Goal: Task Accomplishment & Management: Manage account settings

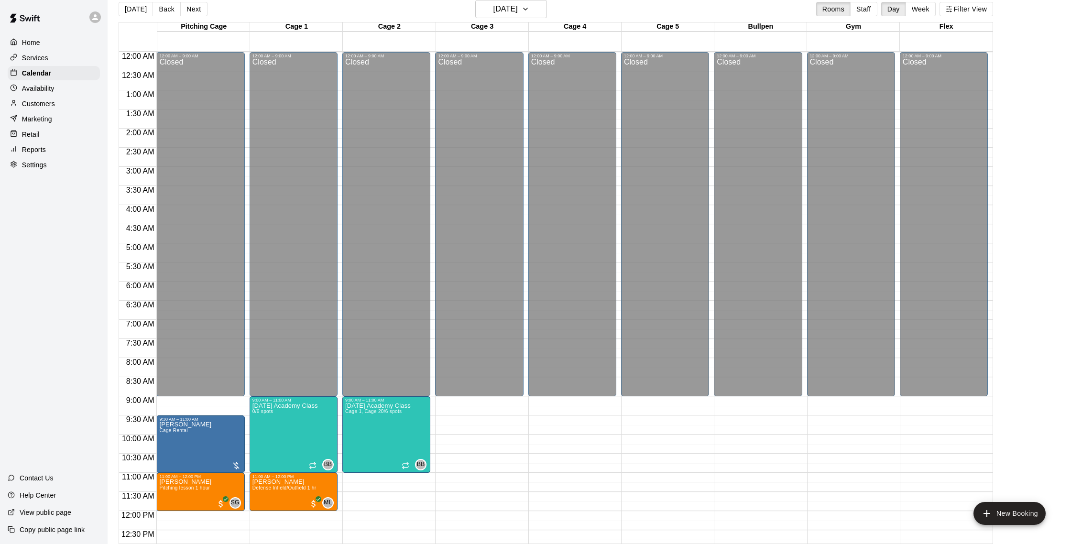
scroll to position [348, 0]
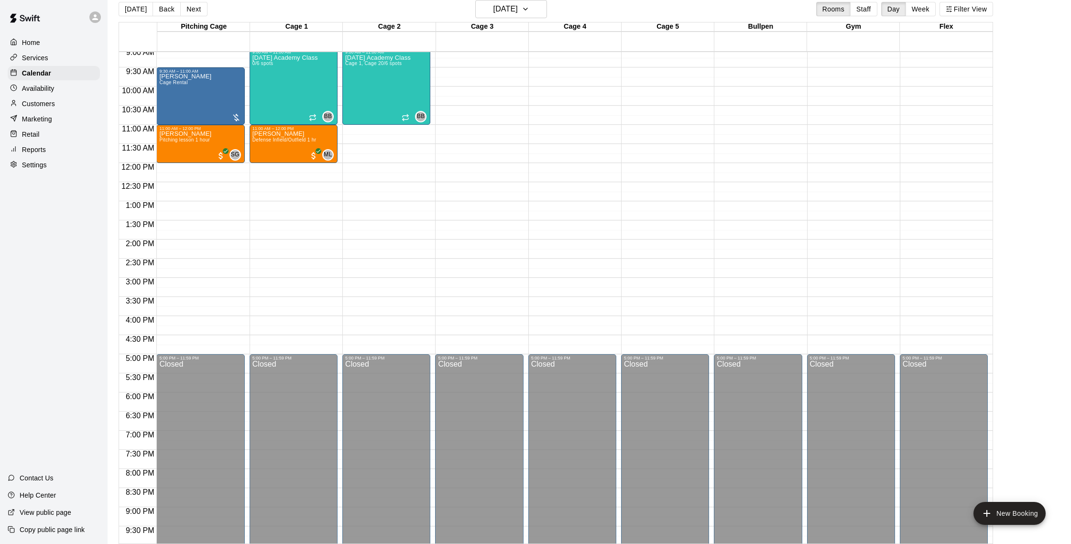
click at [123, 4] on button "[DATE]" at bounding box center [136, 9] width 34 height 14
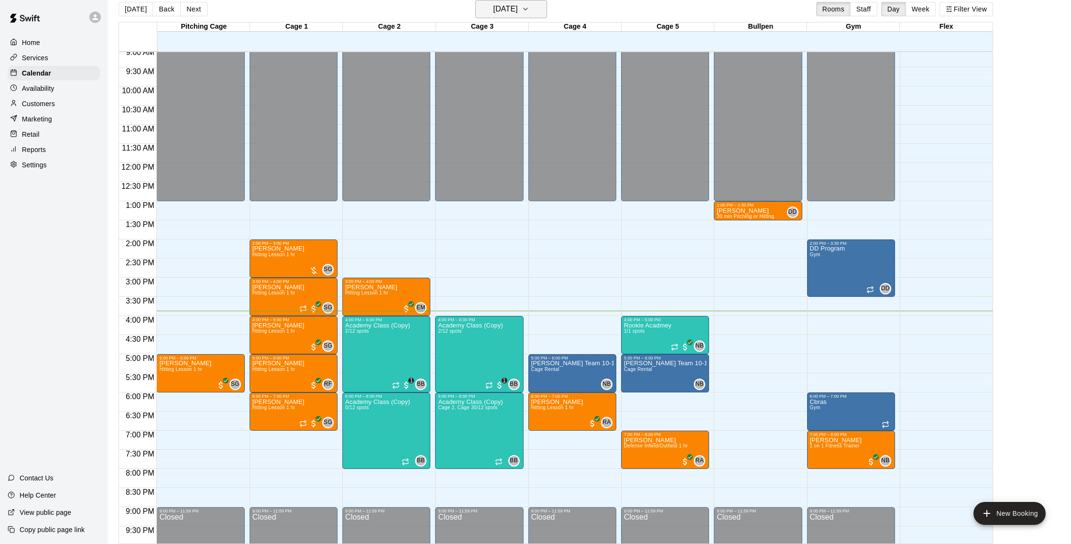
click at [532, 14] on button "[DATE]" at bounding box center [511, 9] width 72 height 18
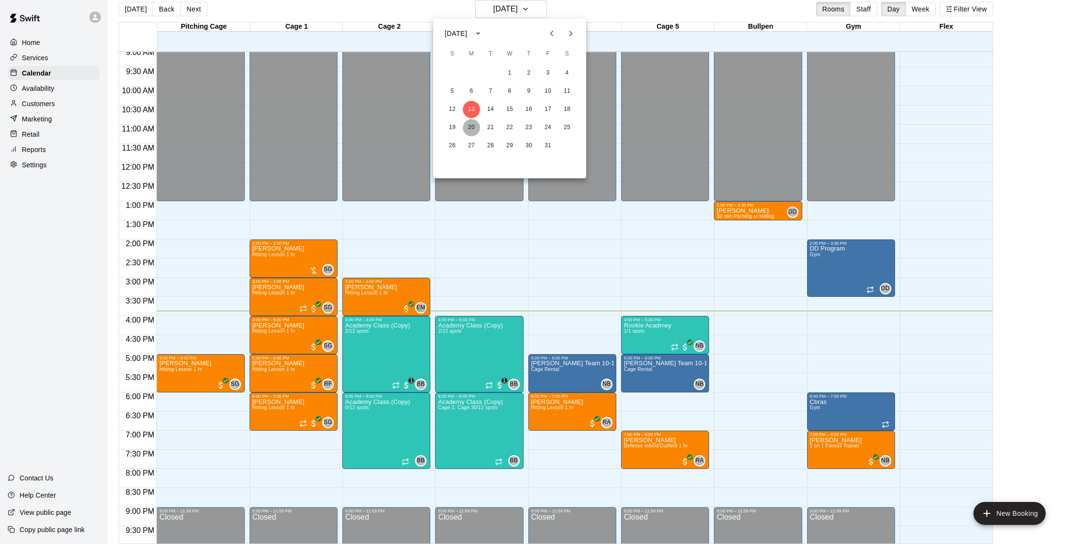
click at [472, 126] on button "20" at bounding box center [471, 127] width 17 height 17
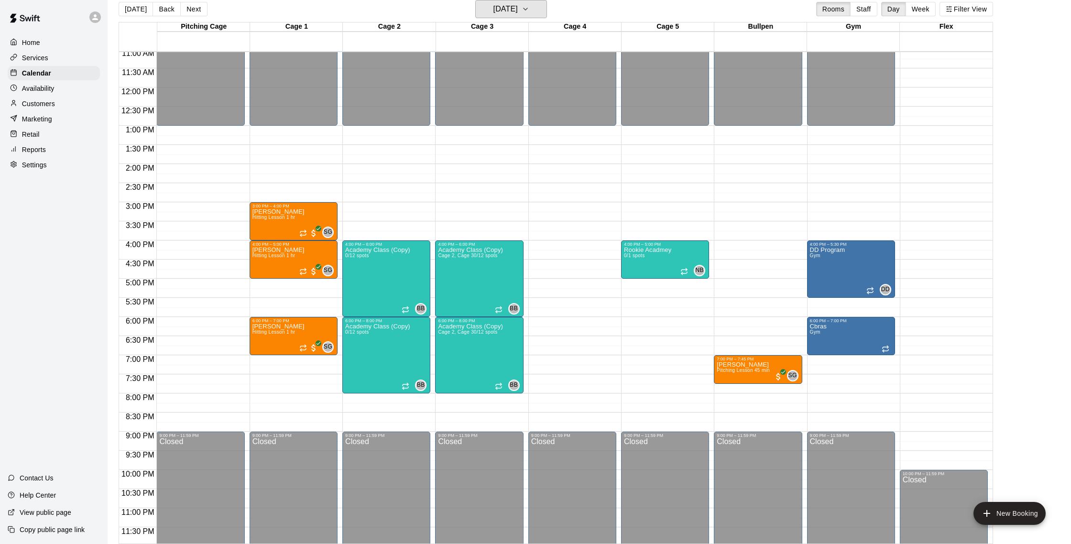
scroll to position [427, 0]
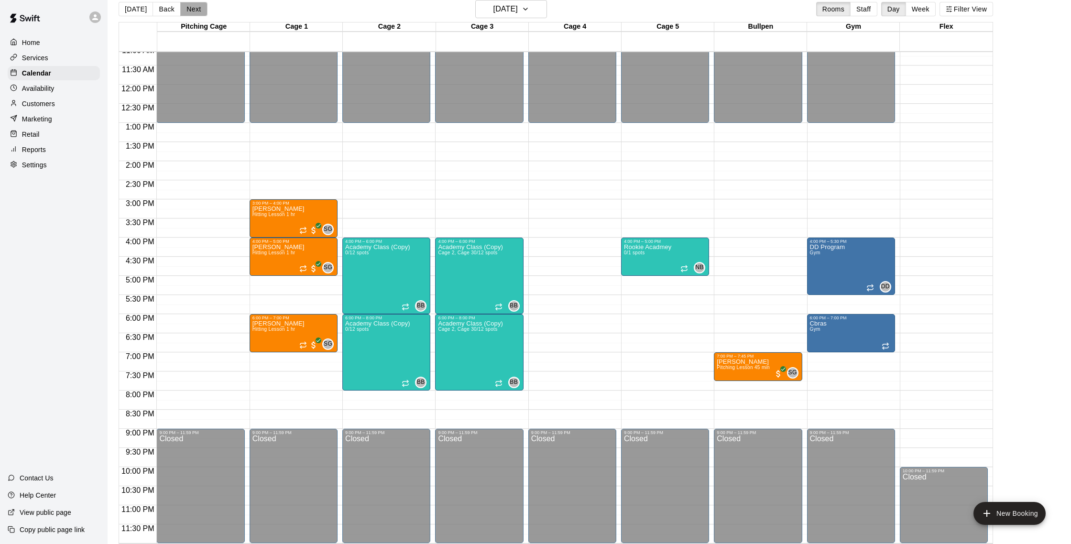
click at [195, 10] on button "Next" at bounding box center [193, 9] width 27 height 14
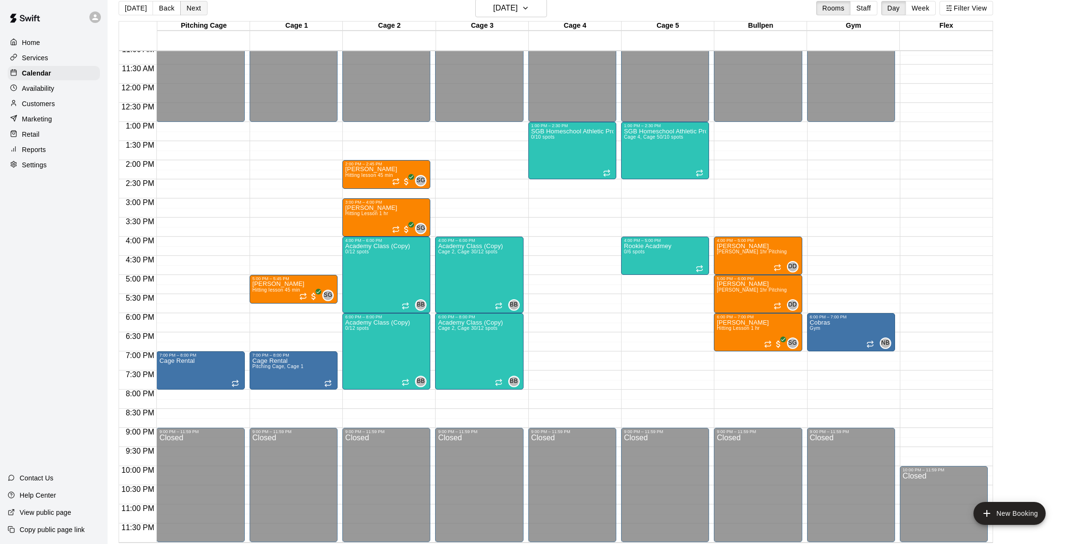
click at [190, 11] on button "Next" at bounding box center [193, 8] width 27 height 14
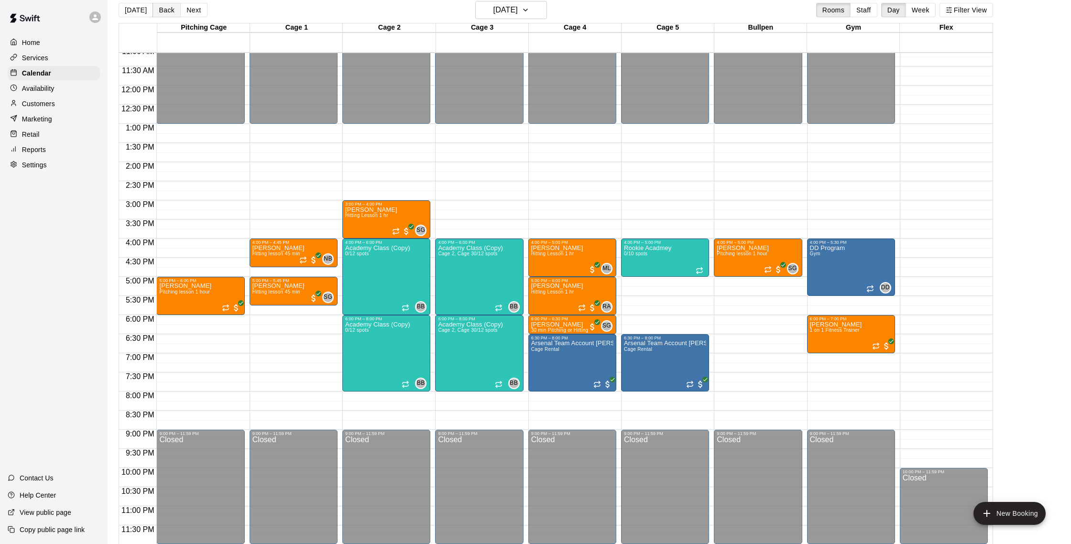
click at [167, 10] on button "Back" at bounding box center [166, 10] width 28 height 14
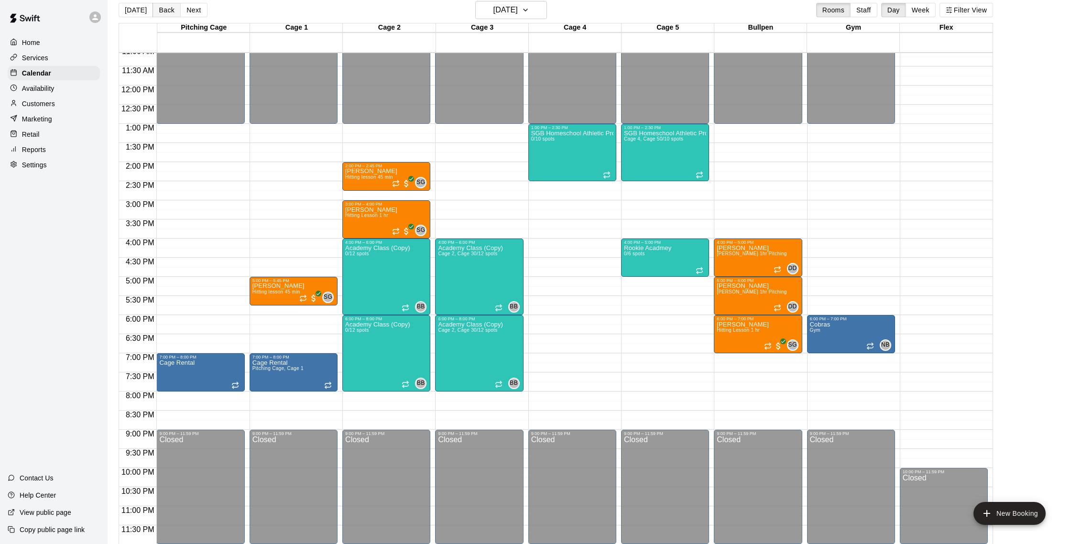
click at [164, 15] on button "Back" at bounding box center [166, 10] width 28 height 14
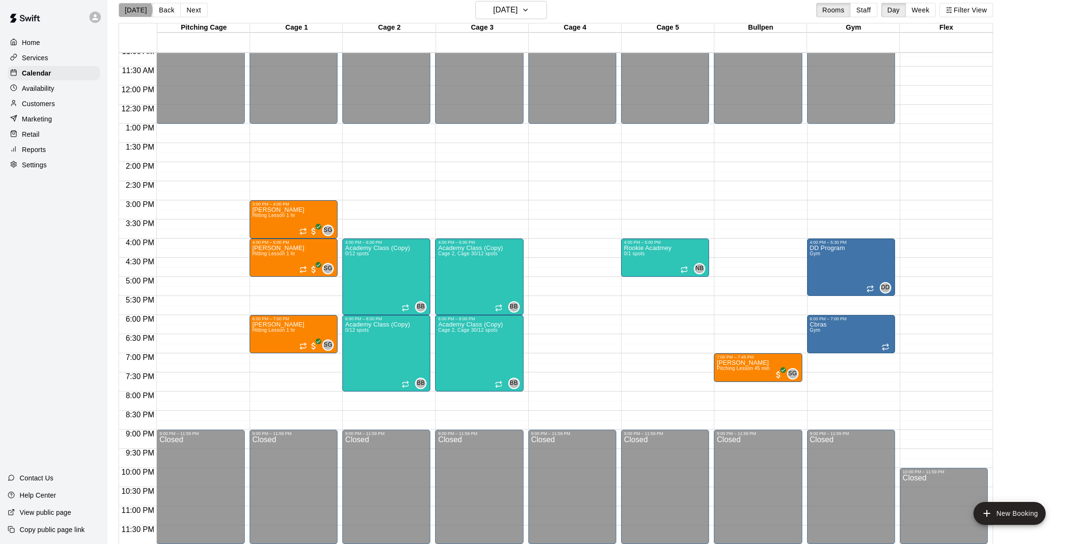
click at [135, 10] on button "[DATE]" at bounding box center [136, 10] width 34 height 14
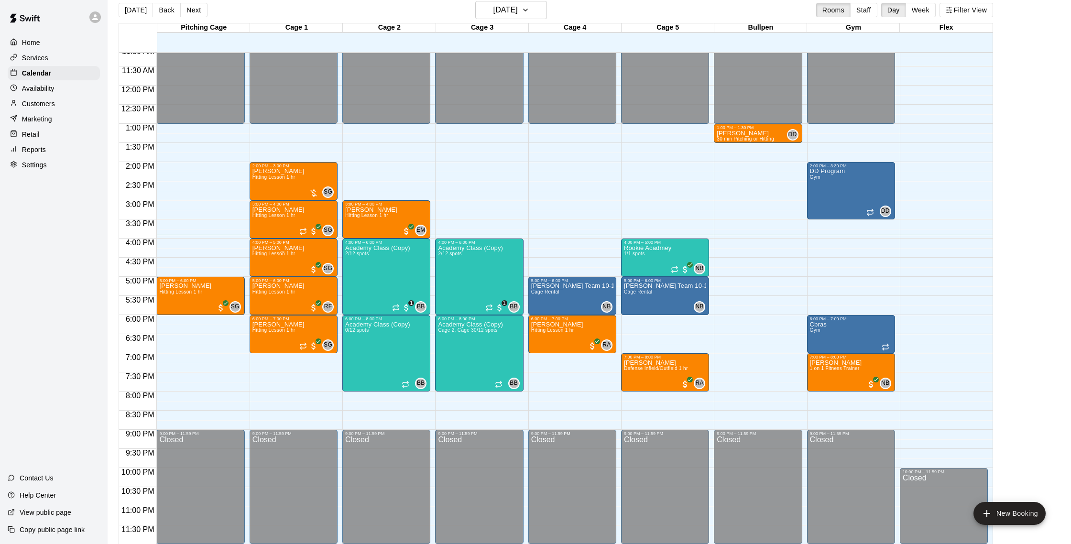
click at [191, 13] on button "Next" at bounding box center [193, 10] width 27 height 14
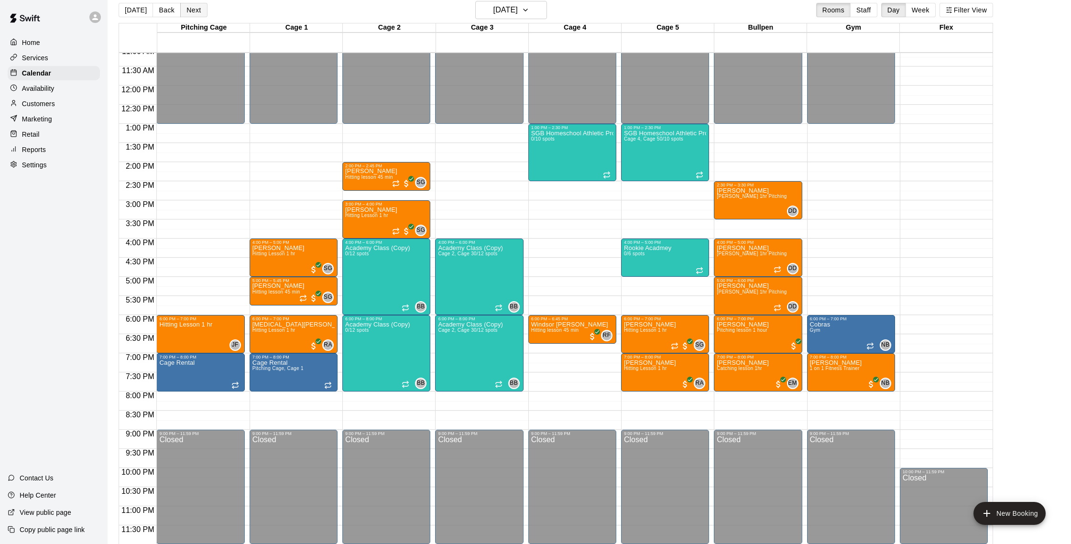
click at [196, 11] on button "Next" at bounding box center [193, 10] width 27 height 14
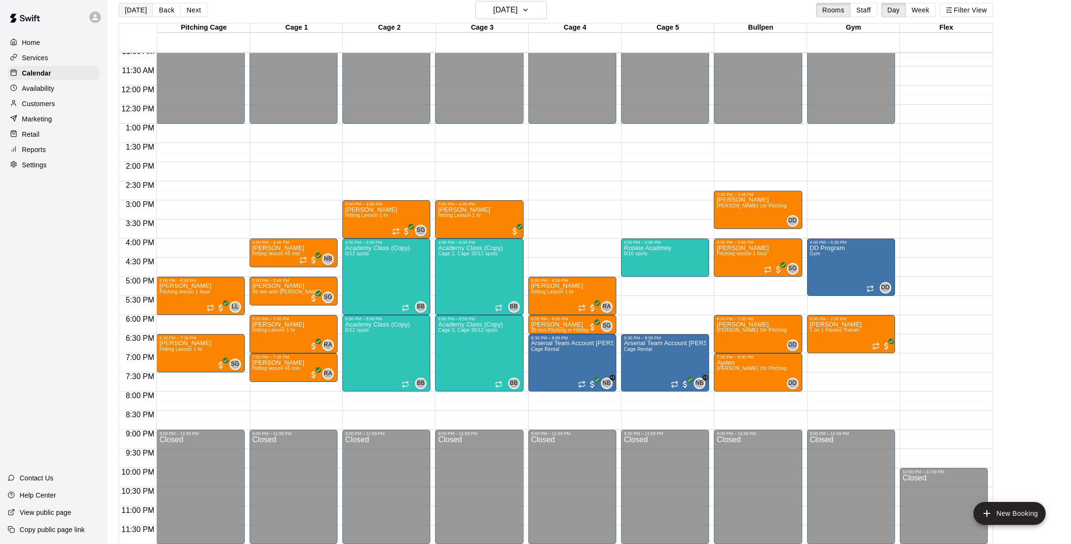
click at [140, 13] on button "[DATE]" at bounding box center [136, 10] width 34 height 14
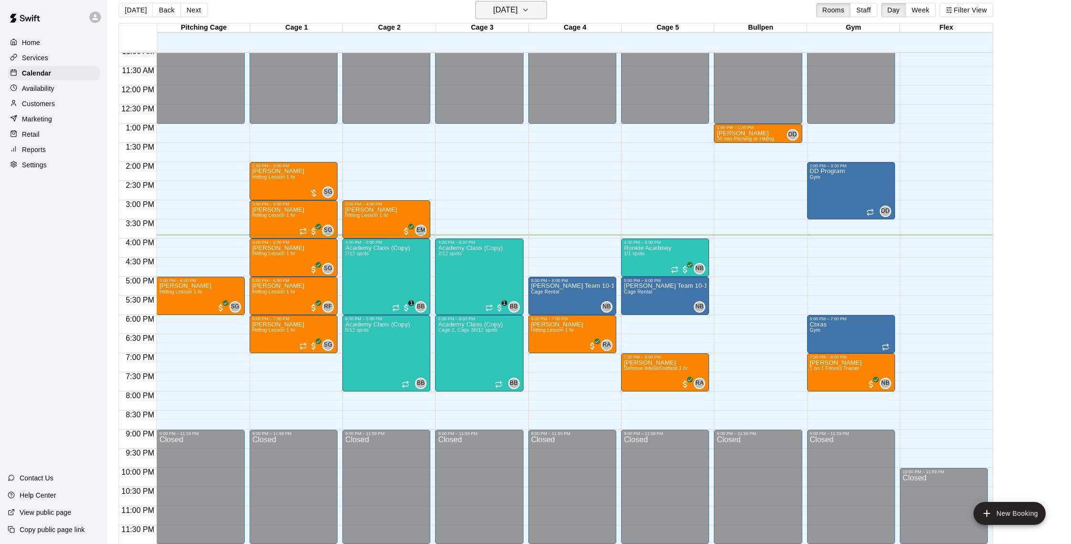
click at [529, 11] on icon "button" at bounding box center [526, 9] width 8 height 11
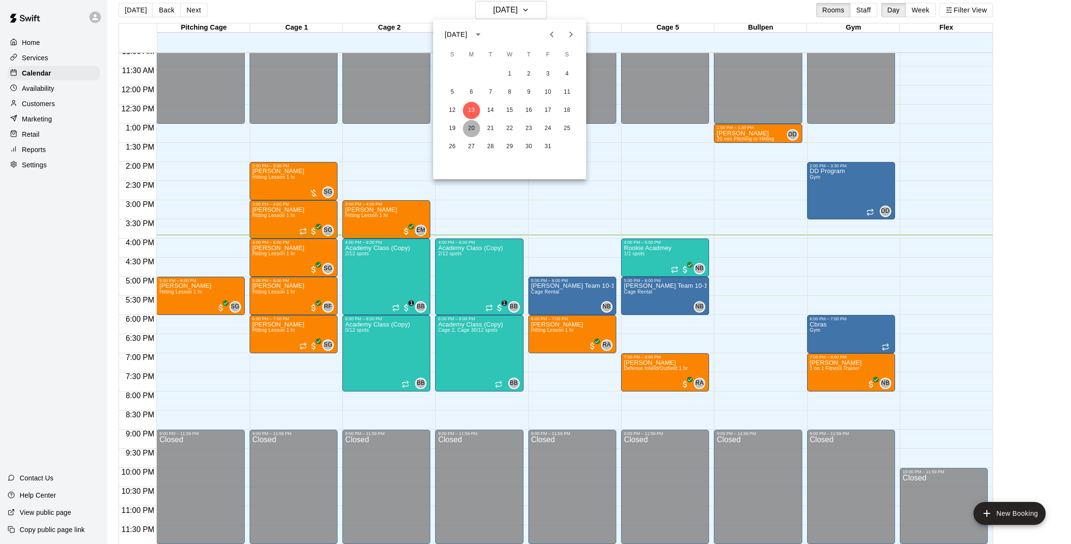
click at [468, 129] on button "20" at bounding box center [471, 128] width 17 height 17
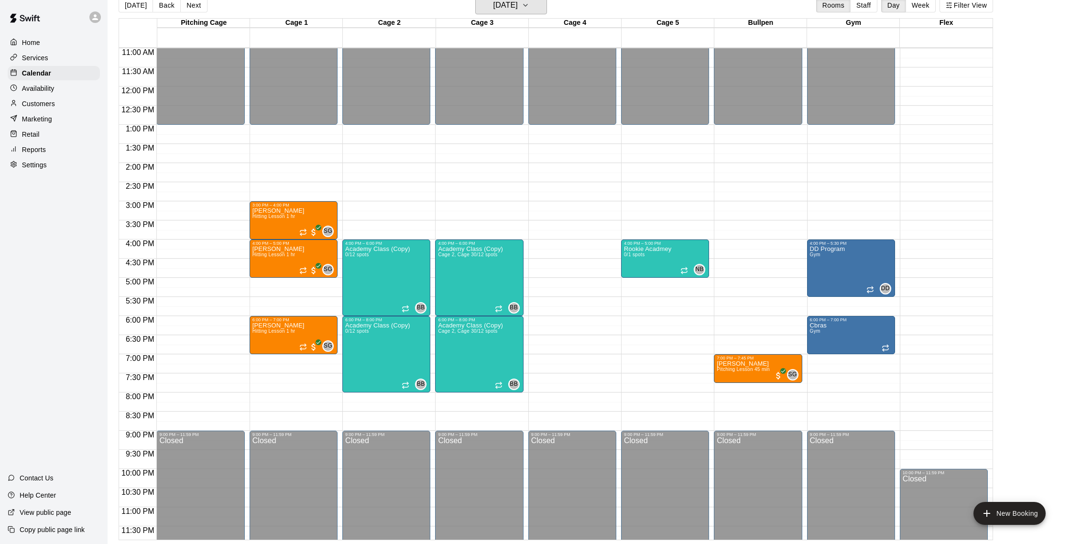
scroll to position [427, 0]
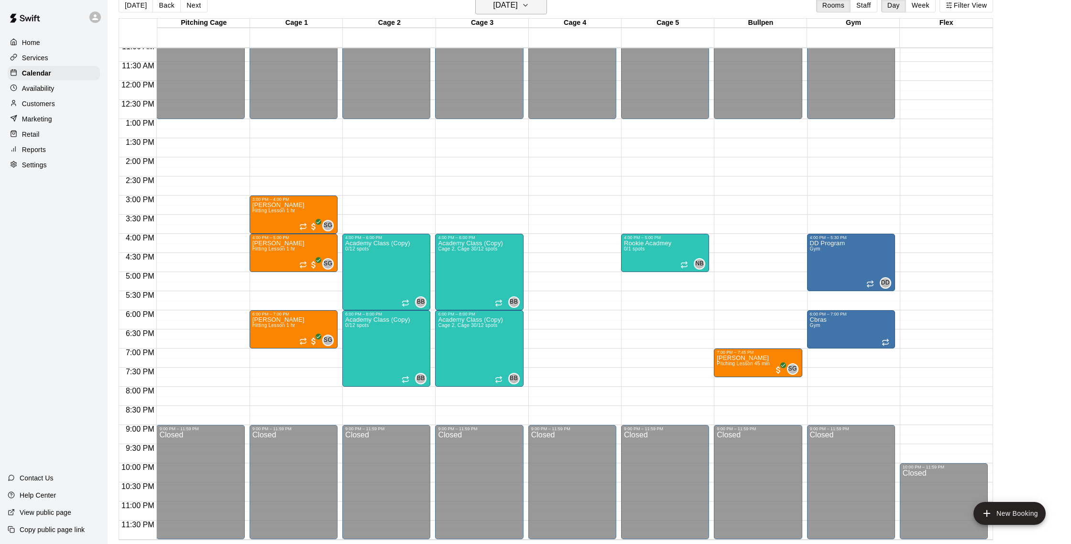
click at [529, 5] on icon "button" at bounding box center [526, 5] width 8 height 11
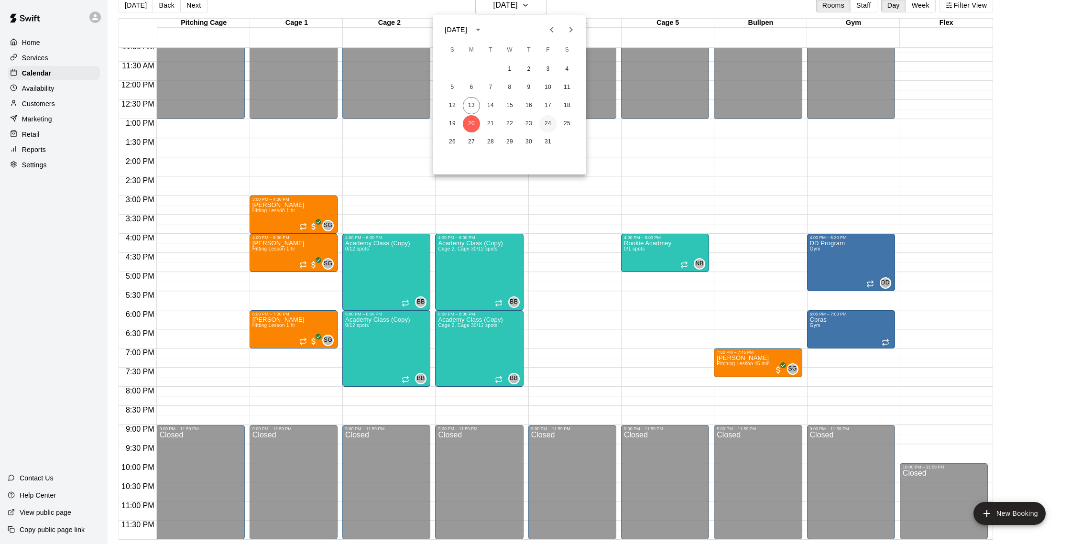
click at [547, 125] on button "24" at bounding box center [547, 123] width 17 height 17
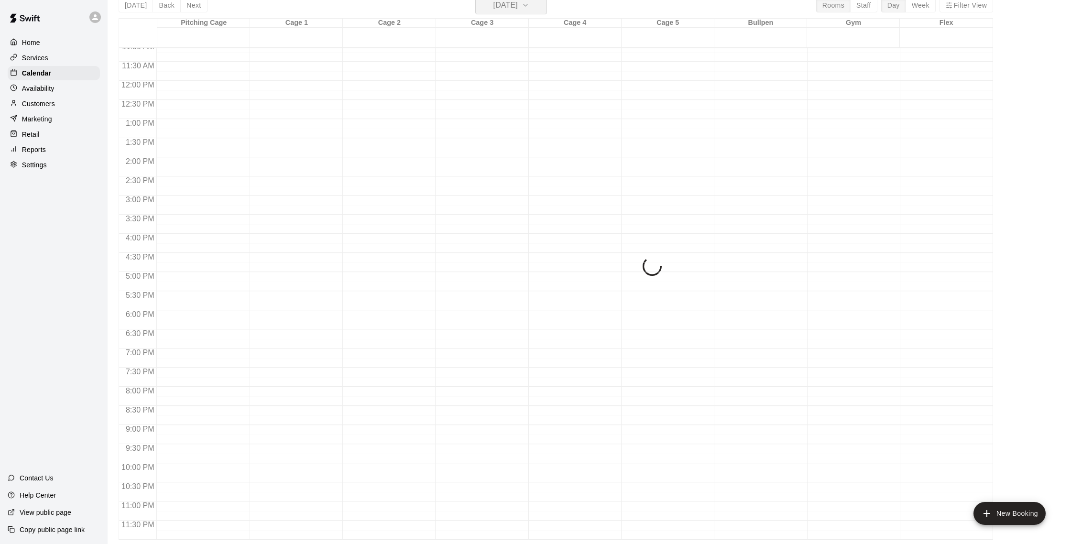
scroll to position [11, 0]
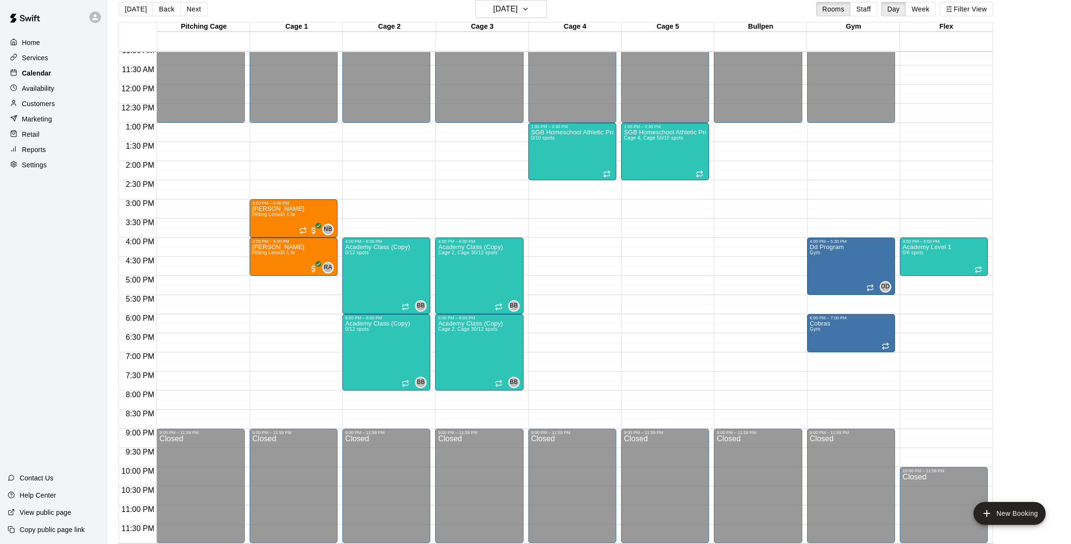
click at [35, 78] on div "Calendar" at bounding box center [54, 73] width 92 height 14
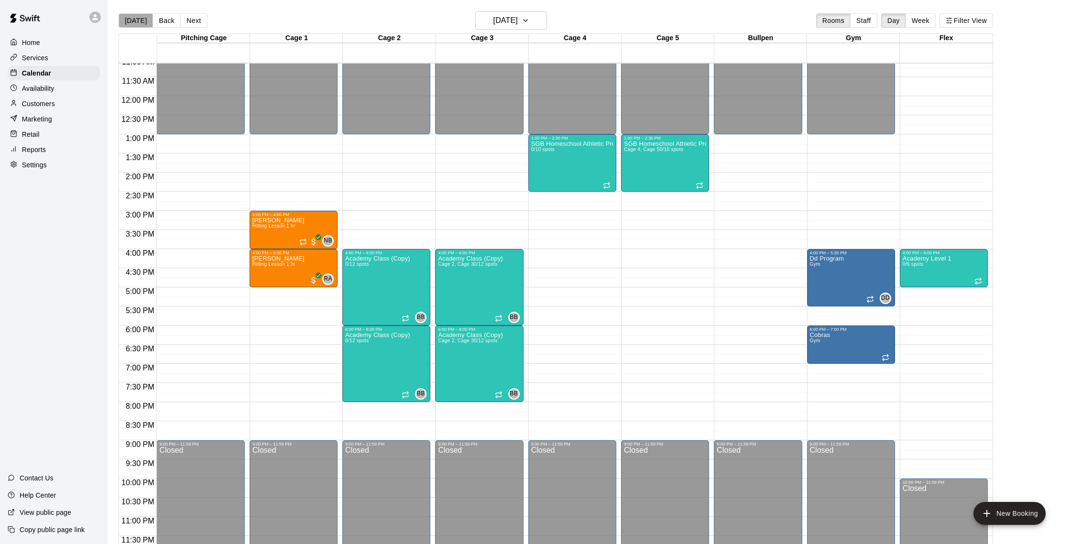
click at [140, 21] on button "[DATE]" at bounding box center [136, 20] width 34 height 14
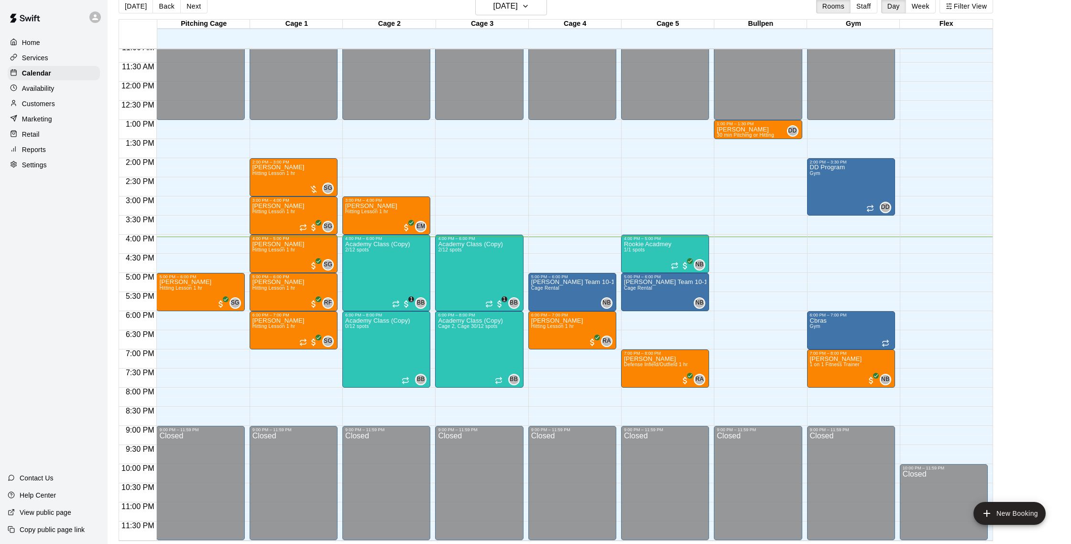
scroll to position [15, 0]
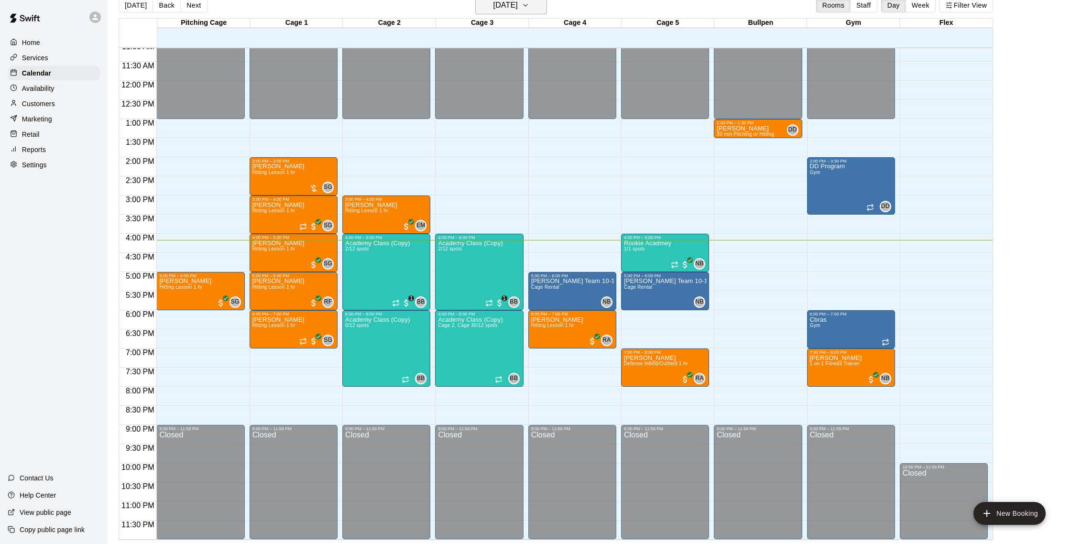
click at [529, 5] on icon "button" at bounding box center [526, 5] width 8 height 11
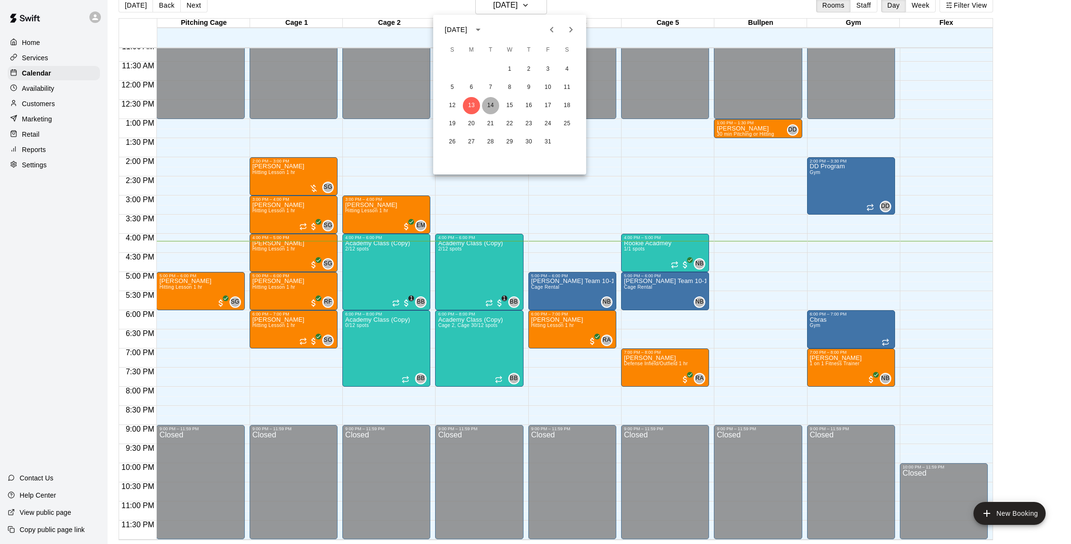
click at [492, 103] on button "14" at bounding box center [490, 105] width 17 height 17
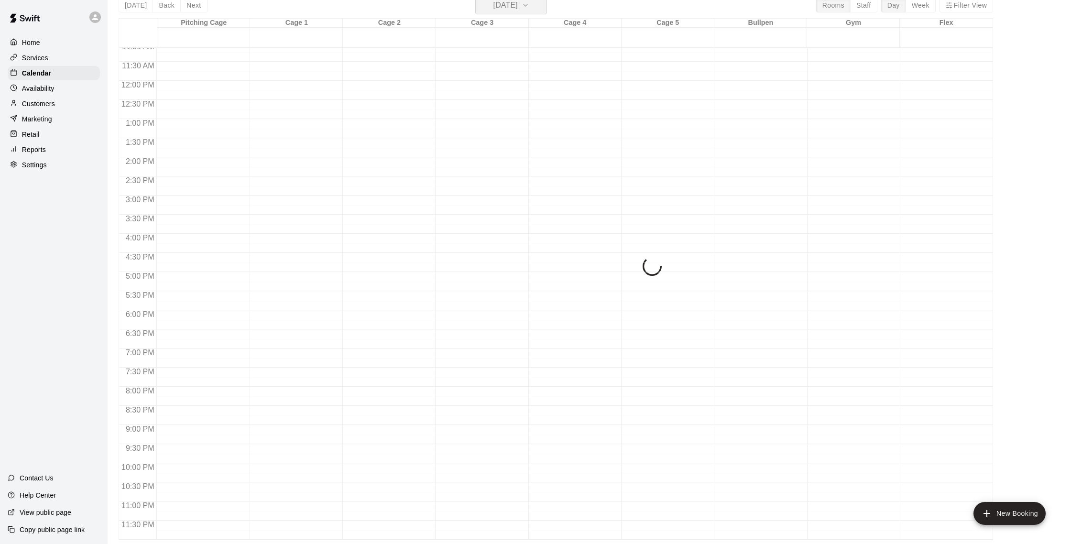
scroll to position [11, 0]
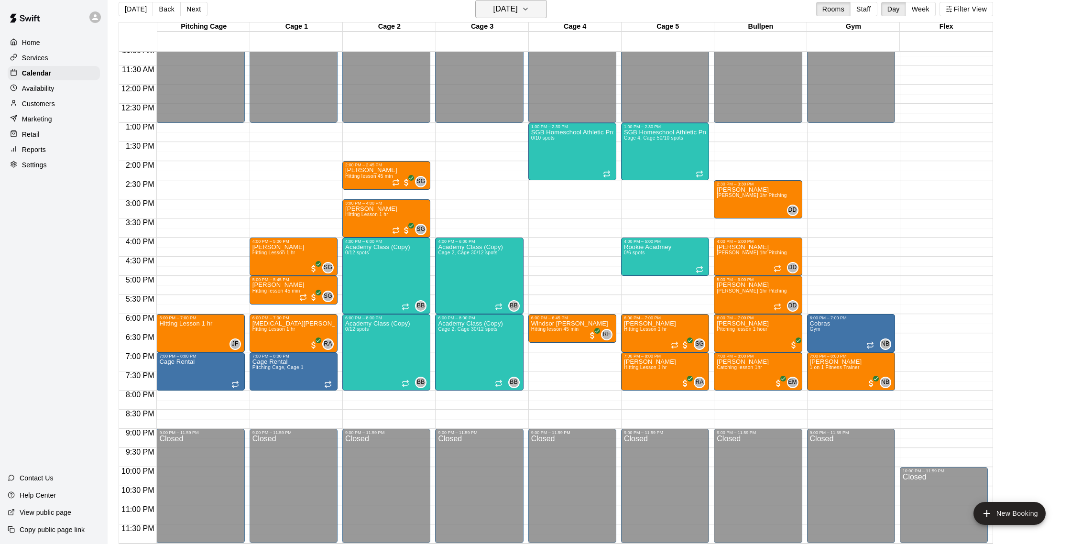
click at [529, 12] on icon "button" at bounding box center [526, 8] width 8 height 11
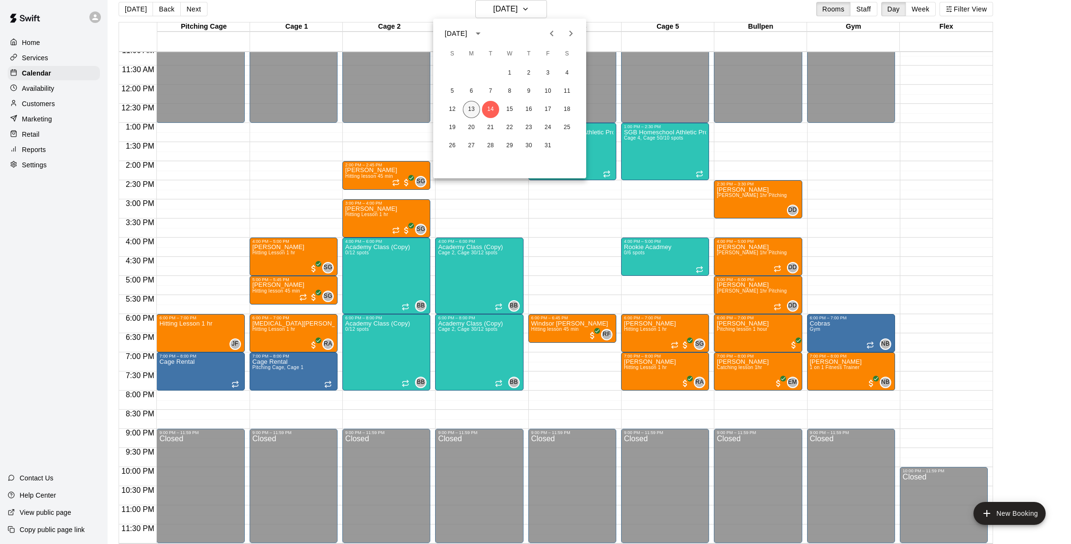
drag, startPoint x: 471, startPoint y: 107, endPoint x: 466, endPoint y: 104, distance: 5.3
click at [470, 107] on button "13" at bounding box center [471, 109] width 17 height 17
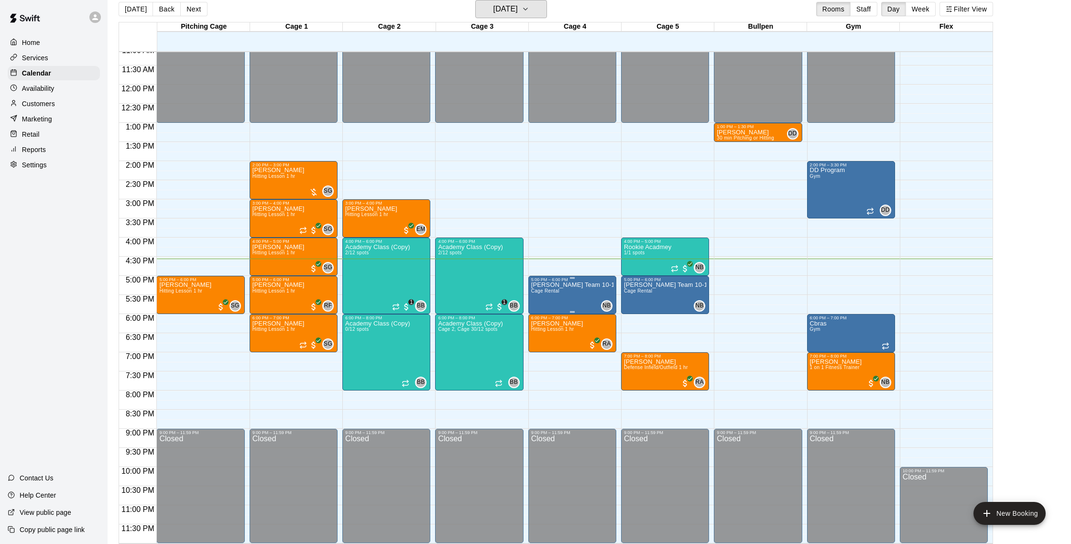
scroll to position [15, 0]
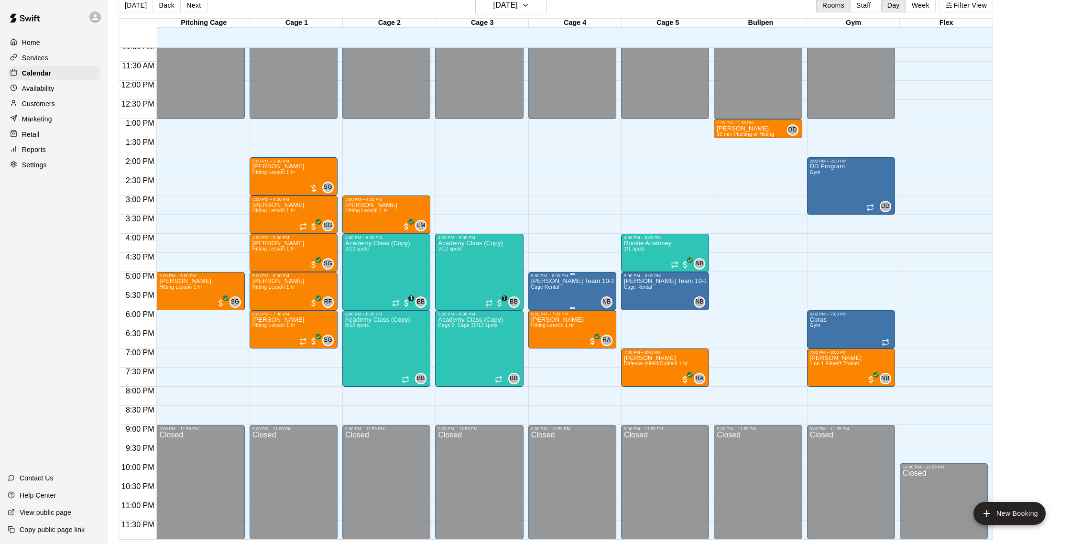
click at [595, 281] on p "[PERSON_NAME] Team 10-12 kids" at bounding box center [572, 281] width 82 height 0
click at [538, 313] on img "edit" at bounding box center [540, 313] width 11 height 11
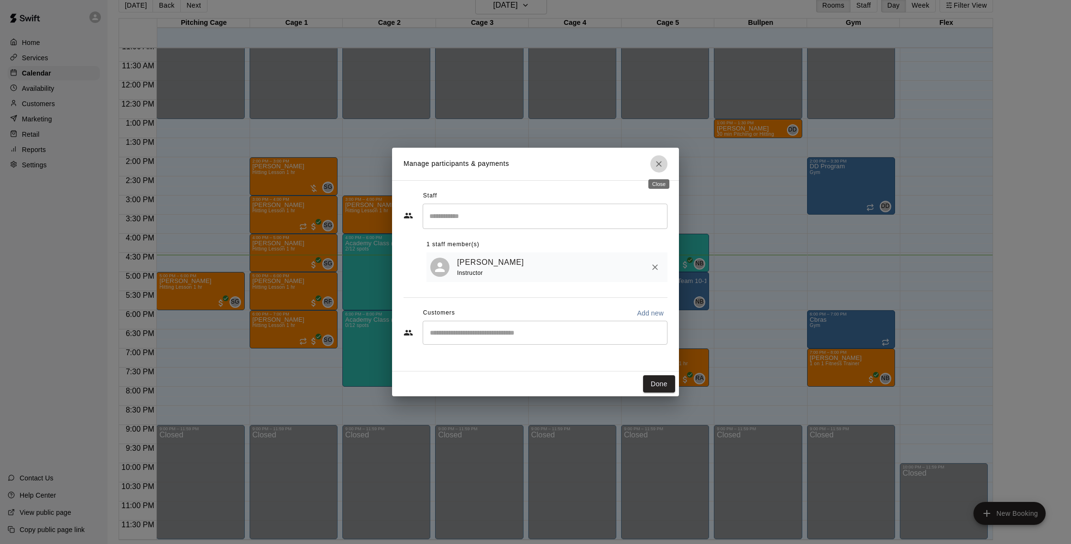
click at [653, 163] on button "Close" at bounding box center [658, 163] width 17 height 17
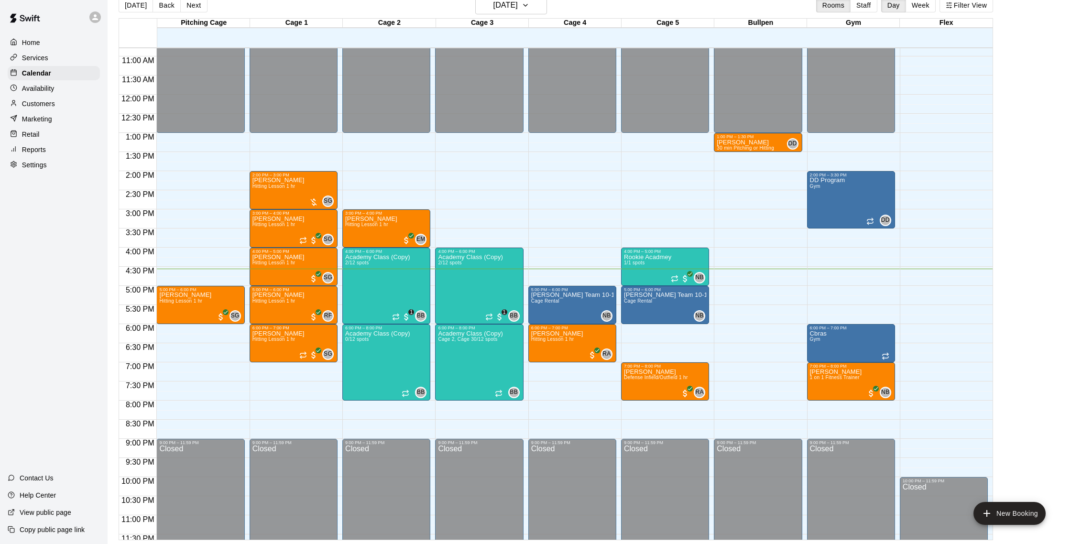
scroll to position [412, 0]
click at [293, 295] on p "[PERSON_NAME]" at bounding box center [278, 295] width 52 height 0
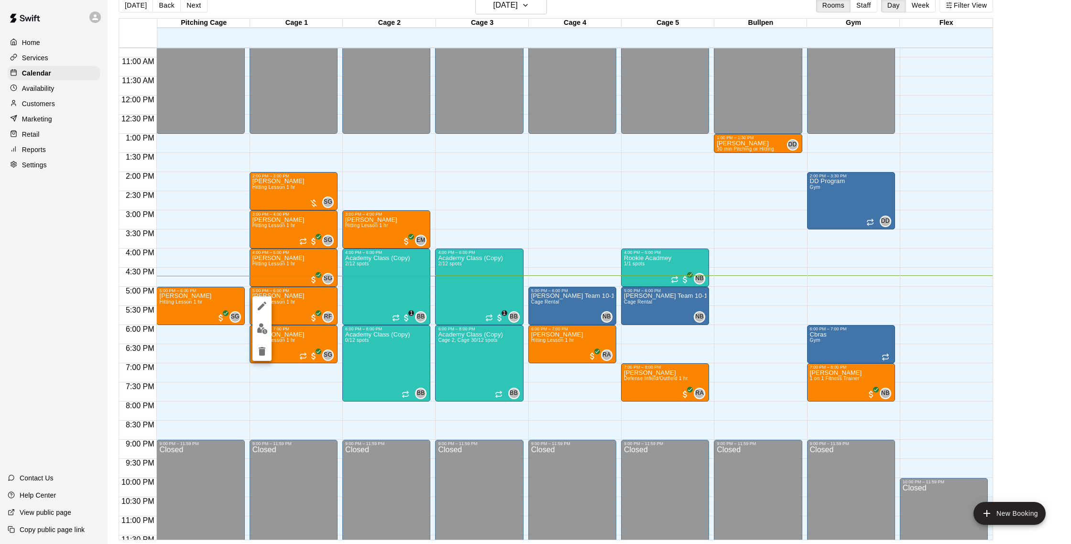
click at [284, 298] on div at bounding box center [535, 272] width 1071 height 544
click at [296, 296] on p "[PERSON_NAME]" at bounding box center [278, 296] width 52 height 0
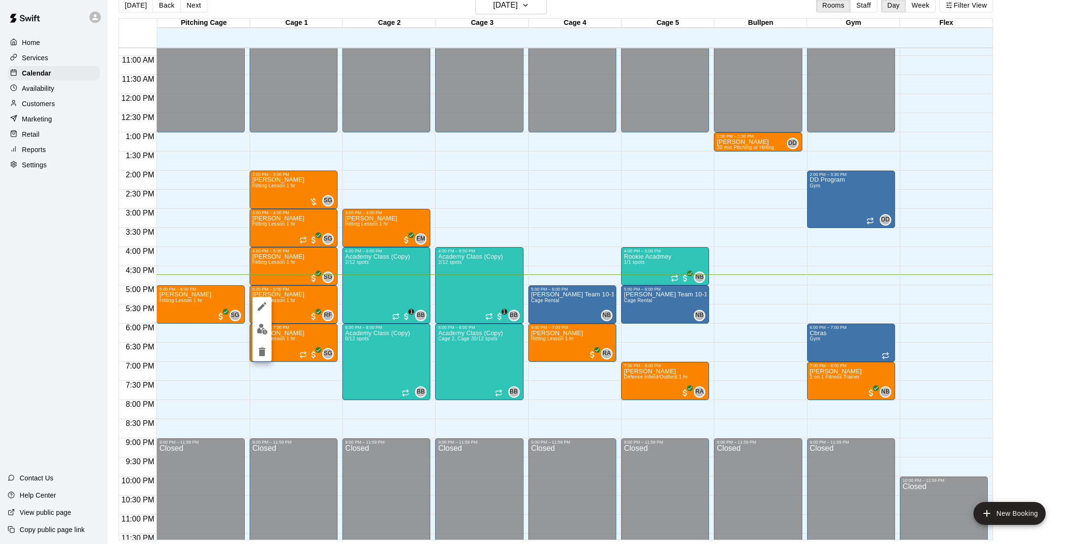
click at [290, 298] on div at bounding box center [535, 272] width 1071 height 544
click at [62, 102] on div at bounding box center [535, 272] width 1071 height 544
click at [36, 101] on p "Customers" at bounding box center [38, 104] width 33 height 10
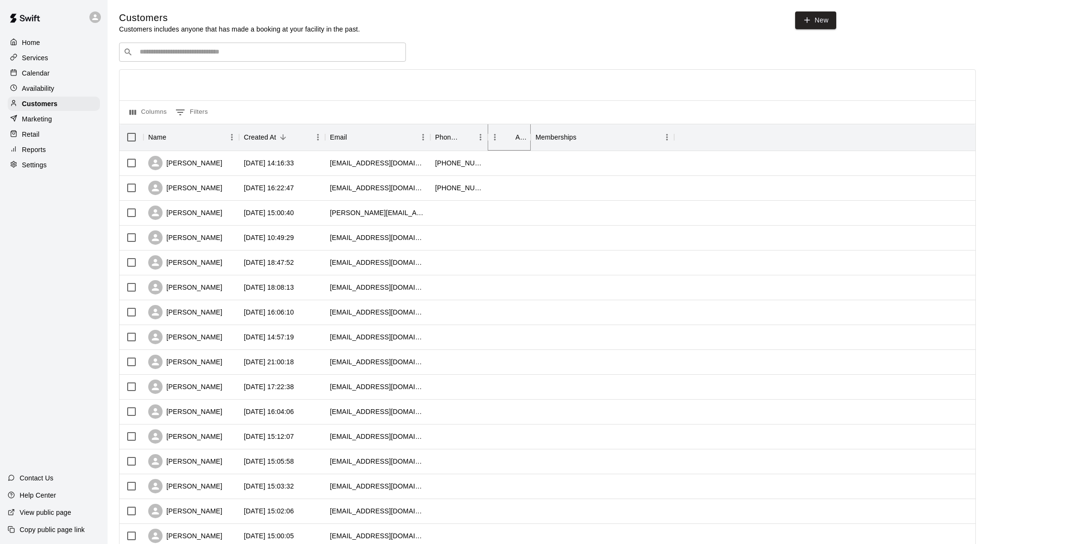
click at [512, 137] on icon "Sort" at bounding box center [508, 137] width 9 height 9
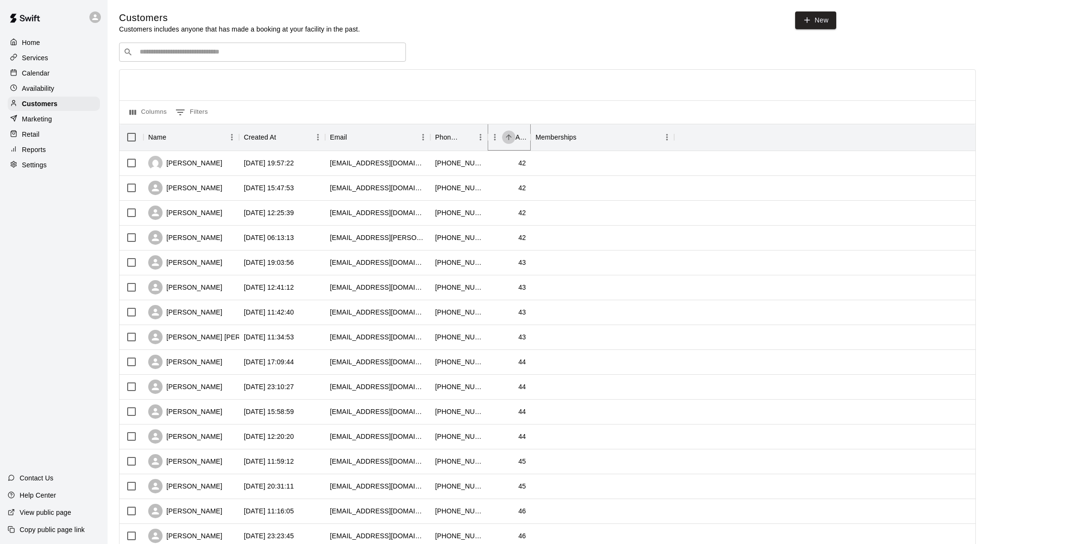
click at [511, 137] on icon "Sort" at bounding box center [509, 137] width 6 height 6
click at [510, 137] on icon "Sort" at bounding box center [508, 137] width 9 height 9
click at [502, 139] on button "Sort" at bounding box center [508, 137] width 13 height 13
click at [507, 137] on icon "Sort" at bounding box center [508, 137] width 9 height 9
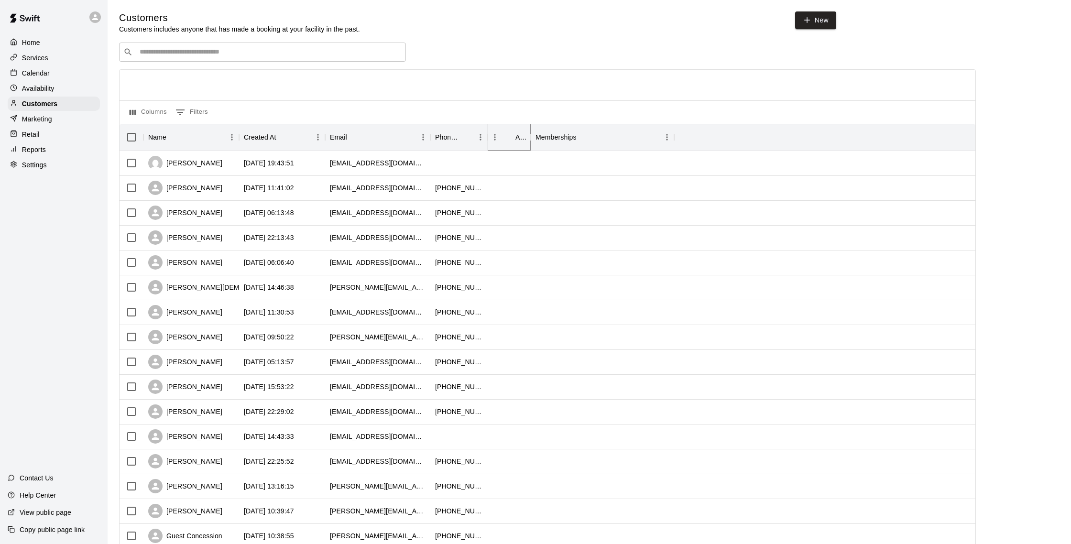
click at [507, 137] on icon "Sort" at bounding box center [508, 137] width 9 height 9
click at [143, 110] on button "Columns" at bounding box center [148, 112] width 42 height 15
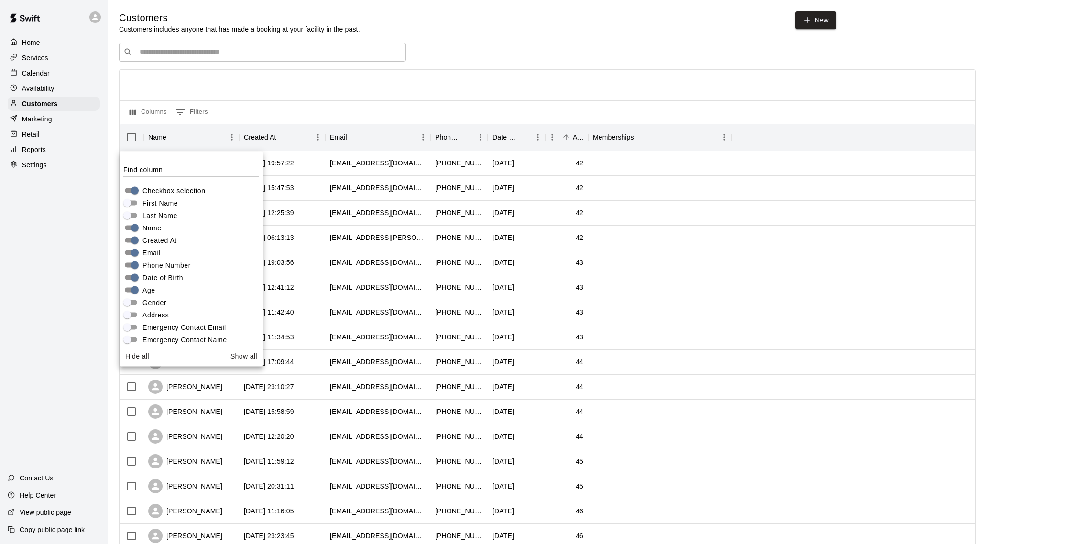
click at [480, 88] on div at bounding box center [548, 85] width 856 height 31
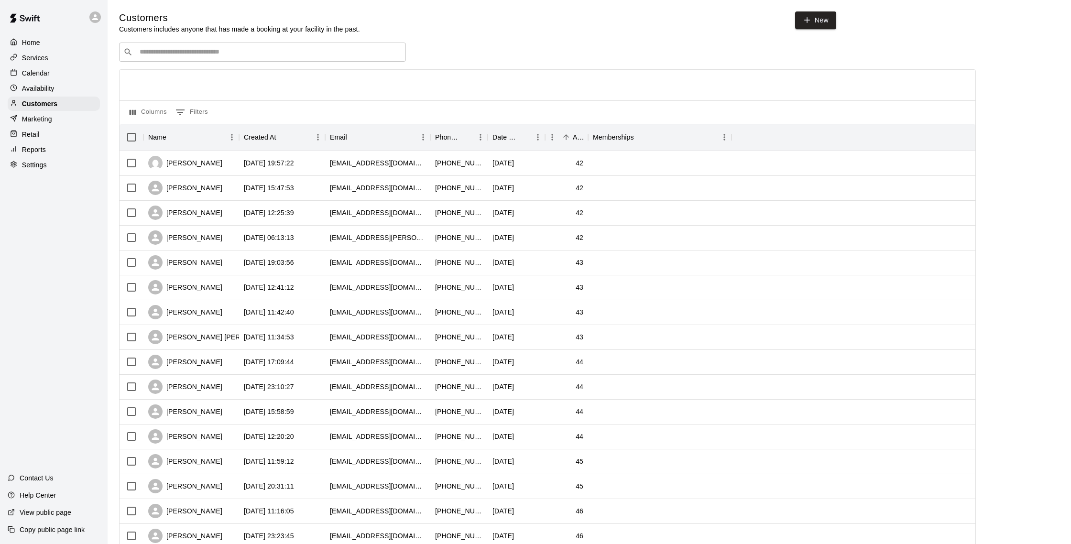
click at [28, 74] on p "Calendar" at bounding box center [36, 73] width 28 height 10
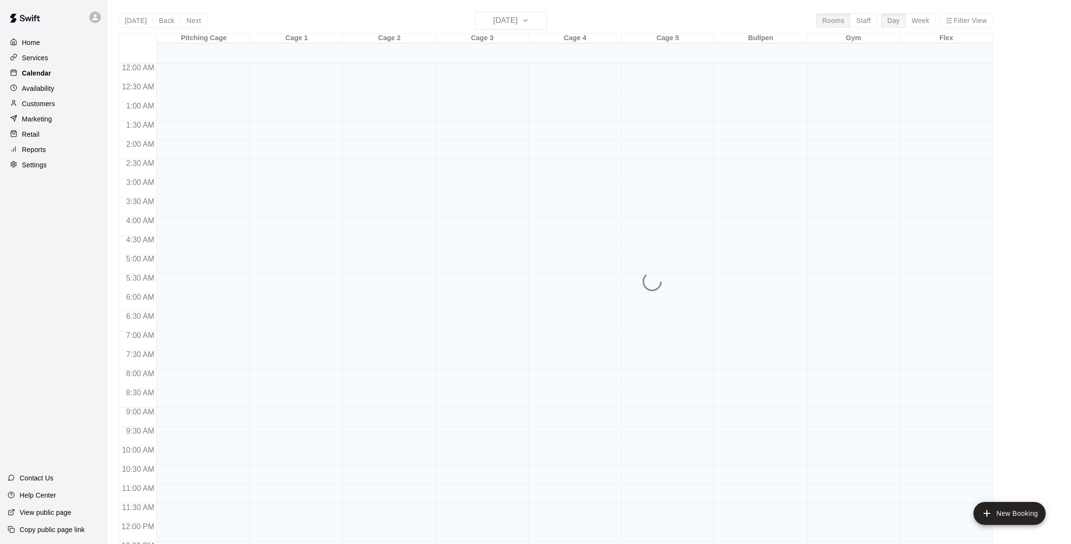
scroll to position [398, 0]
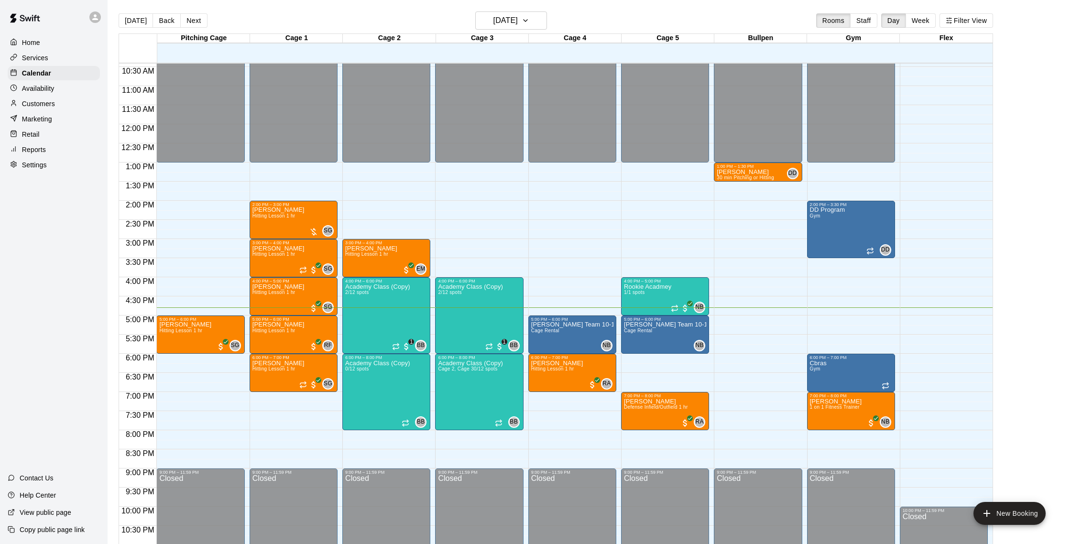
drag, startPoint x: 42, startPoint y: 106, endPoint x: 607, endPoint y: 20, distance: 571.5
click at [35, 104] on p "Customers" at bounding box center [38, 104] width 33 height 10
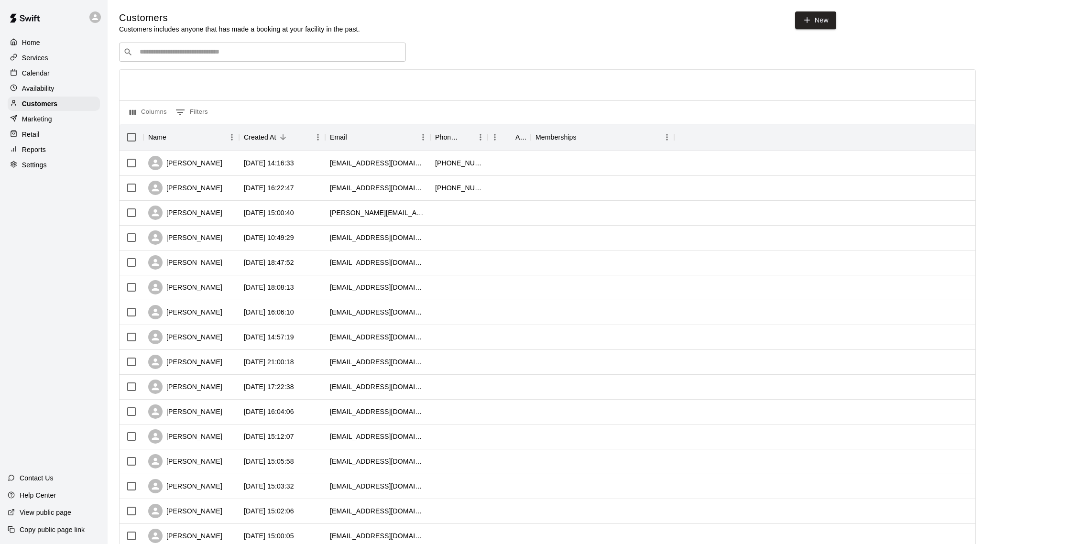
click at [253, 53] on input "Search customers by name or email" at bounding box center [269, 52] width 265 height 10
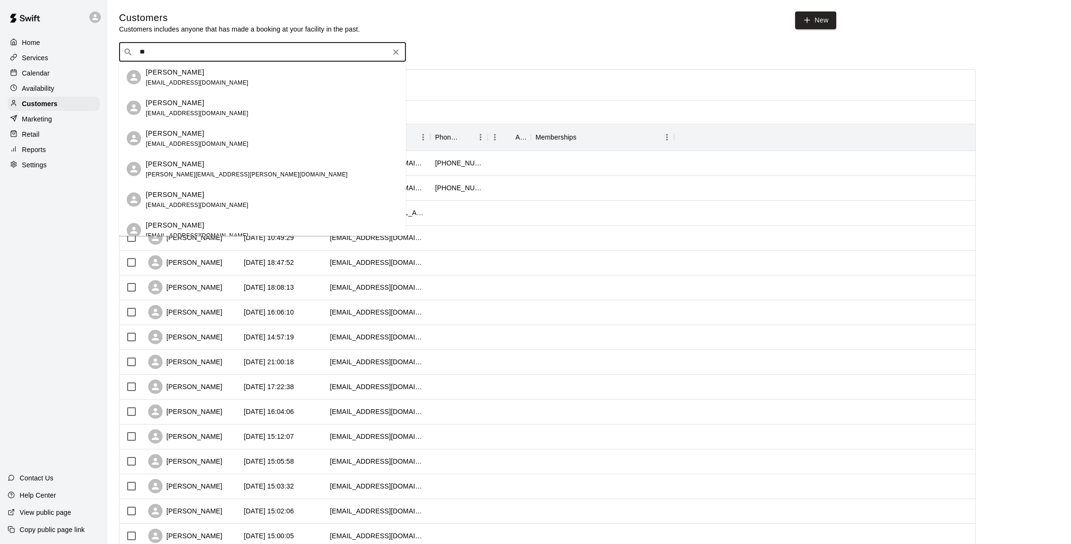
type input "*"
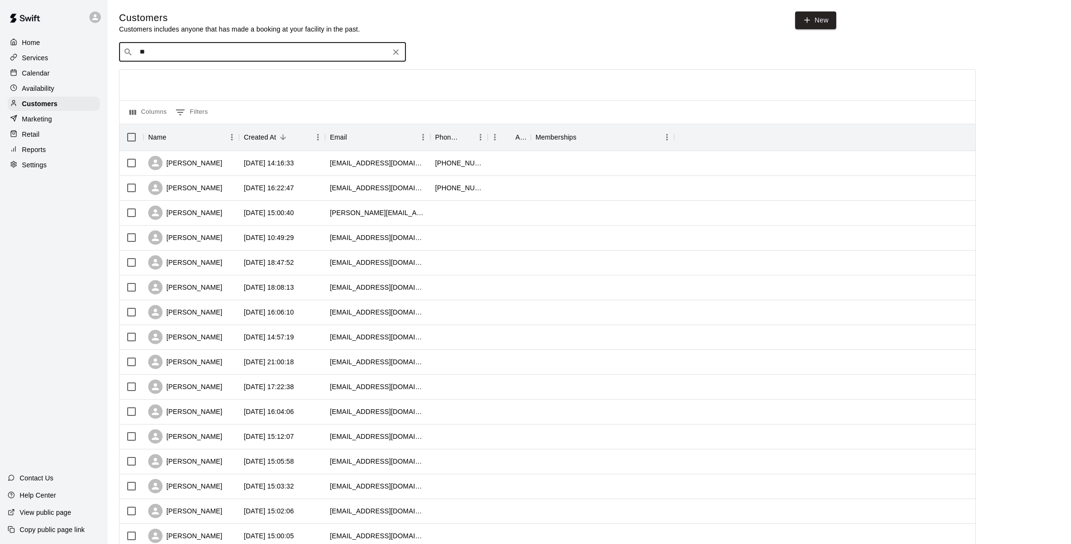
type input "*"
click at [509, 54] on div "​ ​" at bounding box center [547, 52] width 857 height 19
click at [64, 72] on div "Calendar" at bounding box center [54, 73] width 92 height 14
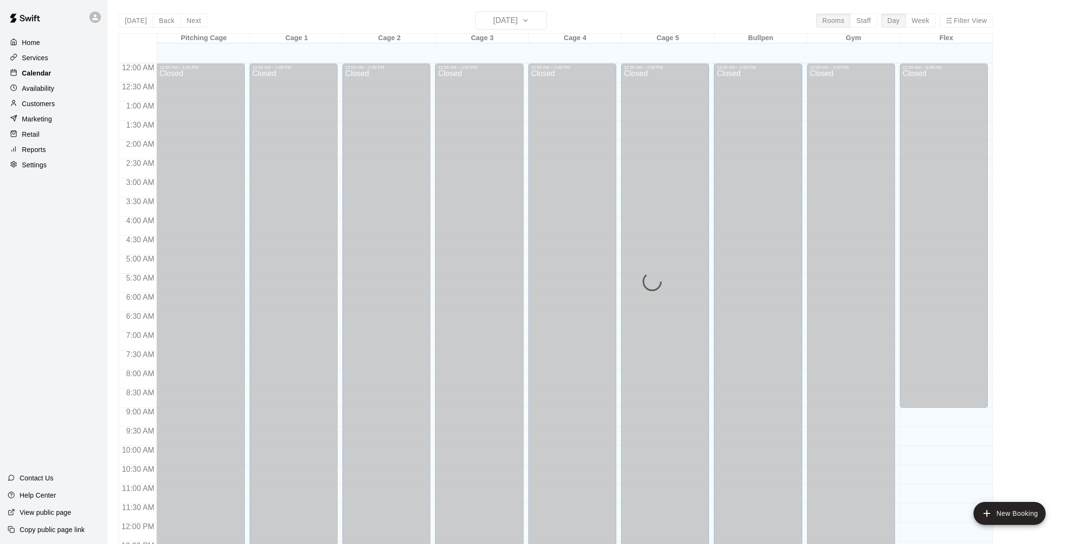
scroll to position [398, 0]
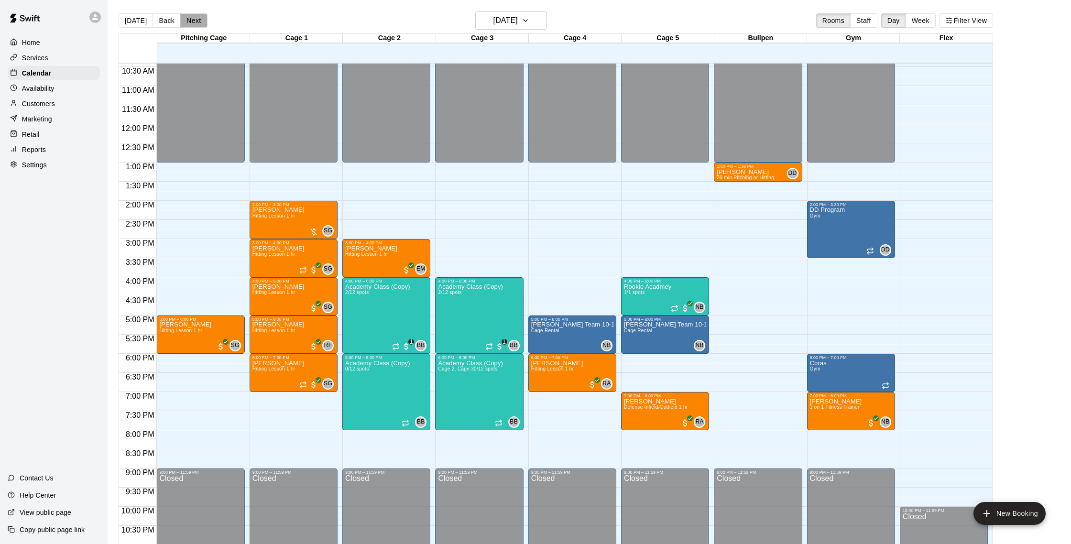
click at [188, 19] on button "Next" at bounding box center [193, 20] width 27 height 14
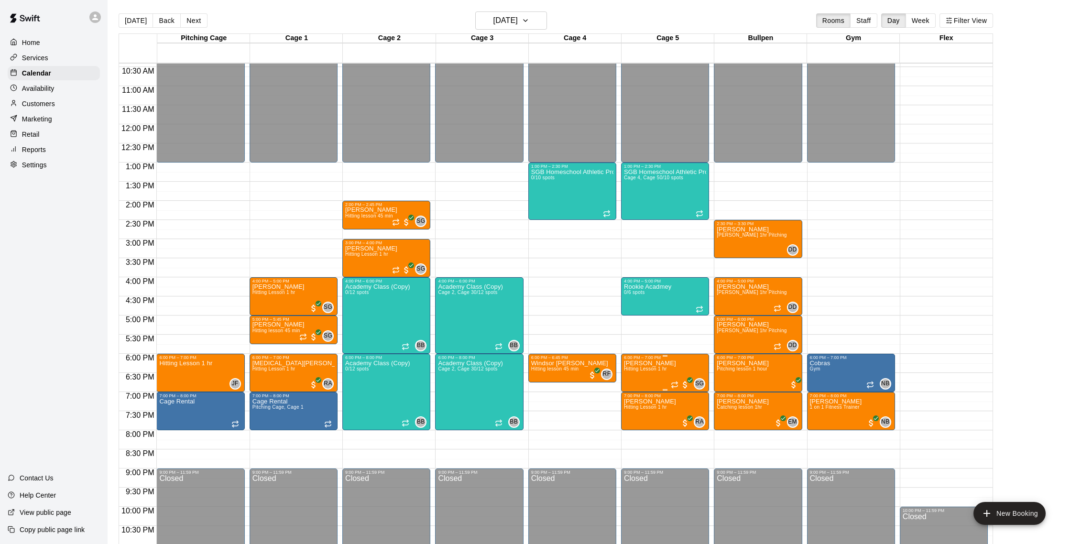
click at [683, 379] on div "SG 0" at bounding box center [688, 383] width 34 height 11
click at [680, 414] on img "edit" at bounding box center [680, 410] width 11 height 11
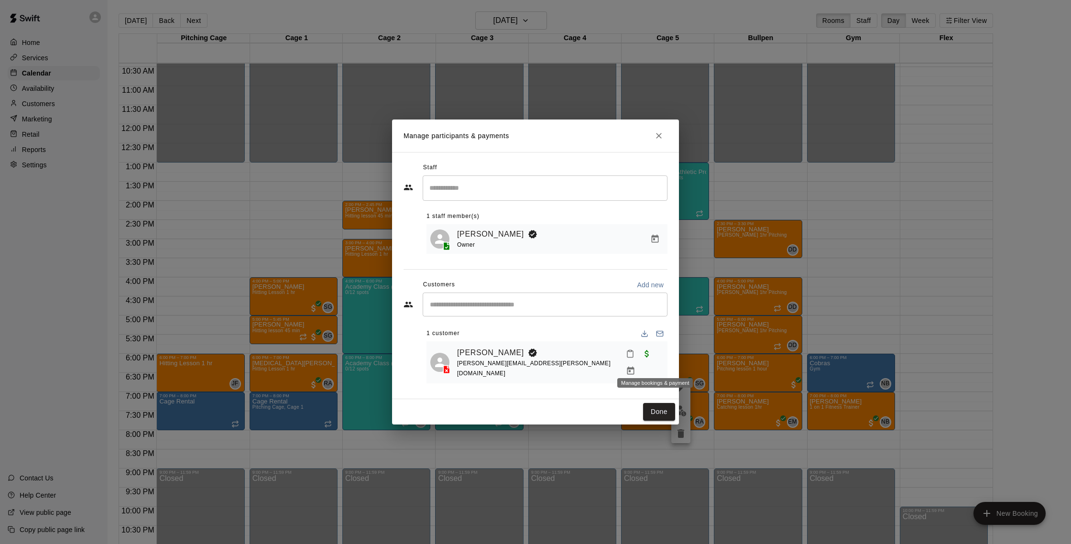
click at [635, 366] on icon "Manage bookings & payment" at bounding box center [631, 371] width 10 height 10
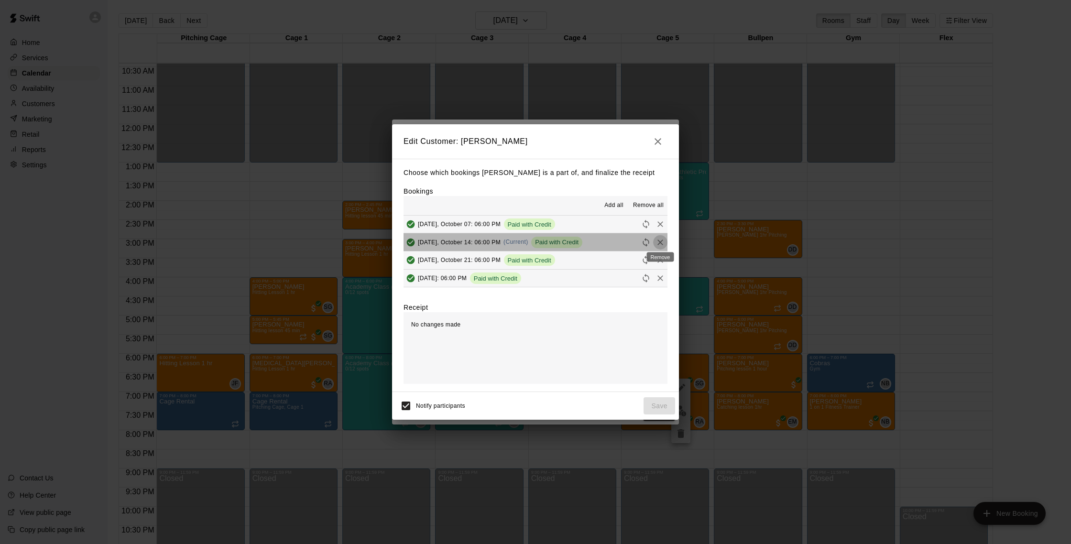
click at [662, 244] on icon "Remove" at bounding box center [660, 243] width 6 height 6
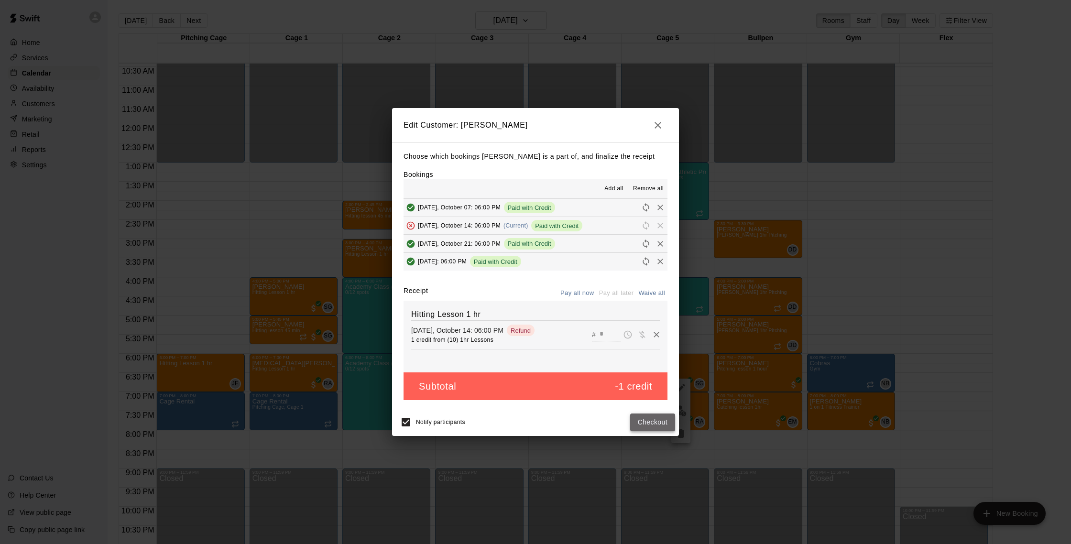
click at [634, 424] on button "Checkout" at bounding box center [652, 423] width 45 height 18
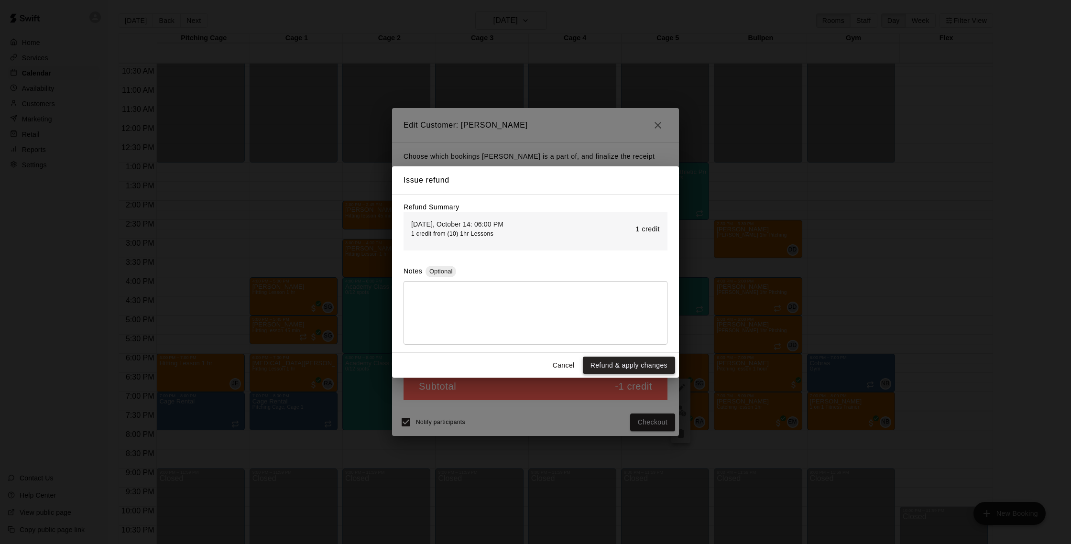
click at [628, 366] on button "Refund & apply changes" at bounding box center [629, 366] width 92 height 18
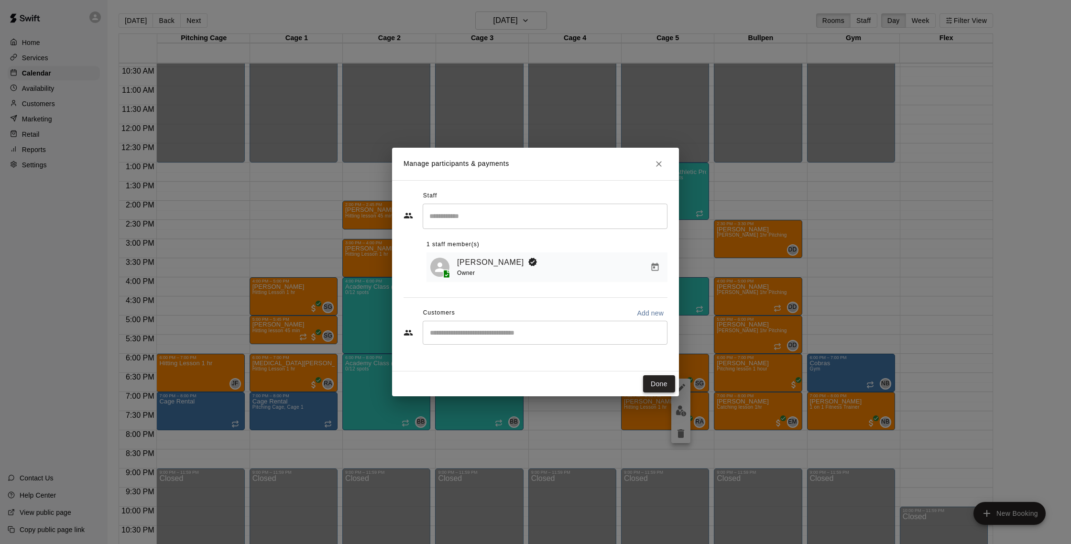
click at [662, 385] on button "Done" at bounding box center [659, 384] width 32 height 18
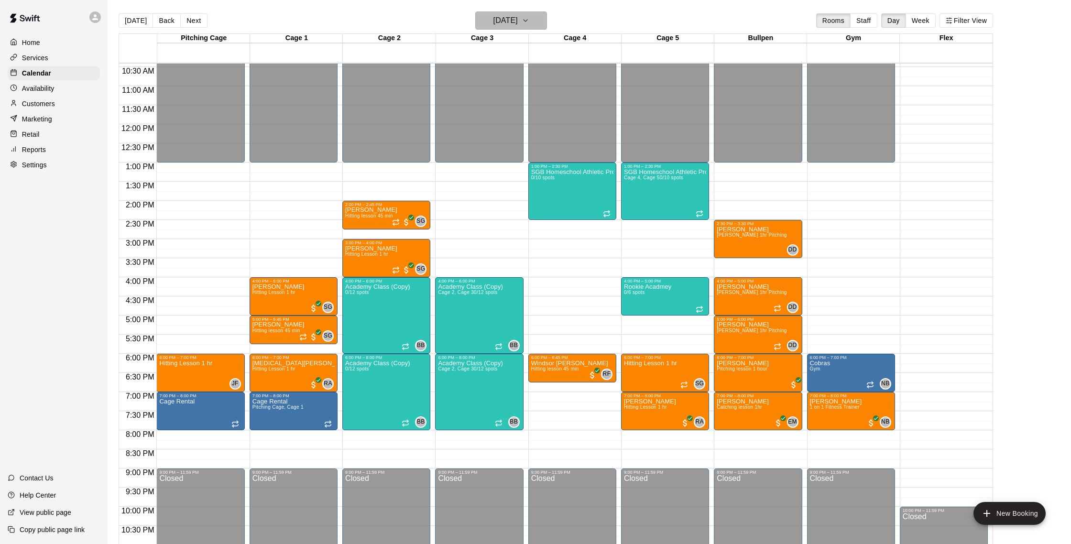
click at [529, 22] on icon "button" at bounding box center [526, 20] width 8 height 11
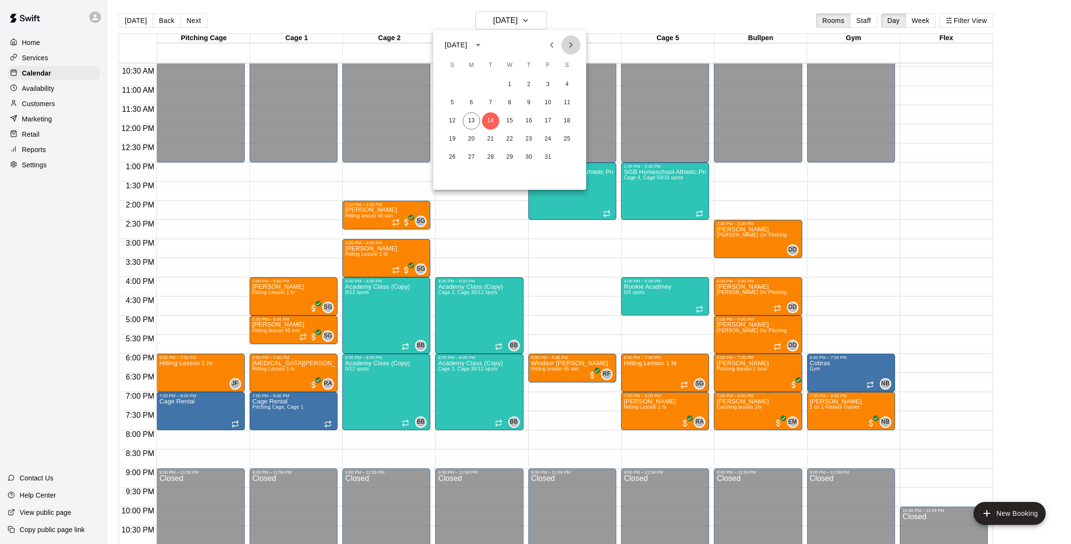
click at [574, 44] on icon "Next month" at bounding box center [570, 44] width 11 height 11
click at [494, 118] on button "16" at bounding box center [490, 120] width 17 height 17
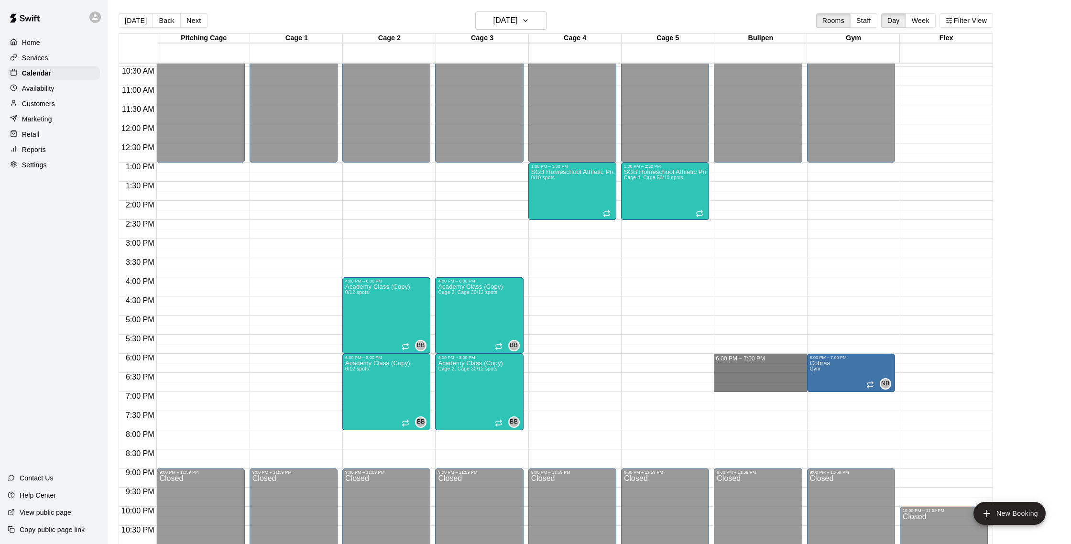
drag, startPoint x: 768, startPoint y: 357, endPoint x: 767, endPoint y: 391, distance: 33.9
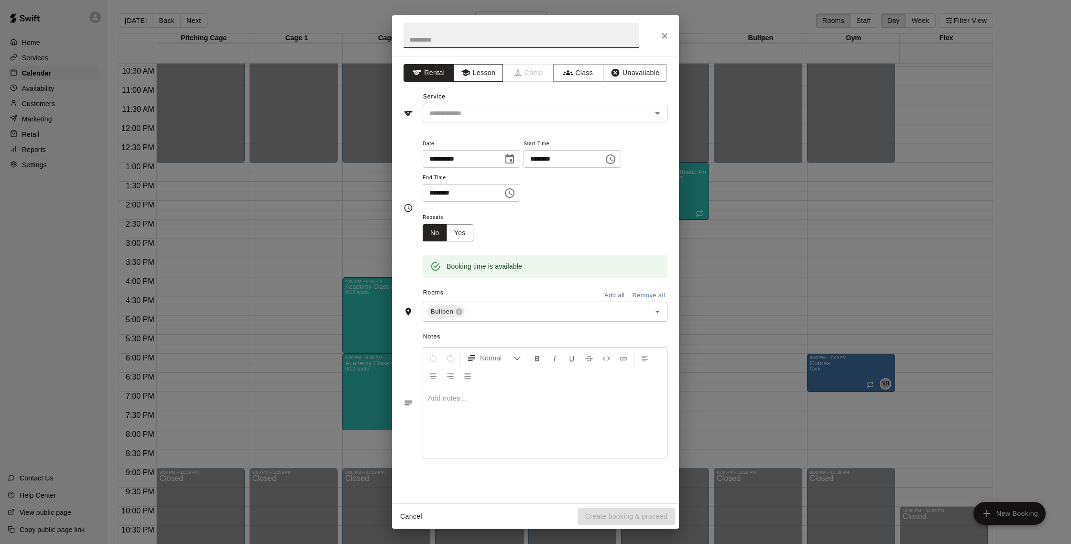
click at [475, 72] on button "Lesson" at bounding box center [478, 73] width 50 height 18
click at [489, 118] on input "text" at bounding box center [530, 114] width 211 height 12
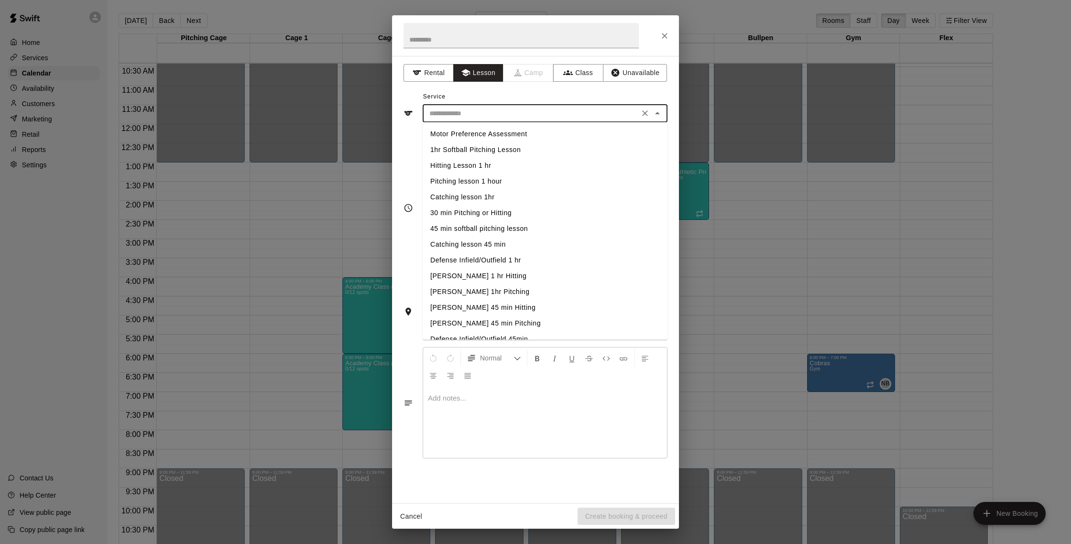
click at [496, 183] on li "Pitching lesson 1 hour" at bounding box center [545, 182] width 245 height 16
type input "**********"
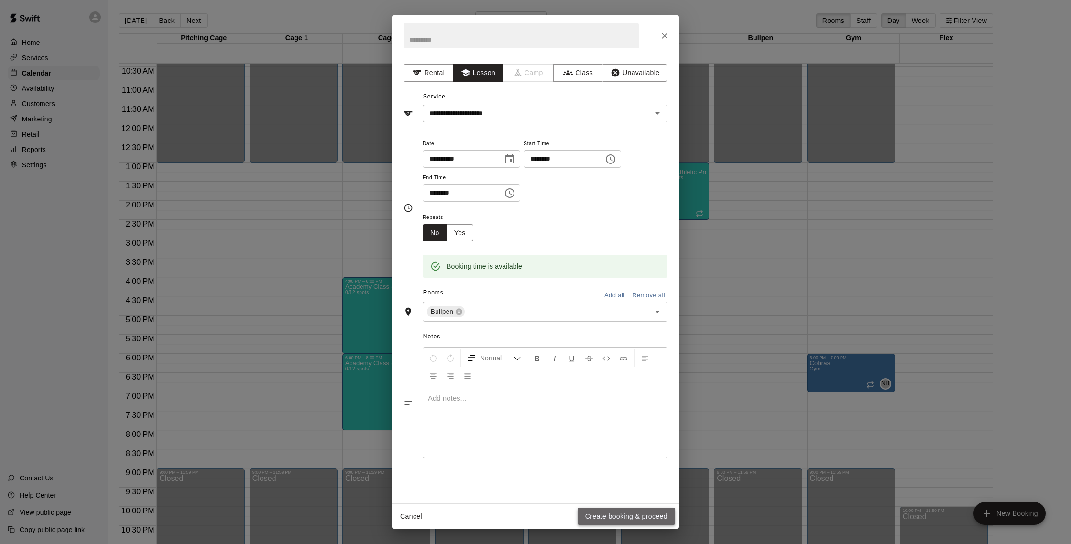
click at [619, 512] on button "Create booking & proceed" at bounding box center [626, 517] width 98 height 18
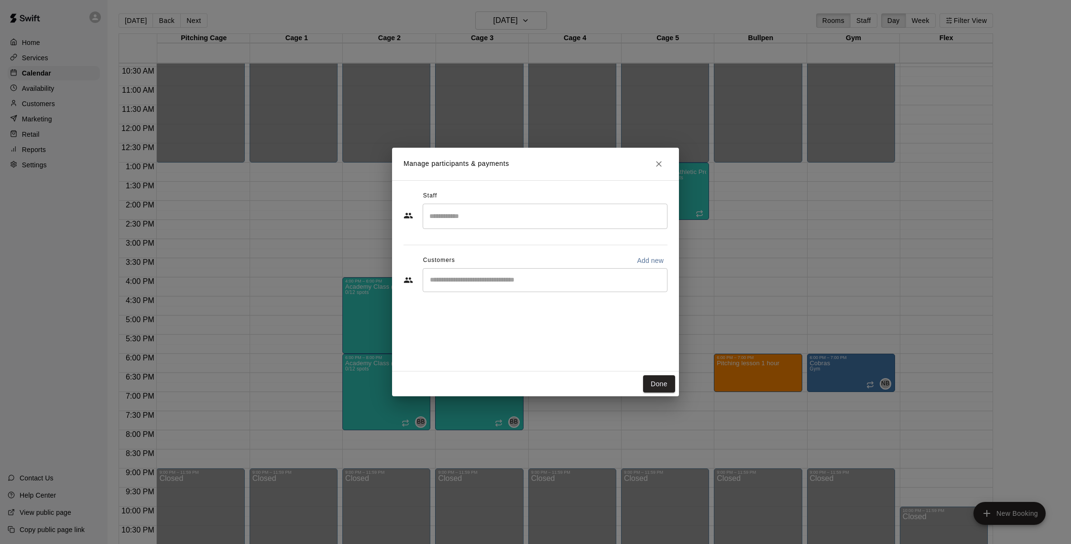
click at [504, 209] on input "Search staff" at bounding box center [545, 216] width 236 height 17
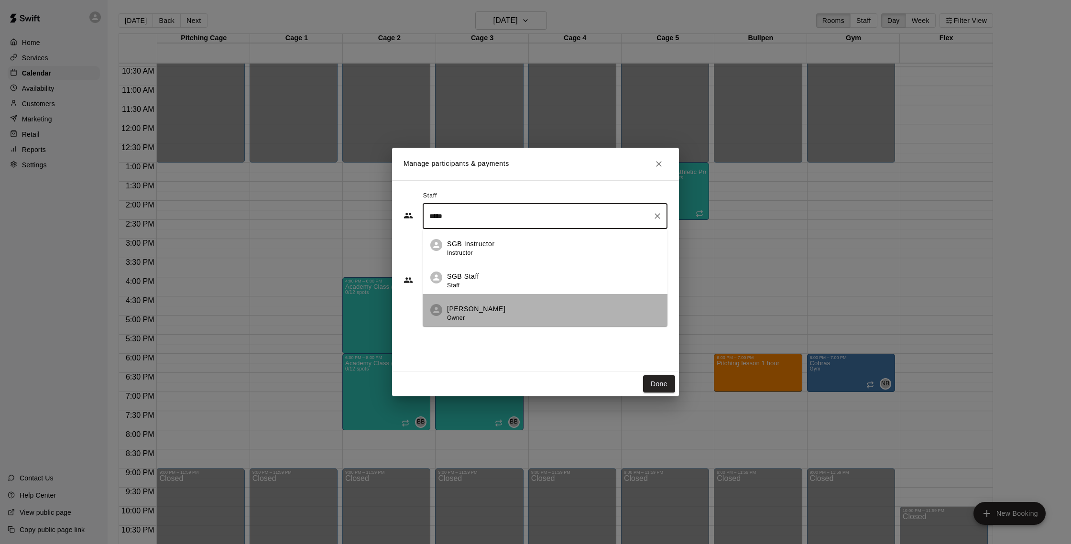
click at [484, 315] on div "[PERSON_NAME] Owner" at bounding box center [476, 313] width 58 height 19
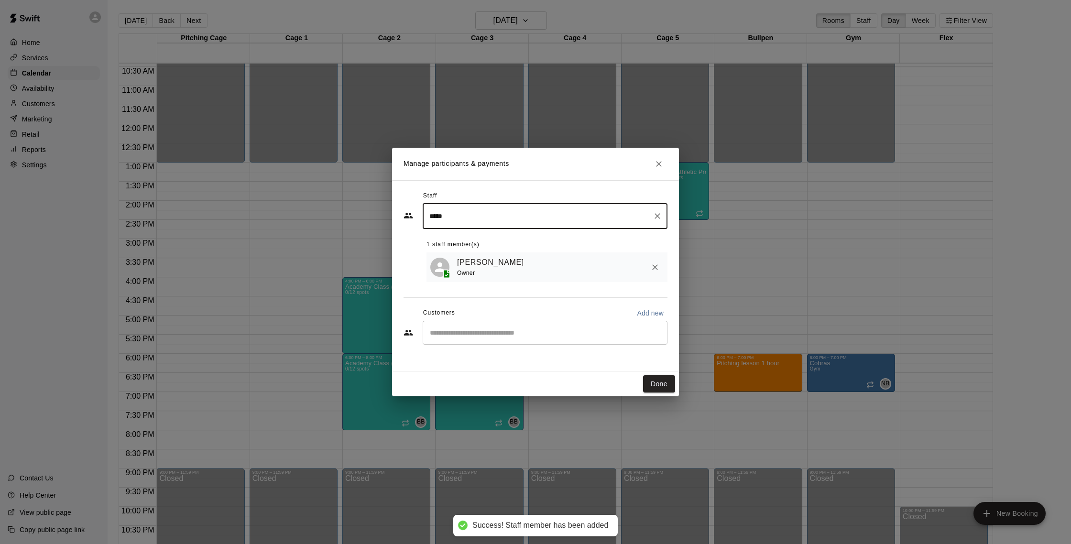
type input "*****"
click at [578, 329] on input "Start typing to search customers..." at bounding box center [545, 333] width 236 height 10
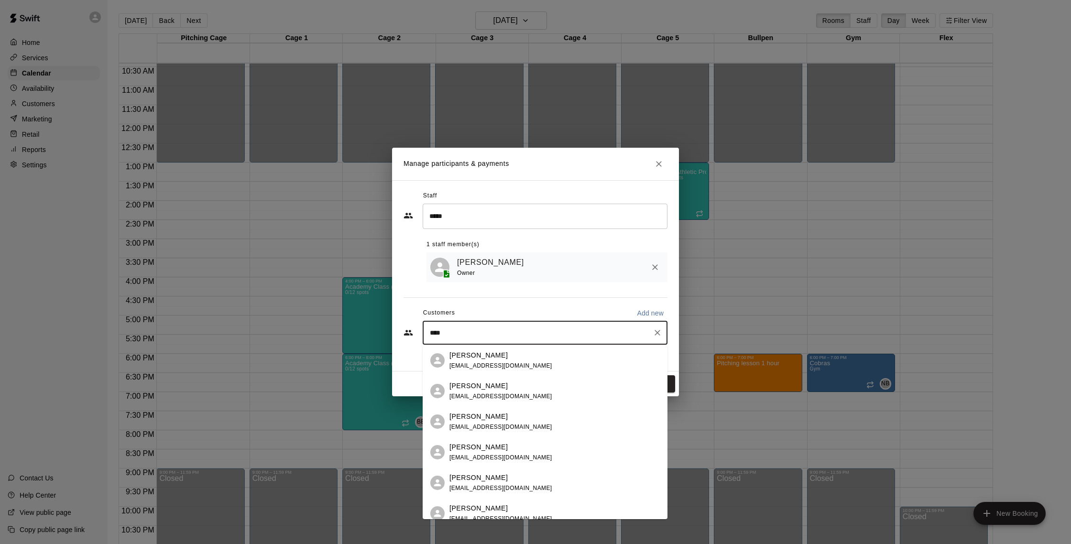
type input "*****"
click at [545, 418] on div "[PERSON_NAME] [PERSON_NAME][EMAIL_ADDRESS][PERSON_NAME][DOMAIN_NAME]" at bounding box center [554, 422] width 210 height 21
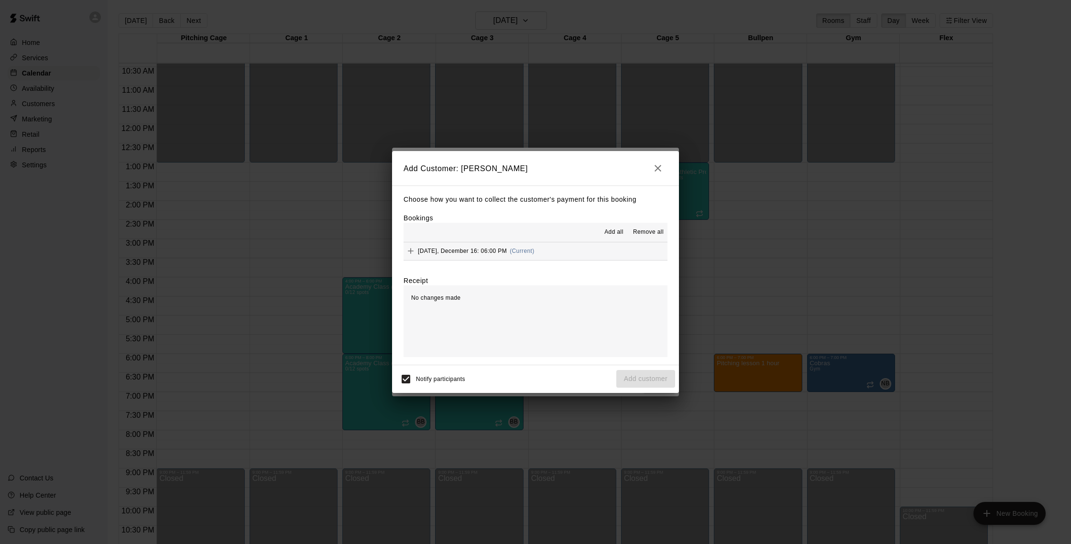
click at [483, 254] on div "[DATE], December 16: 06:00 PM (Current)" at bounding box center [468, 251] width 131 height 14
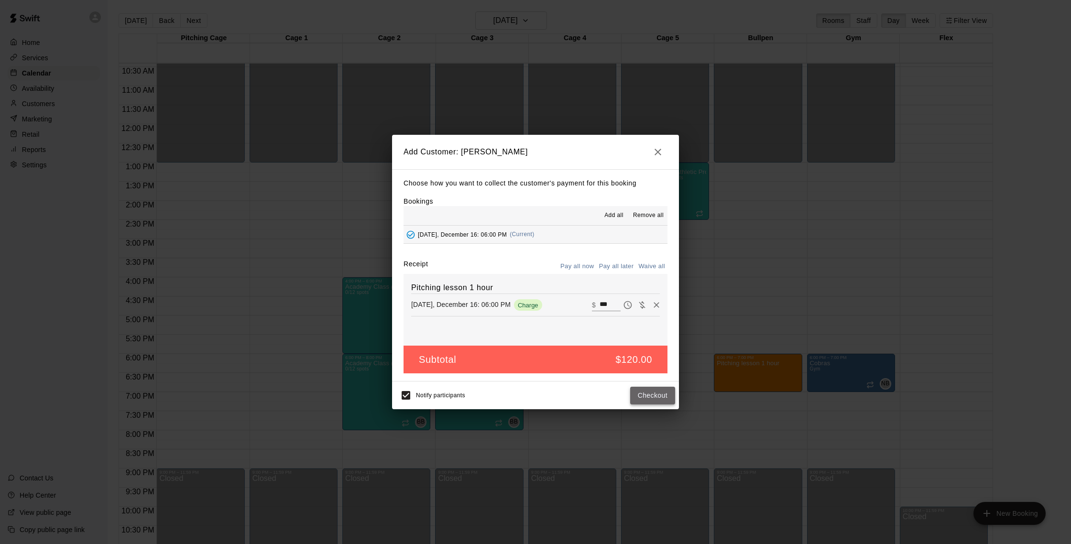
click at [652, 396] on button "Checkout" at bounding box center [652, 396] width 45 height 18
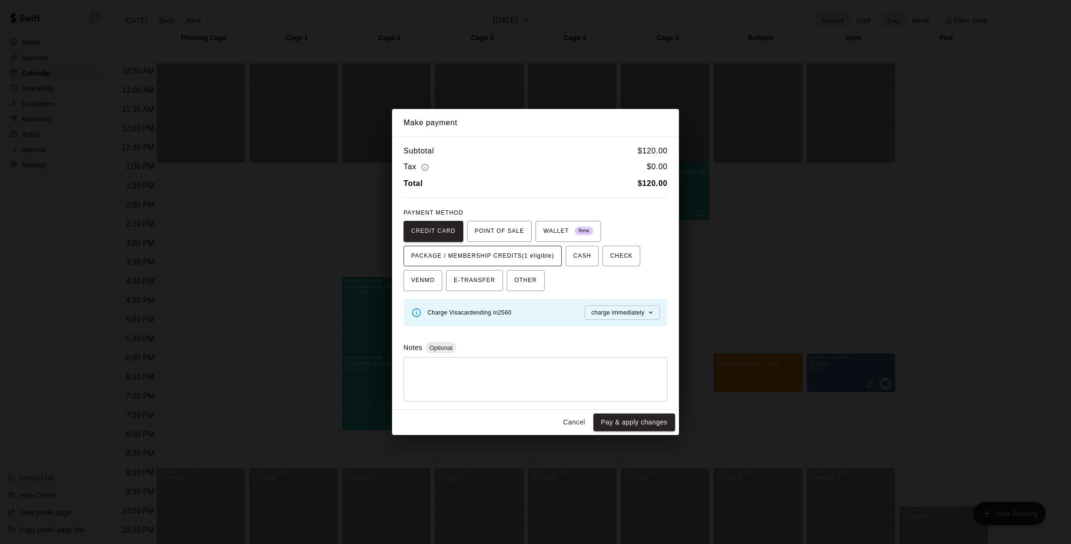
click at [523, 250] on span "PACKAGE / MEMBERSHIP CREDITS (1 eligible)" at bounding box center [482, 256] width 143 height 15
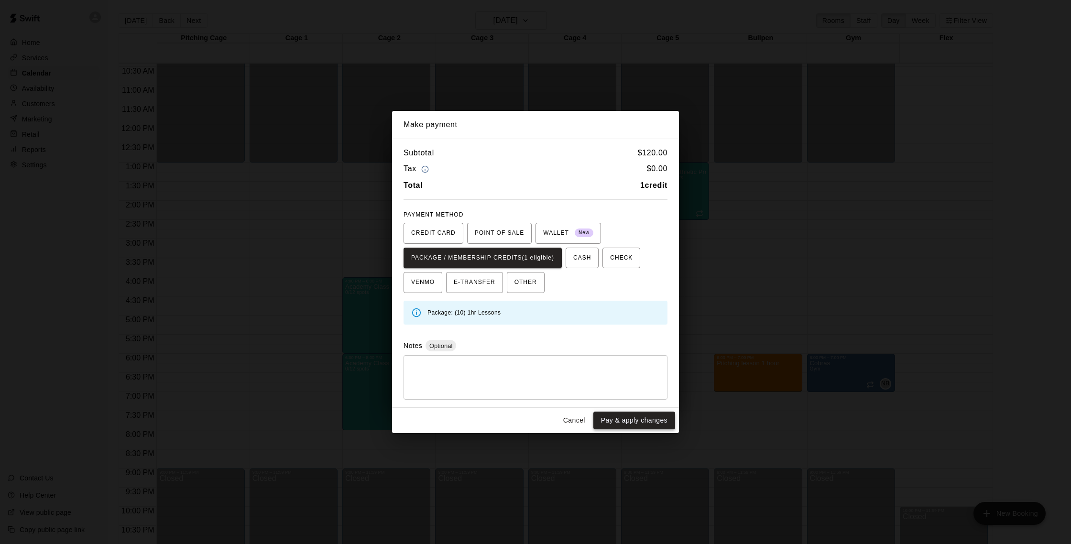
click at [659, 418] on button "Pay & apply changes" at bounding box center [634, 421] width 82 height 18
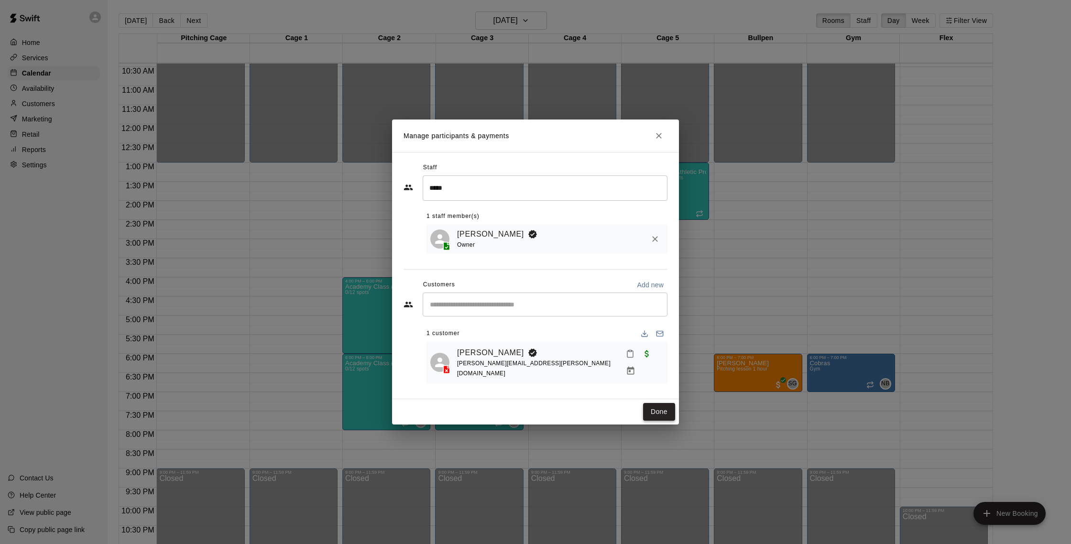
click at [661, 414] on button "Done" at bounding box center [659, 412] width 32 height 18
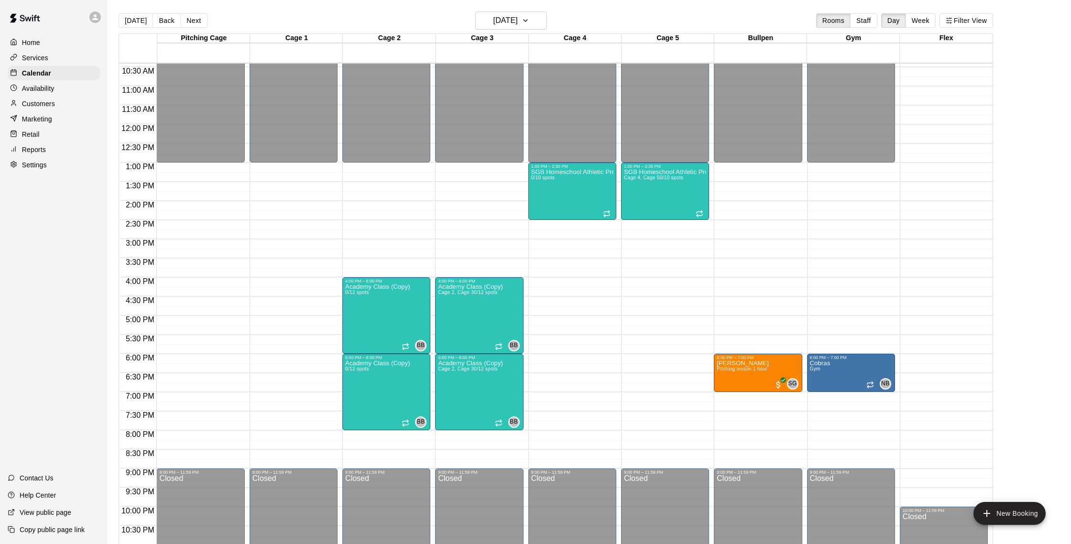
click at [145, 29] on div "[DATE] Back [DATE][DATE] Rooms Staff Day Week Filter View" at bounding box center [556, 22] width 874 height 22
click at [144, 28] on button "[DATE]" at bounding box center [136, 20] width 34 height 14
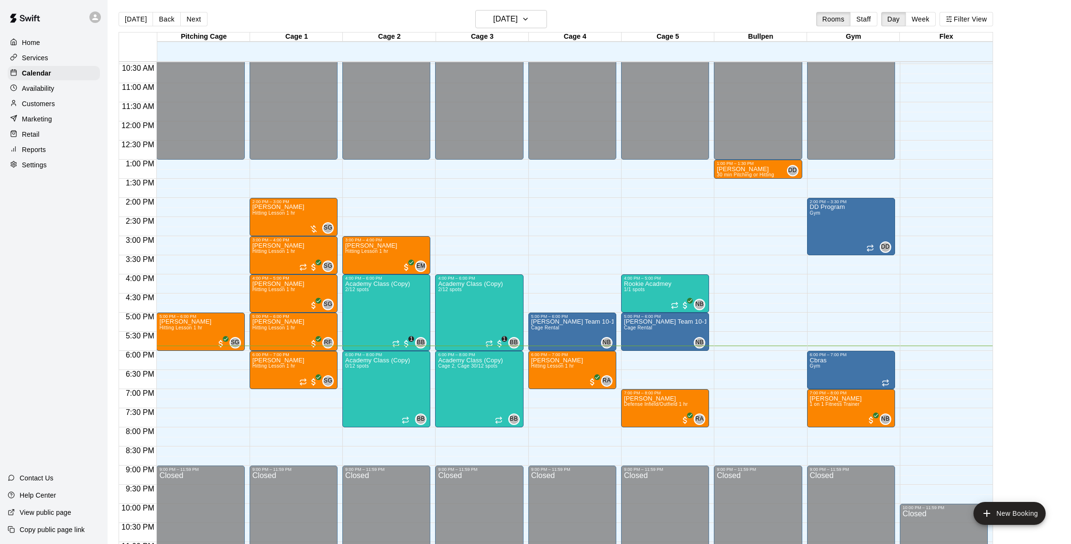
scroll to position [2, 0]
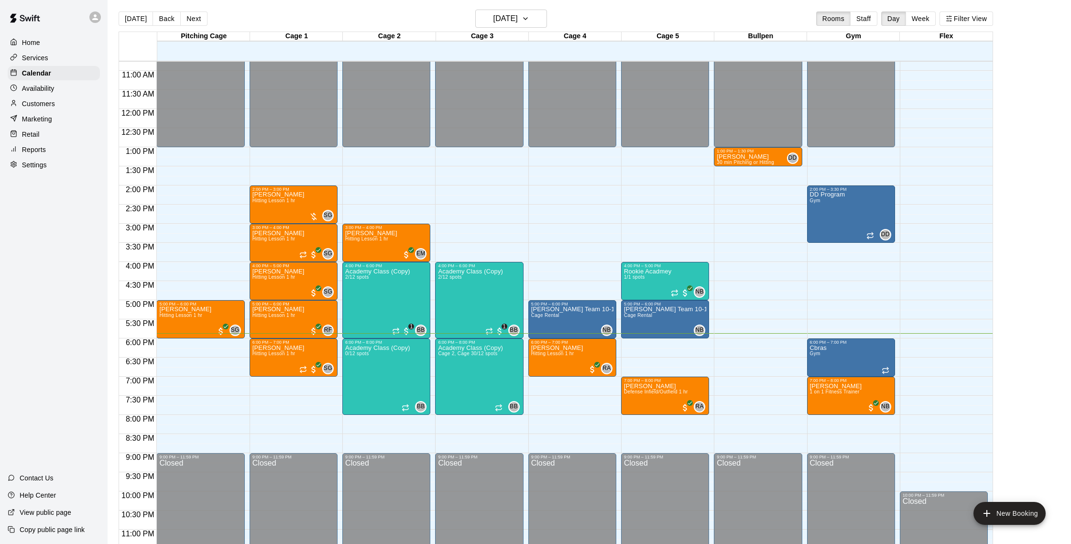
click at [197, 344] on div "12:00 AM – 1:00 PM Closed 5:00 PM – 6:00 PM [PERSON_NAME] Hitting Lesson 1 hr S…" at bounding box center [200, 109] width 88 height 918
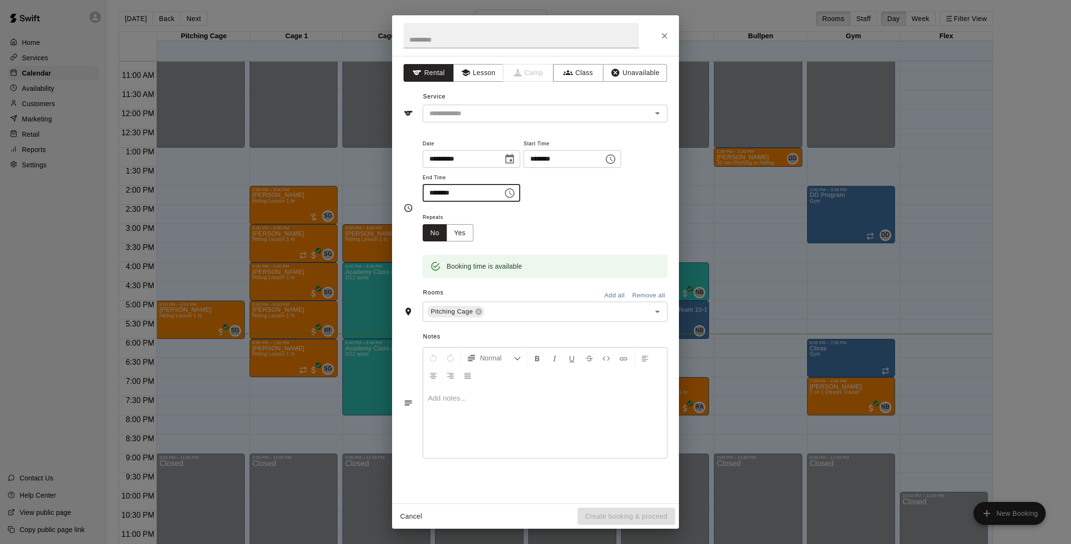
click at [434, 194] on input "********" at bounding box center [460, 193] width 74 height 18
type input "********"
click at [492, 73] on button "Lesson" at bounding box center [478, 73] width 50 height 18
click at [658, 111] on icon "Open" at bounding box center [657, 113] width 11 height 11
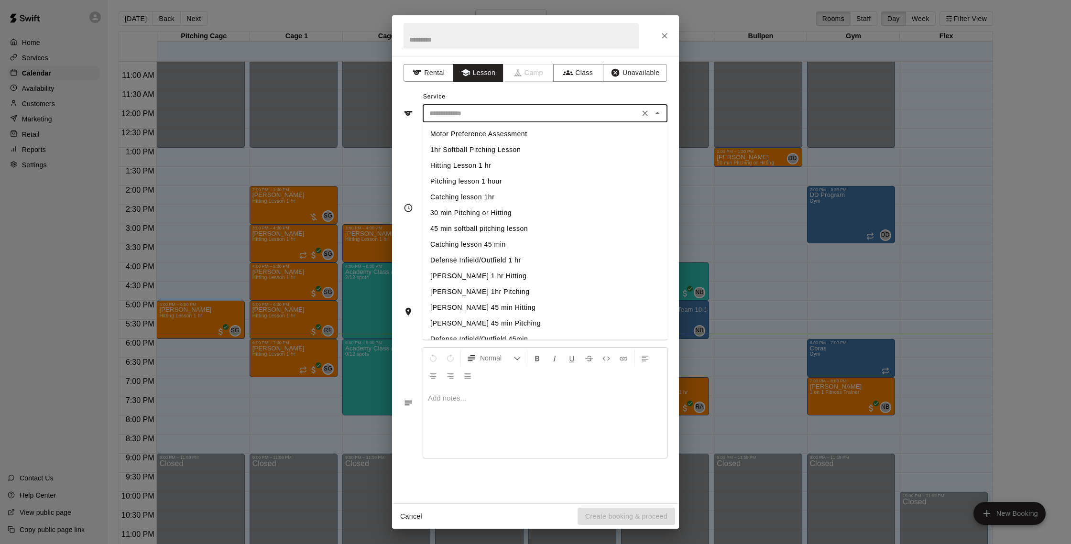
click at [456, 167] on li "Hitting Lesson 1 hr" at bounding box center [545, 166] width 245 height 16
type input "**********"
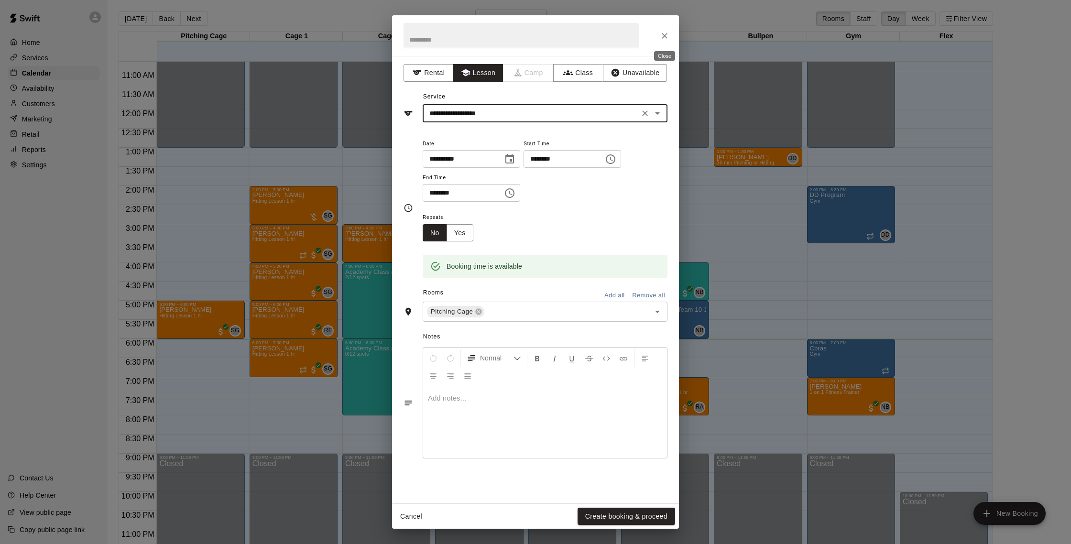
click at [665, 34] on icon "Close" at bounding box center [665, 36] width 10 height 10
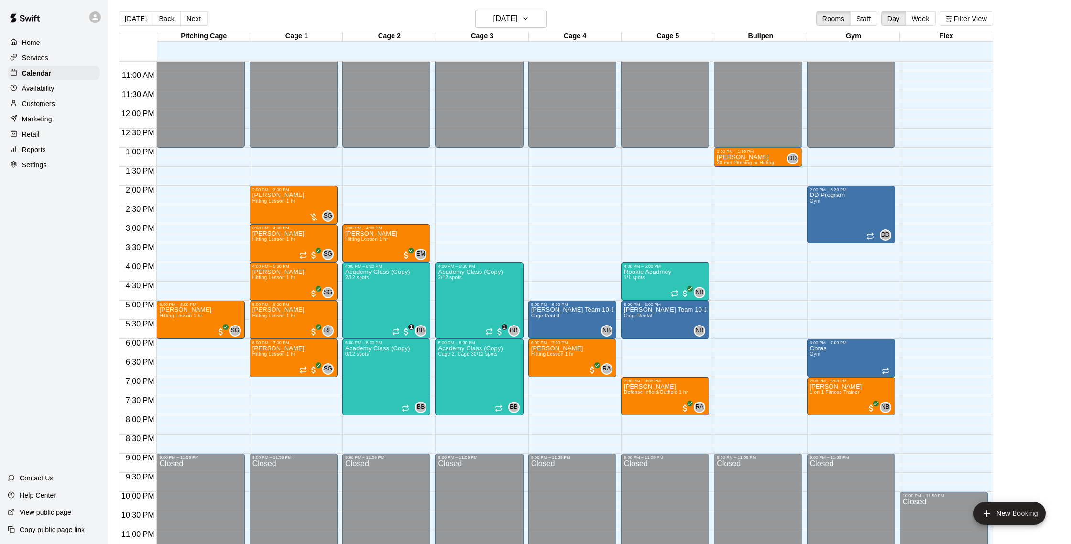
scroll to position [412, 0]
click at [136, 22] on button "[DATE]" at bounding box center [136, 18] width 34 height 14
click at [142, 19] on button "[DATE]" at bounding box center [136, 18] width 34 height 14
click at [196, 21] on button "Next" at bounding box center [193, 18] width 27 height 14
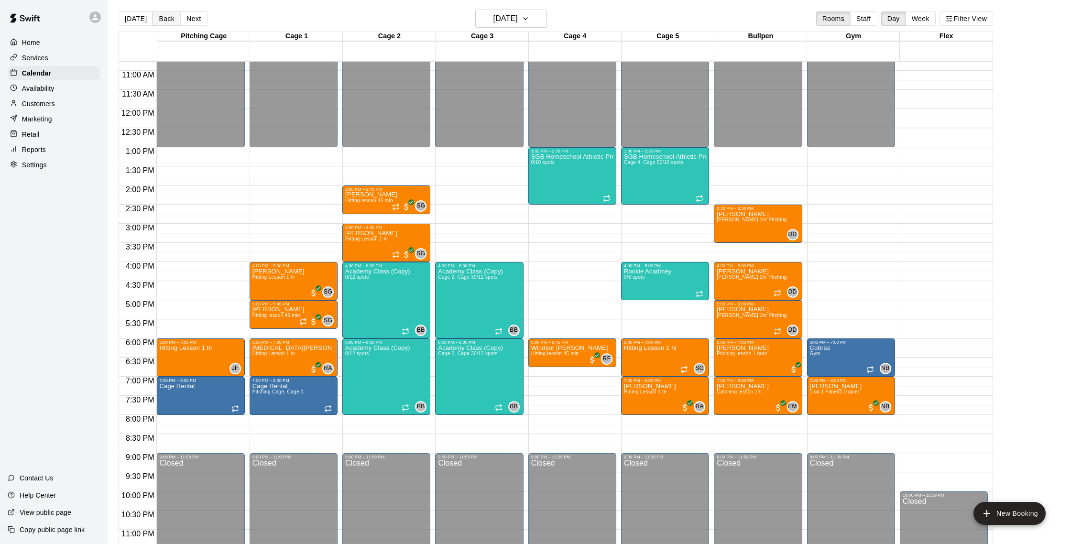
click at [160, 18] on button "Back" at bounding box center [166, 18] width 28 height 14
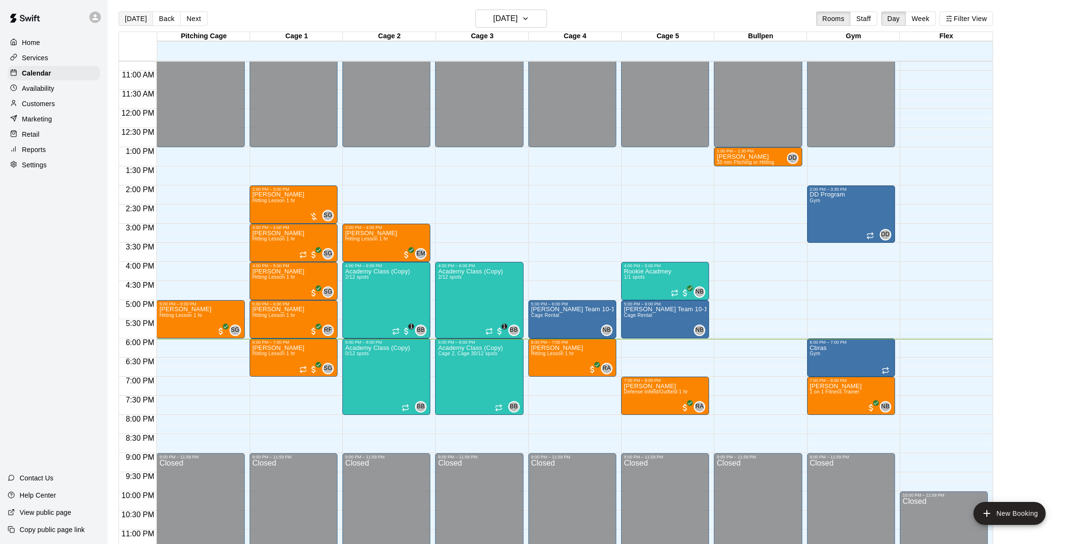
click at [130, 16] on button "[DATE]" at bounding box center [136, 18] width 34 height 14
click at [194, 24] on button "Next" at bounding box center [193, 18] width 27 height 14
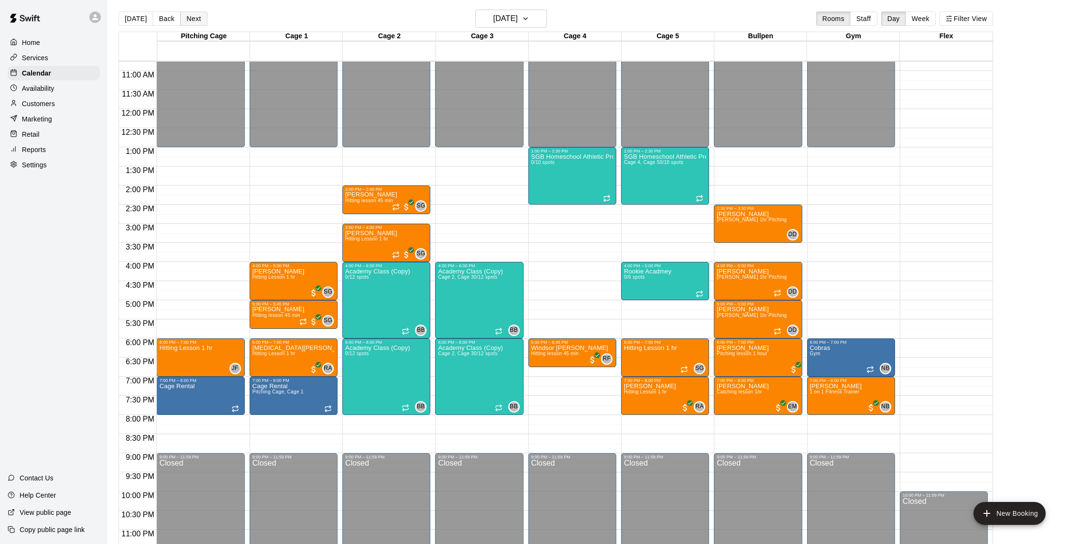
click at [201, 20] on button "Next" at bounding box center [193, 18] width 27 height 14
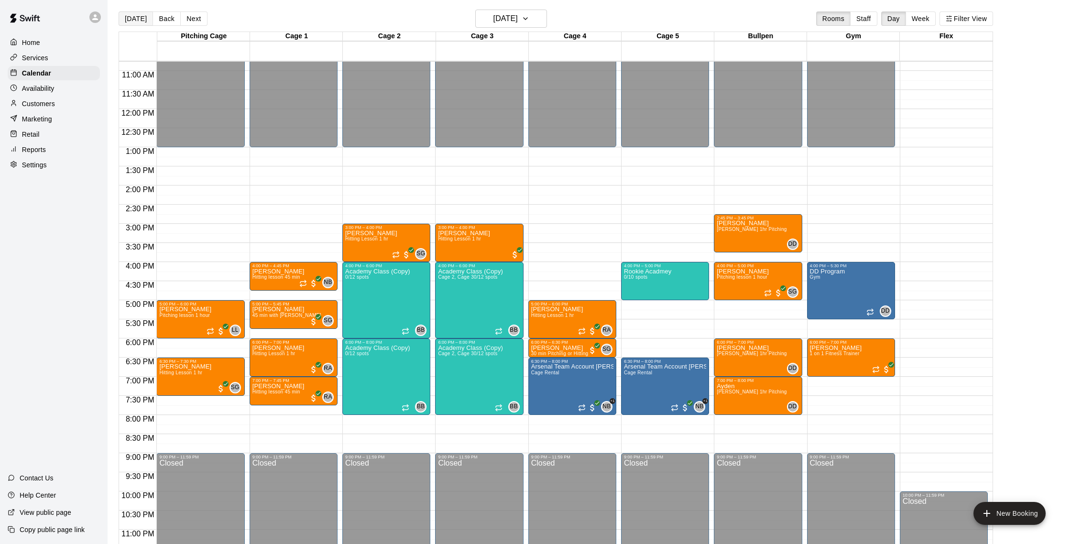
click at [139, 16] on button "[DATE]" at bounding box center [136, 18] width 34 height 14
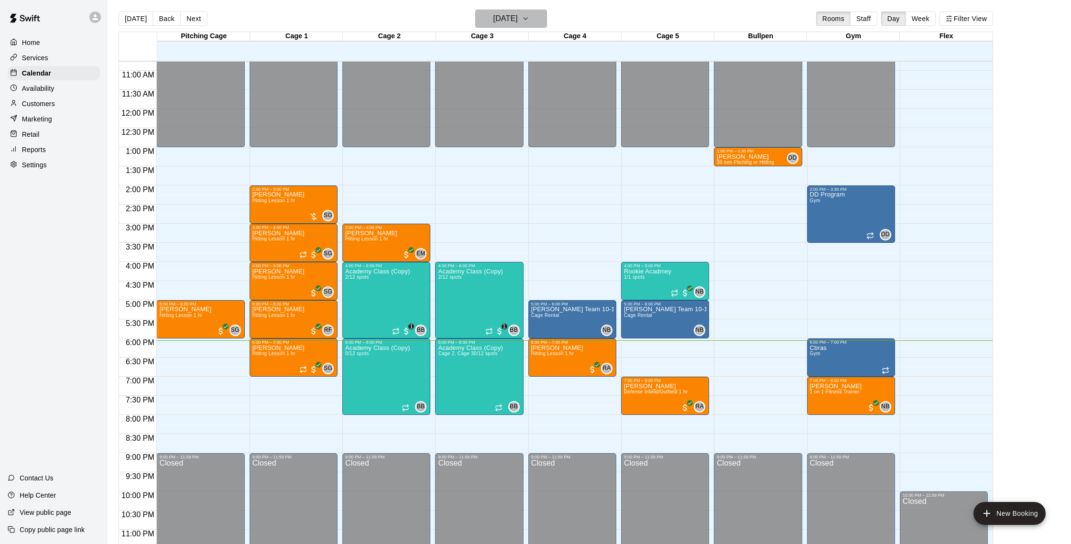
click at [532, 24] on button "[DATE]" at bounding box center [511, 19] width 72 height 18
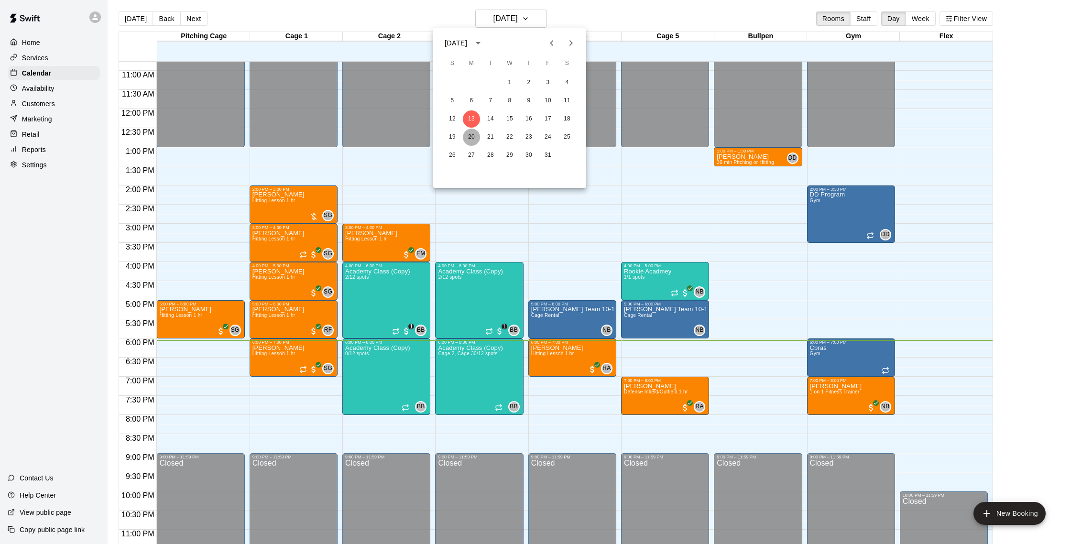
click at [474, 135] on button "20" at bounding box center [471, 137] width 17 height 17
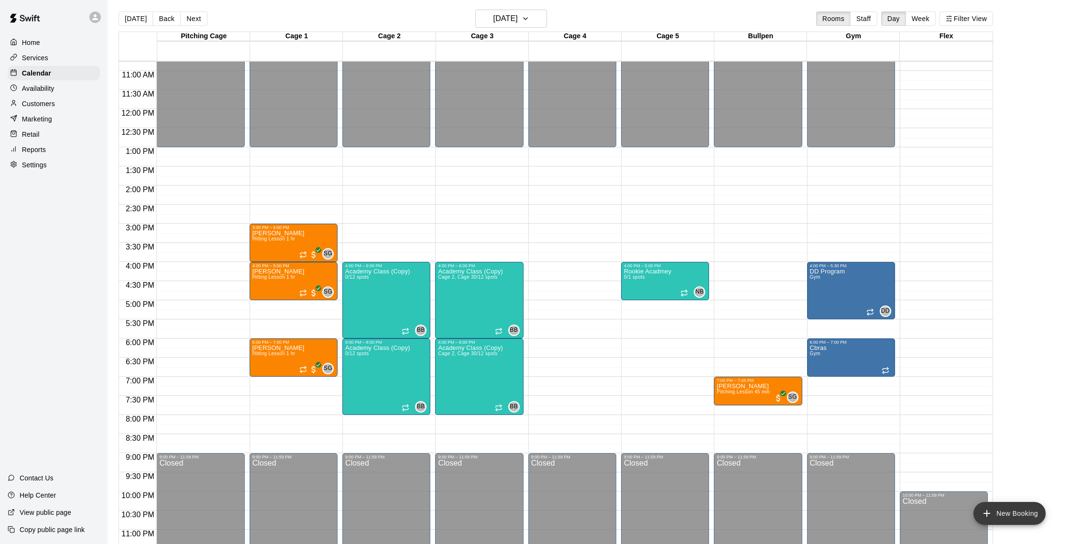
click at [1000, 511] on button "New Booking" at bounding box center [1009, 513] width 72 height 23
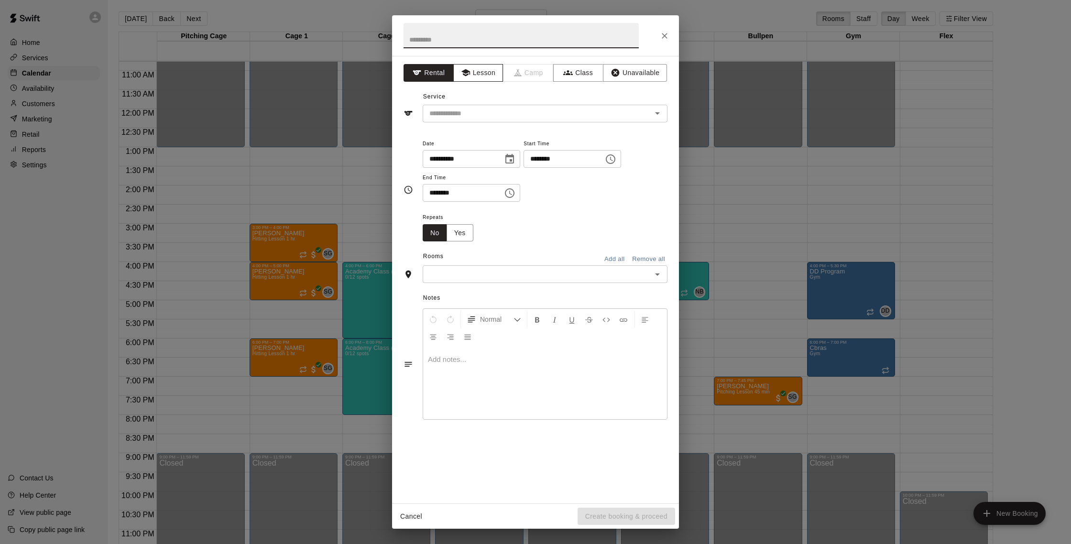
click at [480, 73] on button "Lesson" at bounding box center [478, 73] width 50 height 18
click at [465, 103] on div "Service ​" at bounding box center [535, 105] width 264 height 33
click at [468, 110] on input "text" at bounding box center [530, 114] width 211 height 12
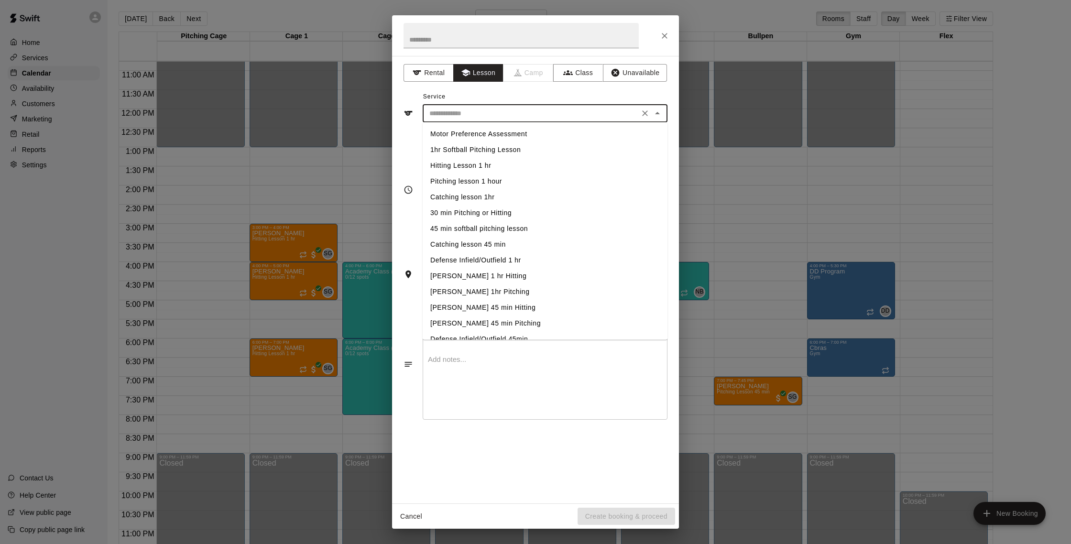
click at [465, 163] on li "Hitting Lesson 1 hr" at bounding box center [545, 166] width 245 height 16
type input "**********"
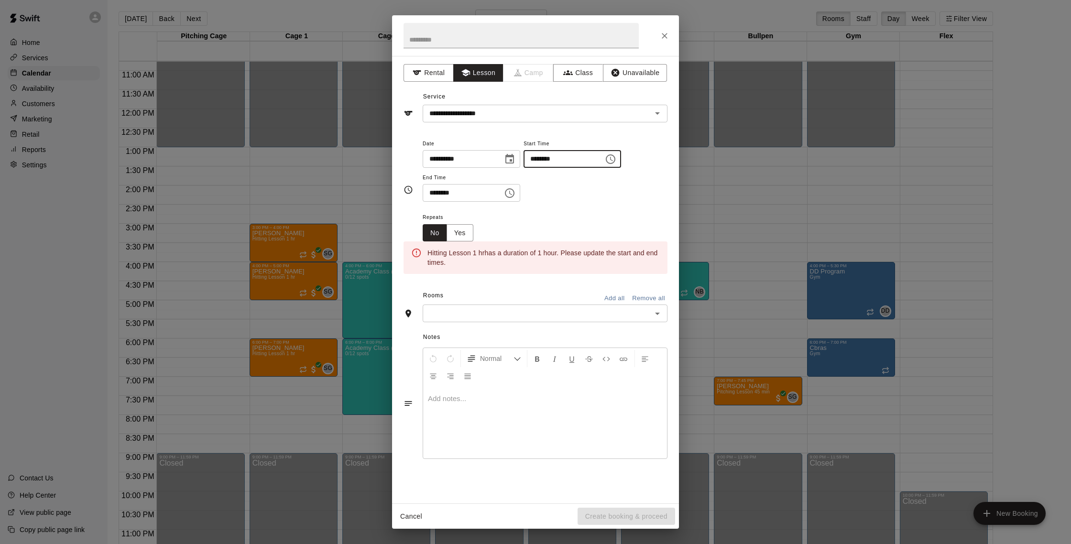
click at [539, 161] on input "********" at bounding box center [560, 159] width 74 height 18
type input "********"
click at [447, 195] on input "********" at bounding box center [460, 193] width 74 height 18
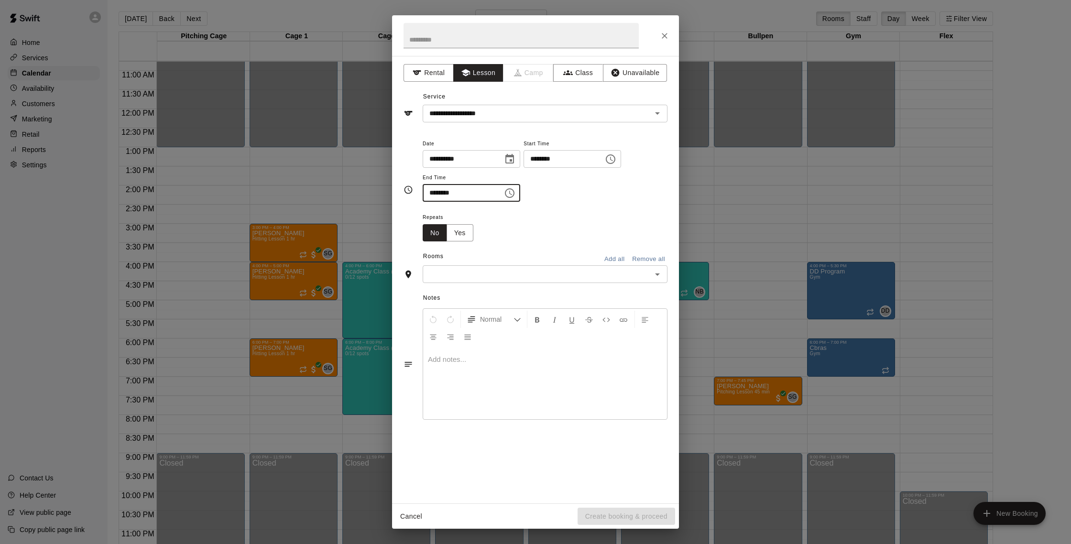
type input "********"
click at [555, 280] on input "text" at bounding box center [536, 274] width 223 height 12
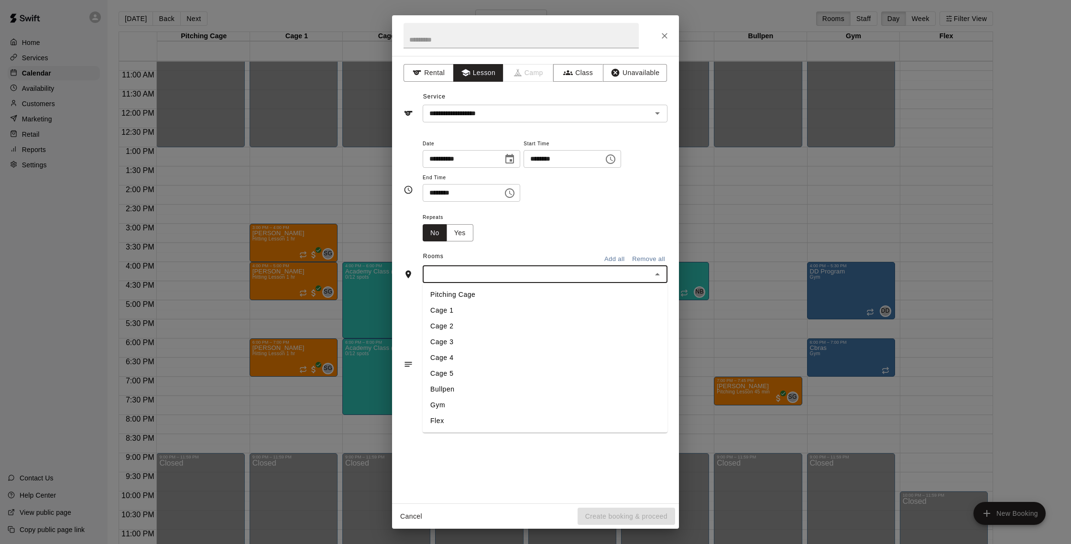
click at [539, 342] on li "Cage 3" at bounding box center [545, 342] width 245 height 16
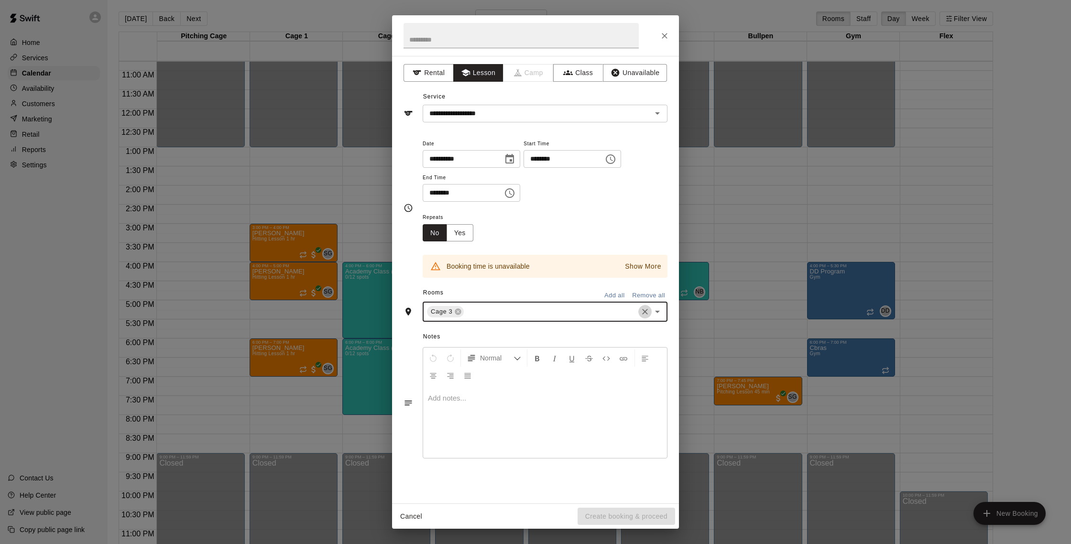
drag, startPoint x: 641, startPoint y: 315, endPoint x: 618, endPoint y: 310, distance: 23.0
click at [641, 315] on icon "Clear" at bounding box center [645, 312] width 10 height 10
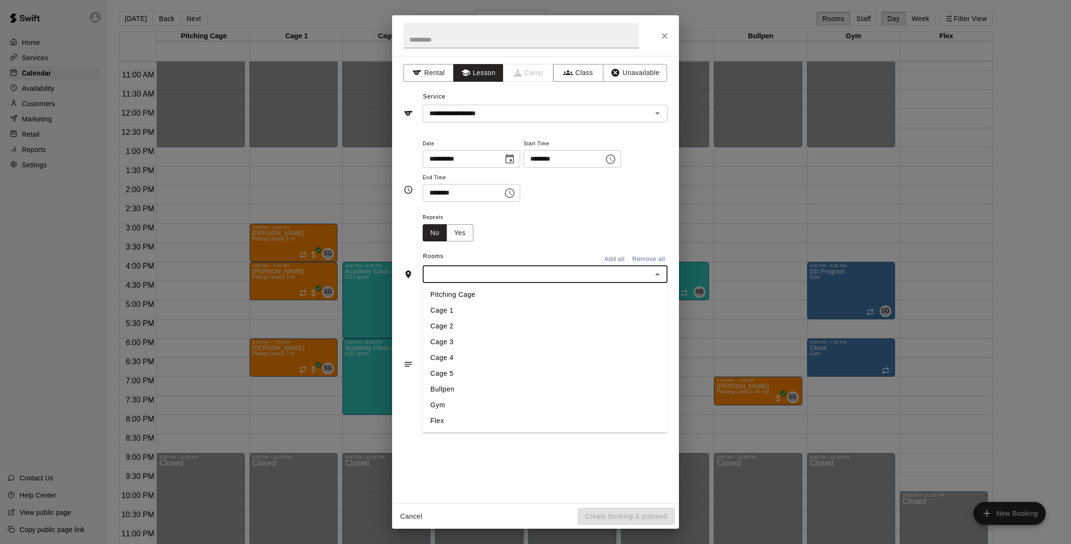
click at [537, 277] on input "text" at bounding box center [536, 274] width 223 height 12
click at [477, 362] on li "Cage 4" at bounding box center [545, 358] width 245 height 16
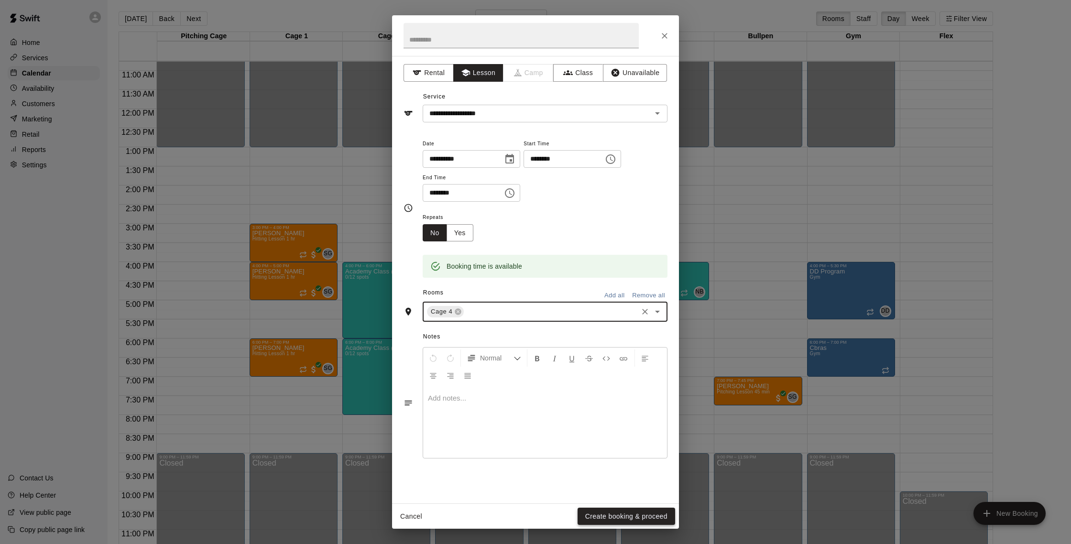
click at [621, 517] on button "Create booking & proceed" at bounding box center [626, 517] width 98 height 18
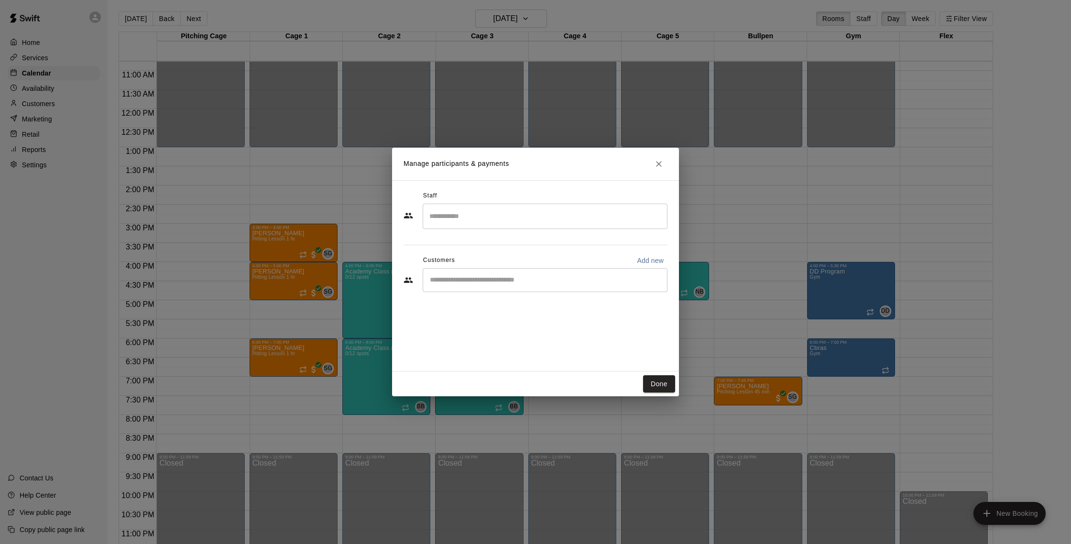
click at [475, 288] on div "​" at bounding box center [545, 280] width 245 height 24
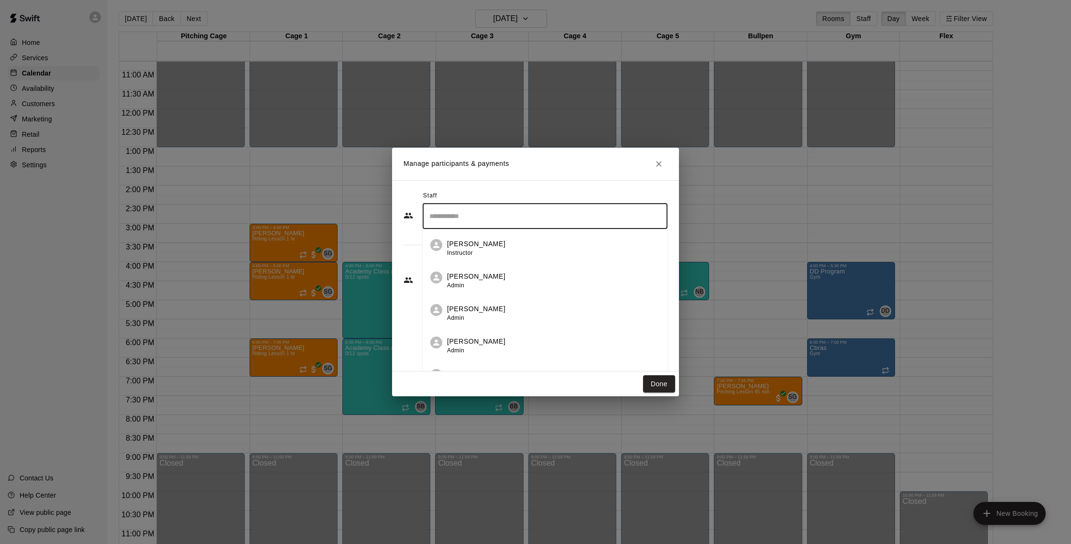
click at [438, 219] on input "Search staff" at bounding box center [545, 216] width 236 height 17
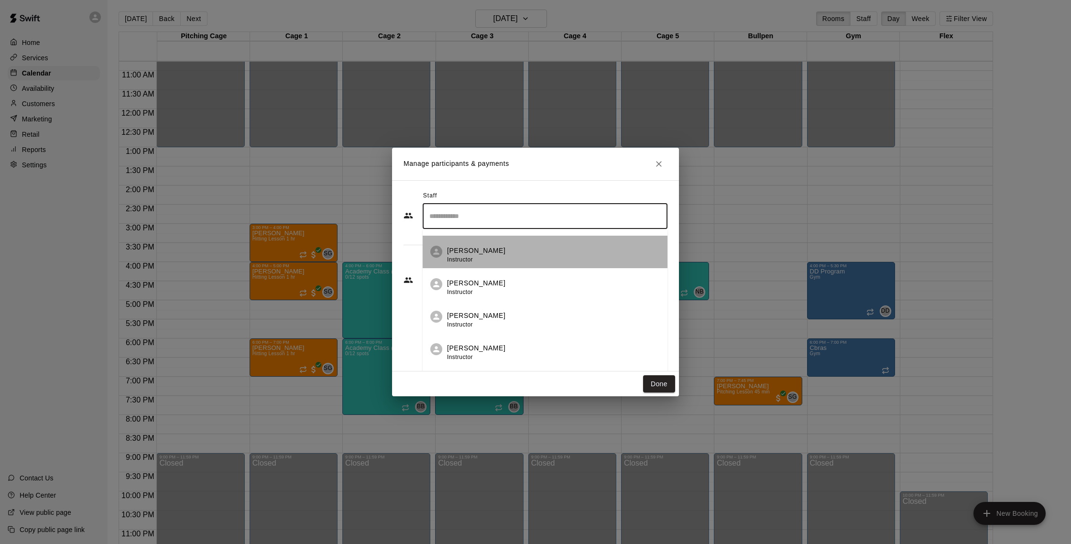
click at [484, 257] on div "[PERSON_NAME] Instructor" at bounding box center [476, 255] width 58 height 19
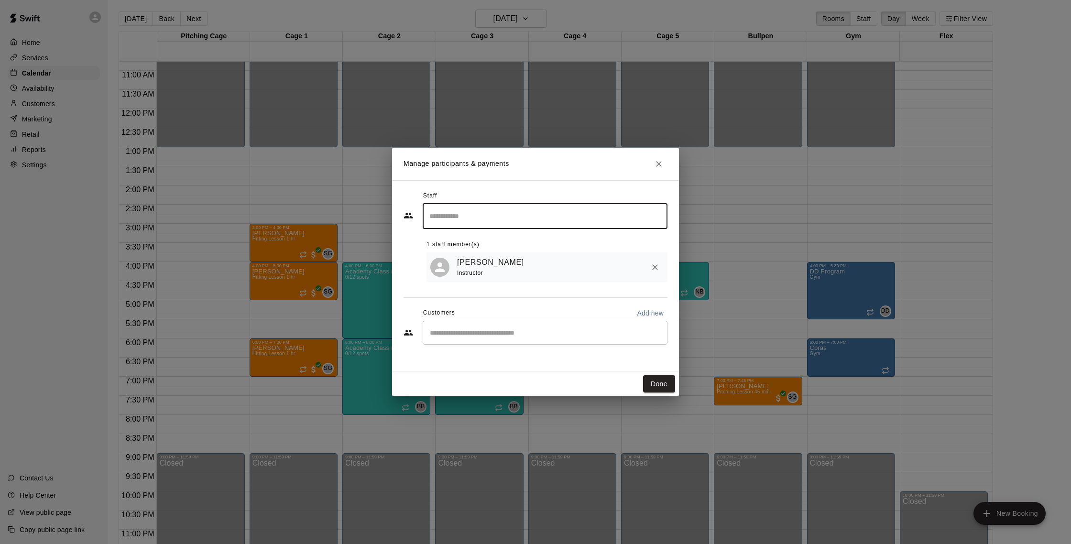
click at [522, 338] on input "Start typing to search customers..." at bounding box center [545, 333] width 236 height 10
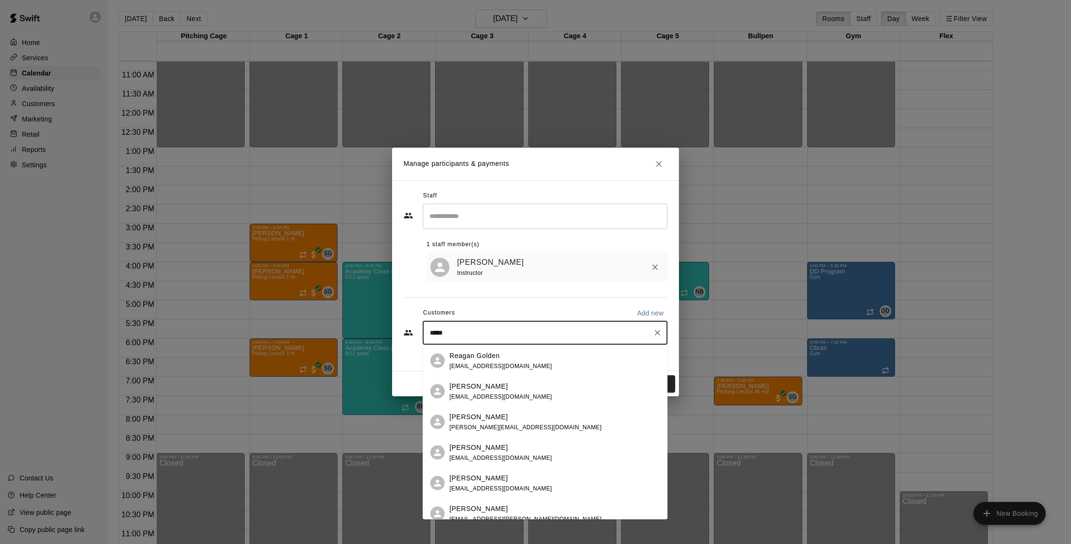
type input "******"
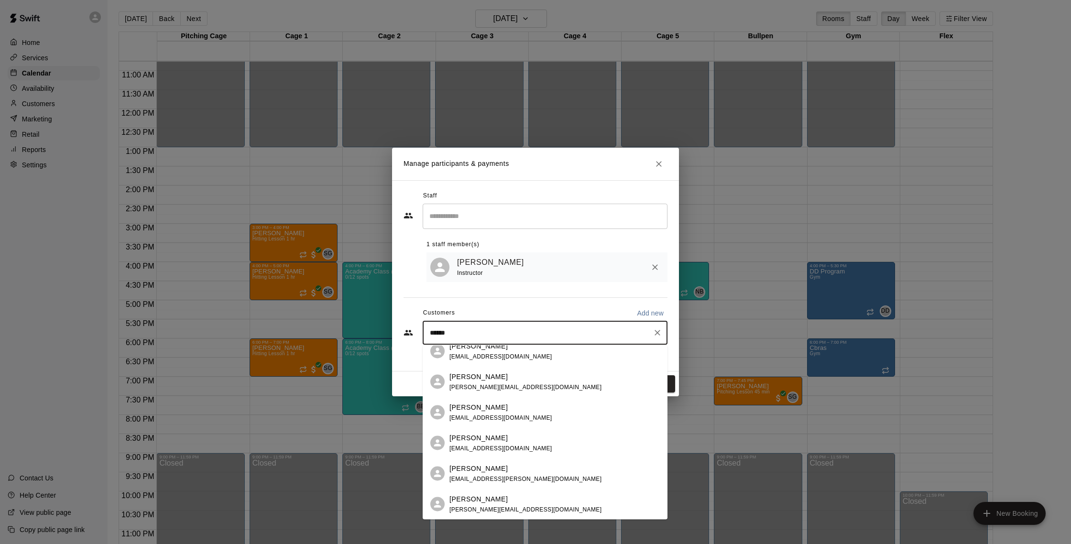
click at [608, 468] on div "[PERSON_NAME] [EMAIL_ADDRESS][PERSON_NAME][DOMAIN_NAME]" at bounding box center [554, 473] width 210 height 21
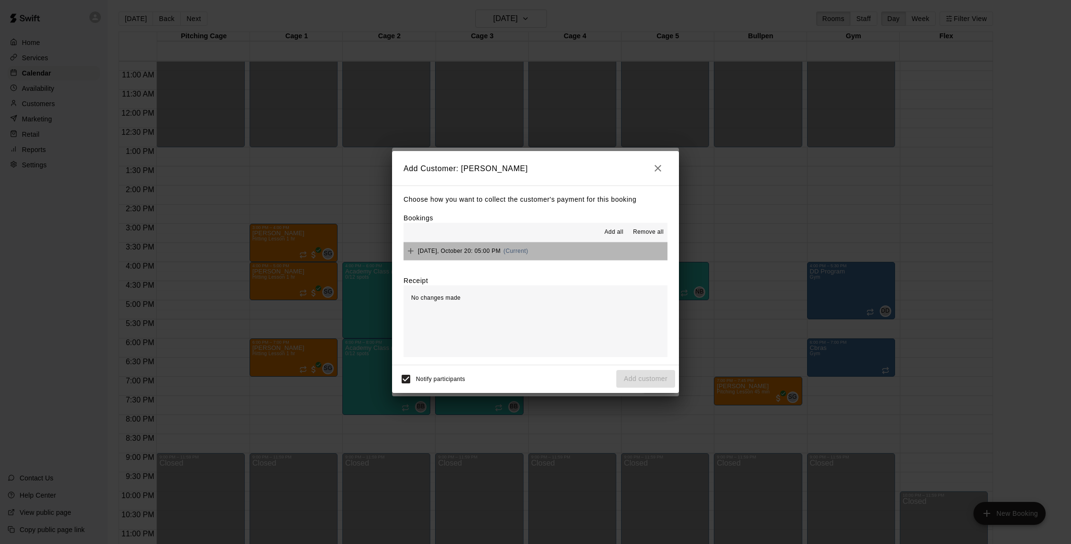
drag, startPoint x: 529, startPoint y: 255, endPoint x: 702, endPoint y: 361, distance: 203.3
click at [538, 259] on button "[DATE], October 20: 05:00 PM (Current)" at bounding box center [535, 251] width 264 height 18
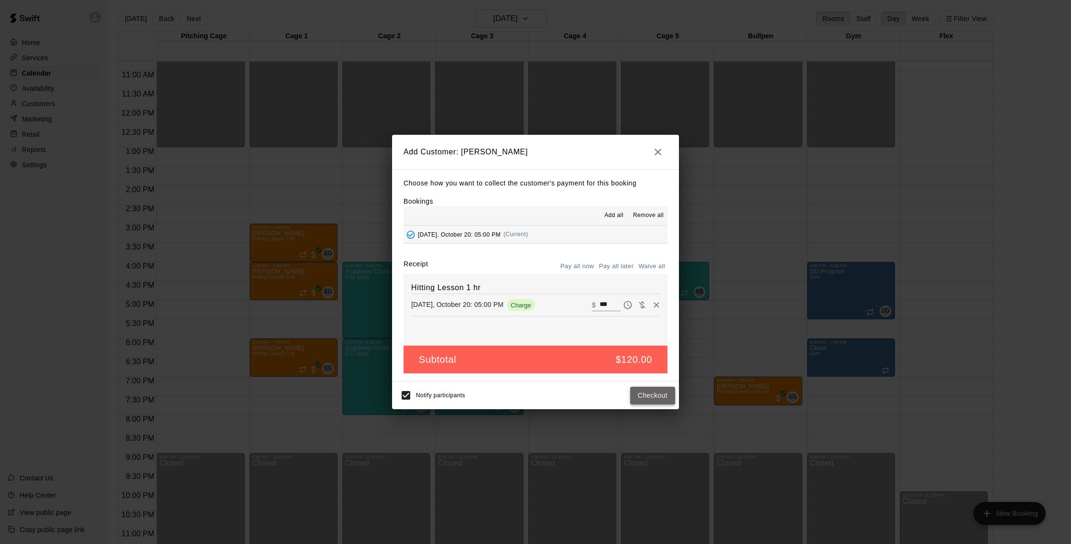
click at [664, 399] on button "Checkout" at bounding box center [652, 396] width 45 height 18
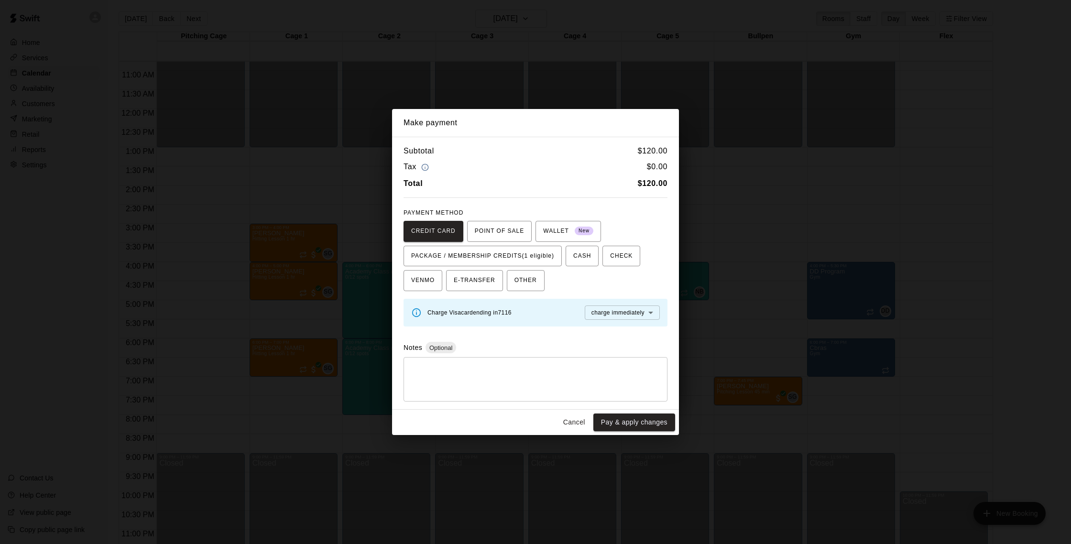
click at [526, 268] on div "CREDIT CARD POINT OF SALE WALLET New PACKAGE / MEMBERSHIP CREDITS (1 eligible) …" at bounding box center [535, 256] width 264 height 71
click at [535, 261] on span "PACKAGE / MEMBERSHIP CREDITS (1 eligible)" at bounding box center [482, 256] width 143 height 15
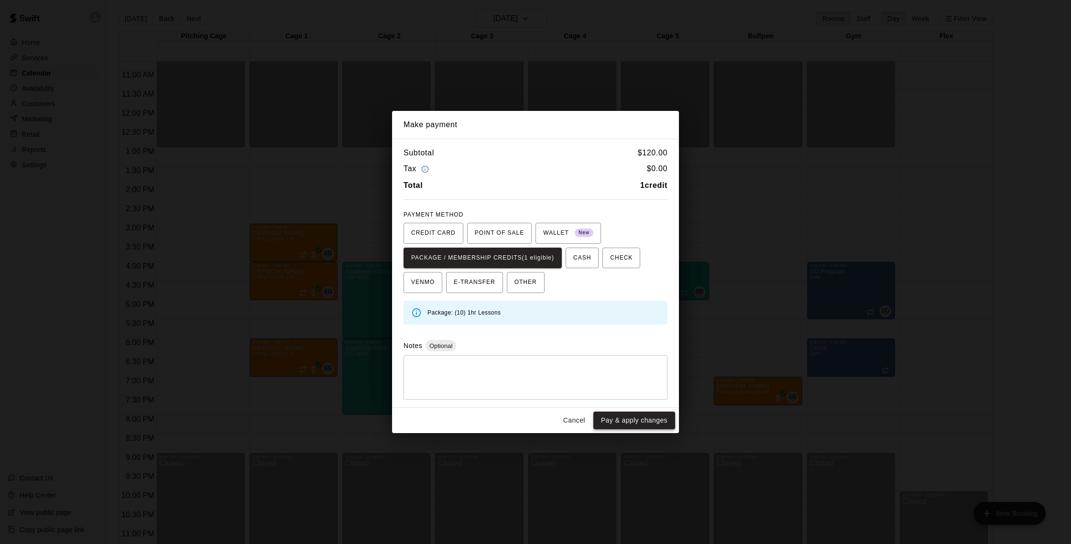
click at [652, 424] on button "Pay & apply changes" at bounding box center [634, 421] width 82 height 18
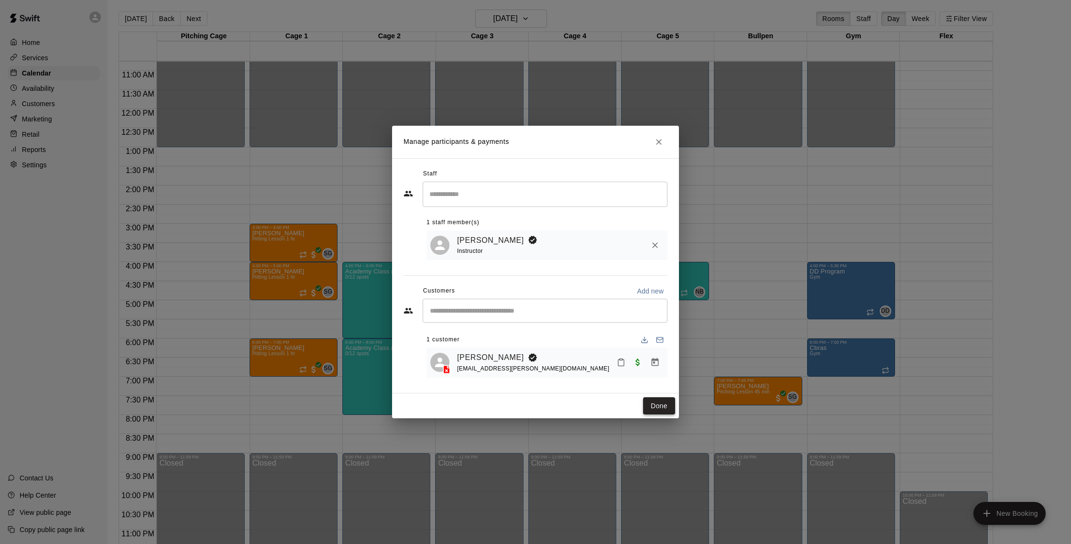
click at [655, 402] on button "Done" at bounding box center [659, 406] width 32 height 18
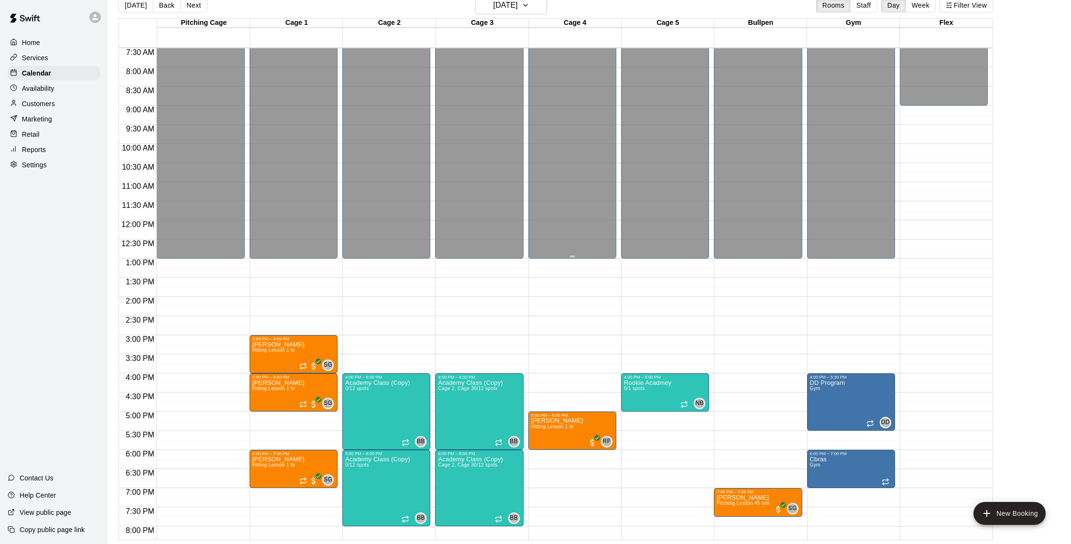
scroll to position [322, 0]
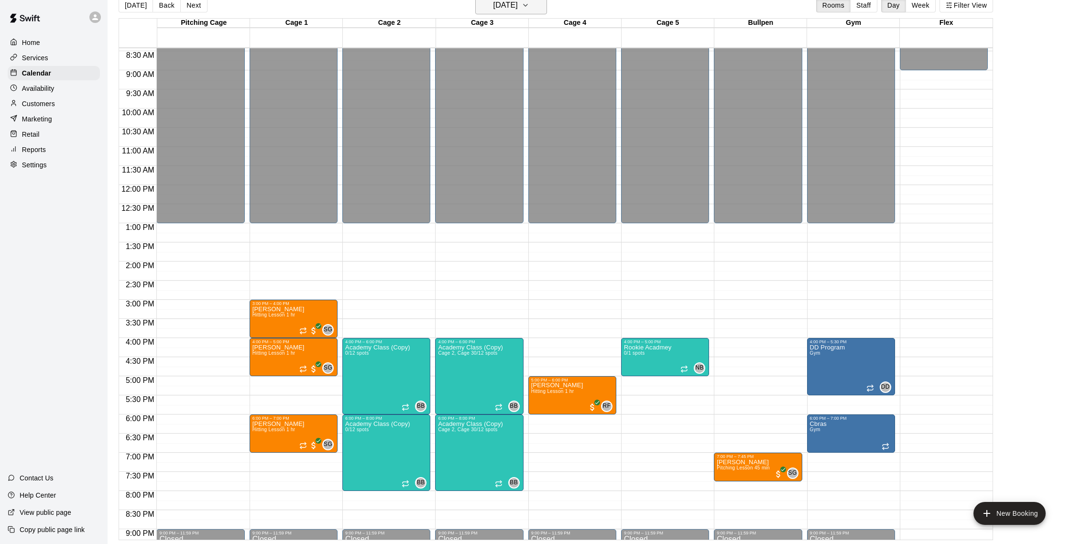
click at [518, 9] on h6 "[DATE]" at bounding box center [505, 5] width 24 height 13
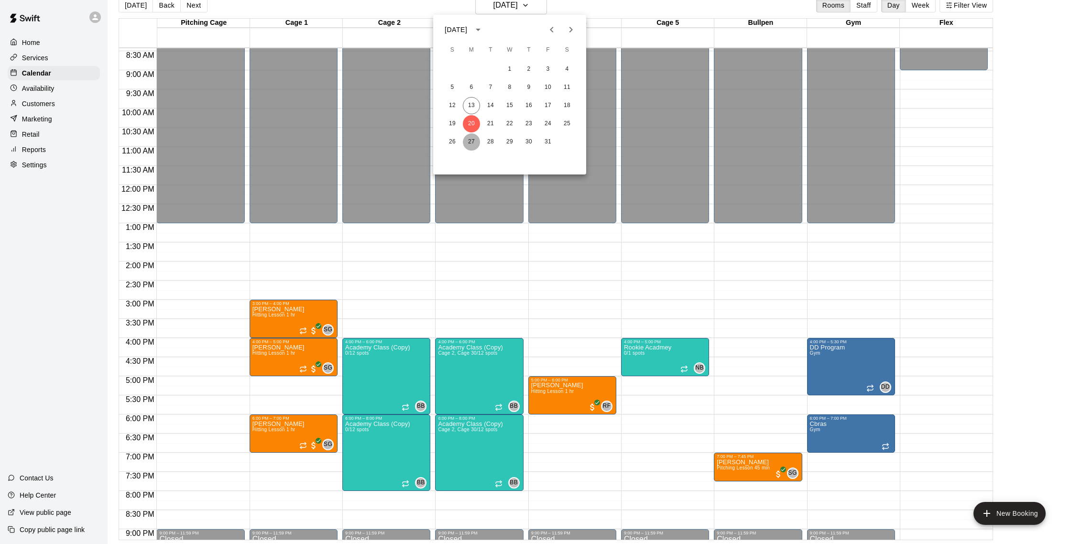
click at [477, 140] on button "27" at bounding box center [471, 141] width 17 height 17
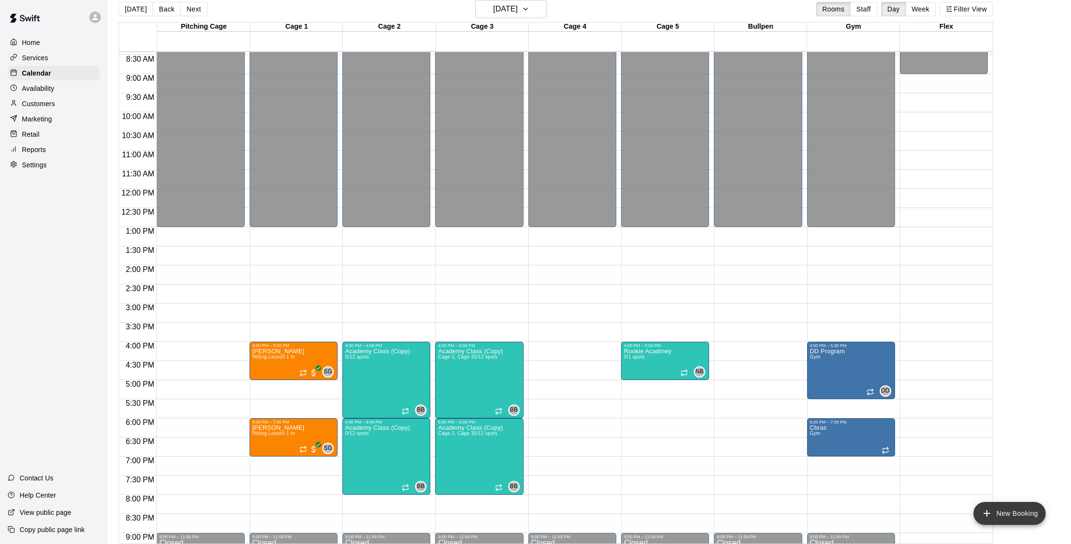
drag, startPoint x: 1011, startPoint y: 515, endPoint x: 995, endPoint y: 513, distance: 15.9
click at [998, 513] on button "New Booking" at bounding box center [1009, 513] width 72 height 23
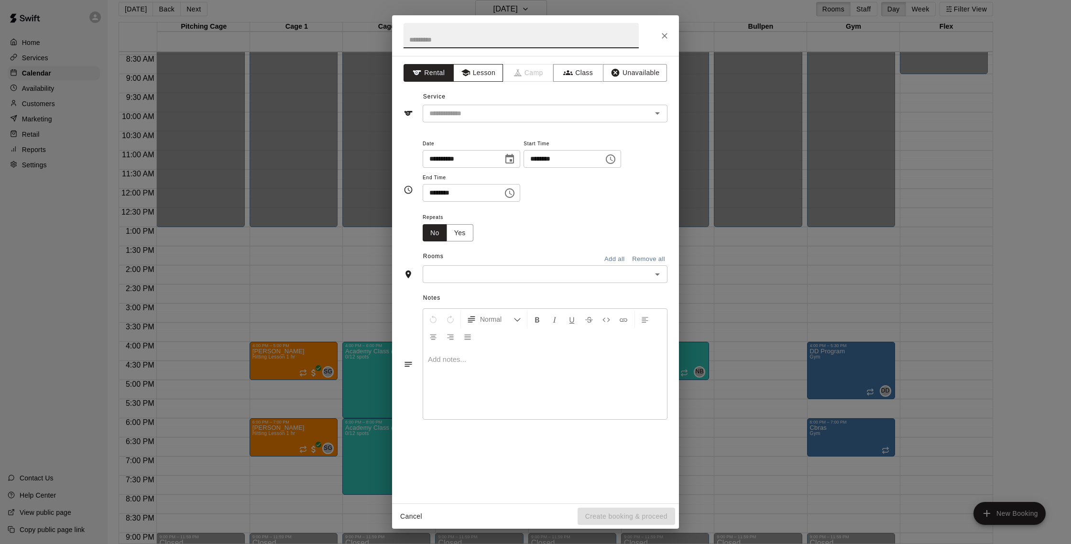
click at [481, 64] on button "Lesson" at bounding box center [478, 73] width 50 height 18
click at [486, 109] on input "text" at bounding box center [530, 114] width 211 height 12
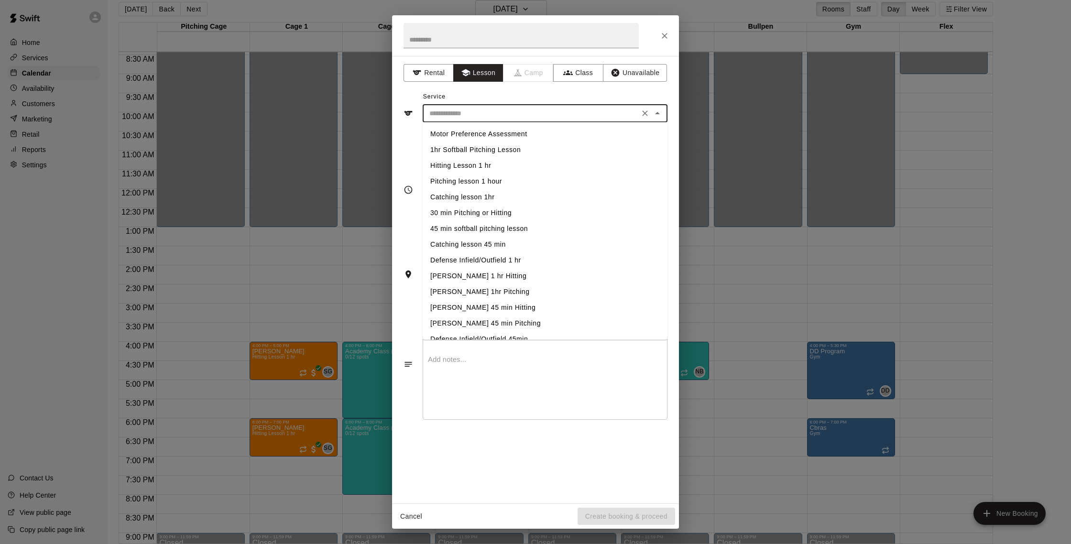
click at [517, 165] on li "Hitting Lesson 1 hr" at bounding box center [545, 166] width 245 height 16
type input "**********"
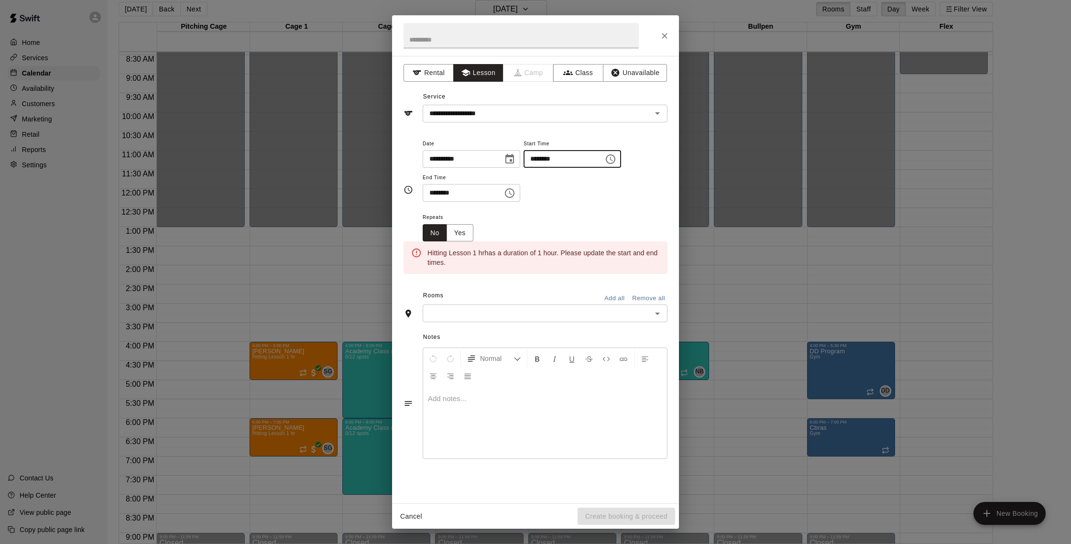
click at [541, 164] on input "********" at bounding box center [560, 159] width 74 height 18
type input "********"
click at [436, 193] on input "********" at bounding box center [460, 193] width 74 height 18
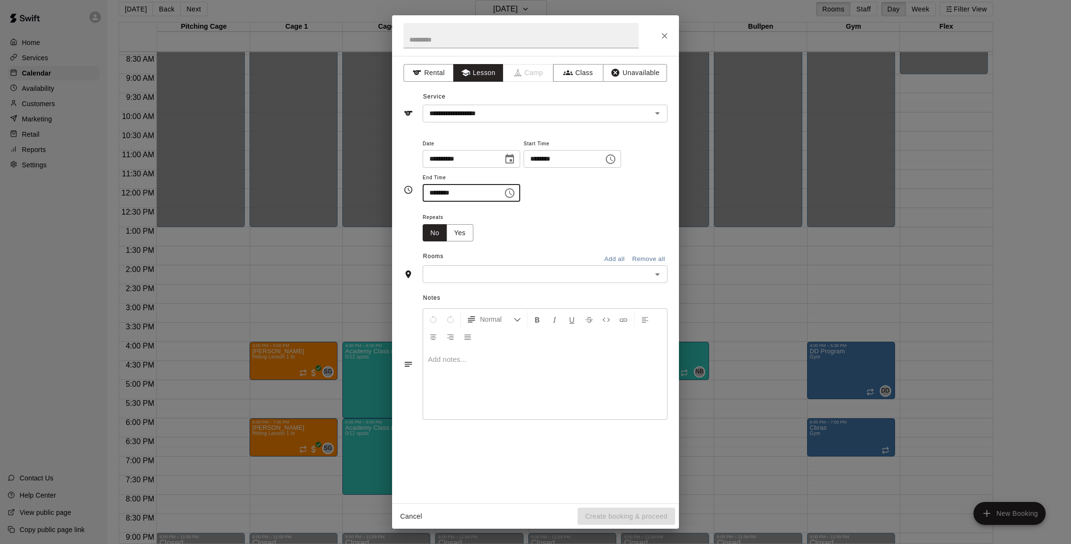
type input "********"
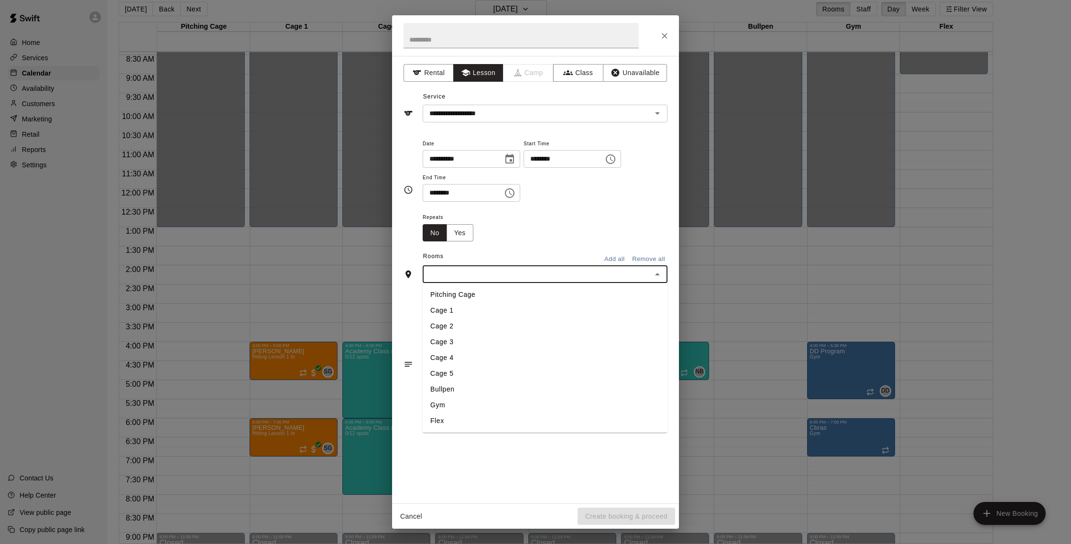
click at [560, 273] on input "text" at bounding box center [536, 274] width 223 height 12
click at [479, 354] on li "Cage 4" at bounding box center [545, 358] width 245 height 16
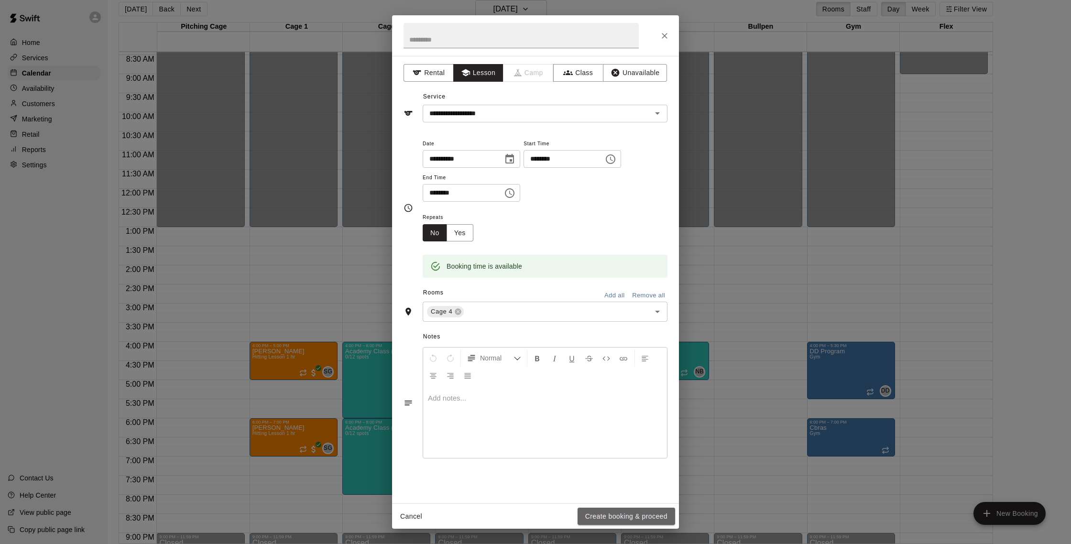
click at [636, 515] on button "Create booking & proceed" at bounding box center [626, 517] width 98 height 18
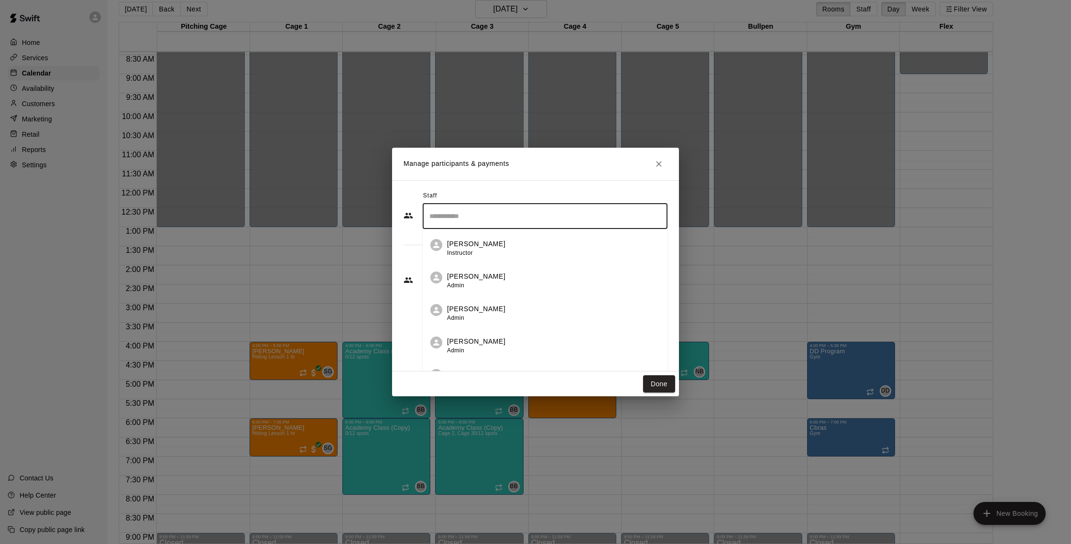
click at [460, 213] on input "Search staff" at bounding box center [545, 216] width 236 height 17
click at [534, 270] on li "[PERSON_NAME] Instructor" at bounding box center [545, 280] width 245 height 33
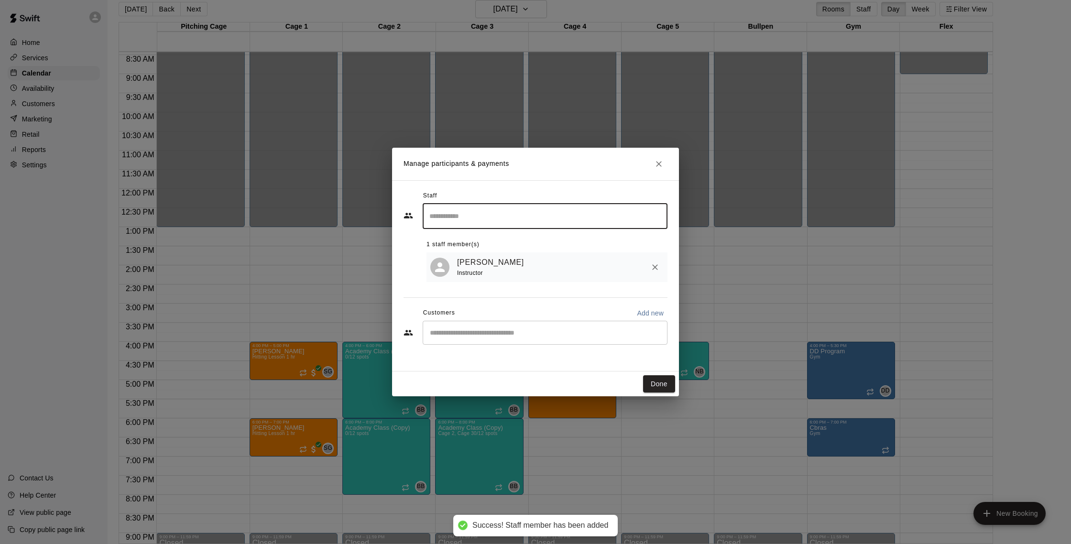
click at [528, 339] on div "​" at bounding box center [545, 333] width 245 height 24
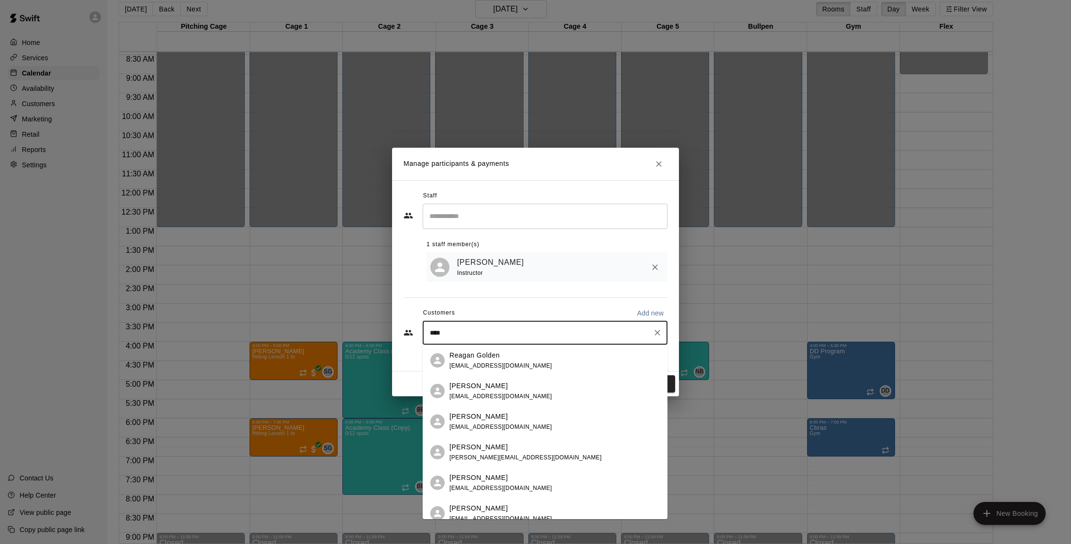
type input "*****"
click at [601, 508] on div "[PERSON_NAME] [EMAIL_ADDRESS][PERSON_NAME][DOMAIN_NAME]" at bounding box center [554, 513] width 210 height 21
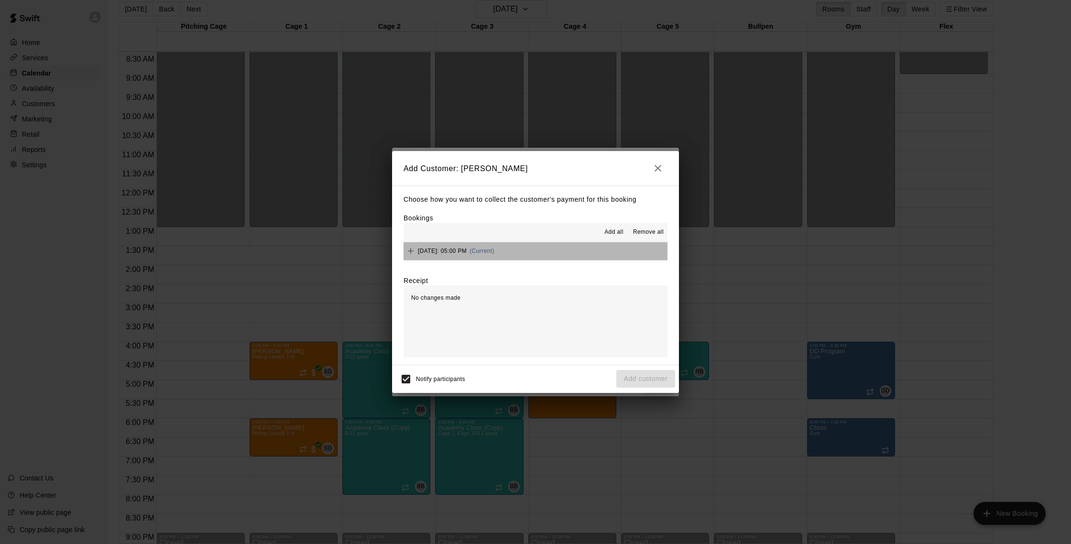
click at [579, 255] on button "[DATE]: 05:00 PM (Current)" at bounding box center [535, 251] width 264 height 18
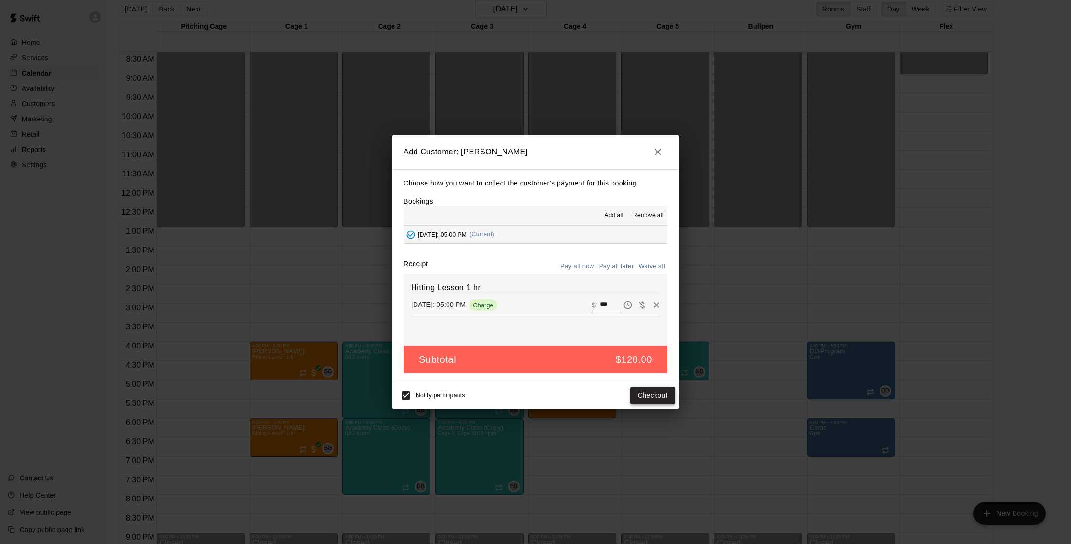
click at [655, 395] on button "Checkout" at bounding box center [652, 396] width 45 height 18
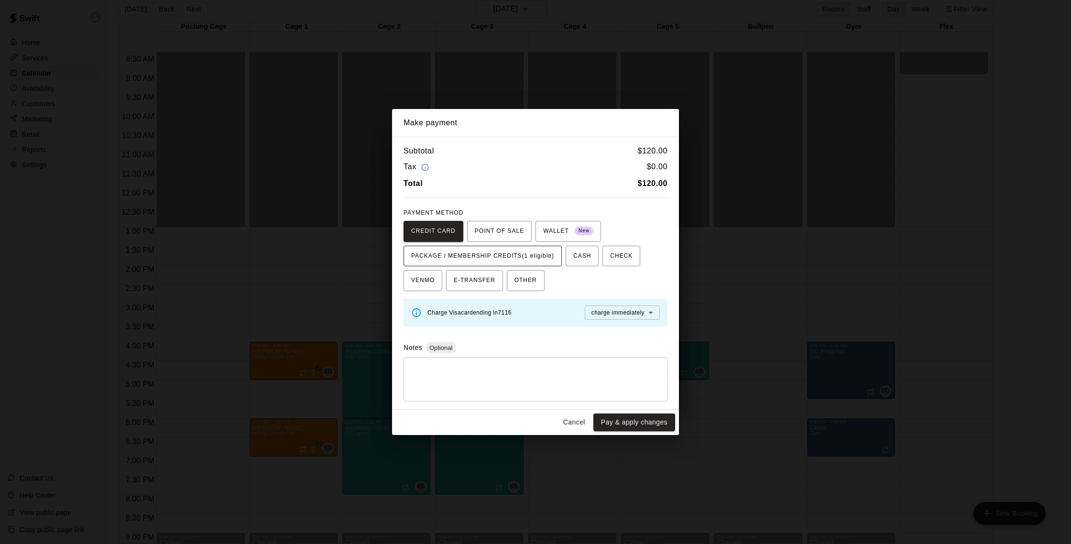
click at [527, 253] on span "PACKAGE / MEMBERSHIP CREDITS (1 eligible)" at bounding box center [482, 256] width 143 height 15
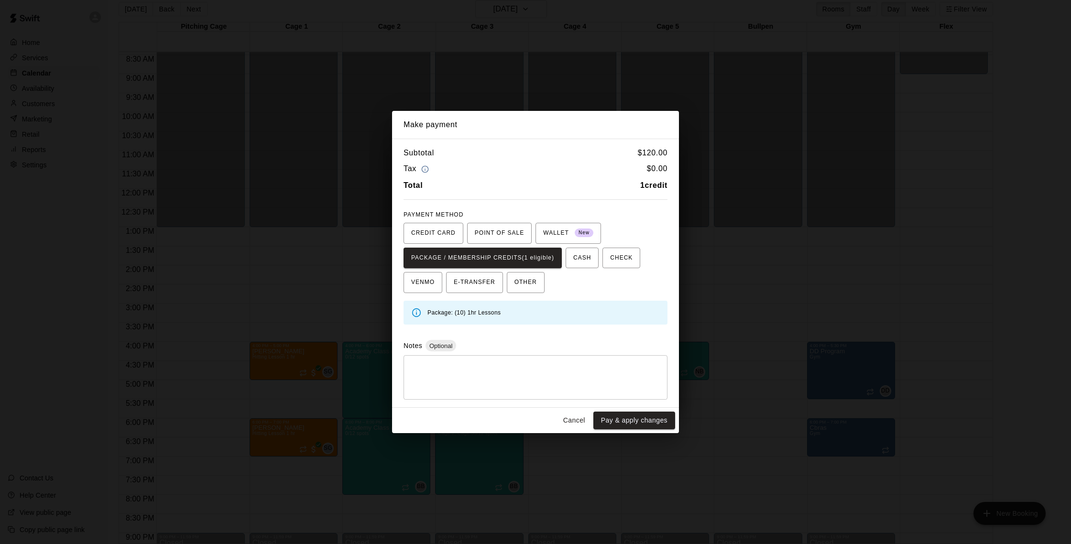
click at [636, 425] on button "Pay & apply changes" at bounding box center [634, 421] width 82 height 18
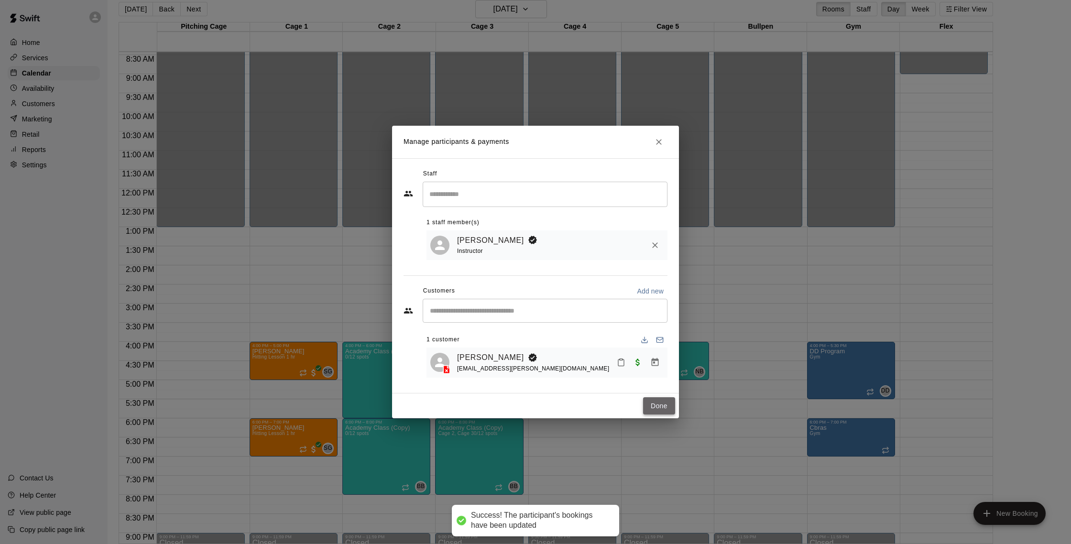
click at [668, 405] on button "Done" at bounding box center [659, 406] width 32 height 18
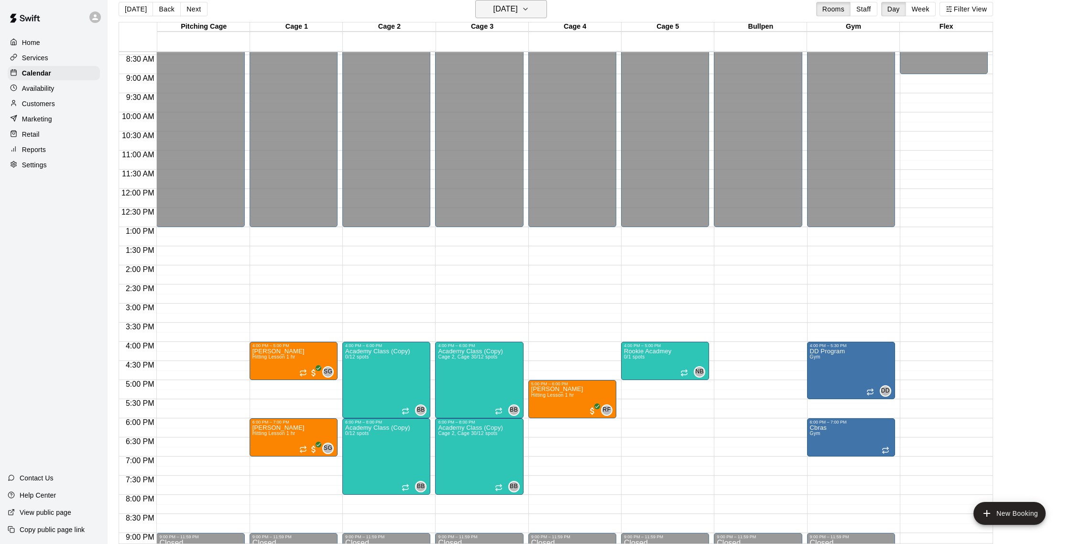
drag, startPoint x: 538, startPoint y: 3, endPoint x: 533, endPoint y: 7, distance: 5.8
click at [533, 7] on button "[DATE]" at bounding box center [511, 9] width 72 height 18
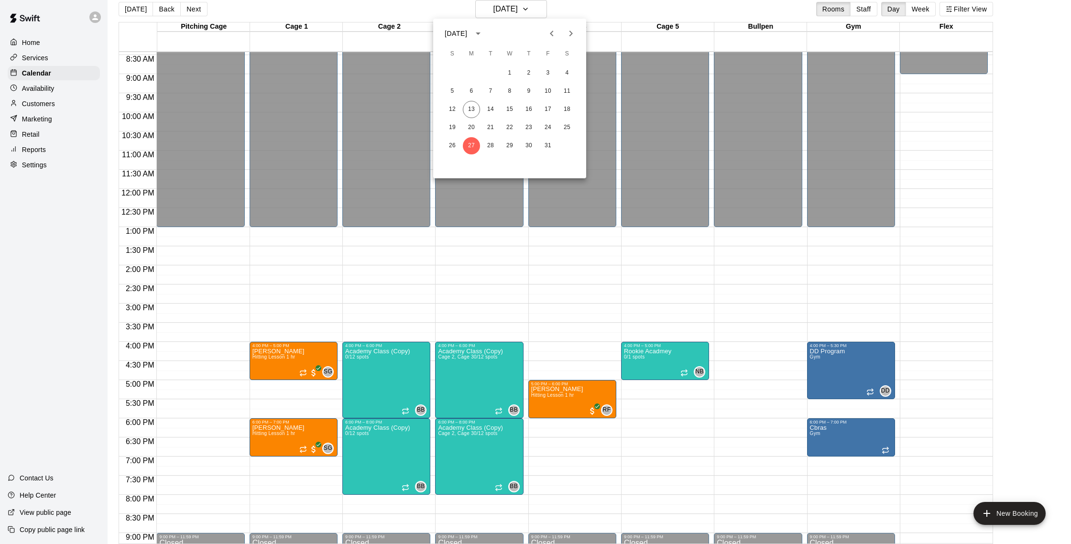
click at [554, 298] on div at bounding box center [535, 272] width 1071 height 544
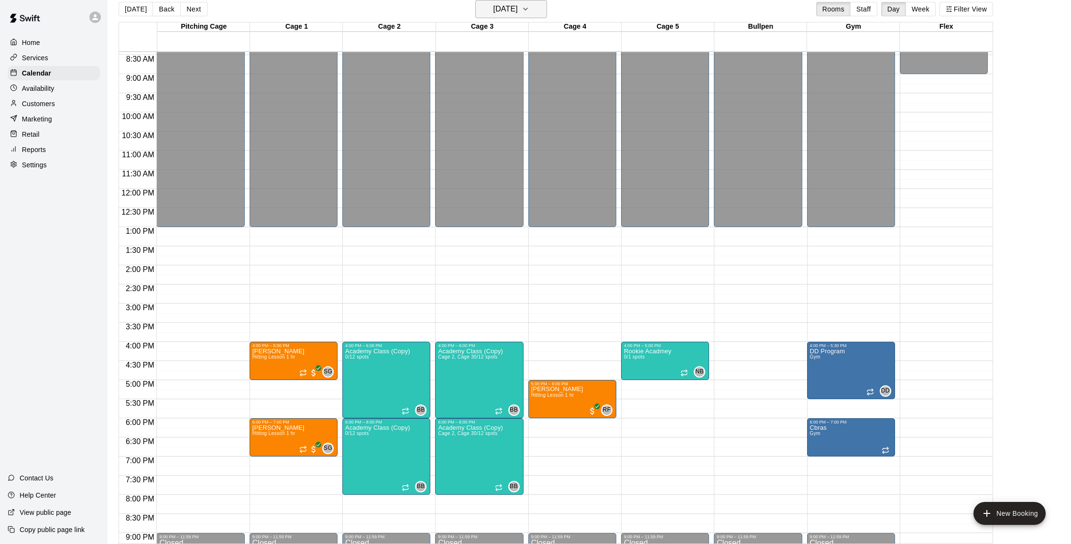
click at [529, 12] on icon "button" at bounding box center [526, 8] width 8 height 11
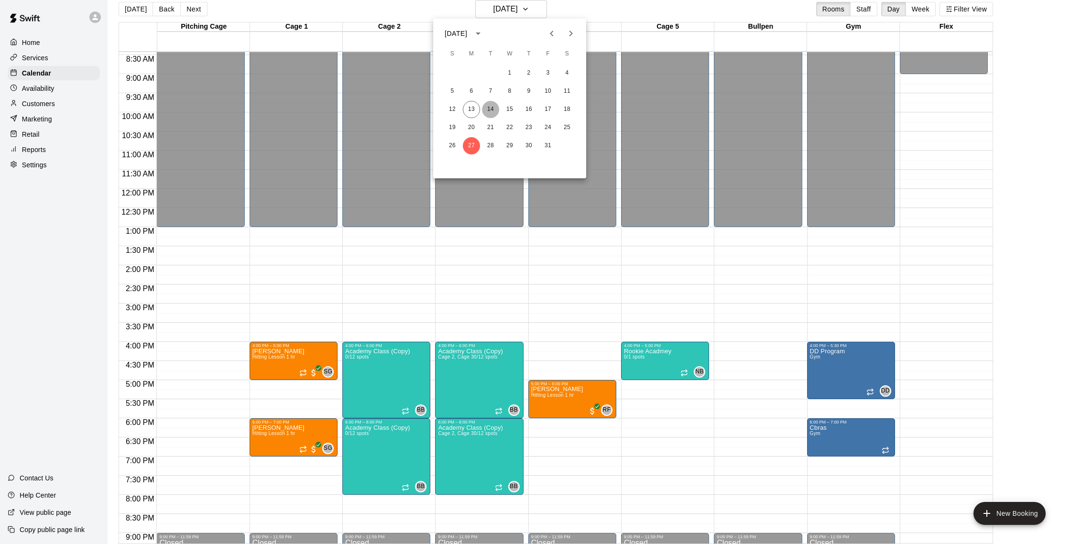
click at [490, 109] on button "14" at bounding box center [490, 109] width 17 height 17
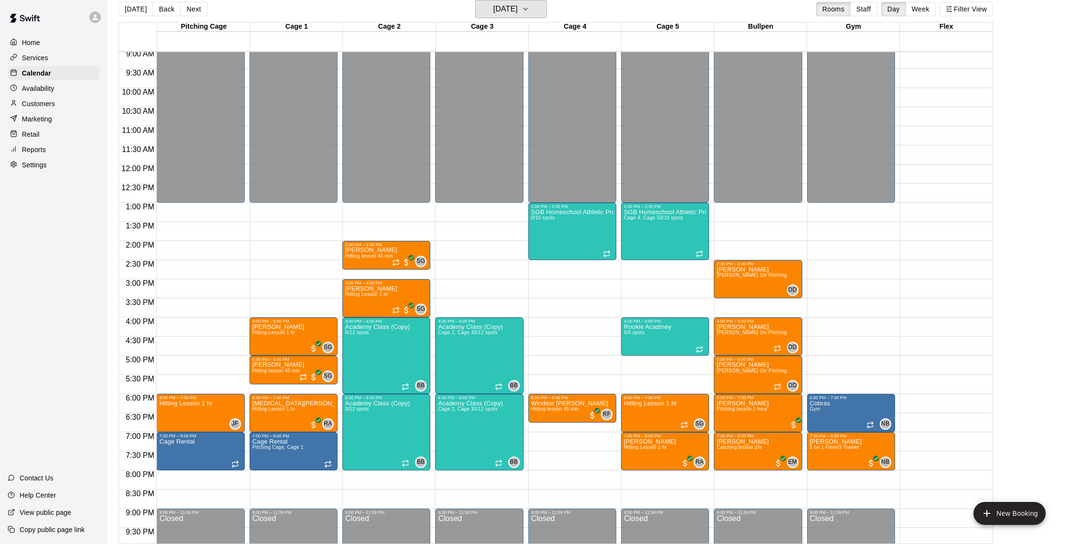
scroll to position [348, 0]
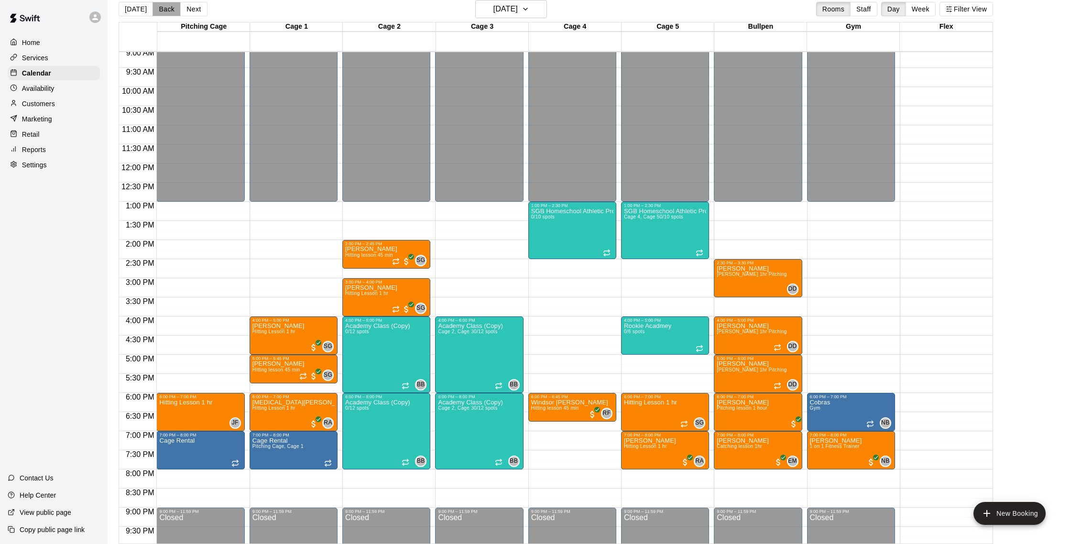
click at [159, 11] on button "Back" at bounding box center [166, 9] width 28 height 14
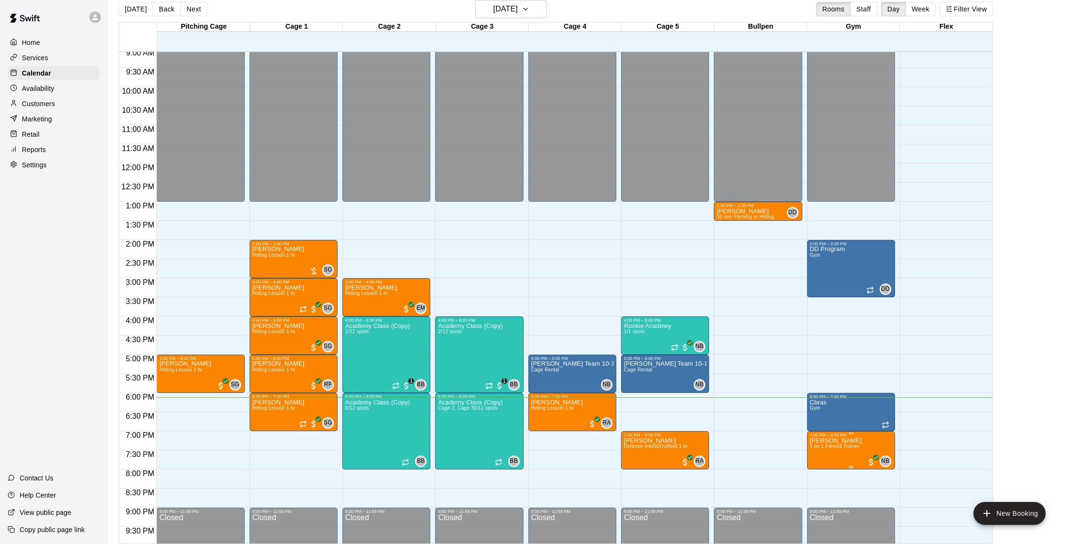
click at [854, 436] on div "7:00 PM – 8:00 PM" at bounding box center [851, 435] width 82 height 5
click at [817, 464] on img "edit" at bounding box center [819, 465] width 11 height 11
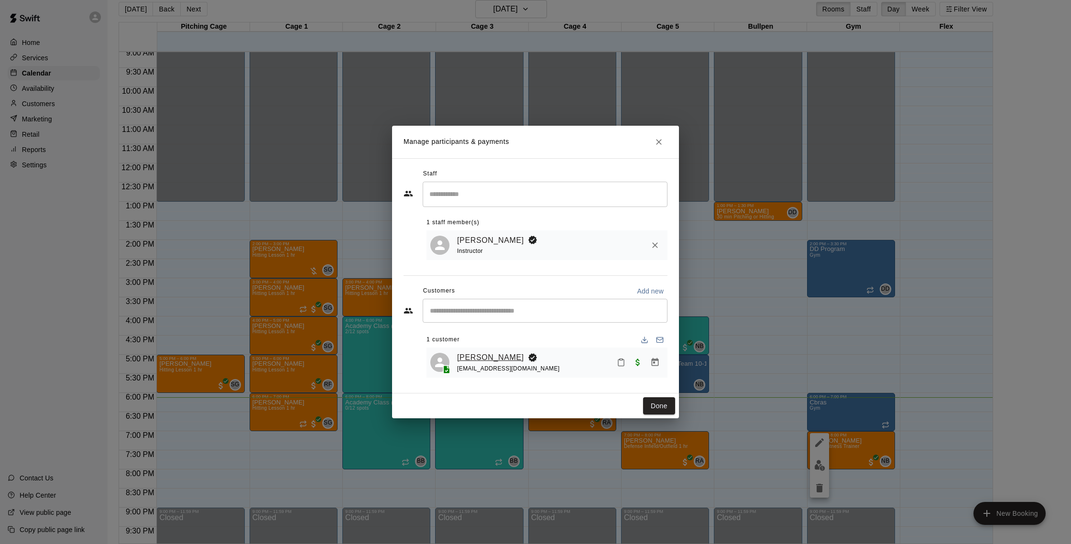
click at [469, 358] on link "[PERSON_NAME]" at bounding box center [490, 357] width 67 height 12
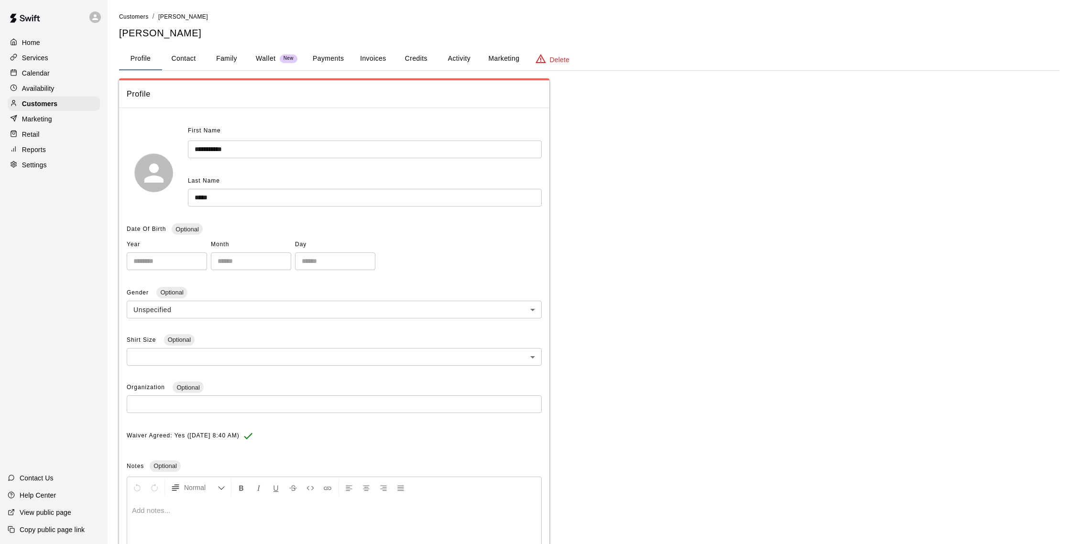
click at [187, 60] on button "Contact" at bounding box center [183, 58] width 43 height 23
select select "**"
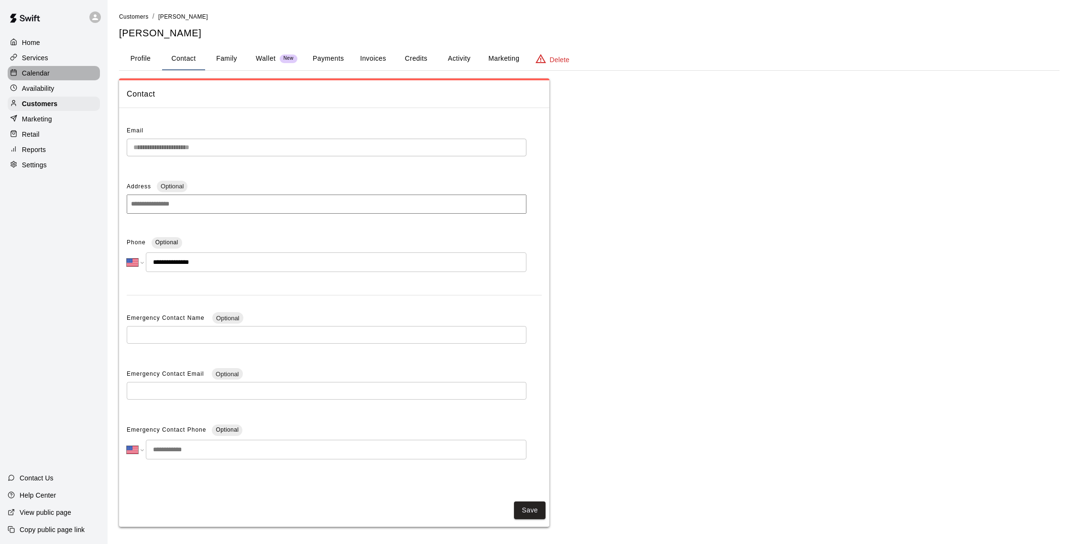
click at [45, 73] on p "Calendar" at bounding box center [36, 73] width 28 height 10
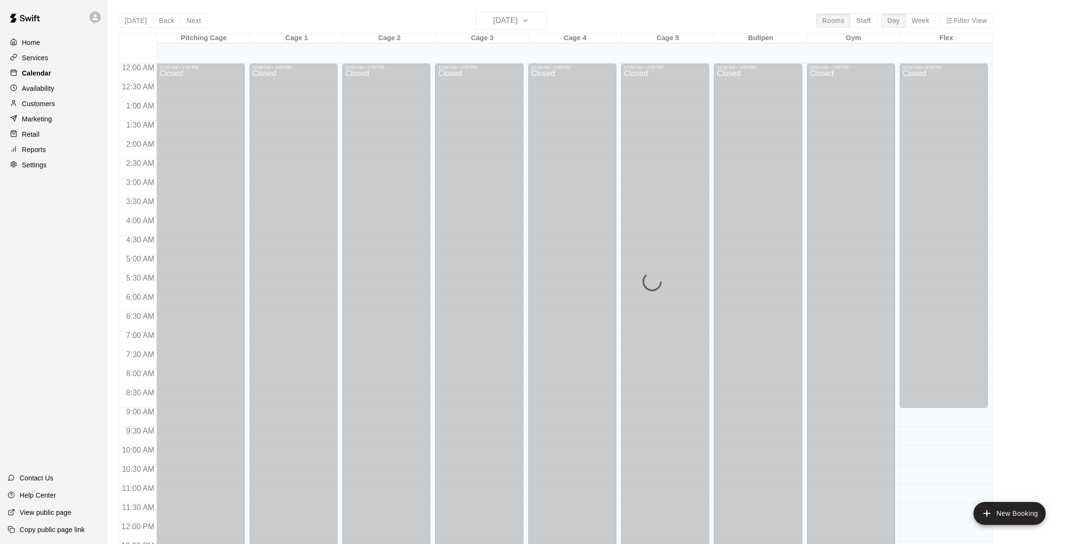
scroll to position [398, 0]
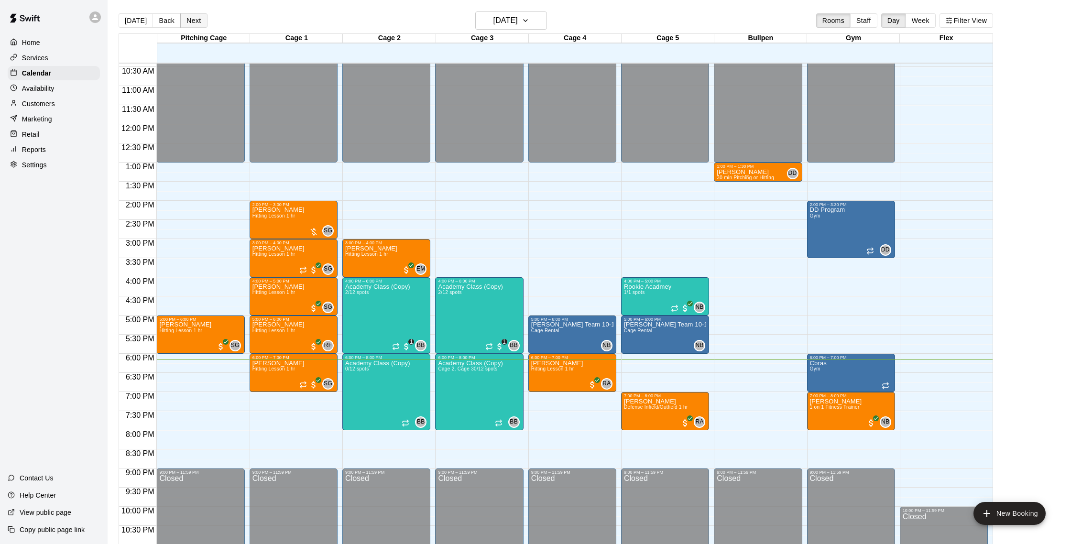
click at [194, 15] on button "Next" at bounding box center [193, 20] width 27 height 14
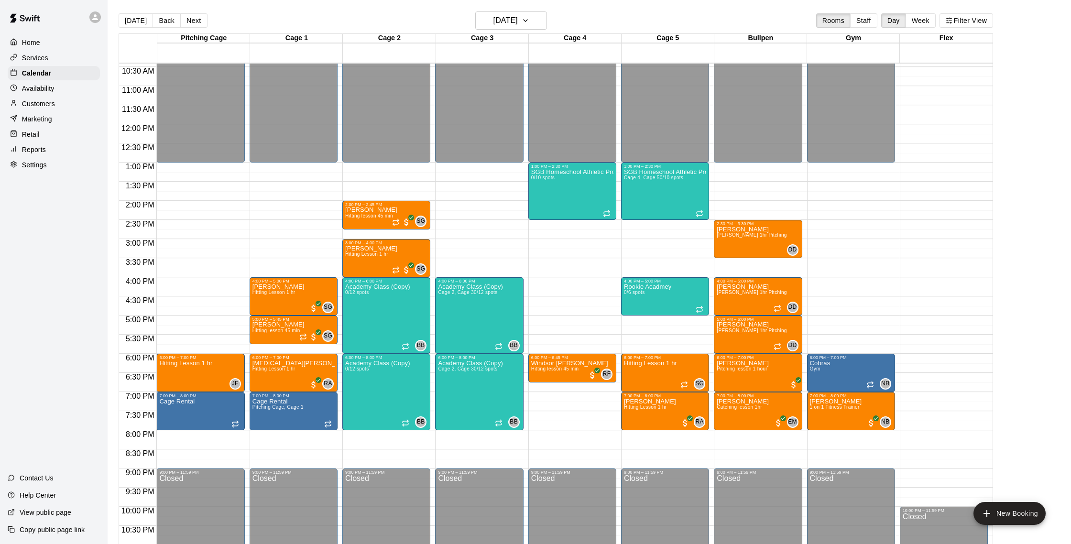
click at [57, 101] on div "Customers" at bounding box center [54, 104] width 92 height 14
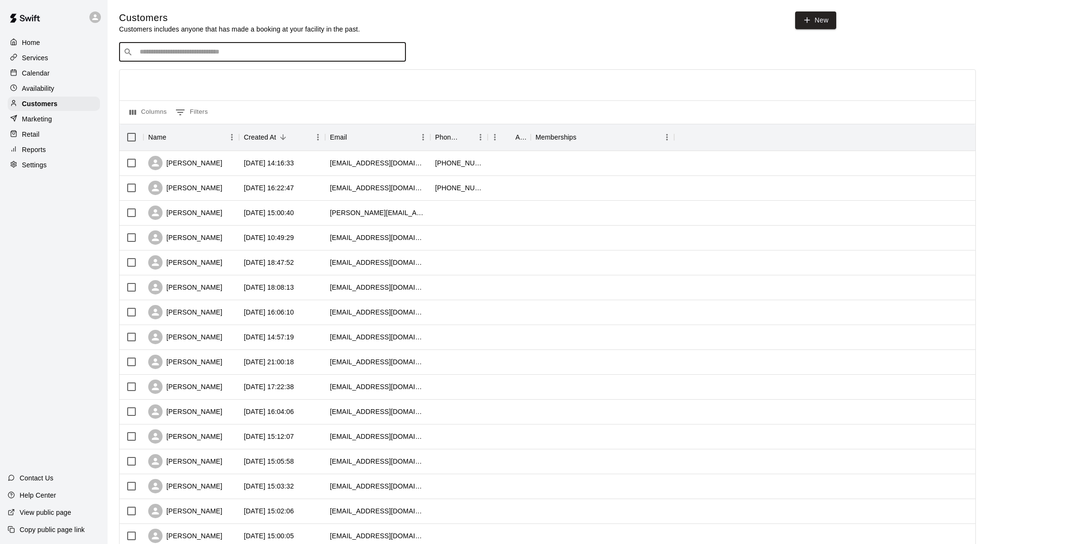
drag, startPoint x: 246, startPoint y: 51, endPoint x: 290, endPoint y: 25, distance: 51.0
click at [245, 51] on input "Search customers by name or email" at bounding box center [269, 52] width 265 height 10
type input "**********"
click at [228, 77] on div "[PERSON_NAME] [EMAIL_ADDRESS][DOMAIN_NAME]" at bounding box center [272, 77] width 252 height 21
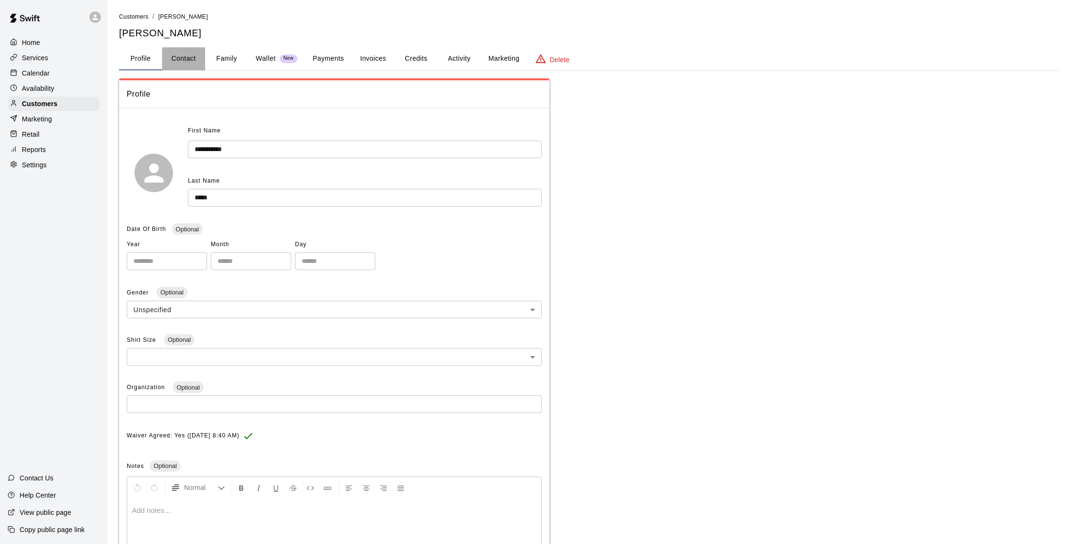
click at [182, 56] on button "Contact" at bounding box center [183, 58] width 43 height 23
select select "**"
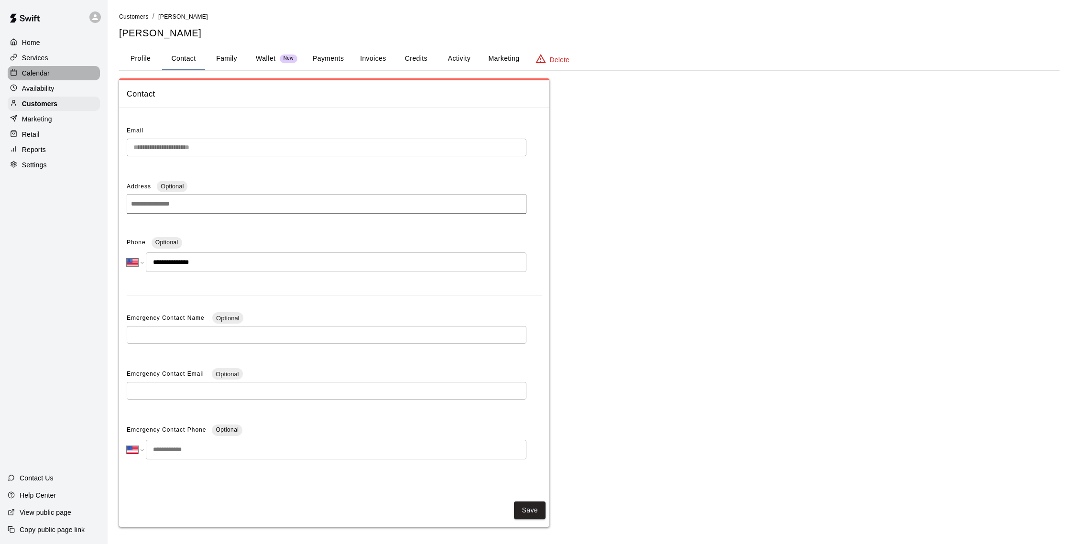
click at [56, 71] on div "Calendar" at bounding box center [54, 73] width 92 height 14
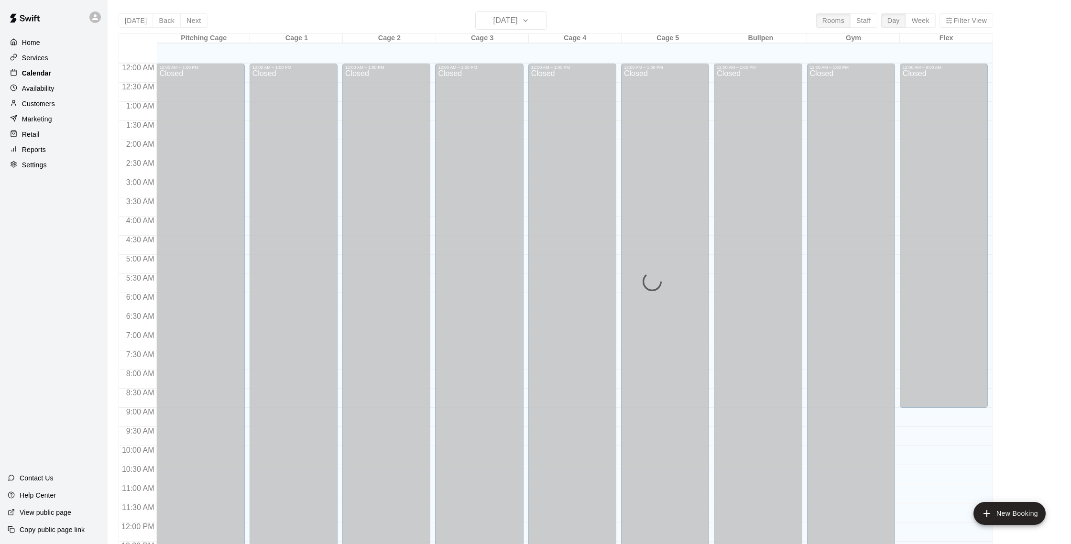
scroll to position [398, 0]
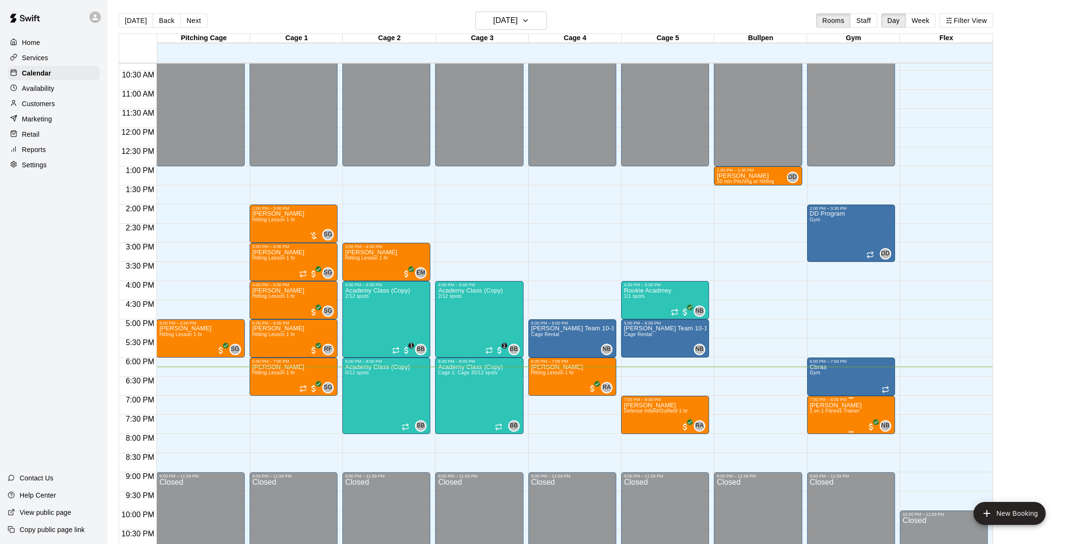
click at [824, 402] on div "7:00 PM – 8:00 PM [PERSON_NAME] 1 on 1 Fitness Trainer NB 0" at bounding box center [851, 414] width 82 height 35
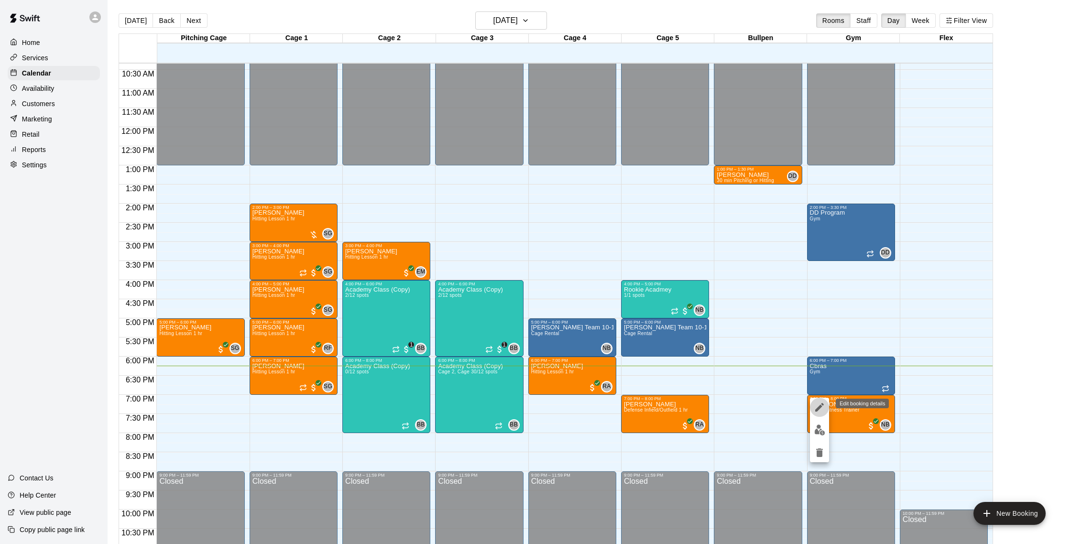
click at [818, 406] on icon "edit" at bounding box center [819, 407] width 11 height 11
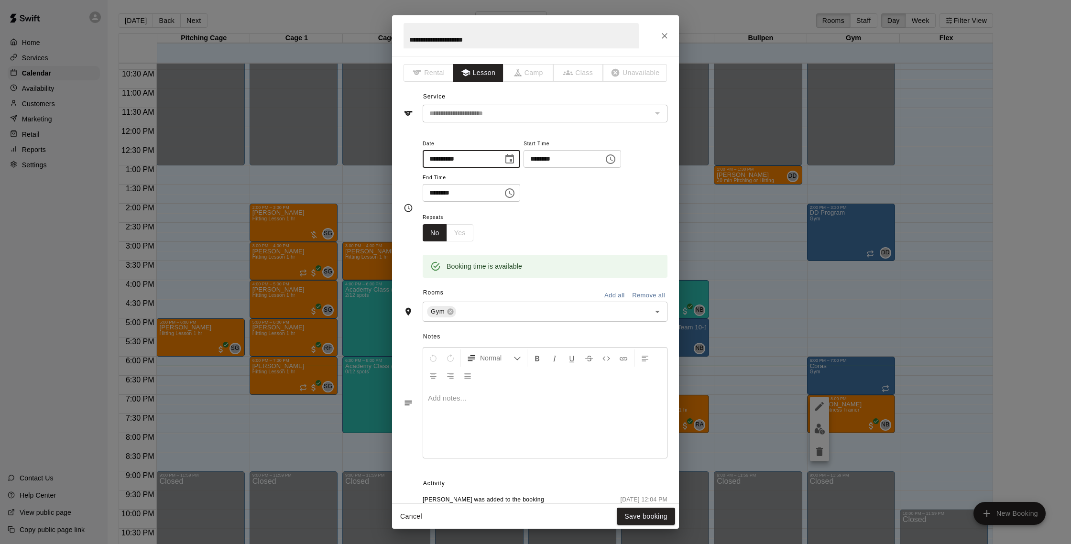
click at [484, 162] on input "**********" at bounding box center [460, 159] width 74 height 18
click at [513, 159] on icon "Choose date, selected date is Oct 13, 2025" at bounding box center [509, 157] width 9 height 10
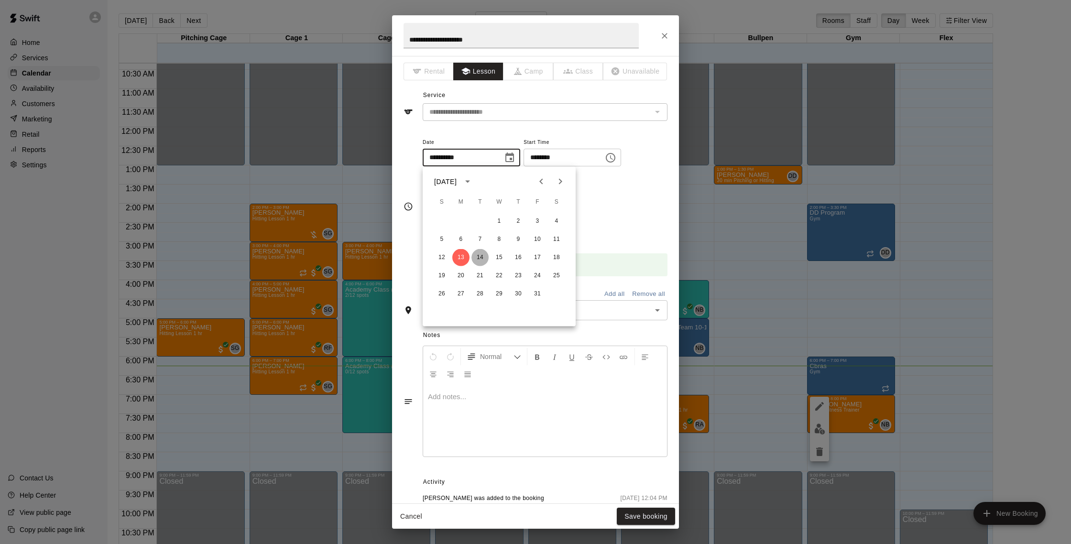
click at [484, 261] on button "14" at bounding box center [479, 257] width 17 height 17
type input "**********"
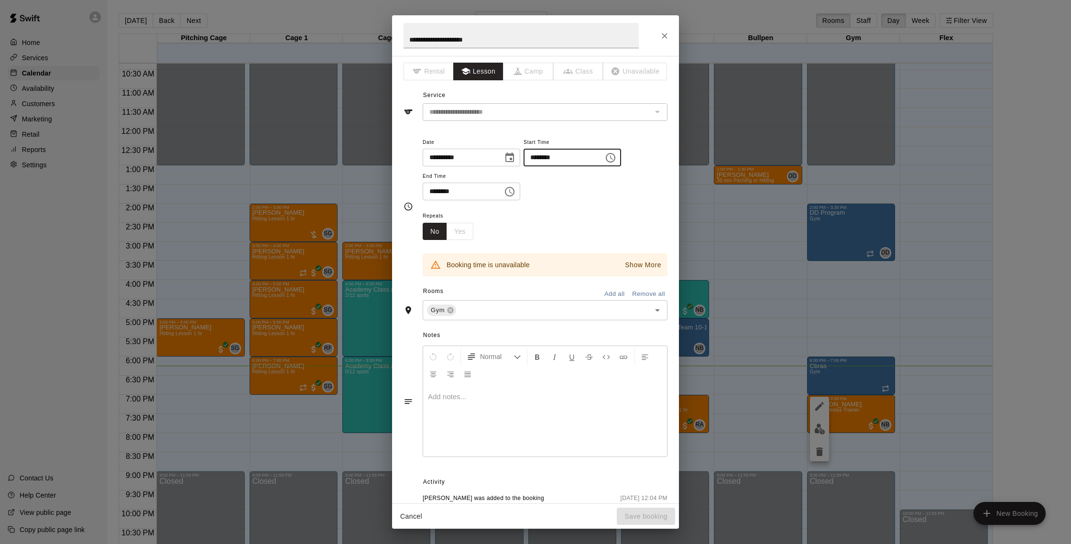
click at [583, 157] on input "********" at bounding box center [560, 158] width 74 height 18
click at [614, 160] on icon "Choose time, selected time is 7:00 PM" at bounding box center [610, 157] width 11 height 11
click at [538, 218] on li "06" at bounding box center [539, 222] width 23 height 18
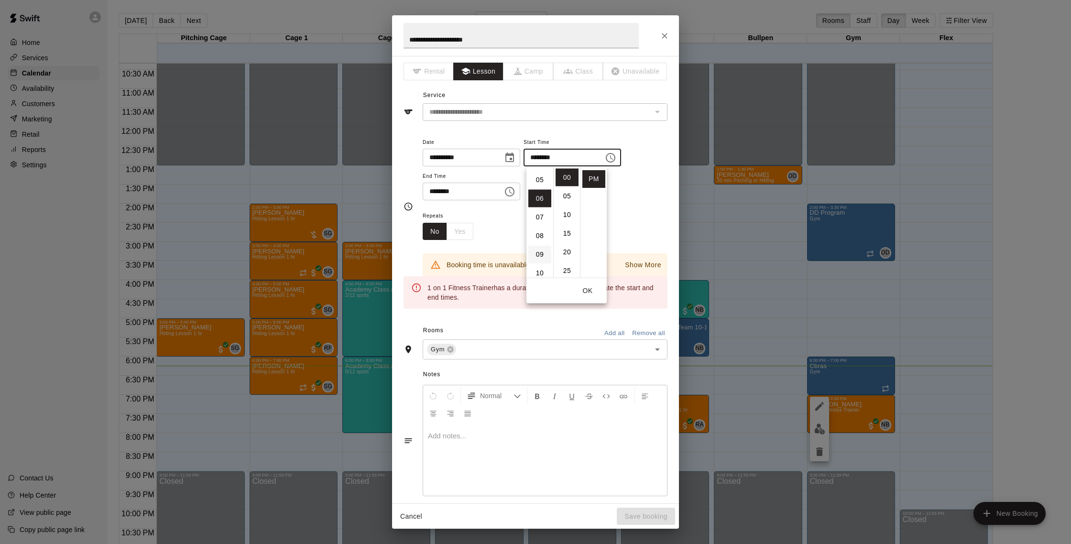
scroll to position [112, 0]
click at [541, 175] on li "05" at bounding box center [539, 172] width 23 height 18
type input "********"
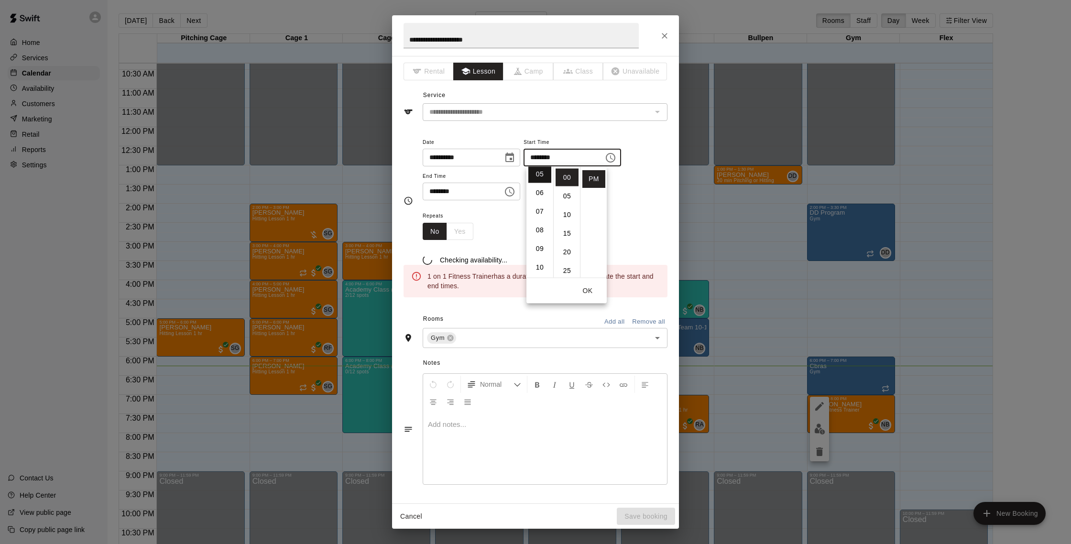
scroll to position [93, 0]
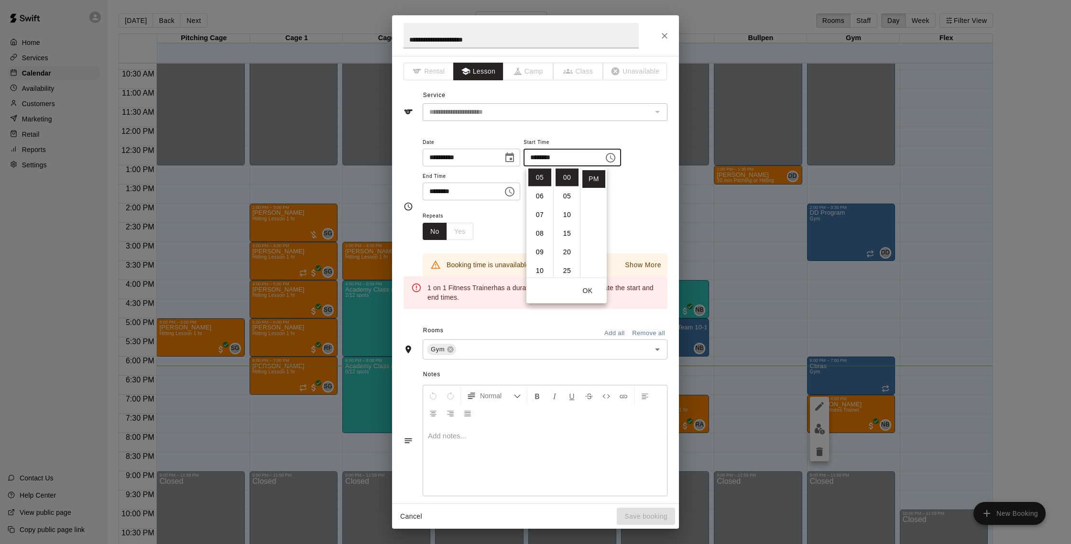
click at [640, 209] on div "**********" at bounding box center [545, 173] width 245 height 74
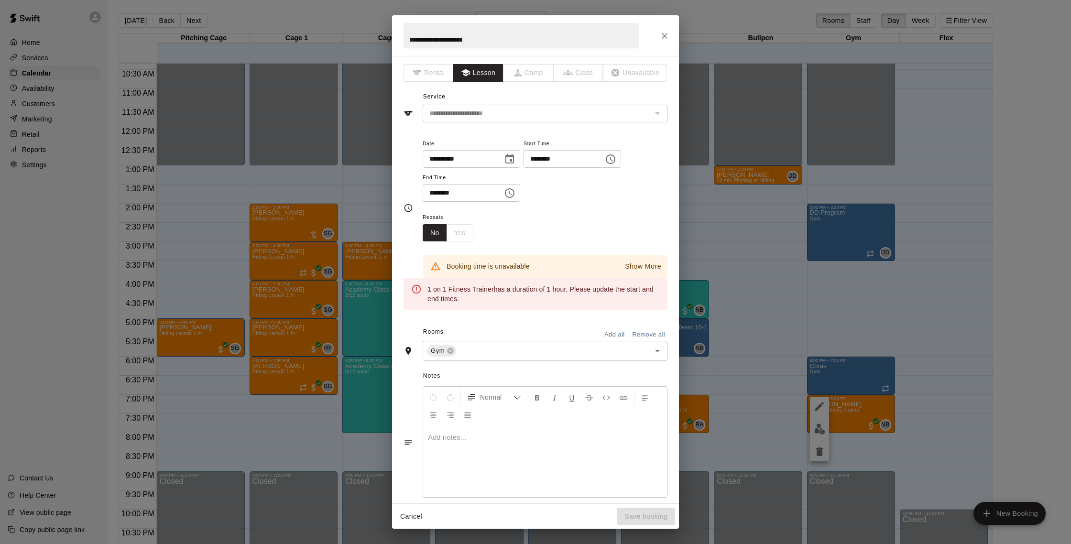
scroll to position [0, 0]
click at [486, 190] on input "********" at bounding box center [460, 193] width 74 height 18
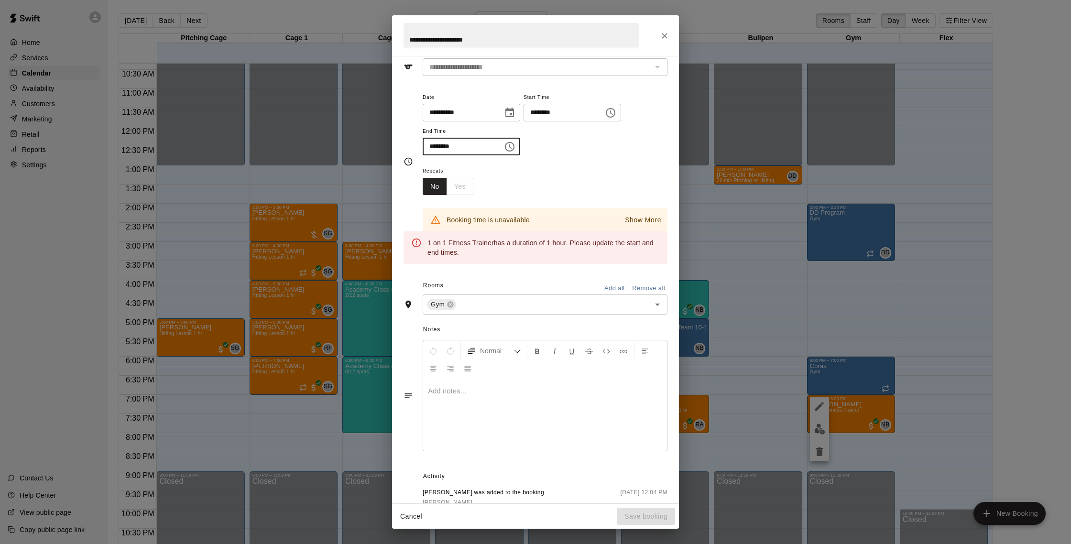
scroll to position [51, 0]
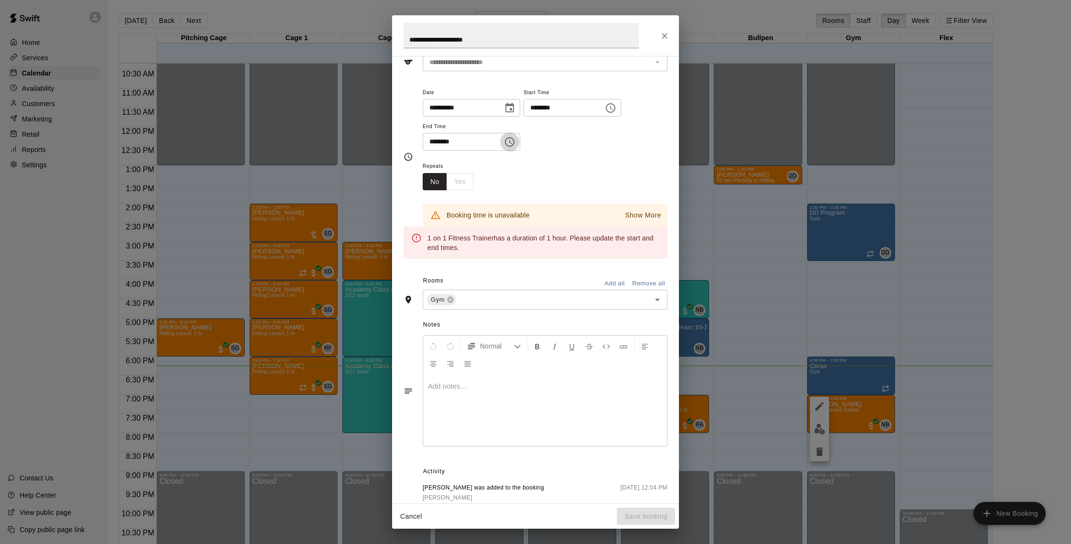
click at [515, 141] on icon "Choose time, selected time is 8:00 PM" at bounding box center [509, 141] width 11 height 11
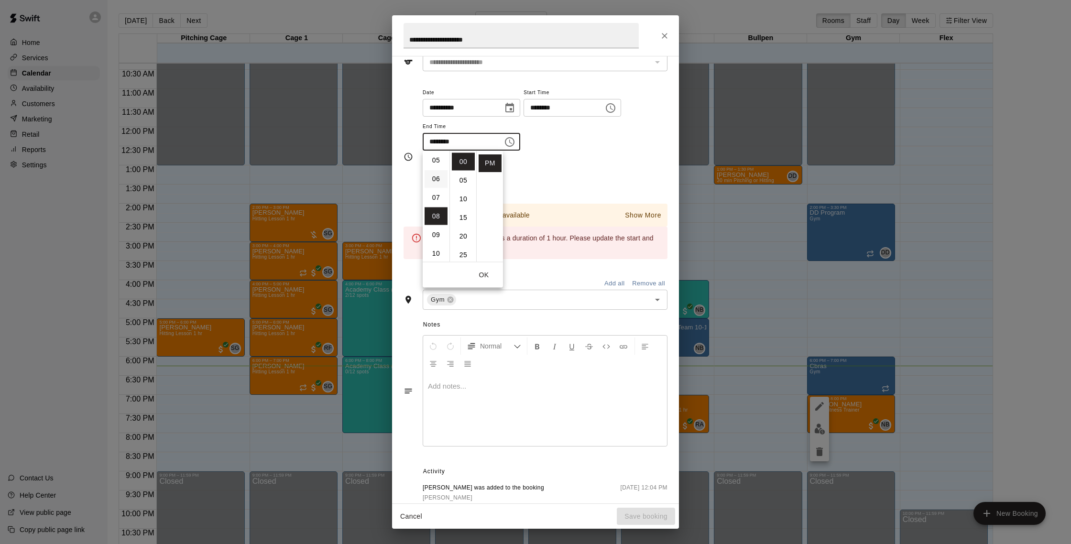
scroll to position [94, 0]
click at [435, 177] on li "06" at bounding box center [436, 181] width 23 height 18
type input "********"
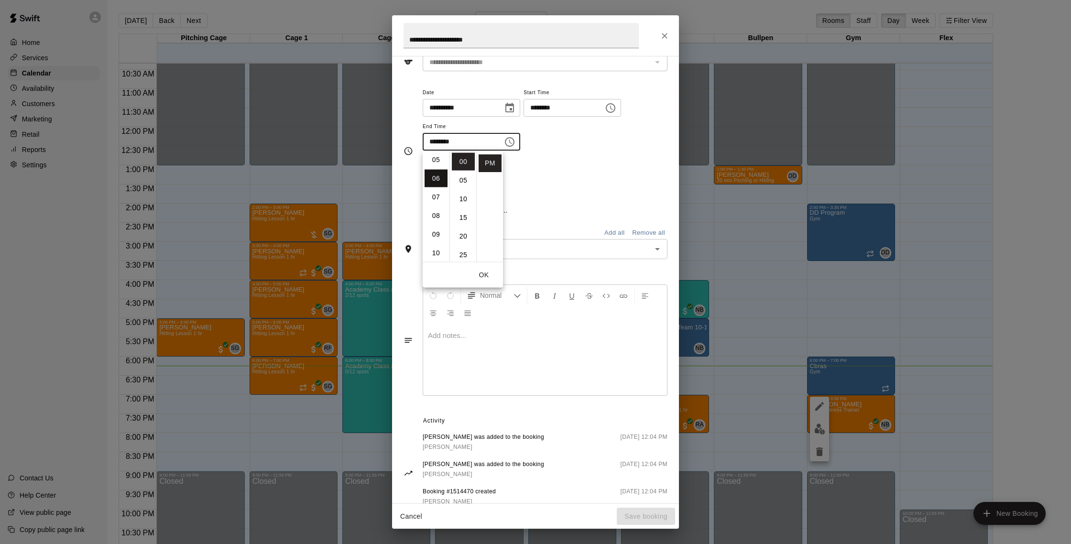
scroll to position [112, 0]
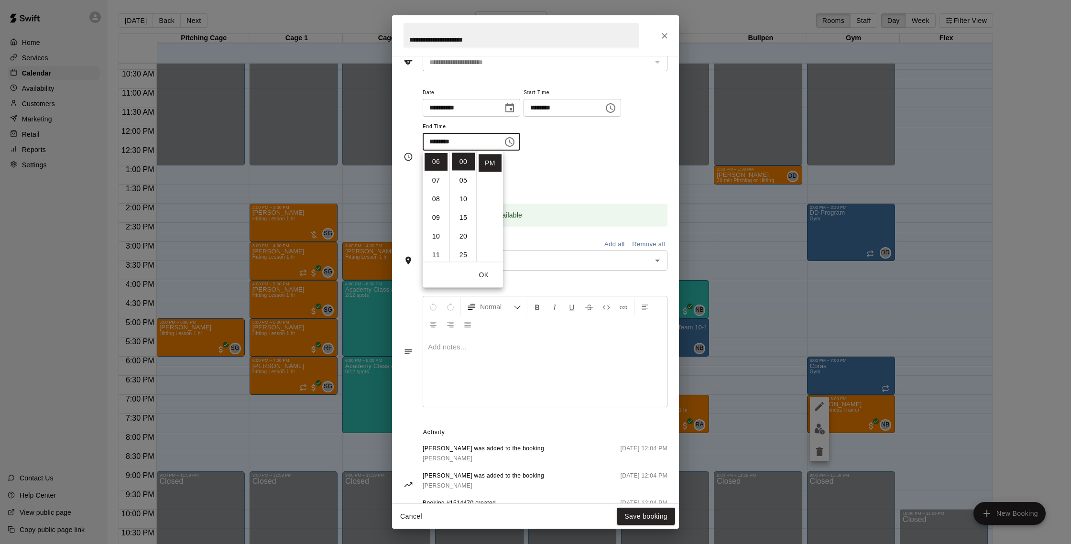
click at [577, 169] on div "Repeats No Yes" at bounding box center [545, 175] width 245 height 30
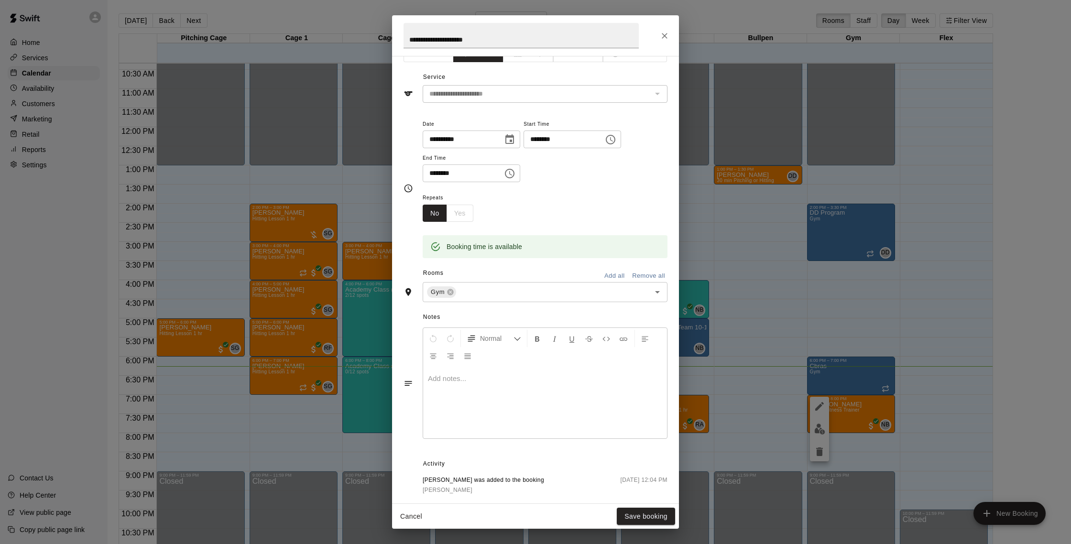
scroll to position [0, 0]
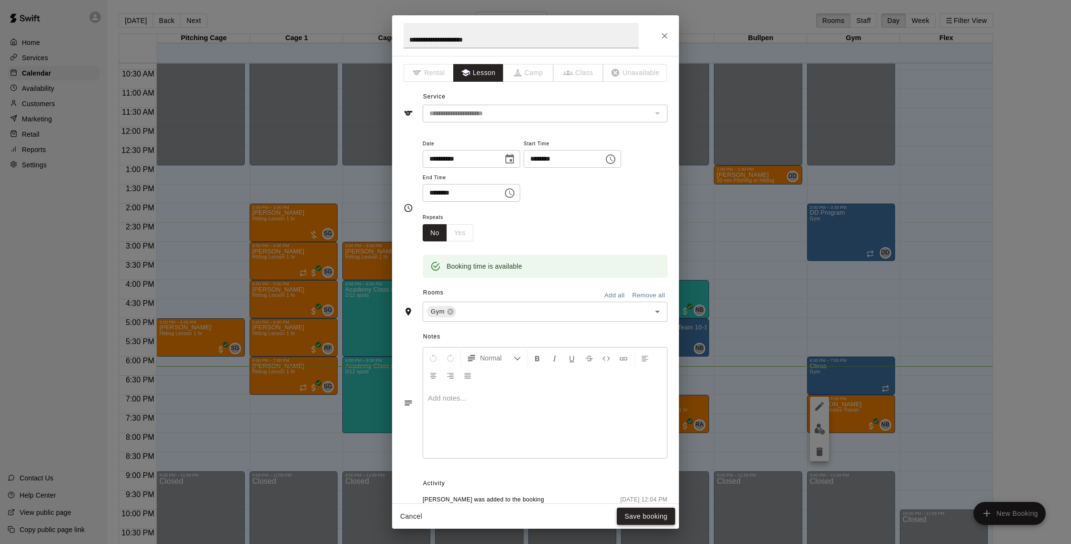
click at [644, 515] on button "Save booking" at bounding box center [646, 517] width 58 height 18
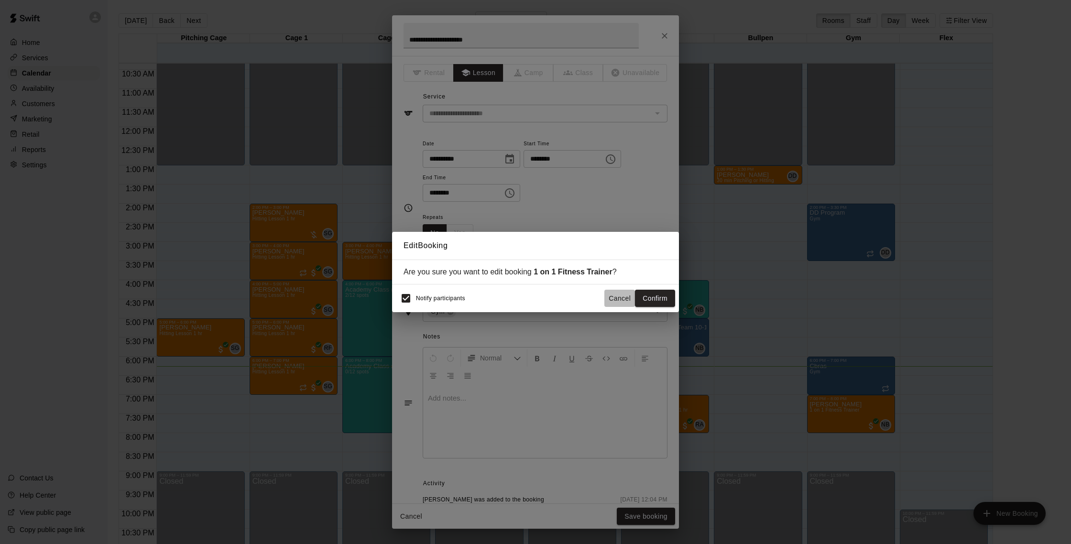
click at [622, 301] on button "Cancel" at bounding box center [619, 299] width 31 height 18
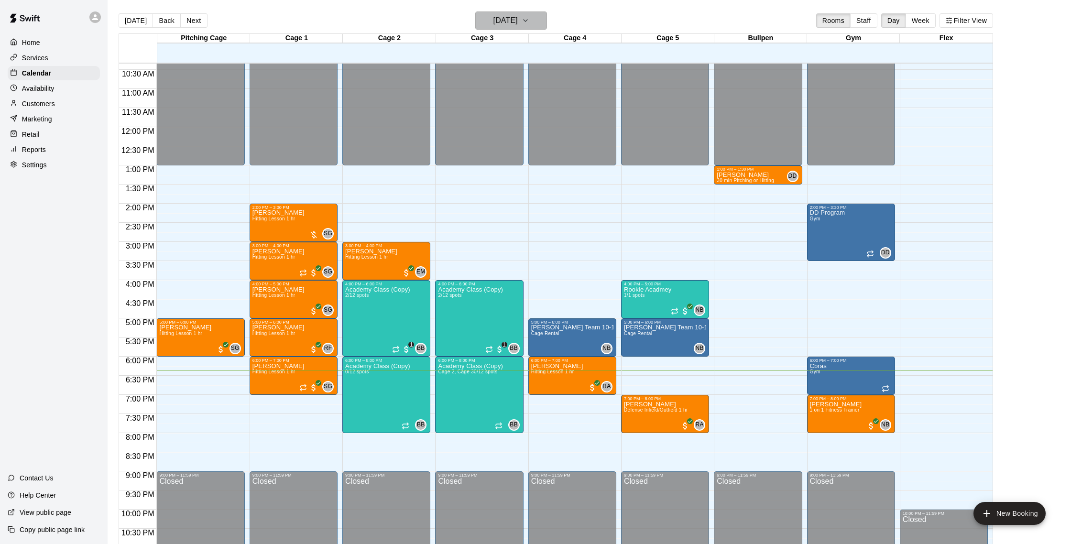
click at [544, 18] on button "[DATE]" at bounding box center [511, 20] width 72 height 18
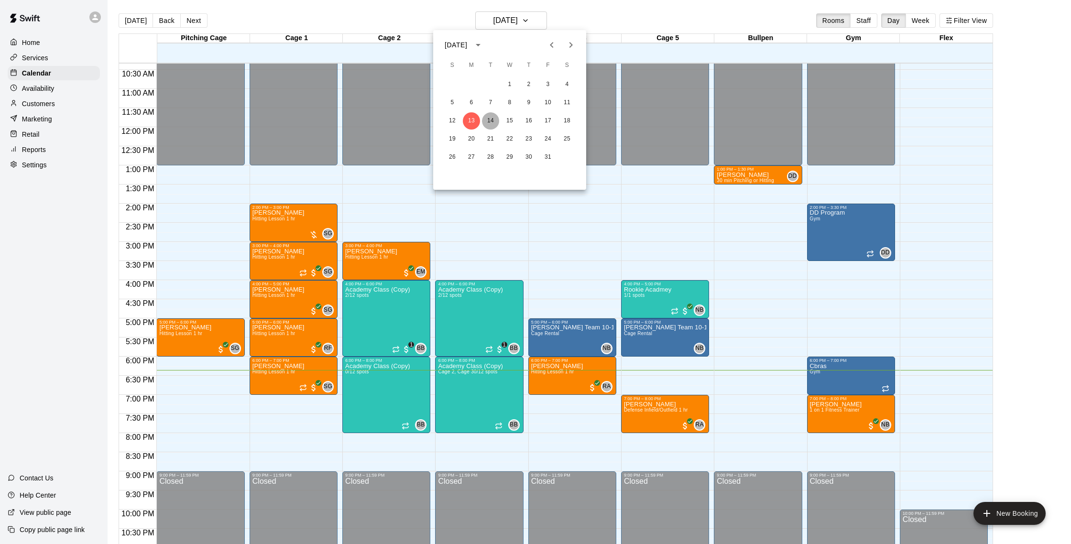
click at [488, 119] on button "14" at bounding box center [490, 120] width 17 height 17
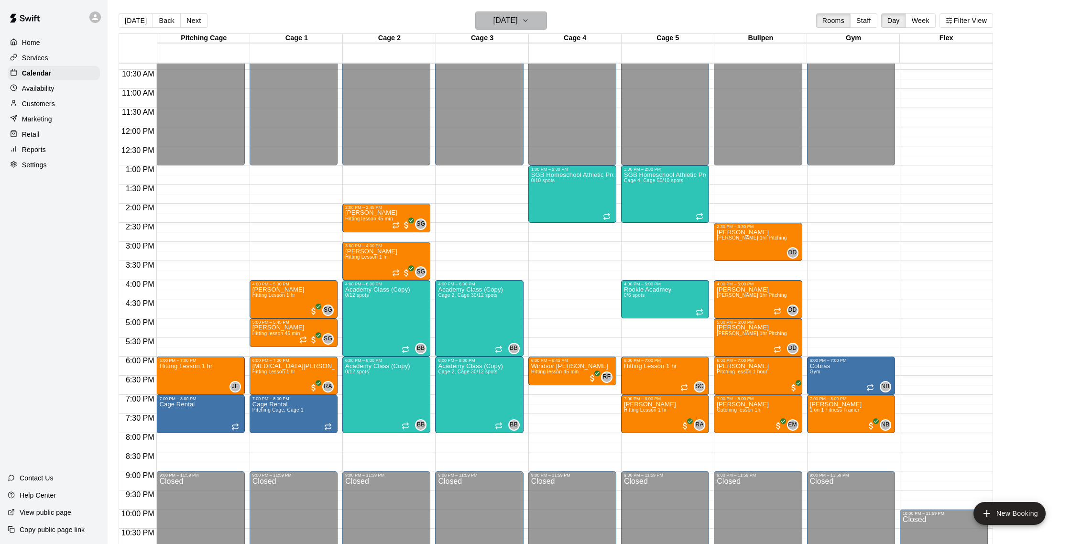
click at [533, 18] on button "[DATE]" at bounding box center [511, 20] width 72 height 18
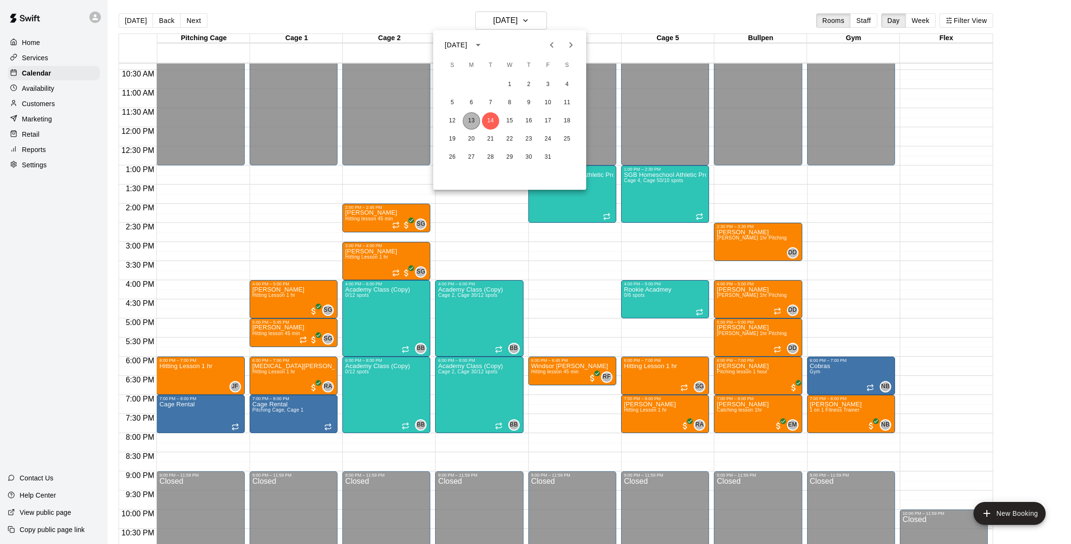
click at [472, 123] on button "13" at bounding box center [471, 120] width 17 height 17
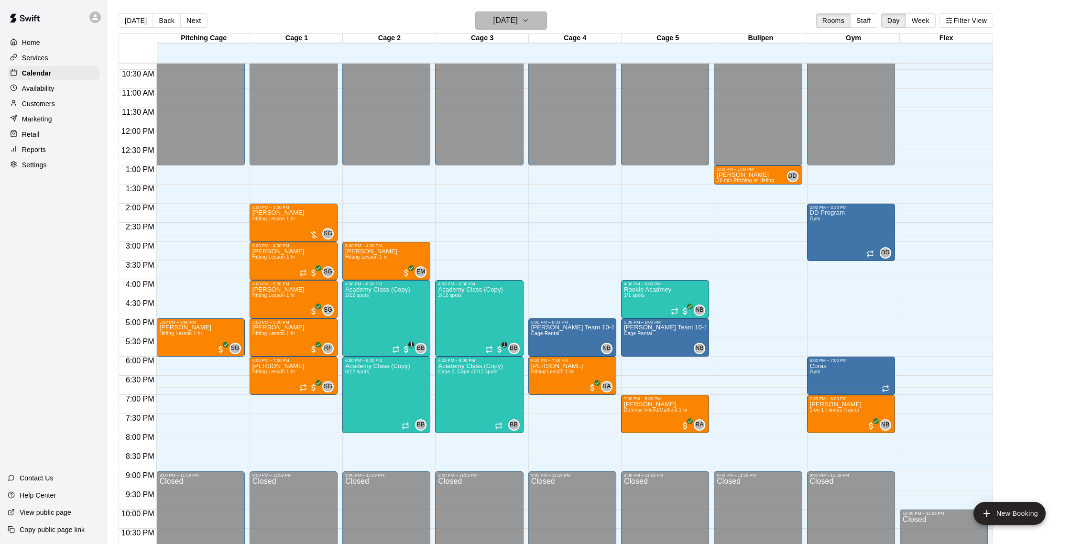
click at [533, 22] on button "[DATE]" at bounding box center [511, 20] width 72 height 18
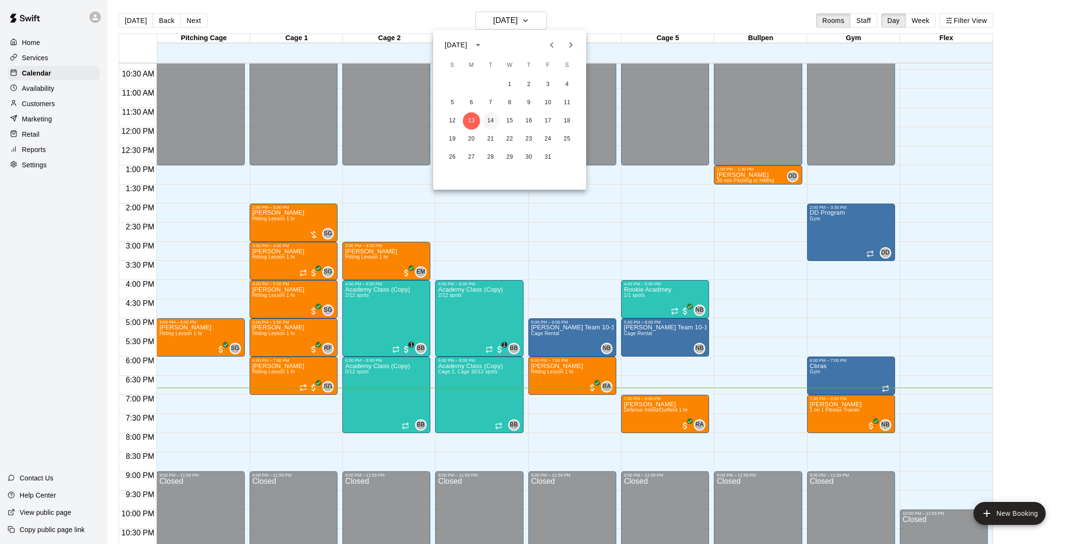
click at [492, 118] on button "14" at bounding box center [490, 120] width 17 height 17
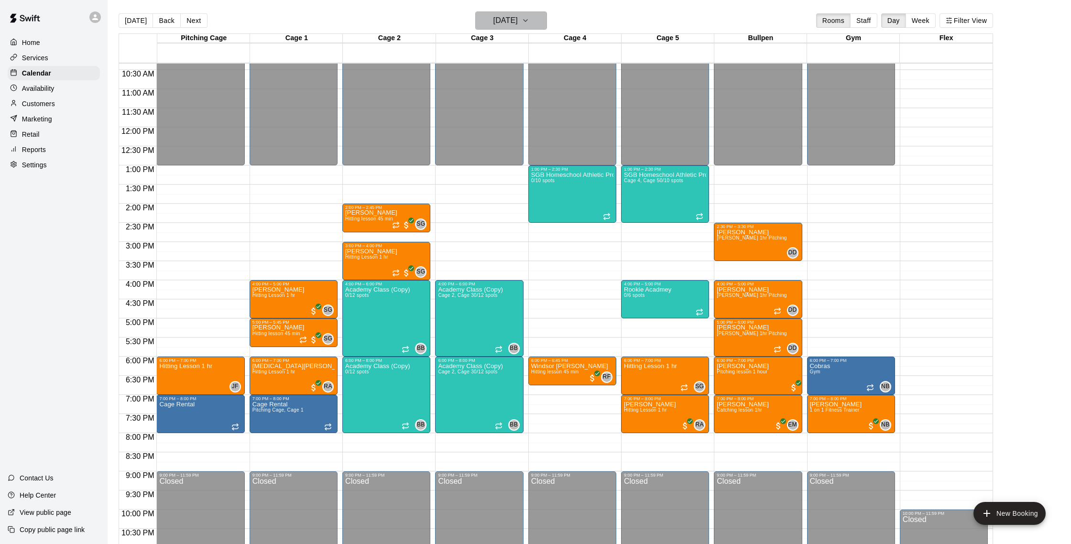
click at [504, 13] on button "[DATE]" at bounding box center [511, 20] width 72 height 18
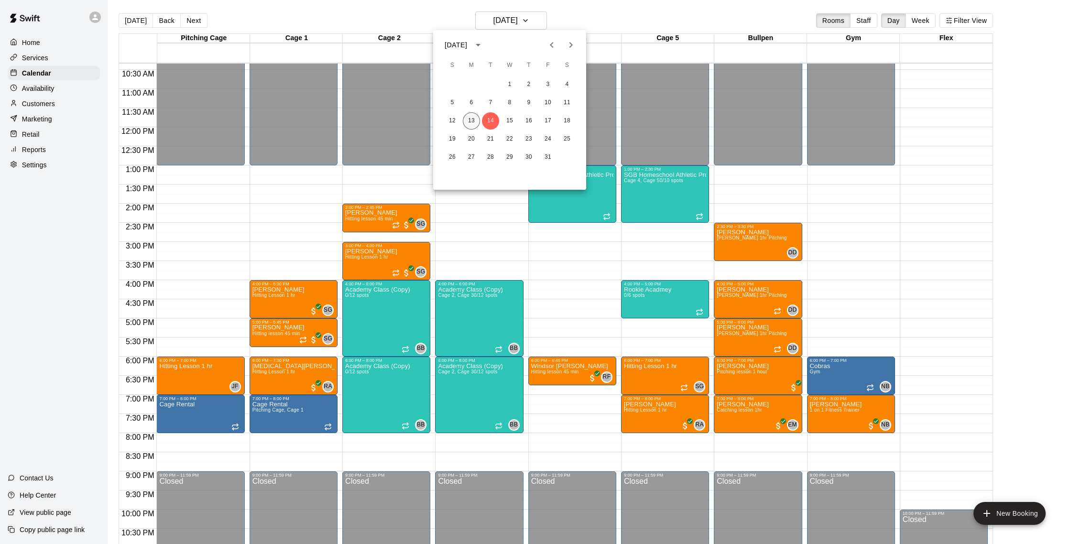
click at [470, 120] on button "13" at bounding box center [471, 120] width 17 height 17
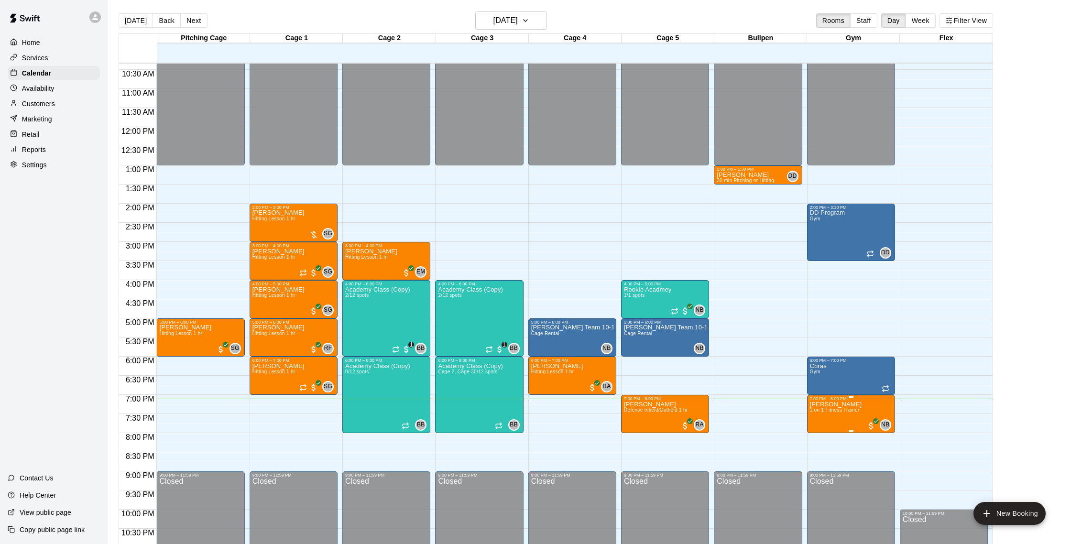
click at [821, 415] on icon "edit" at bounding box center [819, 411] width 11 height 11
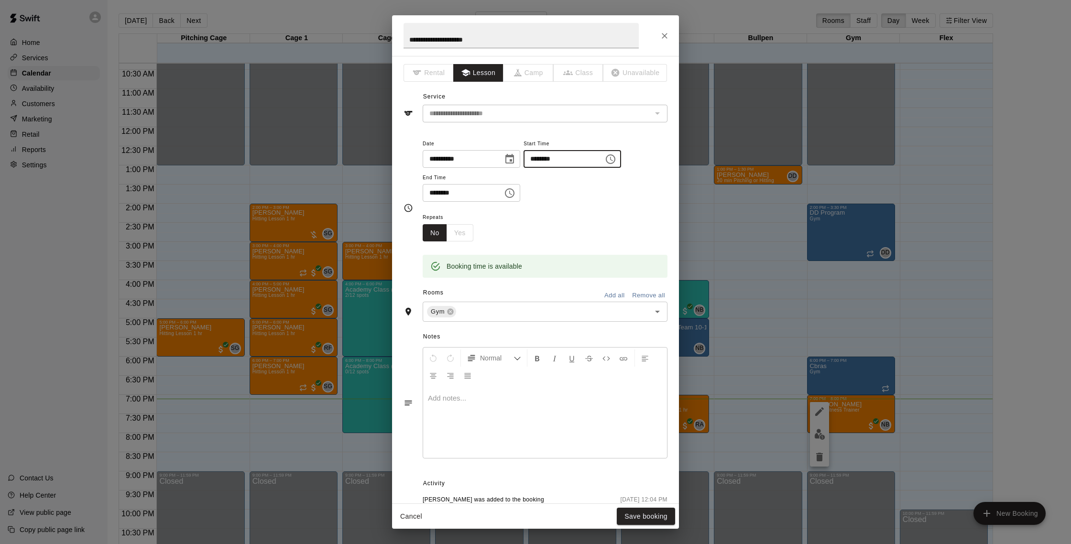
click at [551, 163] on input "********" at bounding box center [560, 159] width 74 height 18
click at [538, 160] on input "********" at bounding box center [560, 159] width 74 height 18
click at [615, 161] on icon "Choose time, selected time is 7:00 PM" at bounding box center [610, 158] width 11 height 11
click at [539, 179] on li "05" at bounding box center [539, 179] width 23 height 18
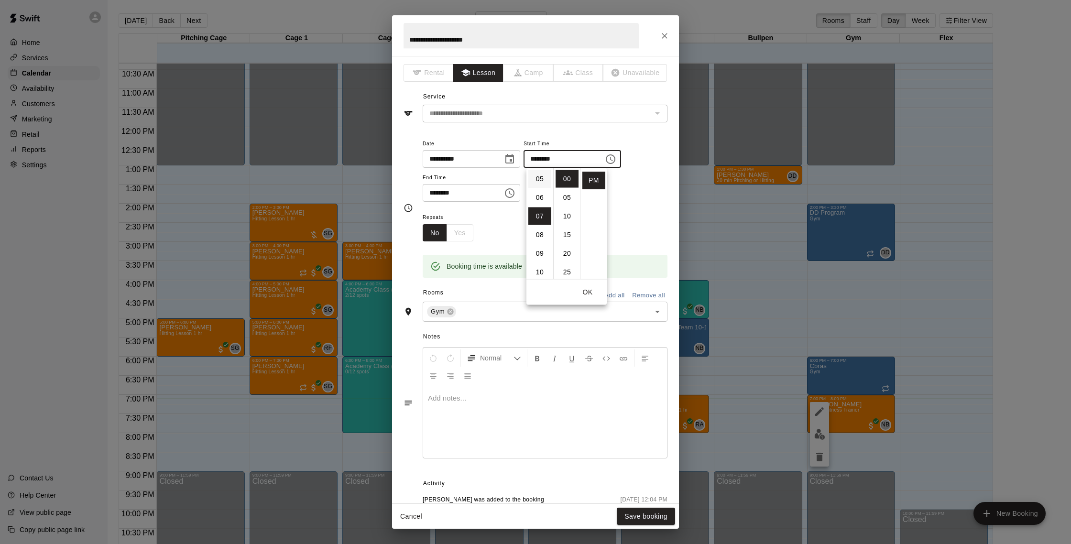
type input "********"
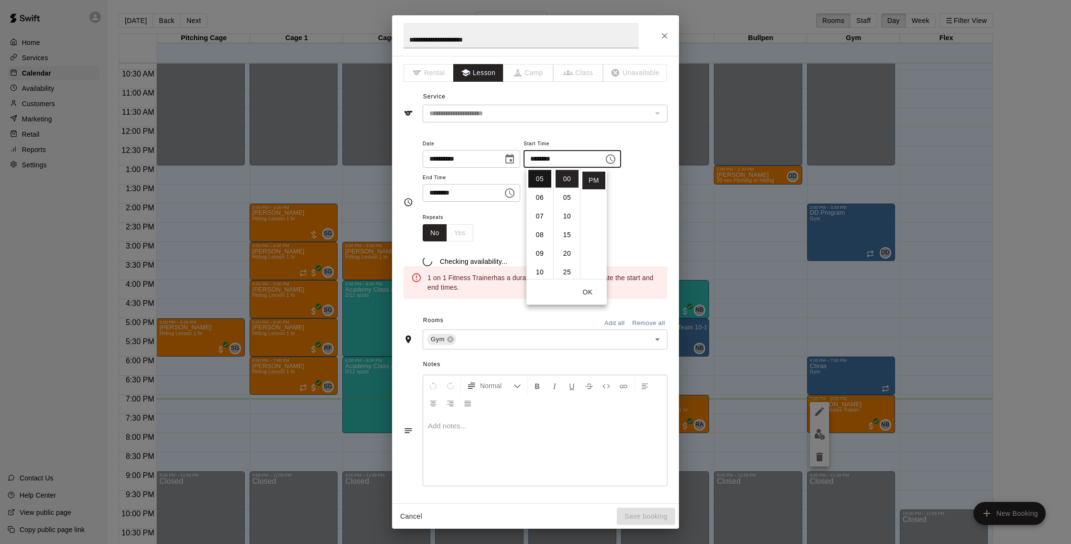
scroll to position [100, 0]
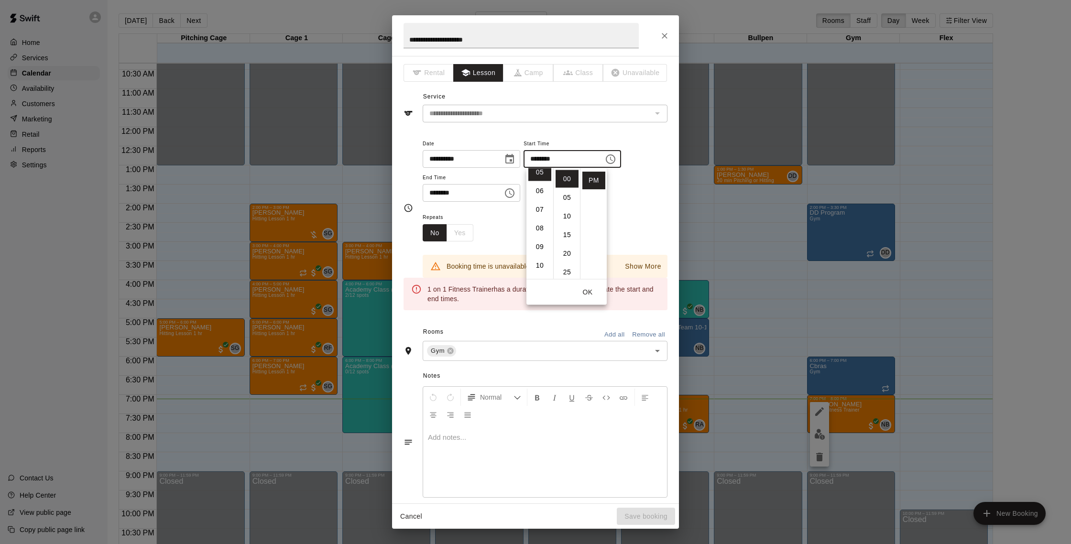
click at [512, 196] on icon "Choose time, selected time is 8:00 PM" at bounding box center [509, 192] width 11 height 11
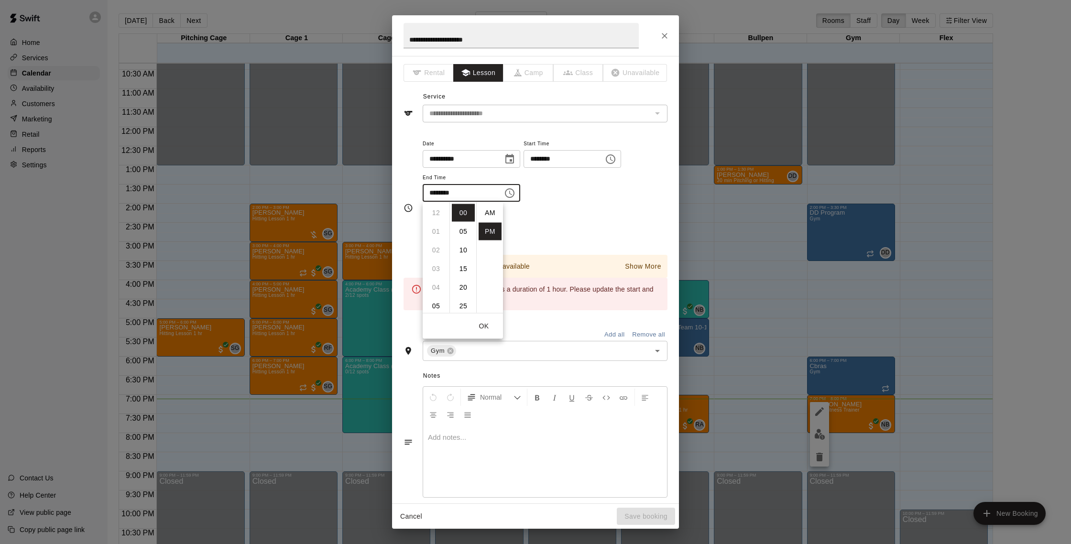
scroll to position [17, 0]
click at [441, 216] on li "06" at bounding box center [436, 222] width 23 height 18
type input "********"
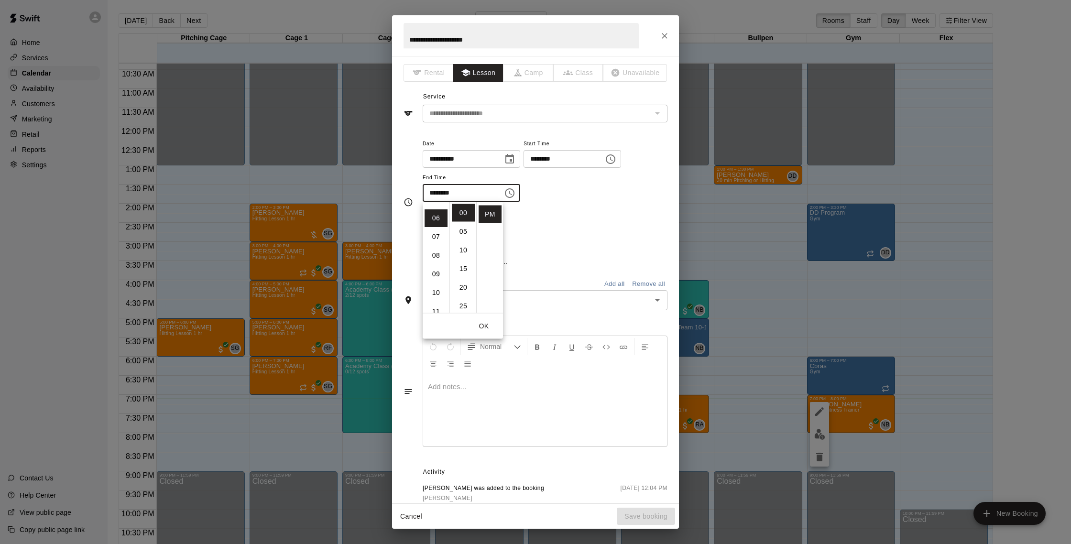
scroll to position [112, 0]
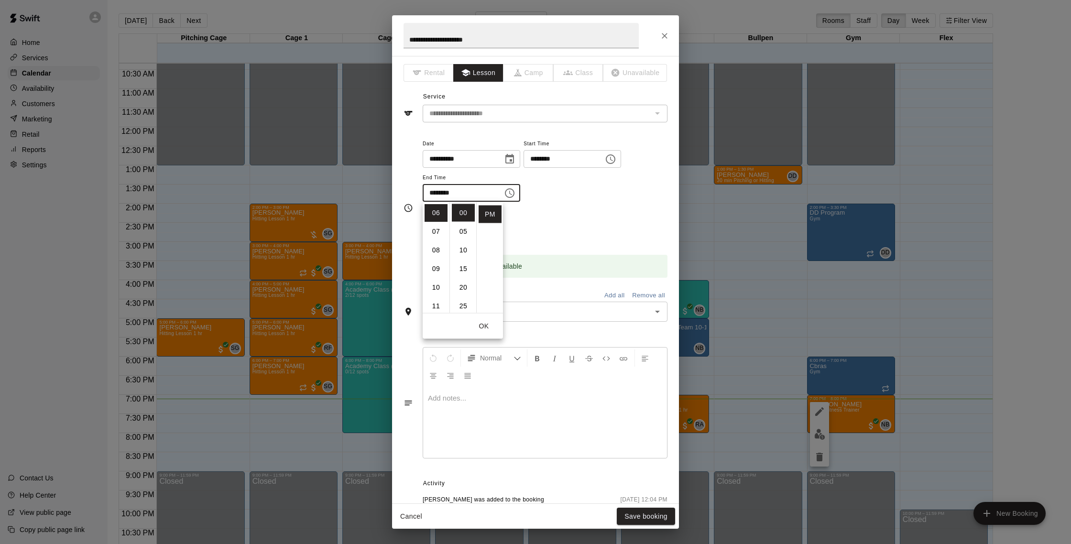
click at [598, 225] on div "Repeats No Yes" at bounding box center [545, 226] width 245 height 30
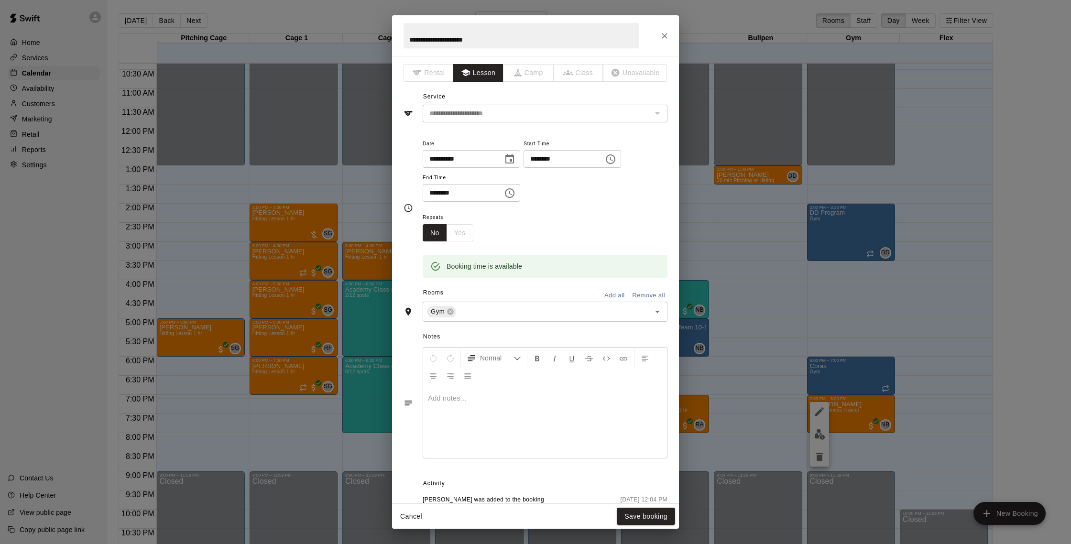
click at [511, 155] on icon "Choose date, selected date is Oct 13, 2025" at bounding box center [509, 159] width 9 height 10
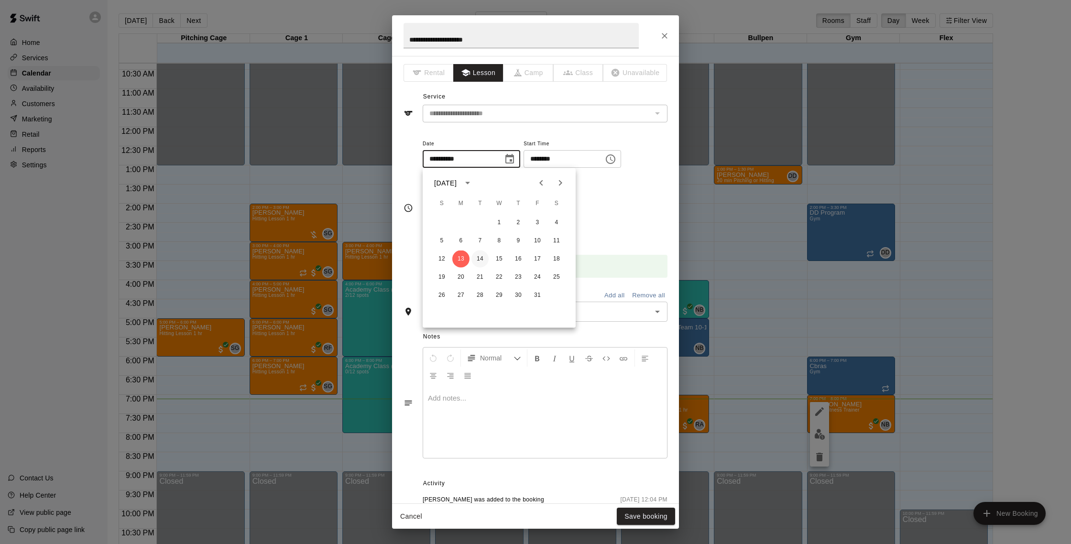
click at [480, 258] on button "14" at bounding box center [479, 258] width 17 height 17
type input "**********"
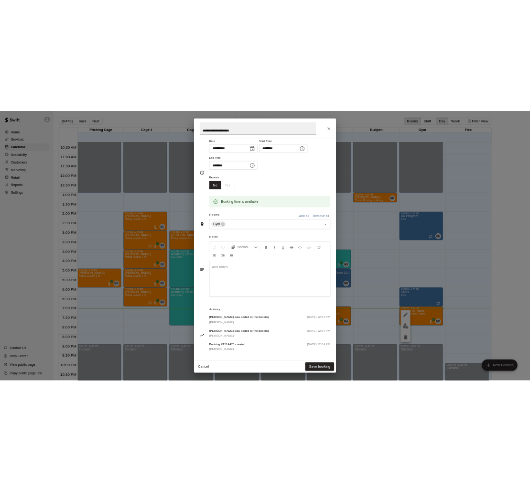
scroll to position [90, 0]
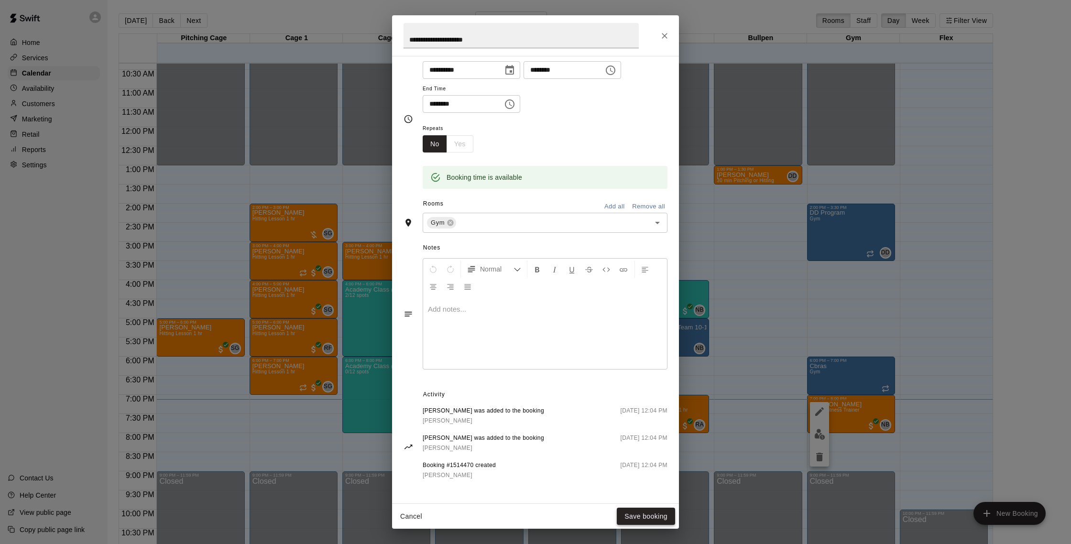
drag, startPoint x: 626, startPoint y: 512, endPoint x: 619, endPoint y: 402, distance: 110.2
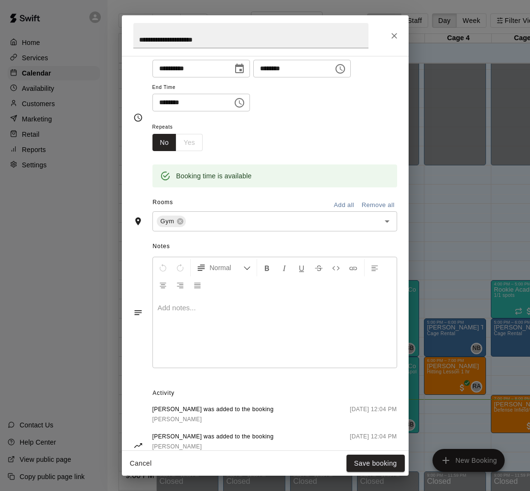
scroll to position [90, 0]
click at [395, 41] on button "Close" at bounding box center [394, 35] width 17 height 17
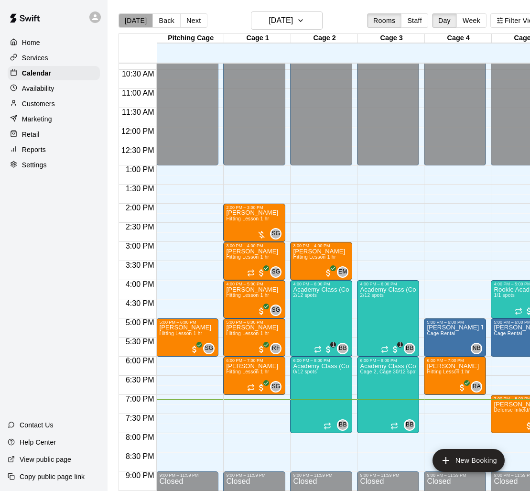
click at [141, 24] on button "[DATE]" at bounding box center [136, 20] width 34 height 14
click at [305, 22] on icon "button" at bounding box center [301, 20] width 8 height 11
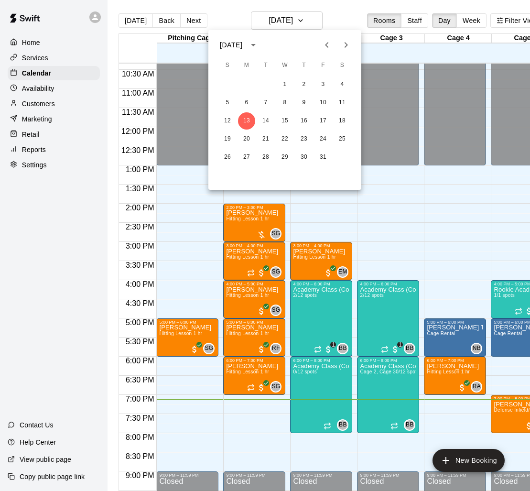
click at [343, 46] on icon "Next month" at bounding box center [345, 44] width 11 height 11
click at [324, 44] on icon "Previous month" at bounding box center [326, 44] width 11 height 11
click at [339, 119] on button "18" at bounding box center [342, 120] width 17 height 17
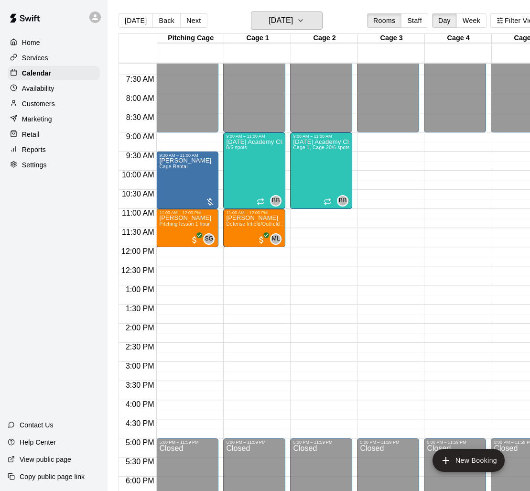
scroll to position [273, 0]
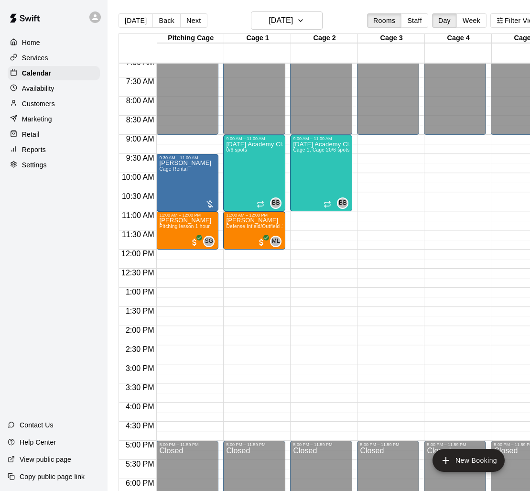
click at [359, 252] on div "12:00 AM – 9:00 AM Closed 5:00 PM – 11:59 PM Closed" at bounding box center [388, 250] width 62 height 918
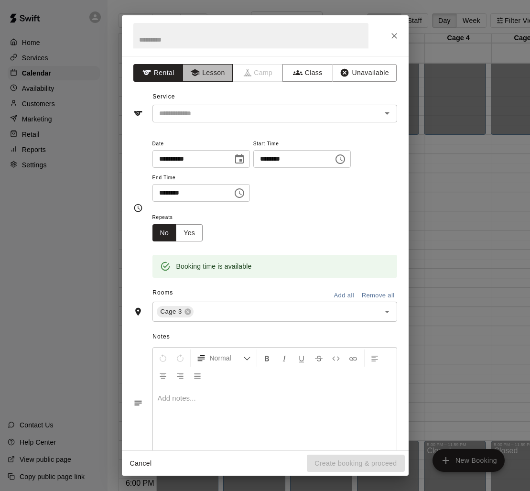
click at [206, 80] on button "Lesson" at bounding box center [208, 73] width 50 height 18
click at [163, 195] on input "********" at bounding box center [189, 193] width 74 height 18
click at [166, 195] on input "********" at bounding box center [189, 193] width 74 height 18
type input "********"
click at [267, 159] on input "********" at bounding box center [290, 159] width 74 height 18
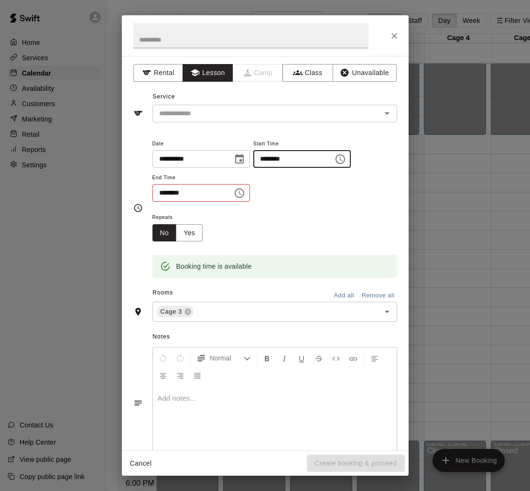
click at [301, 158] on input "********" at bounding box center [290, 159] width 74 height 18
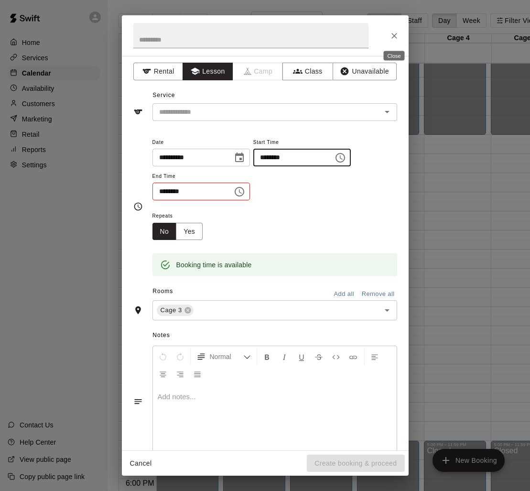
type input "********"
click at [395, 33] on icon "Close" at bounding box center [395, 36] width 10 height 10
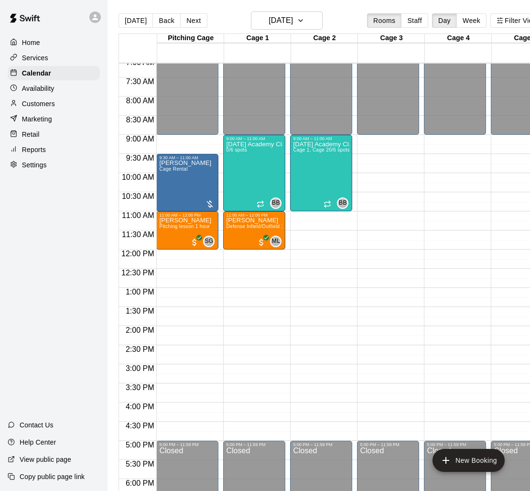
scroll to position [279, 0]
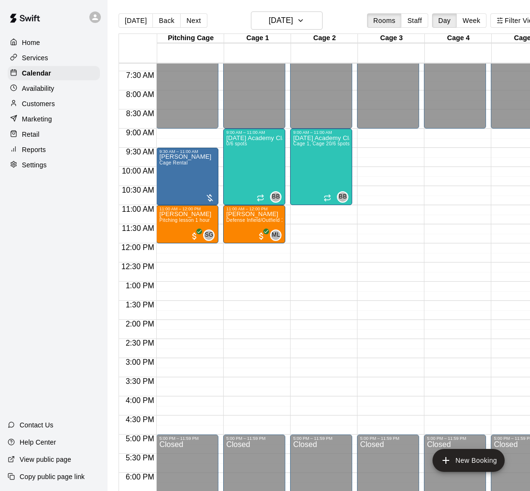
click at [381, 165] on div "12:00 AM – 9:00 AM Closed 5:00 PM – 11:59 PM Closed" at bounding box center [388, 243] width 62 height 918
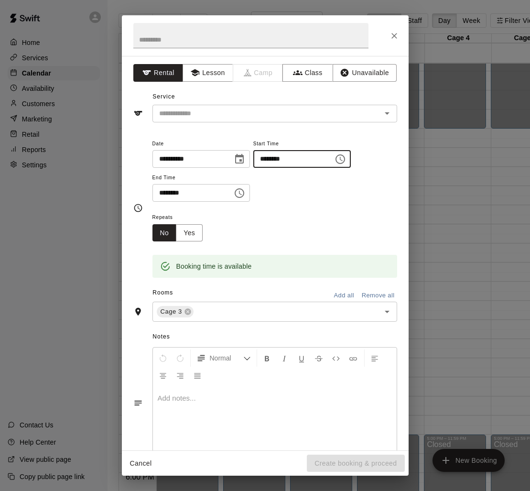
click at [272, 164] on input "********" at bounding box center [290, 159] width 74 height 18
type input "********"
click at [200, 82] on div "**********" at bounding box center [265, 253] width 287 height 394
click at [204, 72] on button "Lesson" at bounding box center [208, 73] width 50 height 18
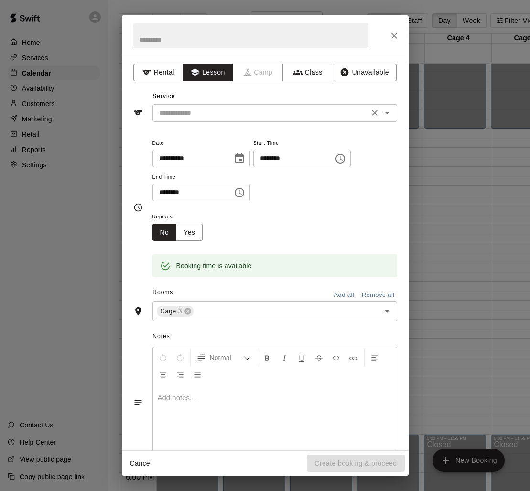
click at [183, 117] on input "text" at bounding box center [260, 113] width 211 height 12
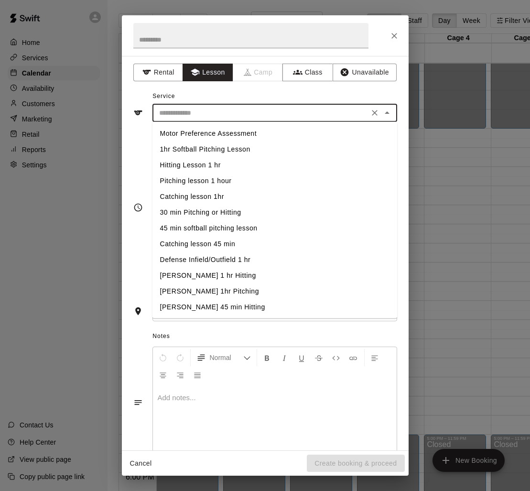
scroll to position [0, 0]
click at [189, 166] on li "Hitting Lesson 1 hr" at bounding box center [274, 166] width 245 height 16
type input "**********"
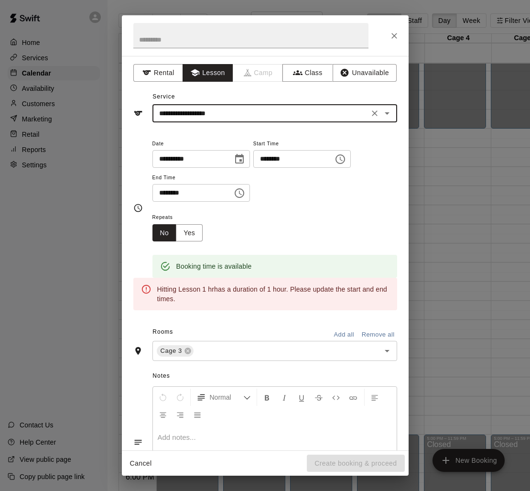
click at [161, 194] on input "********" at bounding box center [189, 193] width 74 height 18
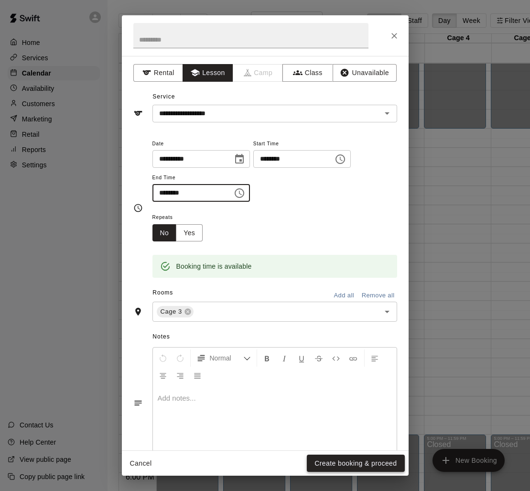
type input "********"
click at [336, 462] on button "Create booking & proceed" at bounding box center [356, 464] width 98 height 18
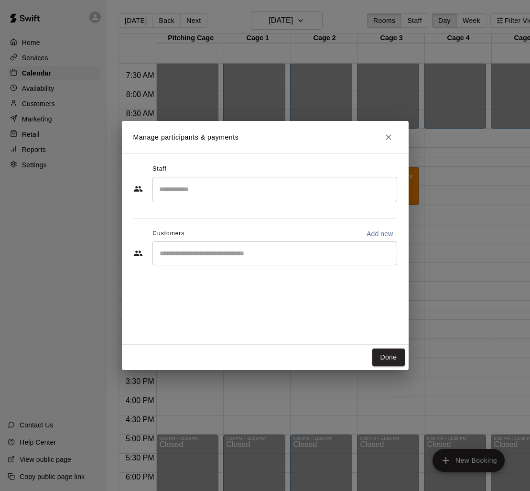
click at [204, 199] on div "​" at bounding box center [274, 189] width 245 height 25
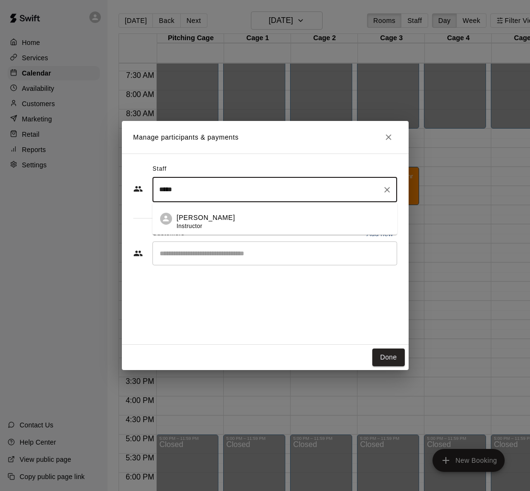
click at [163, 225] on li "[PERSON_NAME] Instructor" at bounding box center [274, 218] width 245 height 33
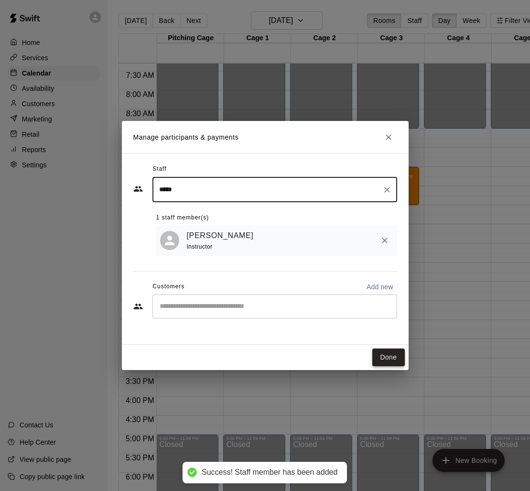
type input "*****"
click at [378, 359] on button "Done" at bounding box center [388, 357] width 32 height 18
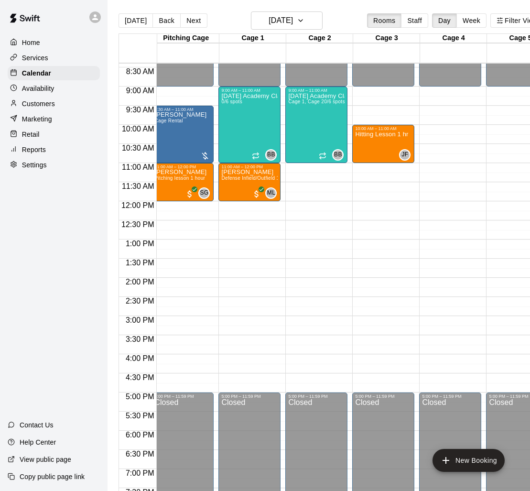
scroll to position [323, 5]
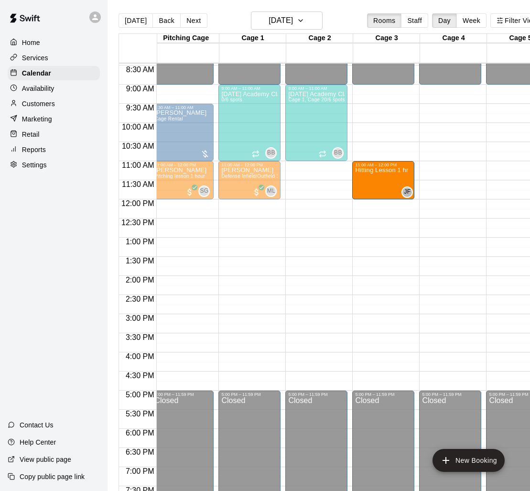
drag, startPoint x: 383, startPoint y: 143, endPoint x: 377, endPoint y: 185, distance: 41.6
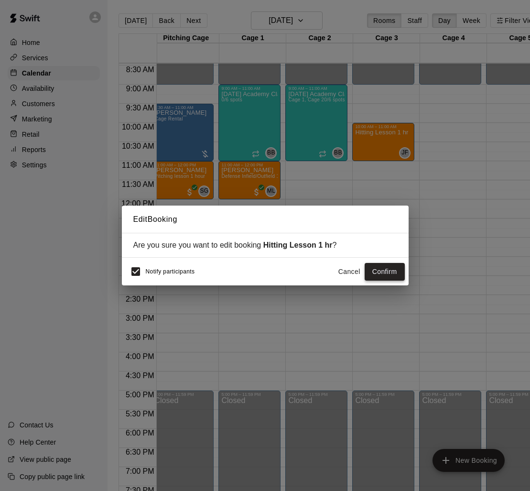
click at [397, 275] on button "Confirm" at bounding box center [385, 272] width 40 height 18
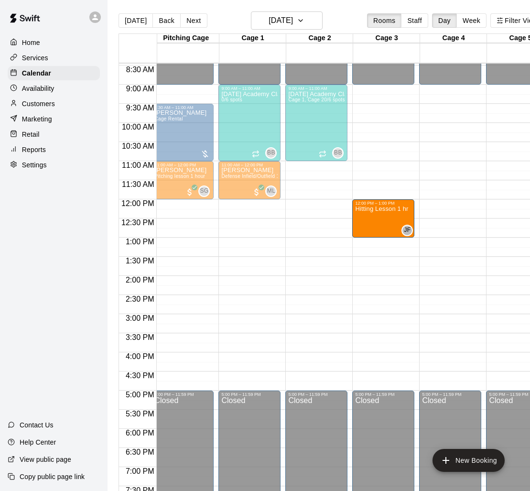
drag, startPoint x: 366, startPoint y: 195, endPoint x: 362, endPoint y: 235, distance: 40.8
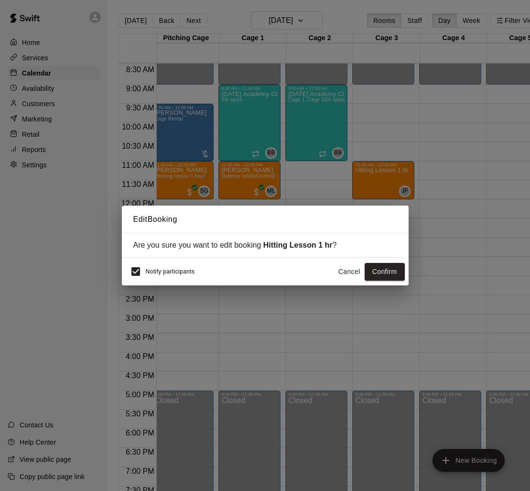
scroll to position [324, 5]
click at [378, 270] on button "Confirm" at bounding box center [385, 272] width 40 height 18
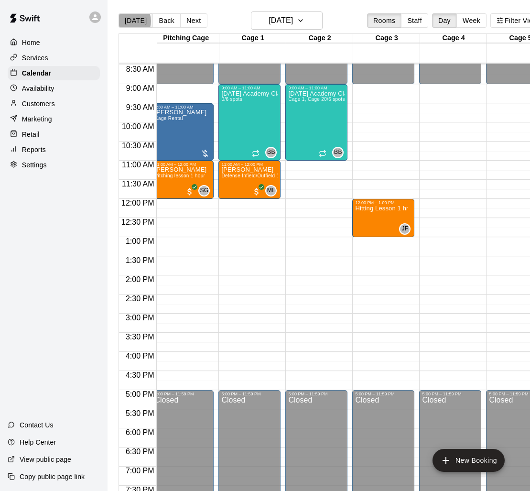
click at [129, 21] on button "[DATE]" at bounding box center [136, 20] width 34 height 14
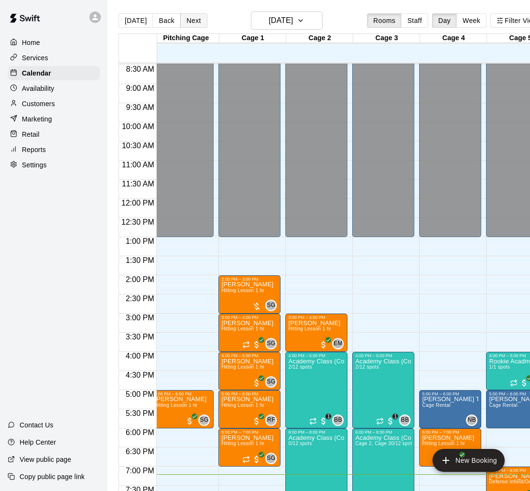
click at [201, 16] on button "Next" at bounding box center [193, 20] width 27 height 14
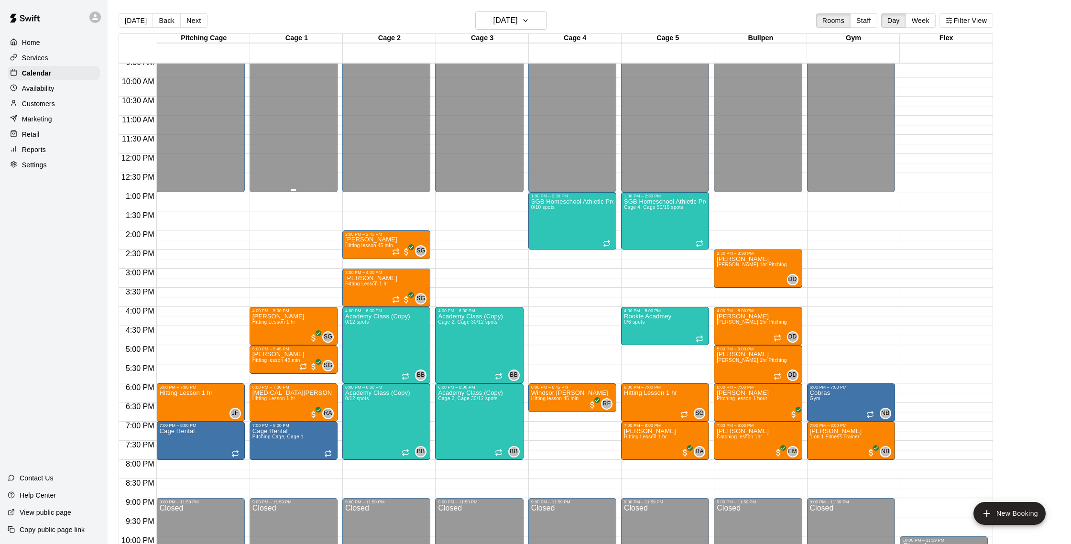
scroll to position [427, 0]
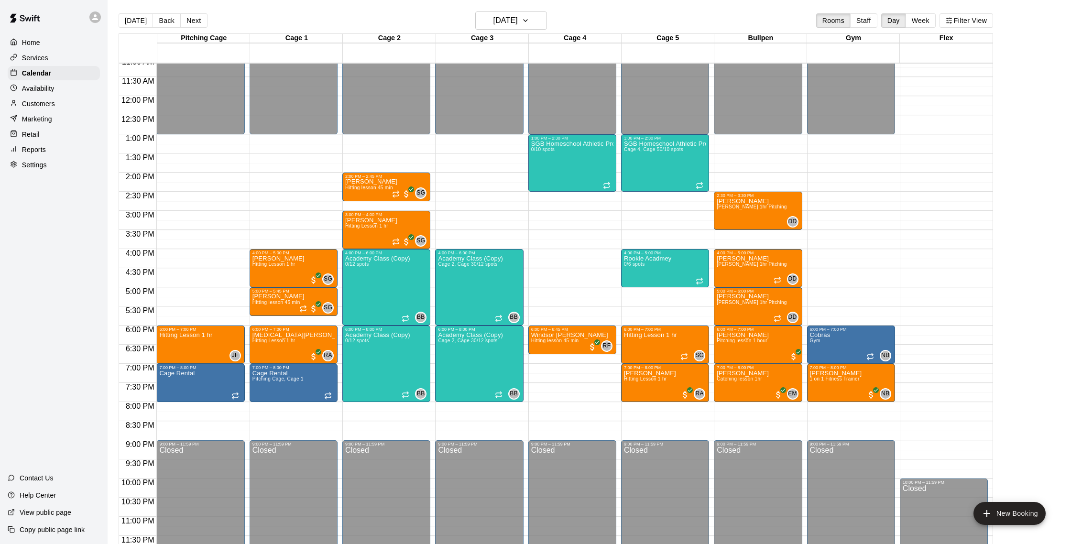
click at [39, 88] on p "Availability" at bounding box center [38, 89] width 33 height 10
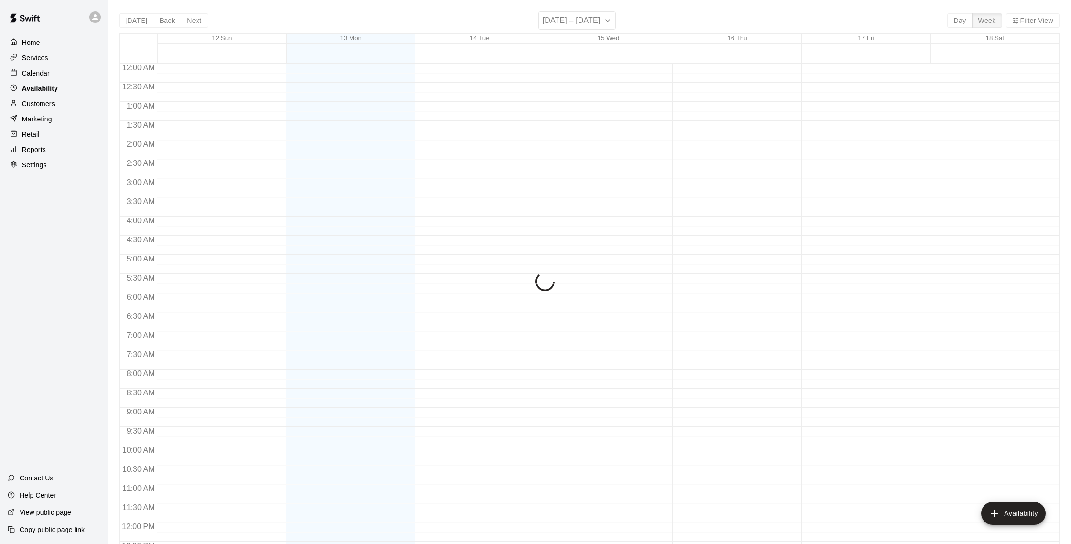
scroll to position [427, 0]
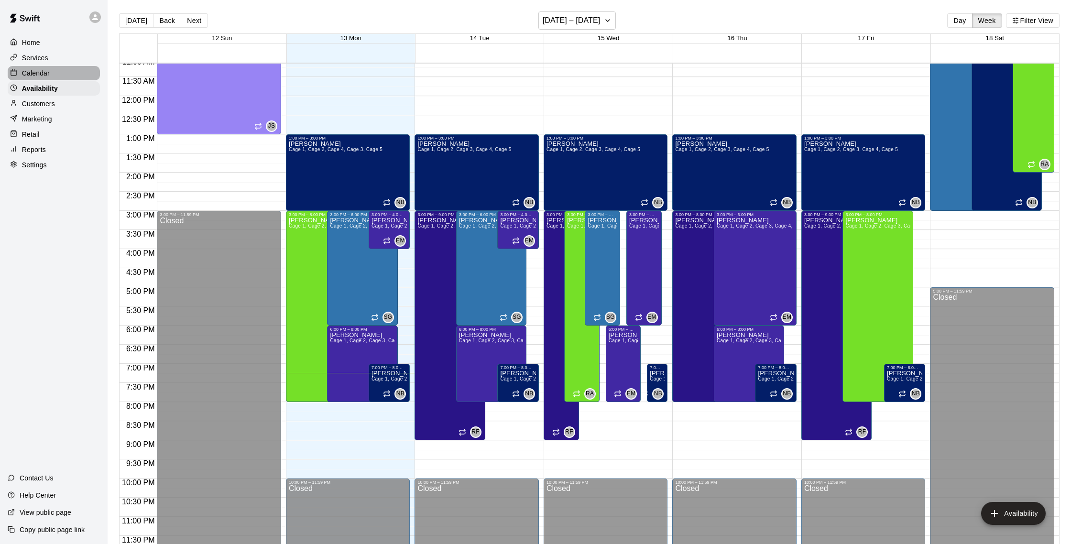
click at [39, 72] on p "Calendar" at bounding box center [36, 73] width 28 height 10
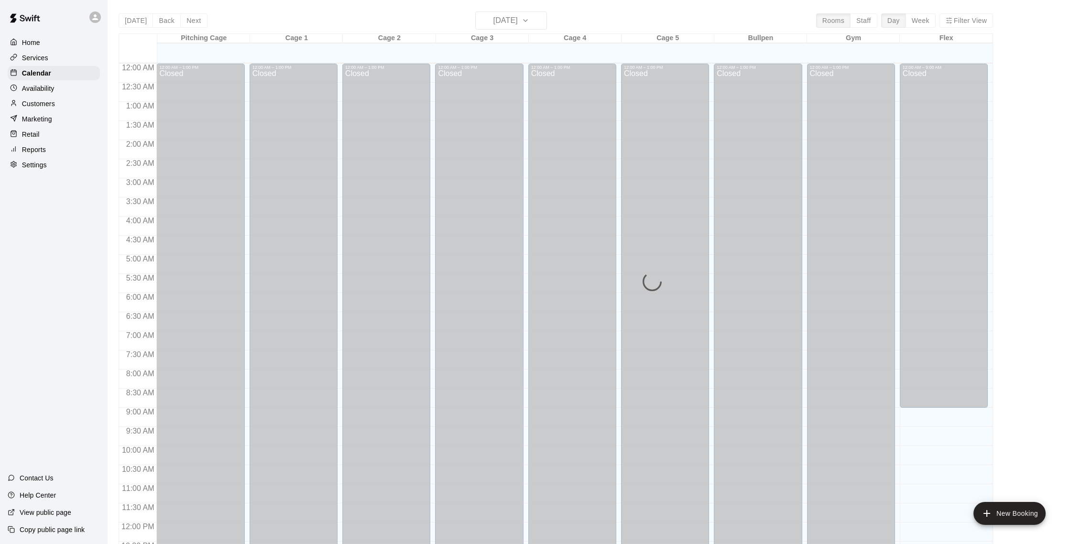
scroll to position [398, 0]
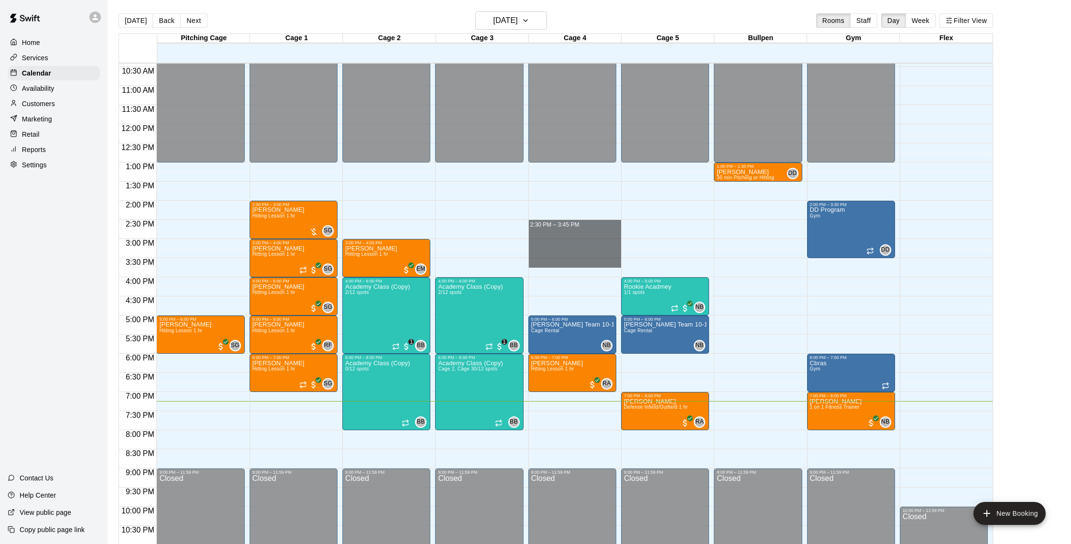
drag, startPoint x: 553, startPoint y: 221, endPoint x: 565, endPoint y: 262, distance: 42.9
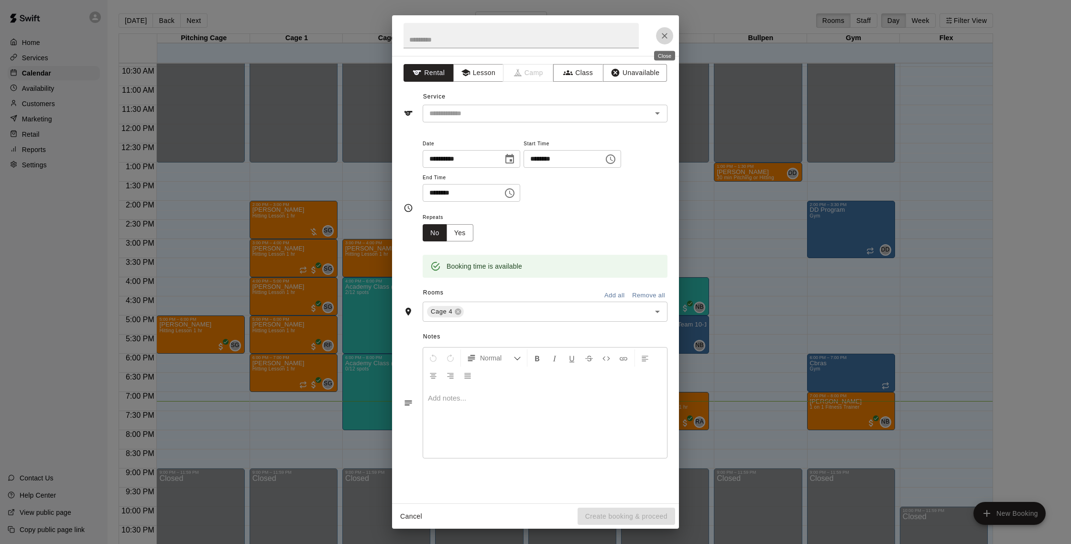
click at [663, 37] on icon "Close" at bounding box center [665, 36] width 6 height 6
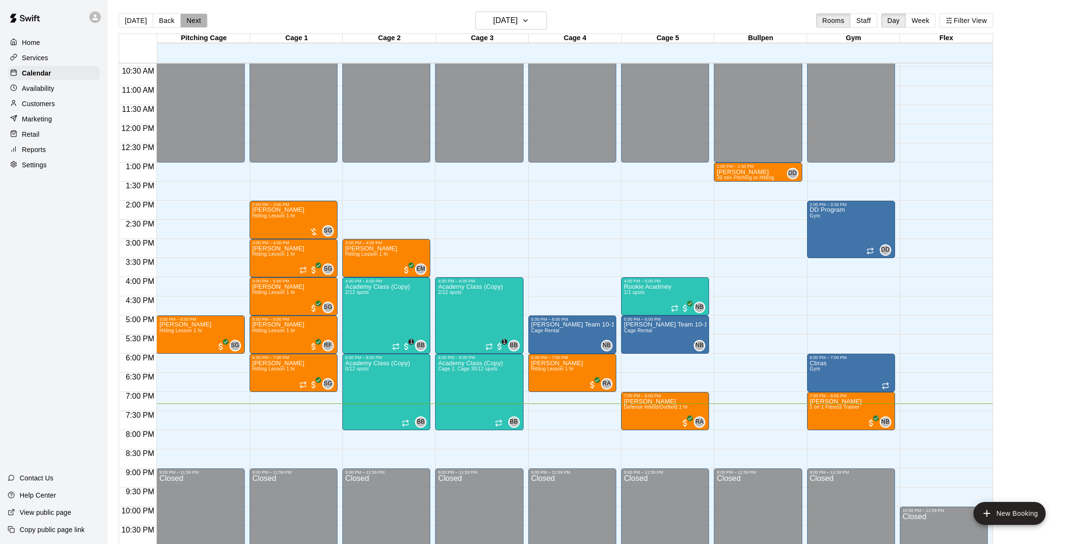
drag, startPoint x: 194, startPoint y: 18, endPoint x: 249, endPoint y: -7, distance: 60.3
click at [249, 0] on html "Home Services Calendar Availability Customers Marketing Retail Reports Settings…" at bounding box center [535, 279] width 1071 height 559
click at [133, 24] on button "[DATE]" at bounding box center [136, 20] width 34 height 14
click at [189, 23] on button "Next" at bounding box center [193, 20] width 27 height 14
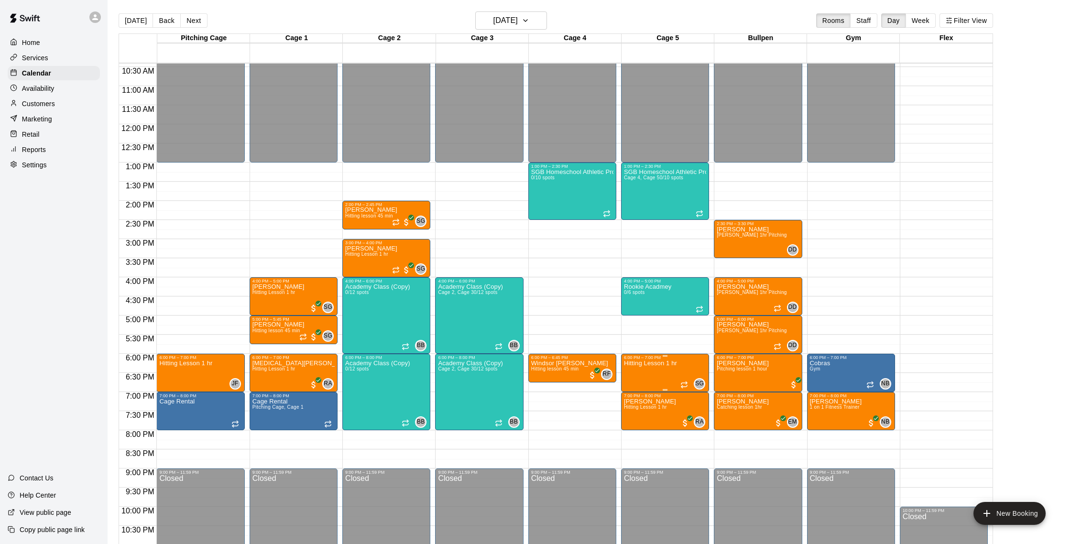
click at [635, 412] on icon "delete" at bounding box center [633, 415] width 11 height 11
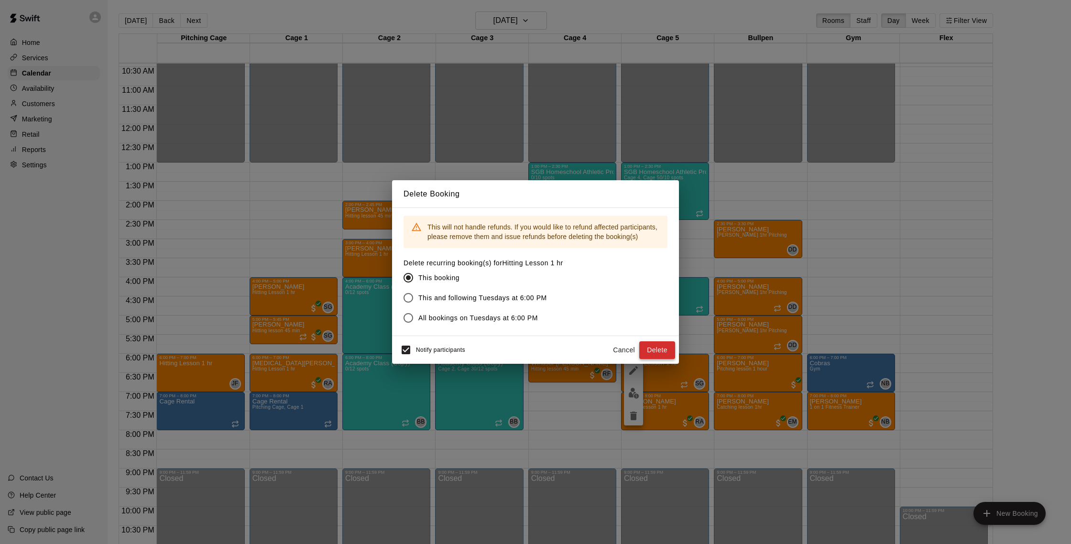
click at [653, 346] on button "Delete" at bounding box center [657, 350] width 36 height 18
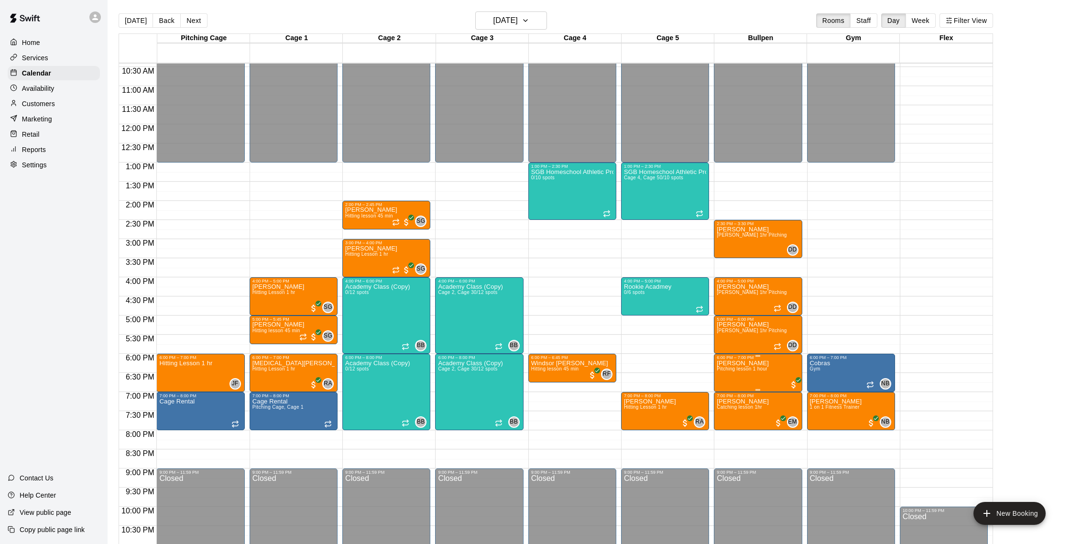
click at [727, 392] on img "edit" at bounding box center [726, 393] width 11 height 11
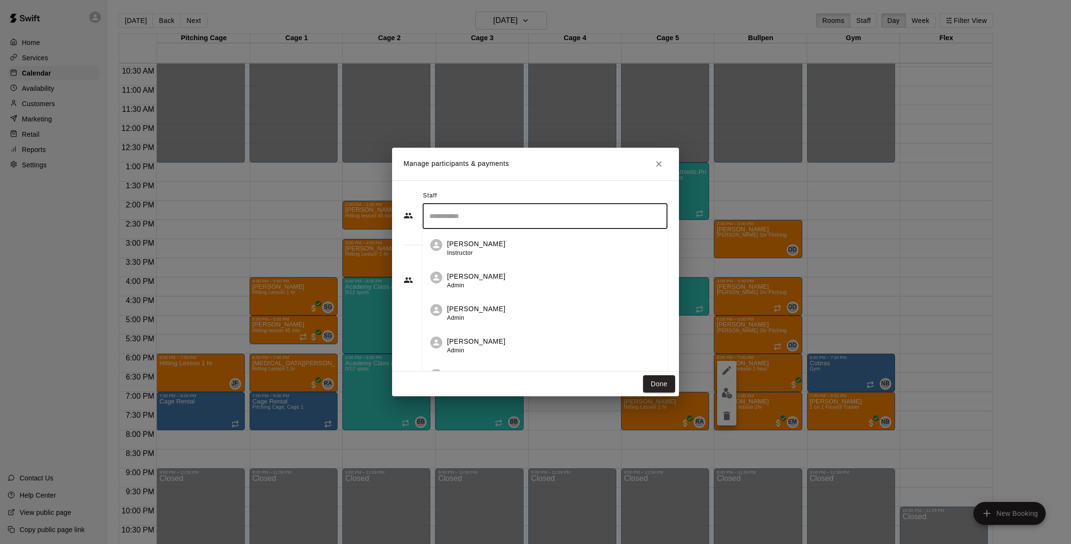
click at [470, 211] on input "Search staff" at bounding box center [545, 216] width 236 height 17
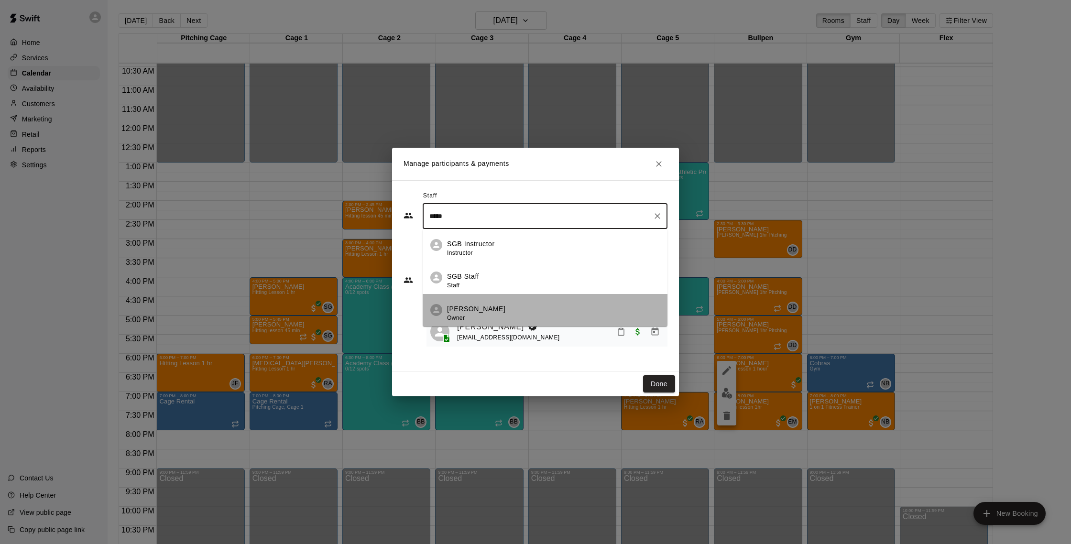
click at [474, 307] on p "[PERSON_NAME]" at bounding box center [476, 309] width 58 height 10
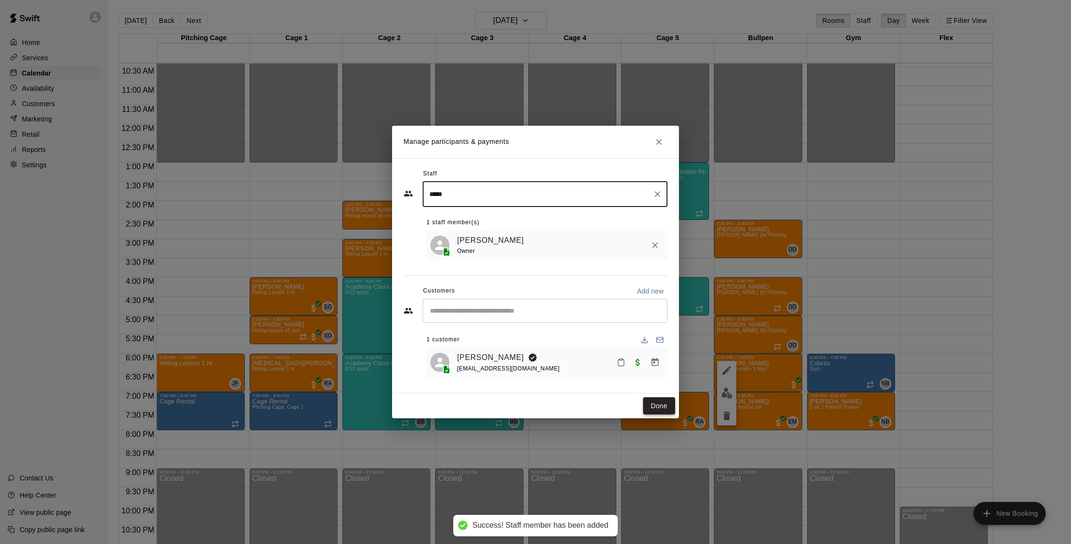
type input "*****"
click at [665, 405] on button "Done" at bounding box center [659, 406] width 32 height 18
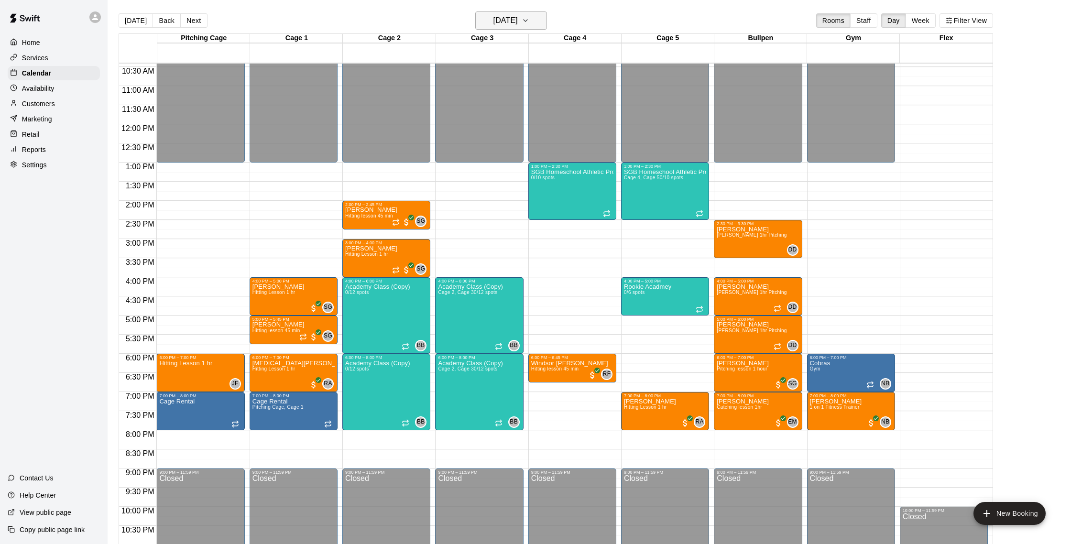
click at [533, 19] on button "[DATE]" at bounding box center [511, 20] width 72 height 18
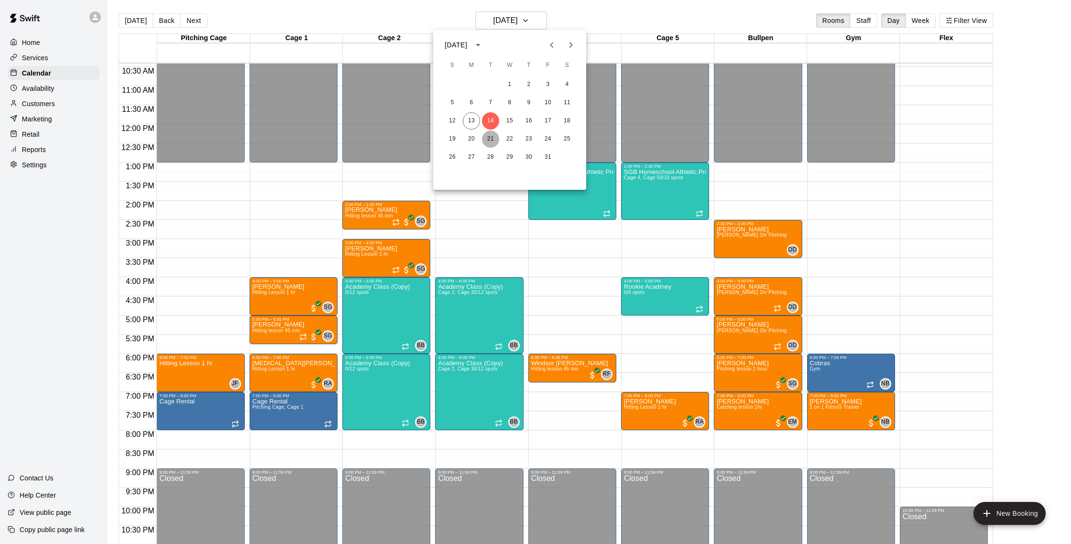
click at [494, 140] on button "21" at bounding box center [490, 139] width 17 height 17
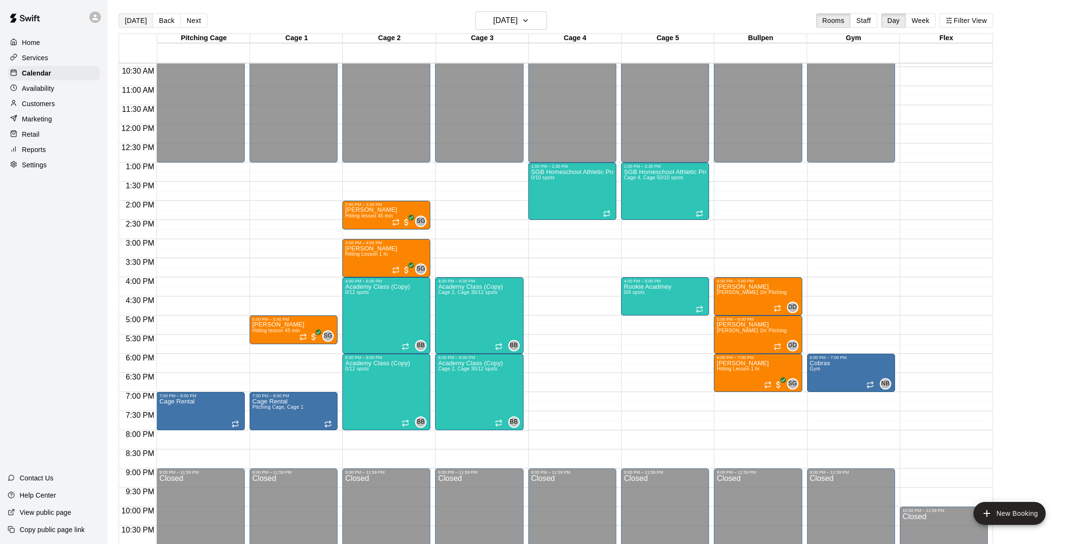
click at [142, 23] on button "[DATE]" at bounding box center [136, 20] width 34 height 14
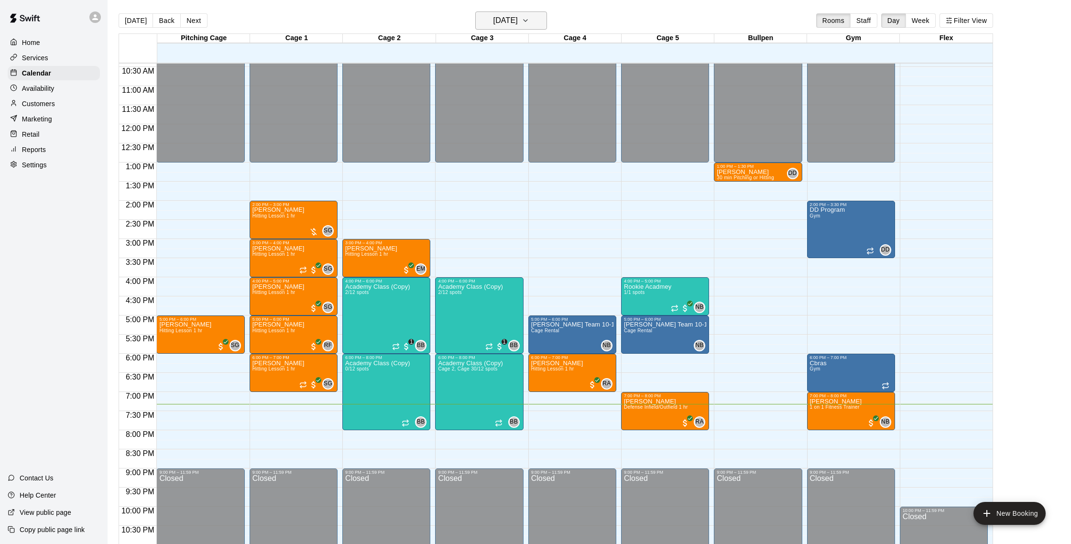
click at [529, 22] on icon "button" at bounding box center [526, 20] width 8 height 11
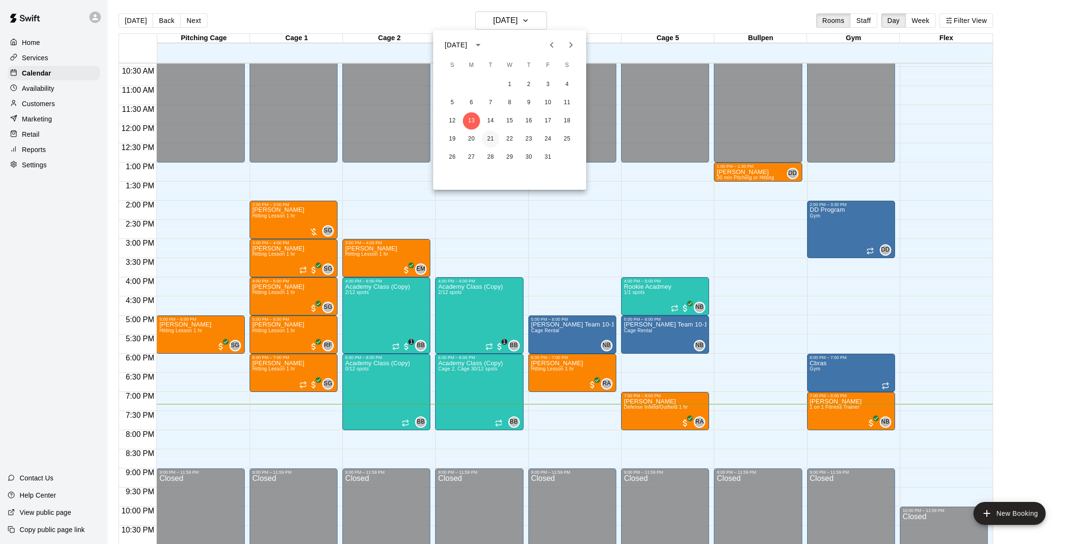
click at [490, 139] on button "21" at bounding box center [490, 139] width 17 height 17
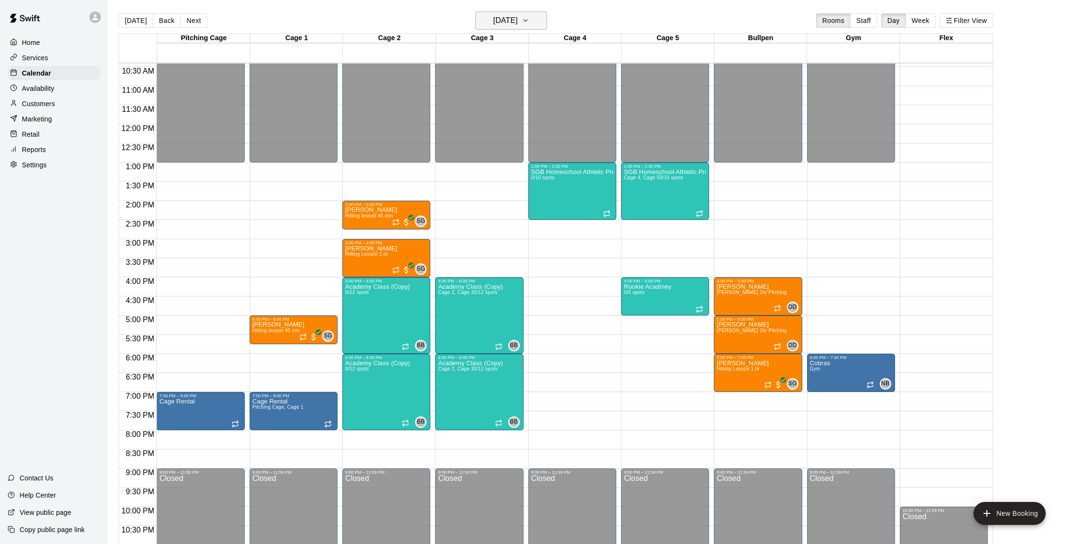
click at [509, 26] on h6 "[DATE]" at bounding box center [505, 20] width 24 height 13
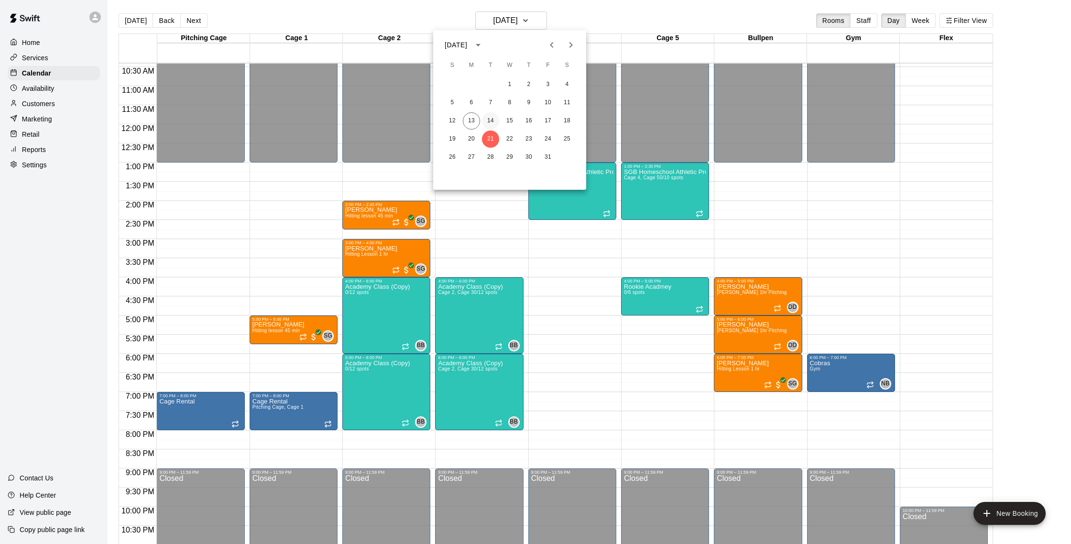
click at [488, 120] on button "14" at bounding box center [490, 120] width 17 height 17
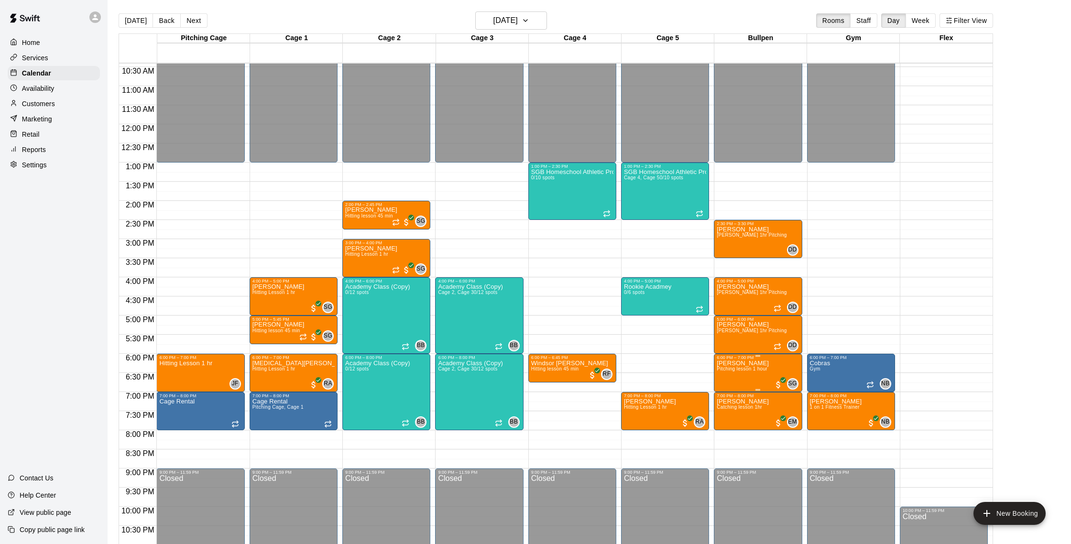
click at [724, 393] on img "edit" at bounding box center [726, 393] width 11 height 11
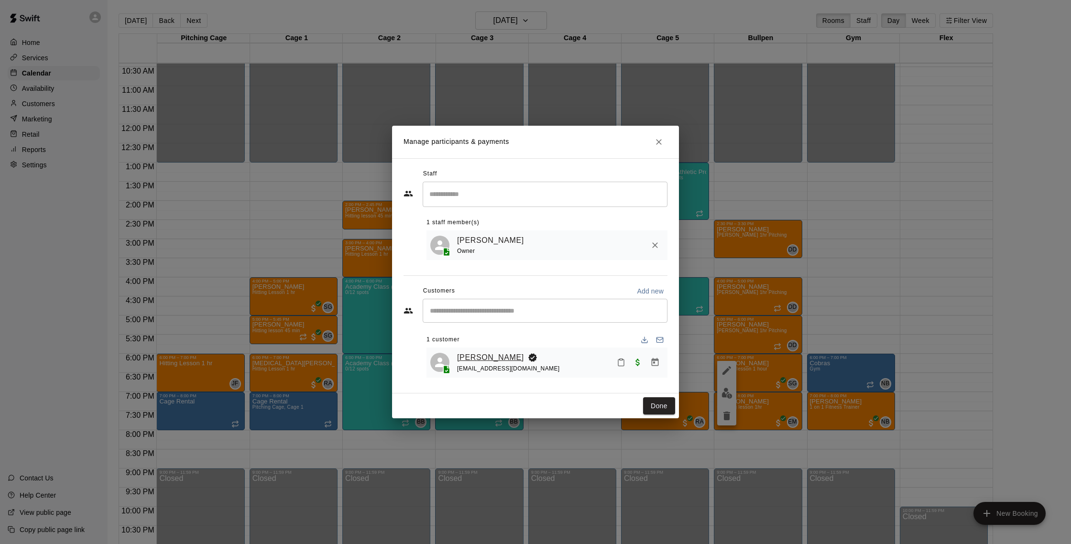
click at [474, 355] on link "[PERSON_NAME]" at bounding box center [490, 357] width 67 height 12
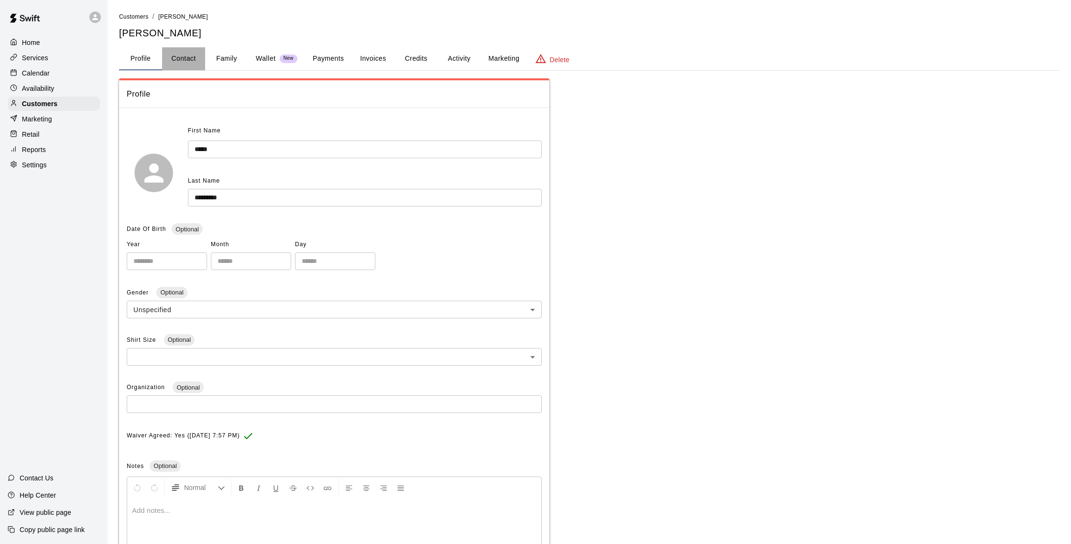
click at [196, 55] on button "Contact" at bounding box center [183, 58] width 43 height 23
select select "**"
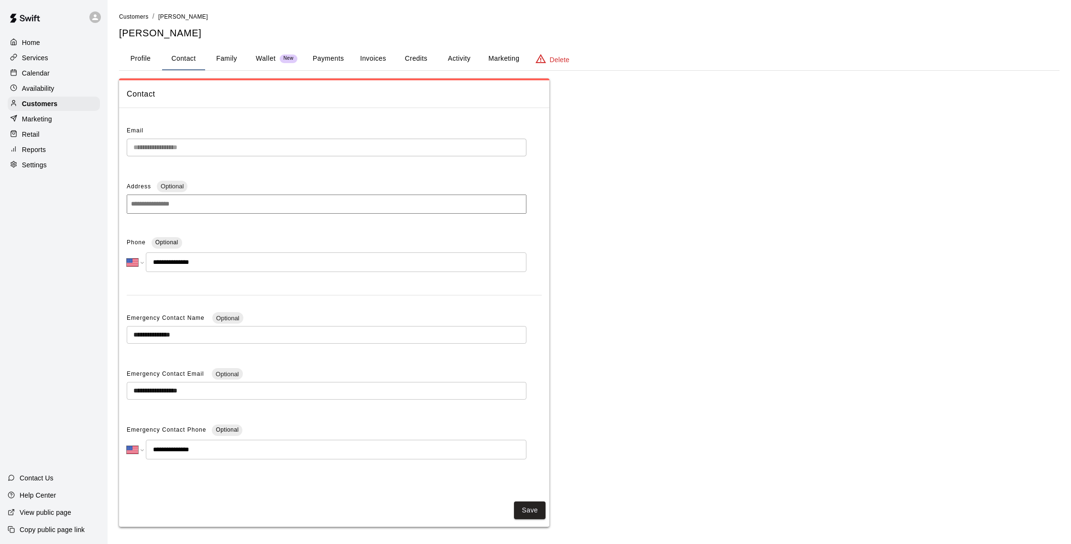
click at [417, 59] on button "Credits" at bounding box center [415, 58] width 43 height 23
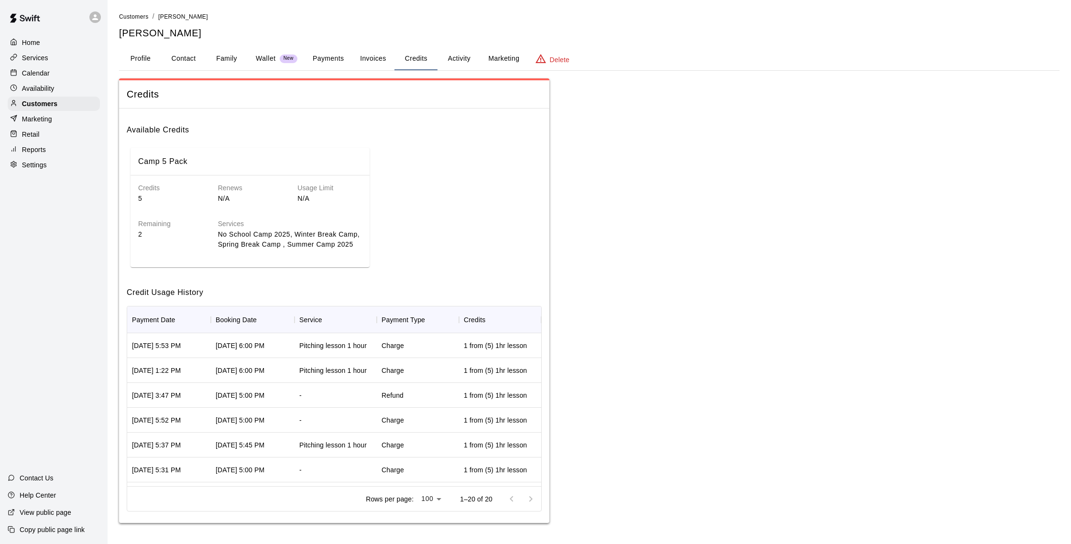
click at [464, 60] on button "Activity" at bounding box center [458, 58] width 43 height 23
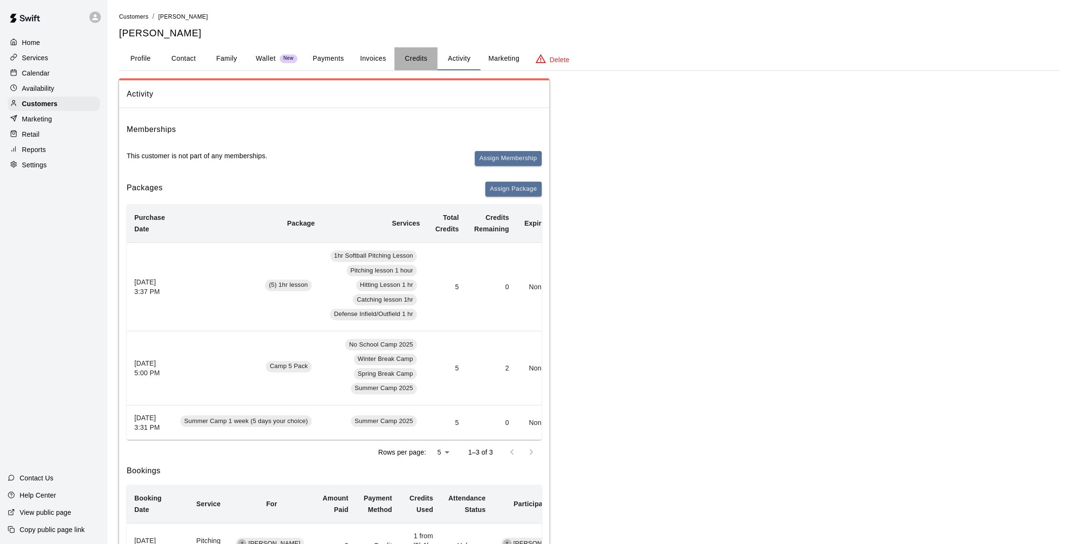
click at [423, 61] on button "Credits" at bounding box center [415, 58] width 43 height 23
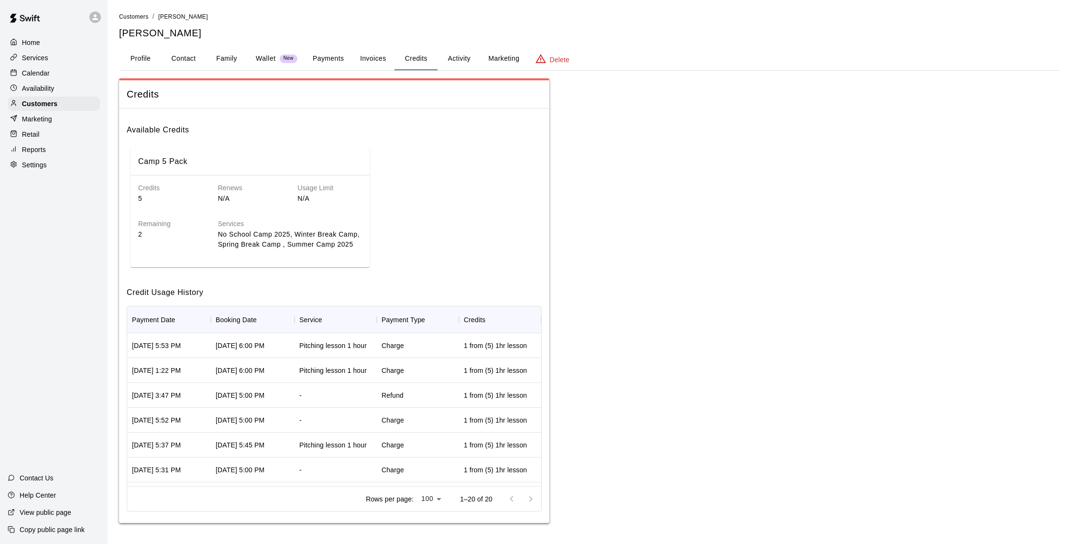
click at [337, 61] on button "Payments" at bounding box center [328, 58] width 46 height 23
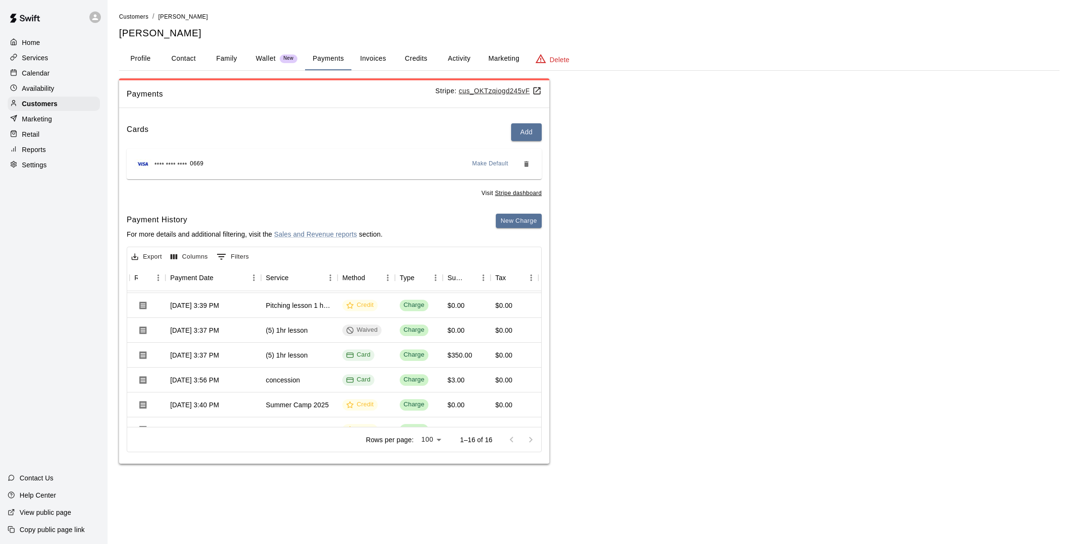
scroll to position [174, 84]
click at [448, 47] on button "Activity" at bounding box center [458, 58] width 43 height 23
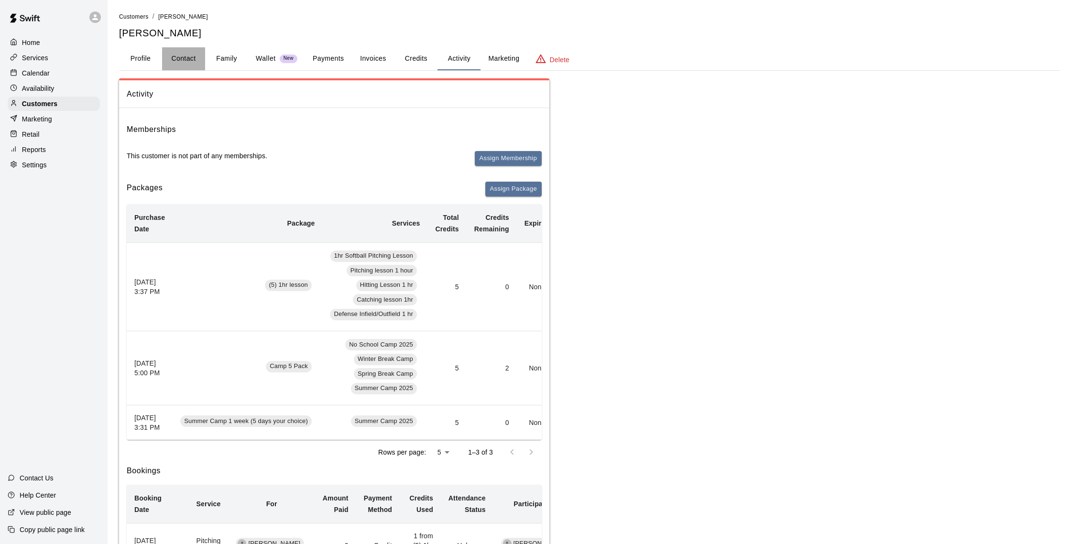
click at [183, 58] on button "Contact" at bounding box center [183, 58] width 43 height 23
select select "**"
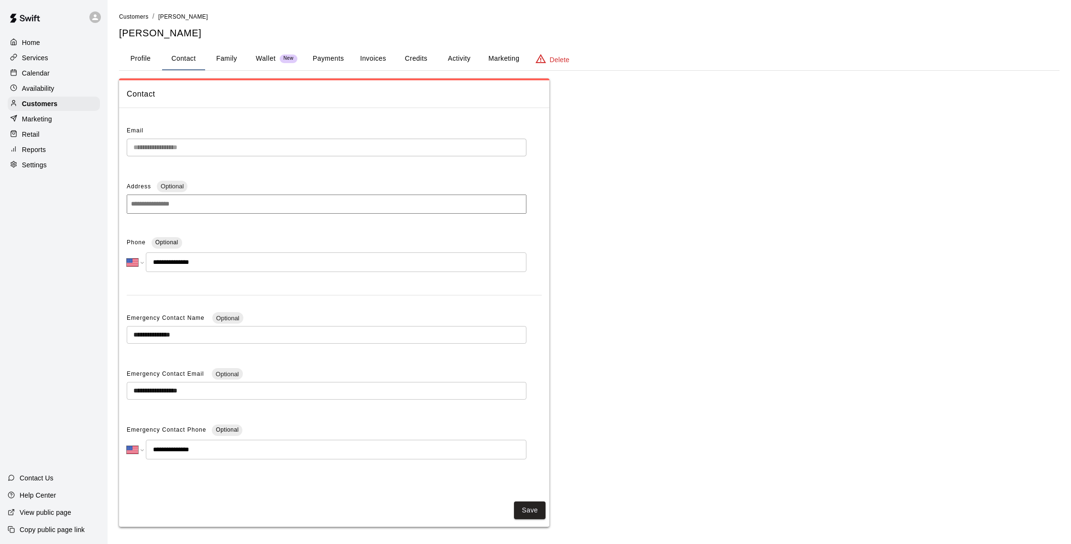
click at [327, 62] on button "Payments" at bounding box center [328, 58] width 46 height 23
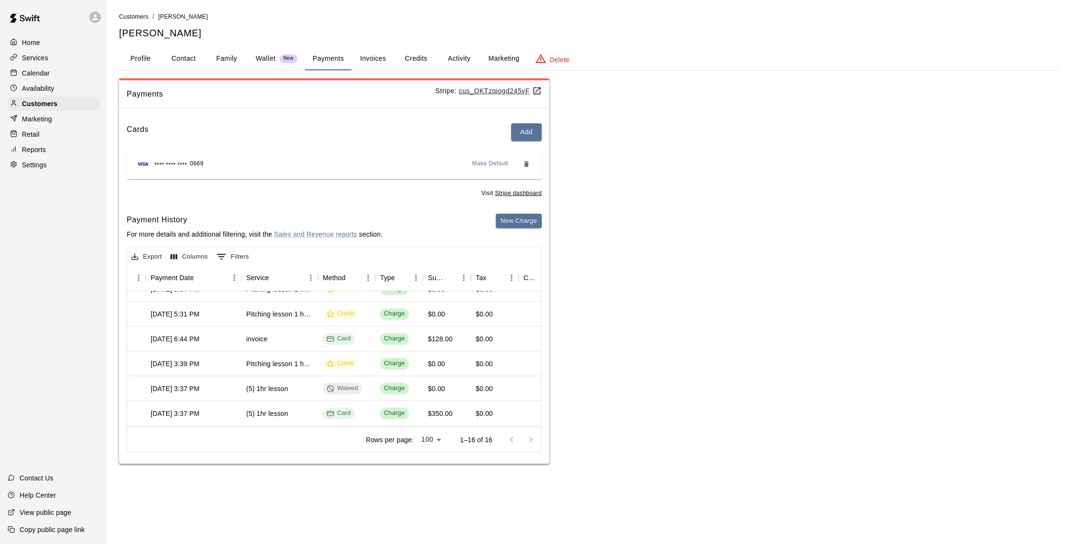
scroll to position [170, 103]
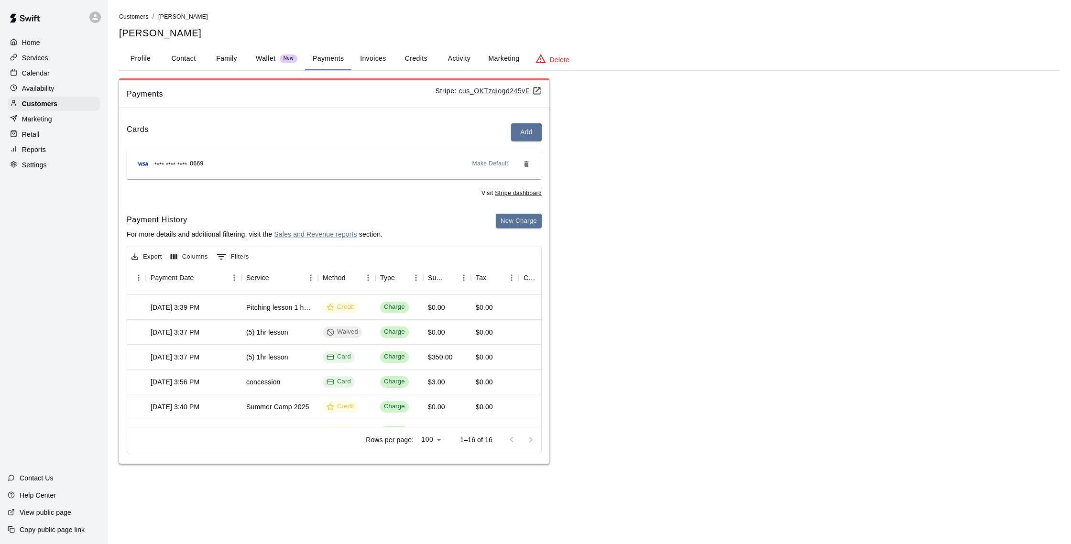
click at [40, 68] on div "Calendar" at bounding box center [54, 73] width 92 height 14
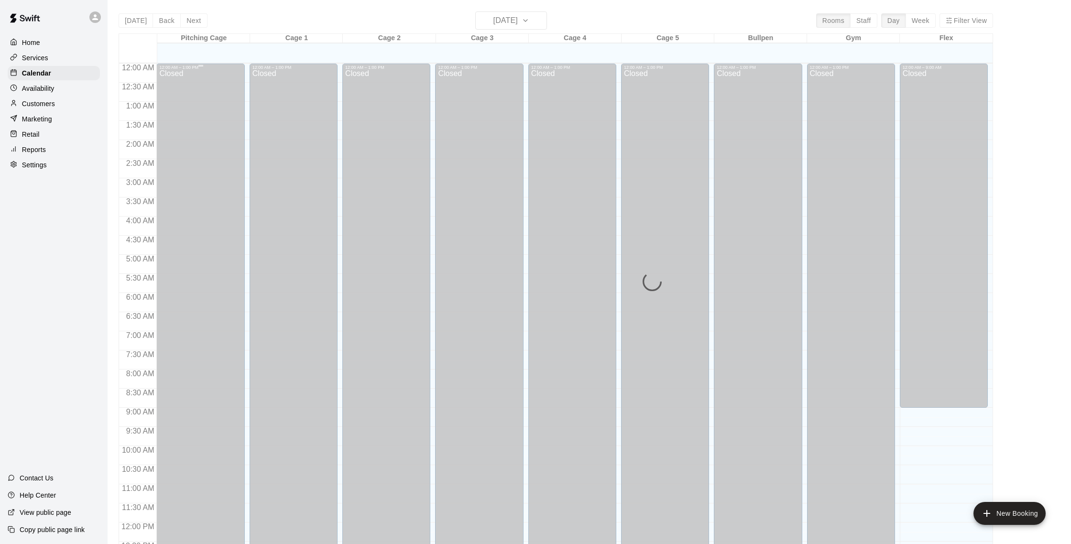
scroll to position [398, 0]
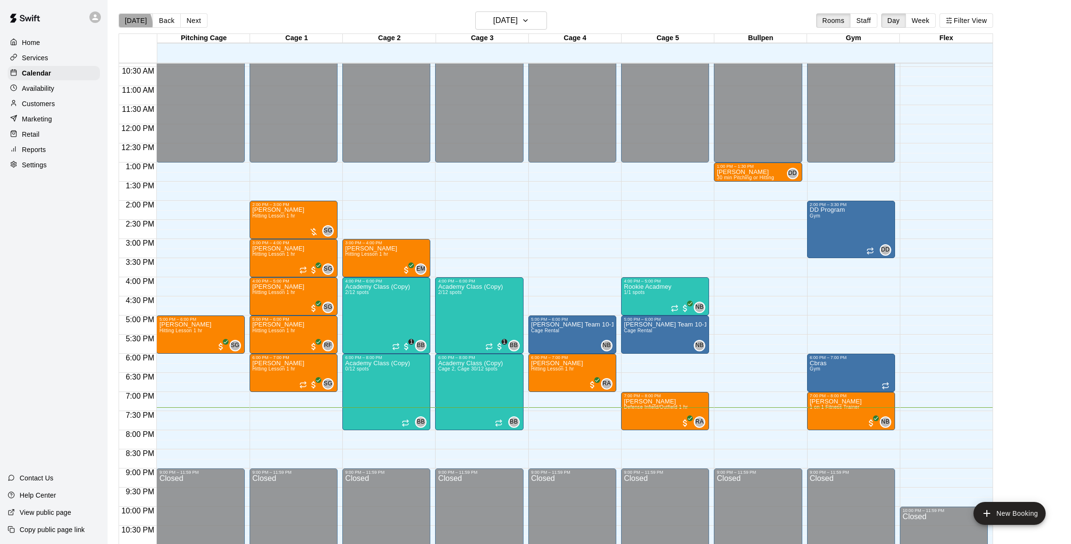
click at [130, 24] on button "[DATE]" at bounding box center [136, 20] width 34 height 14
click at [130, 22] on button "[DATE]" at bounding box center [136, 20] width 34 height 14
click at [518, 23] on h6 "[DATE]" at bounding box center [505, 20] width 24 height 13
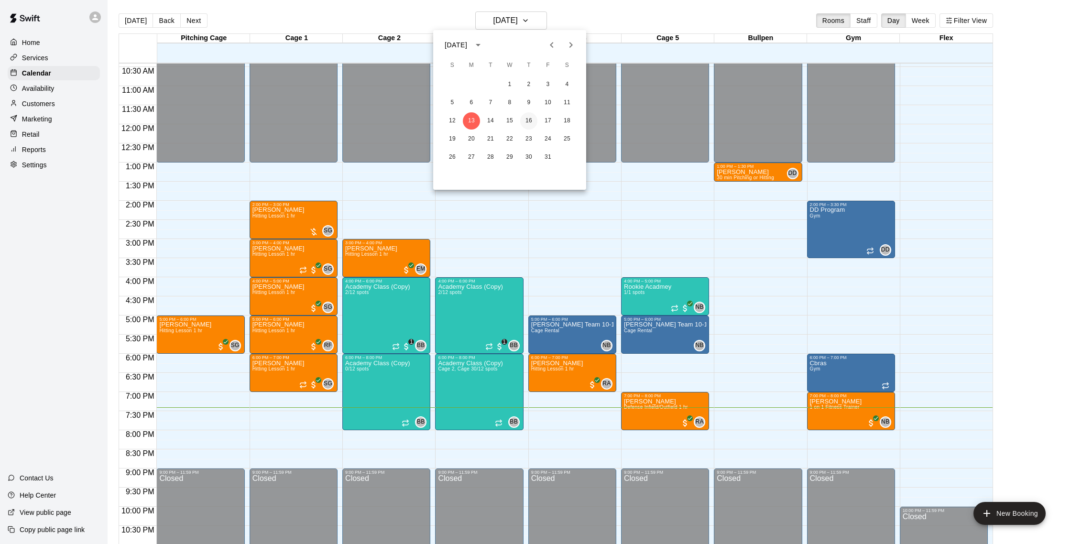
click at [530, 121] on button "16" at bounding box center [528, 120] width 17 height 17
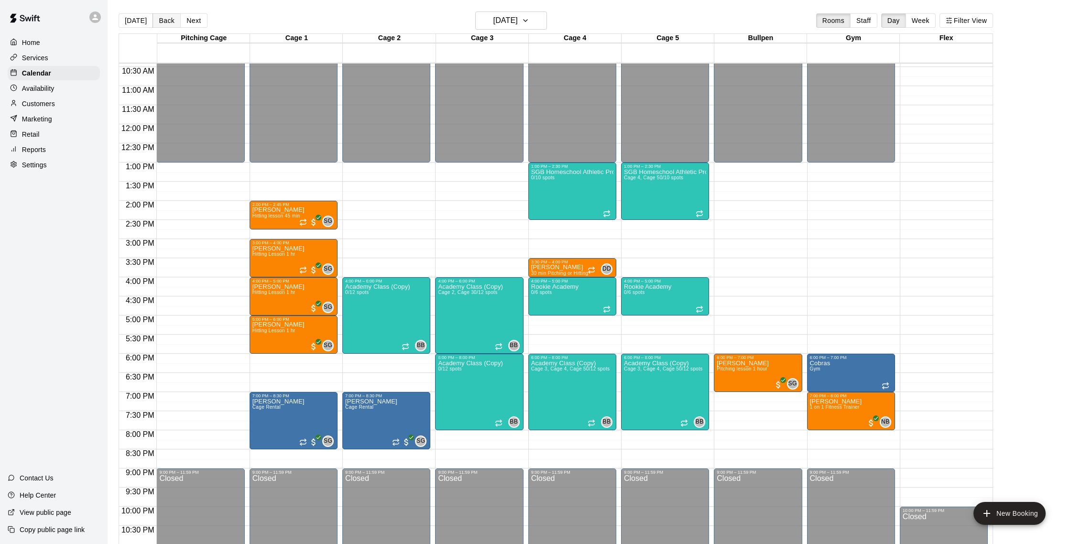
click at [171, 19] on button "Back" at bounding box center [166, 20] width 28 height 14
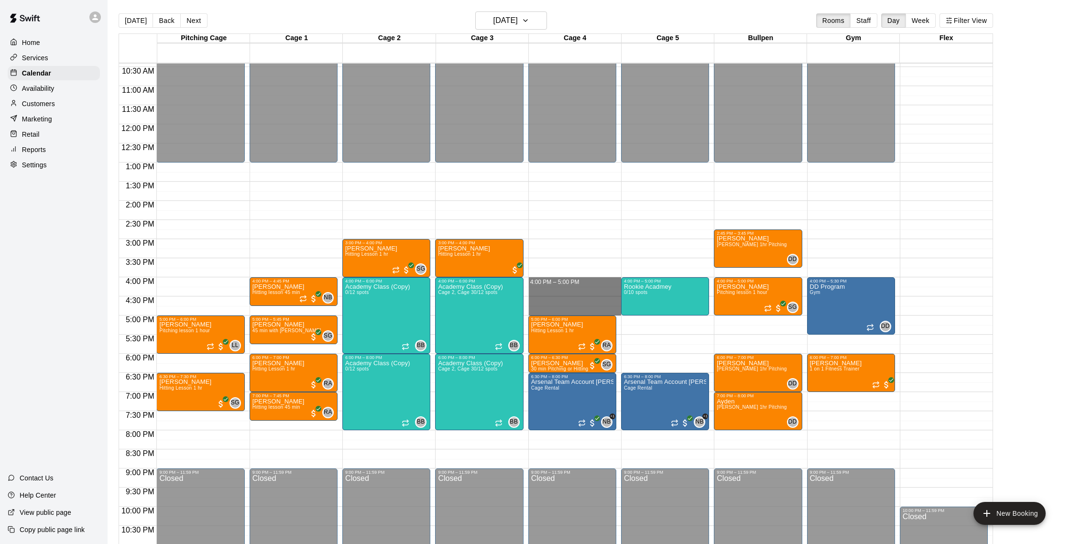
drag, startPoint x: 566, startPoint y: 280, endPoint x: 569, endPoint y: 309, distance: 29.3
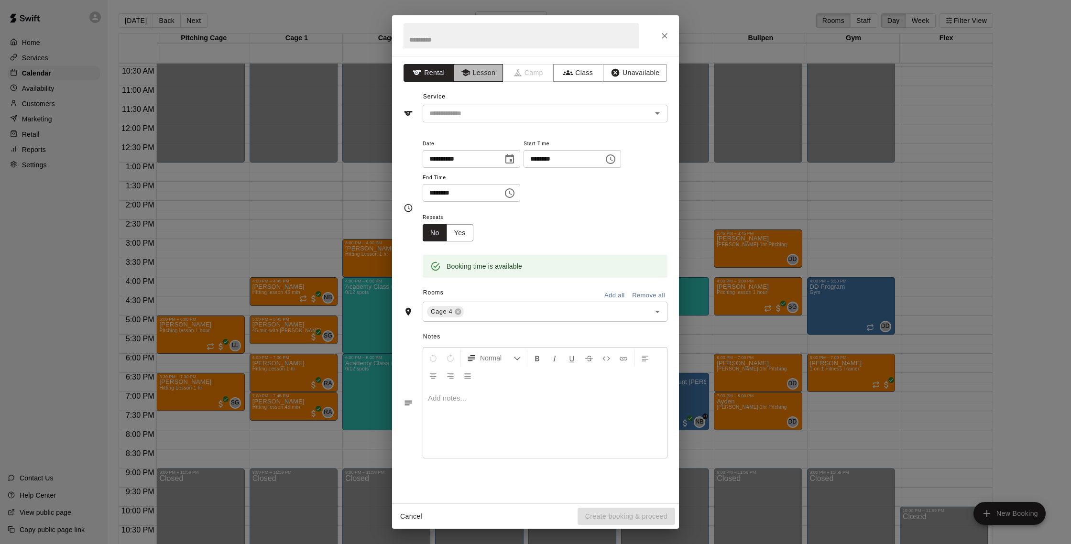
click at [483, 78] on button "Lesson" at bounding box center [478, 73] width 50 height 18
drag, startPoint x: 488, startPoint y: 105, endPoint x: 495, endPoint y: 117, distance: 14.3
click at [488, 106] on div "​" at bounding box center [545, 114] width 245 height 18
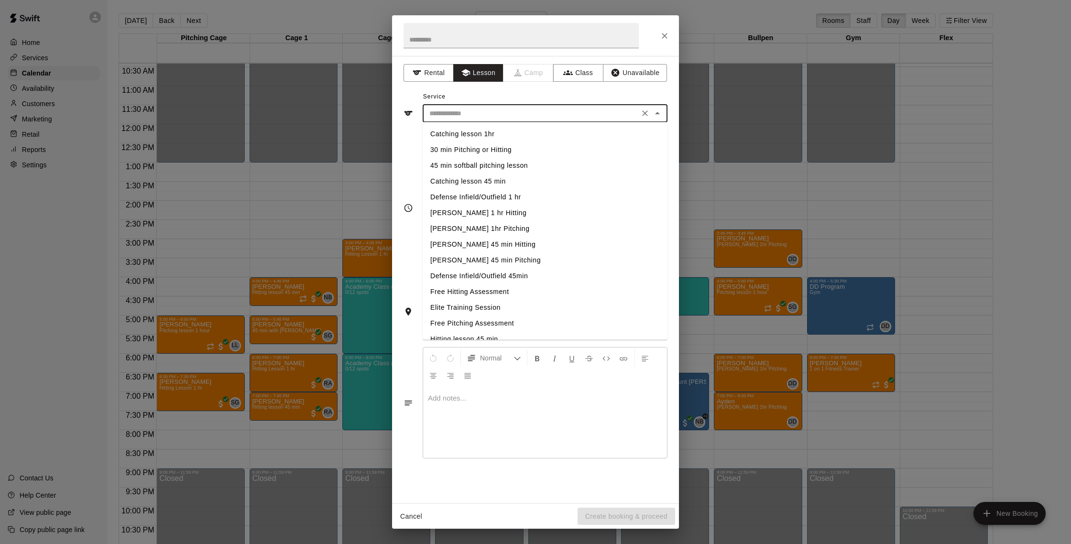
scroll to position [0, 0]
click at [477, 196] on li "Catching lesson 1hr" at bounding box center [545, 197] width 245 height 16
type input "**********"
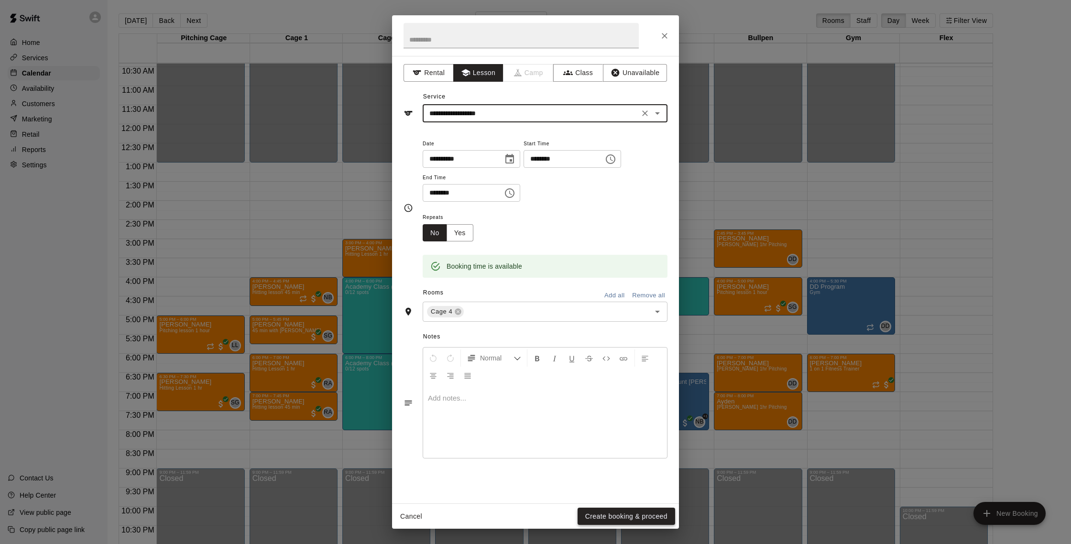
click at [614, 513] on button "Create booking & proceed" at bounding box center [626, 517] width 98 height 18
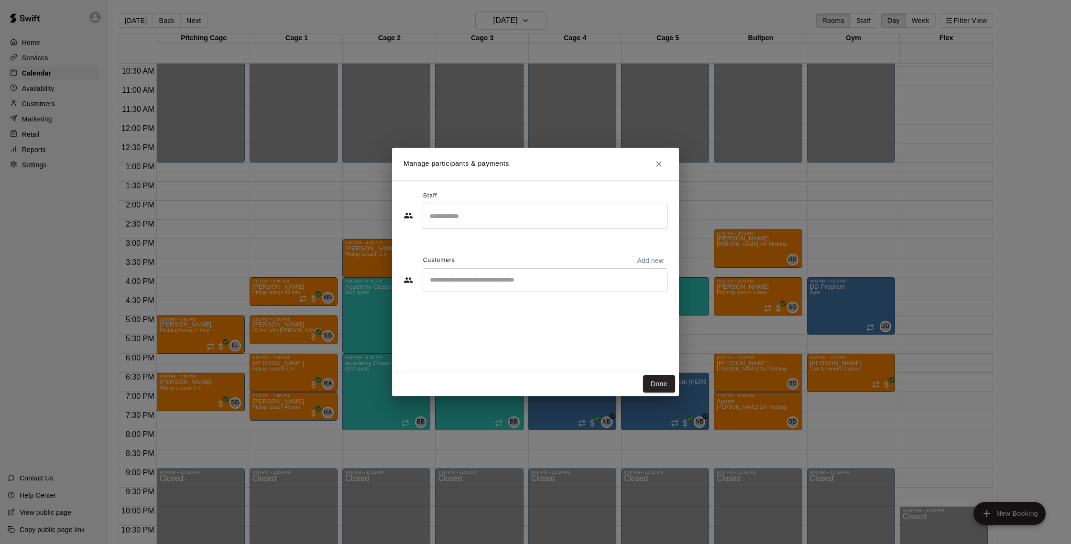
click at [535, 229] on div "​" at bounding box center [535, 217] width 264 height 26
click at [540, 222] on input "Search staff" at bounding box center [545, 216] width 236 height 17
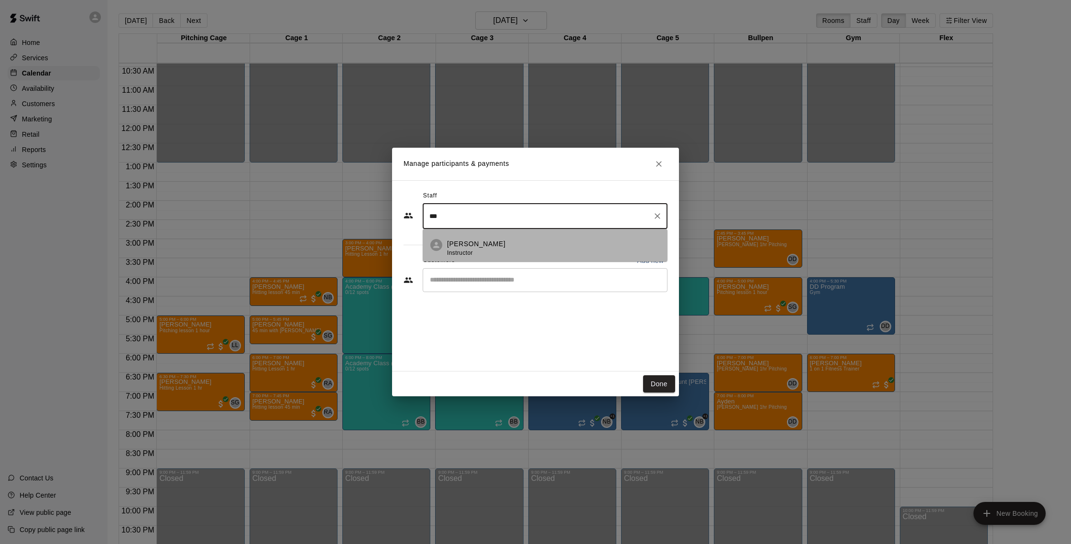
click at [526, 240] on div "[PERSON_NAME] Instructor" at bounding box center [553, 248] width 213 height 19
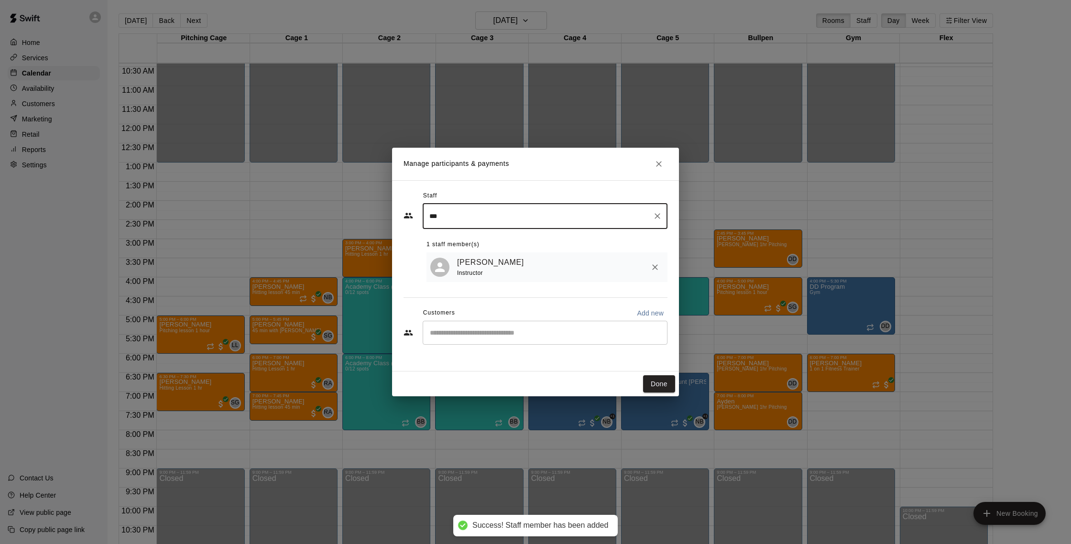
type input "***"
click at [510, 337] on input "Start typing to search customers..." at bounding box center [545, 333] width 236 height 10
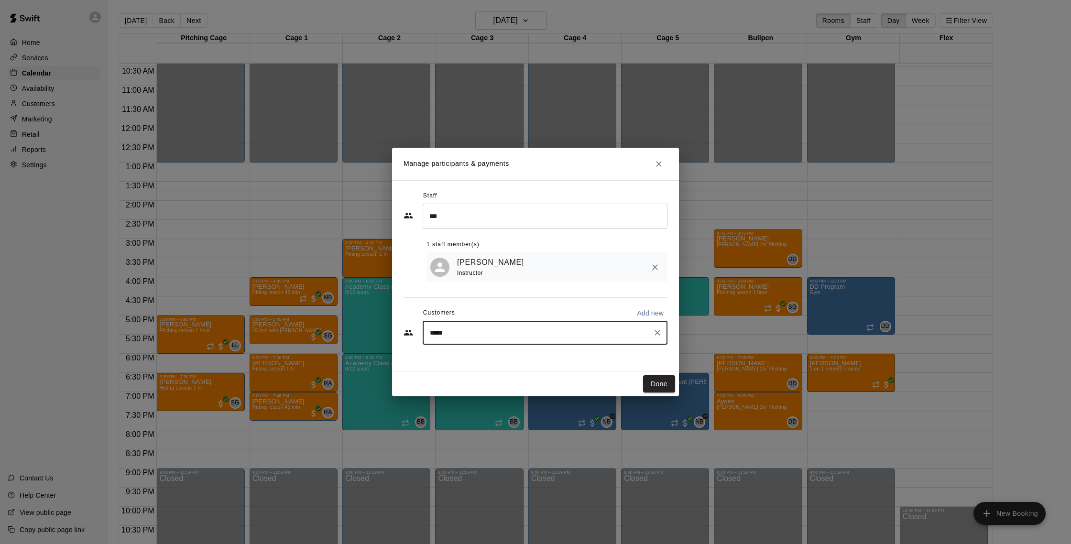
type input "******"
click at [509, 364] on span "[EMAIL_ADDRESS][DOMAIN_NAME]" at bounding box center [500, 365] width 103 height 7
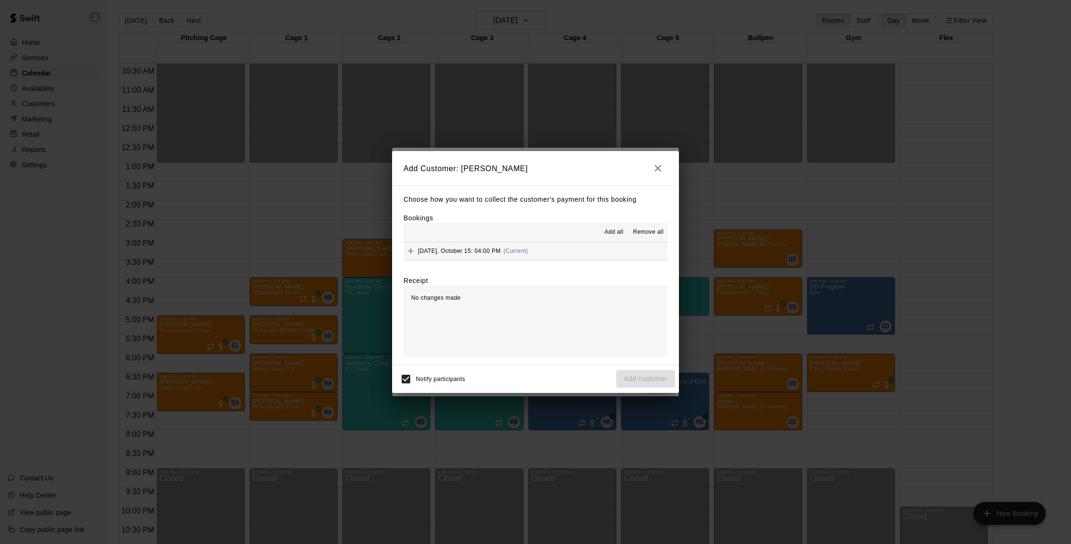
click at [519, 252] on span "(Current)" at bounding box center [515, 251] width 25 height 7
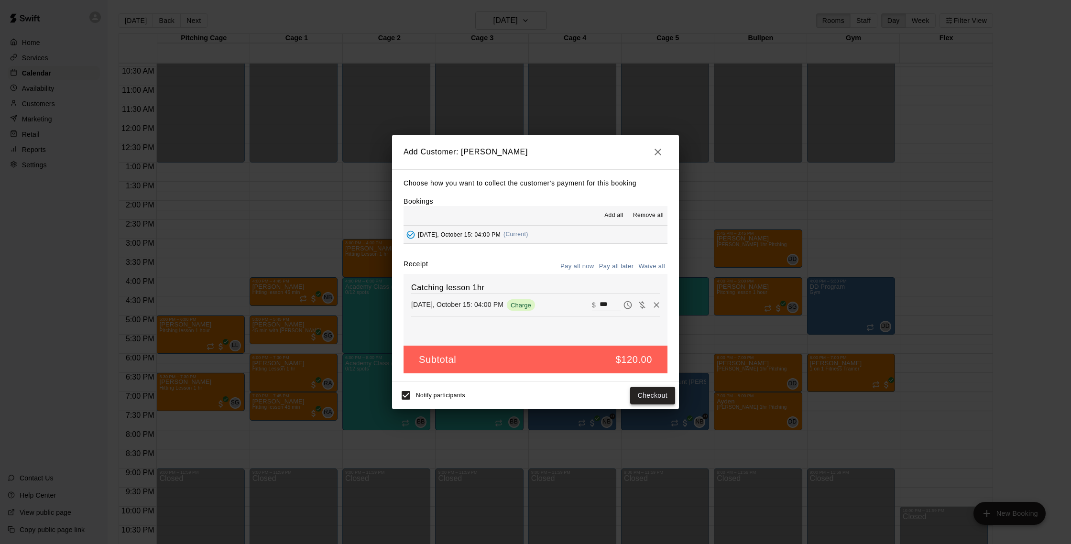
click at [657, 397] on button "Checkout" at bounding box center [652, 396] width 45 height 18
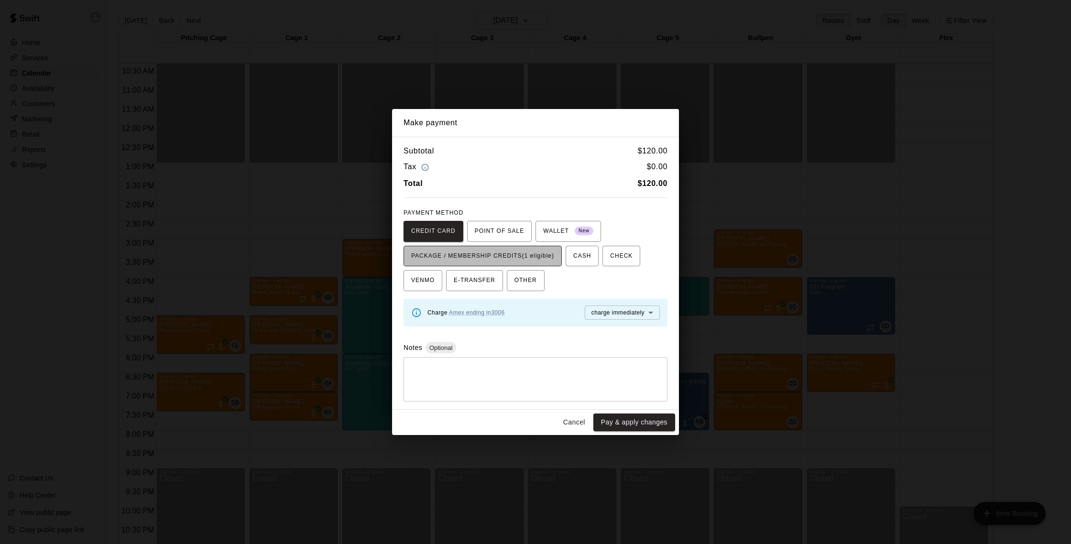
click at [549, 258] on span "PACKAGE / MEMBERSHIP CREDITS (1 eligible)" at bounding box center [482, 256] width 143 height 15
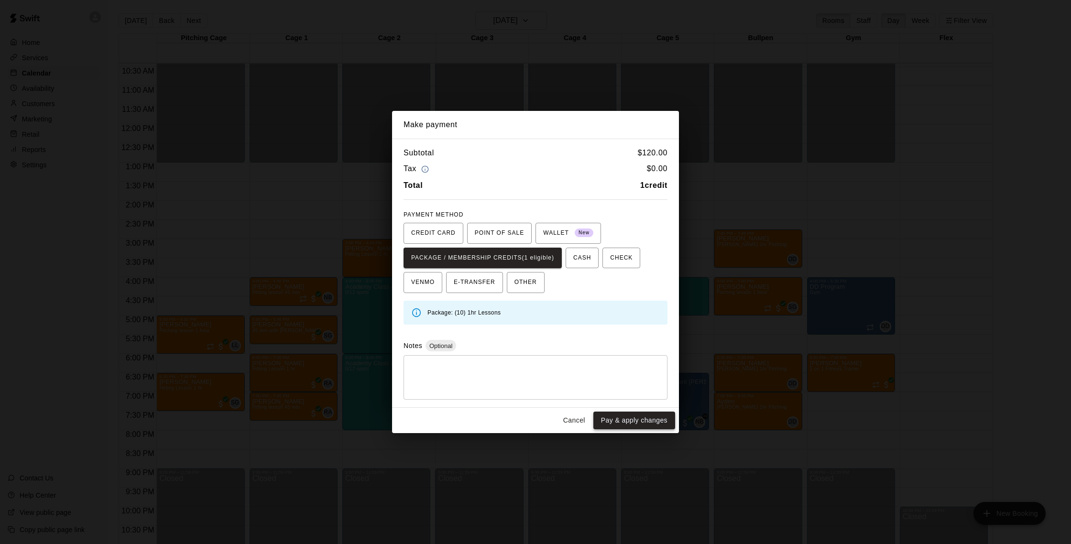
click at [636, 420] on button "Pay & apply changes" at bounding box center [634, 421] width 82 height 18
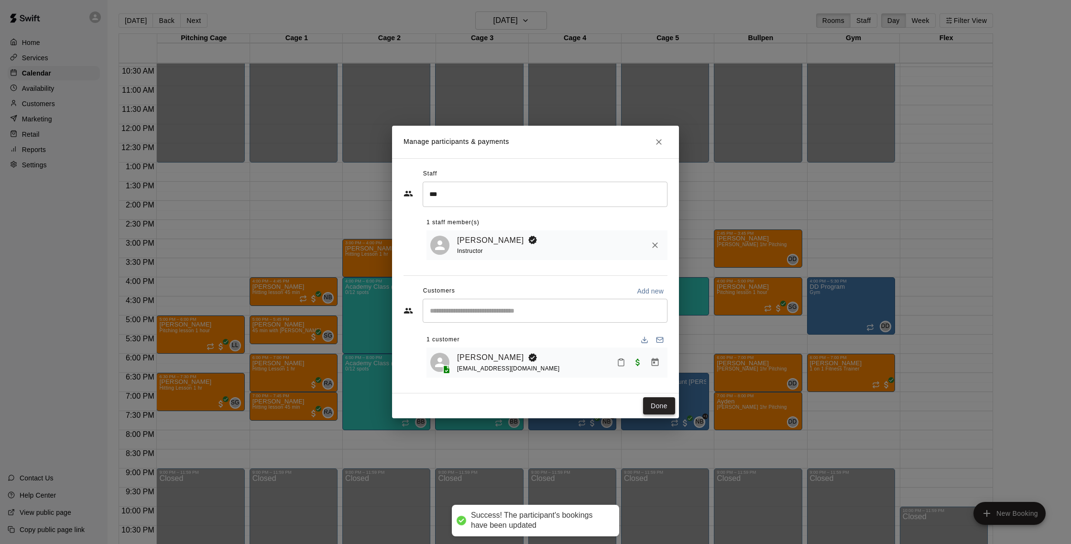
click at [660, 401] on button "Done" at bounding box center [659, 406] width 32 height 18
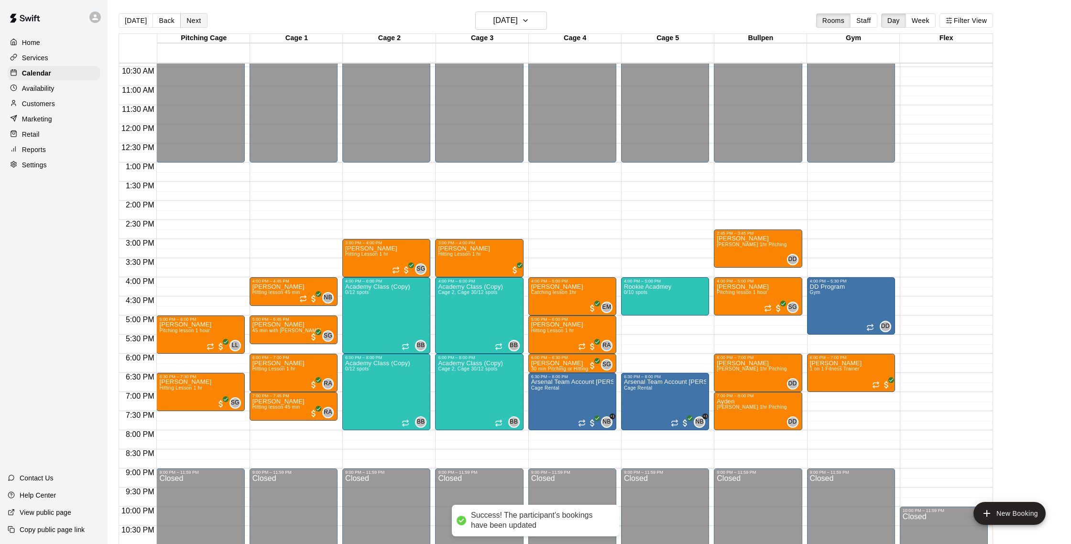
click at [197, 24] on button "Next" at bounding box center [193, 20] width 27 height 14
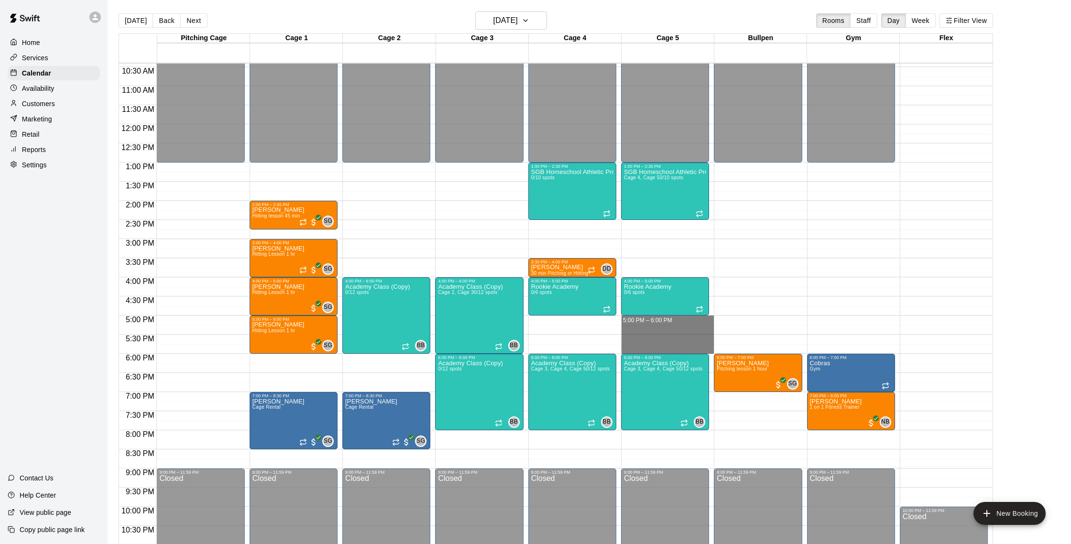
drag, startPoint x: 680, startPoint y: 318, endPoint x: 680, endPoint y: 348, distance: 29.6
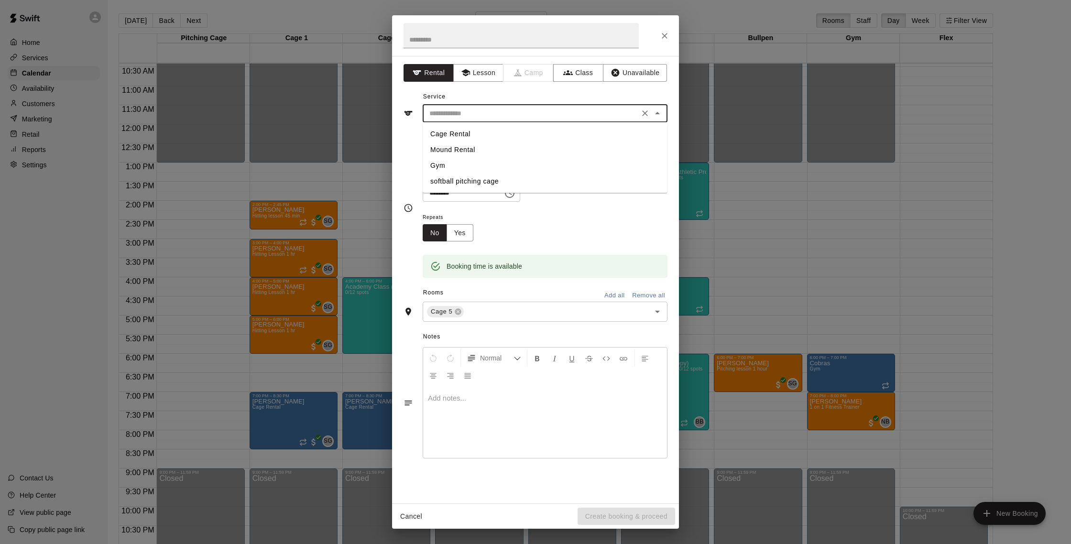
click at [514, 115] on input "text" at bounding box center [530, 114] width 211 height 12
click at [491, 77] on button "Lesson" at bounding box center [478, 73] width 50 height 18
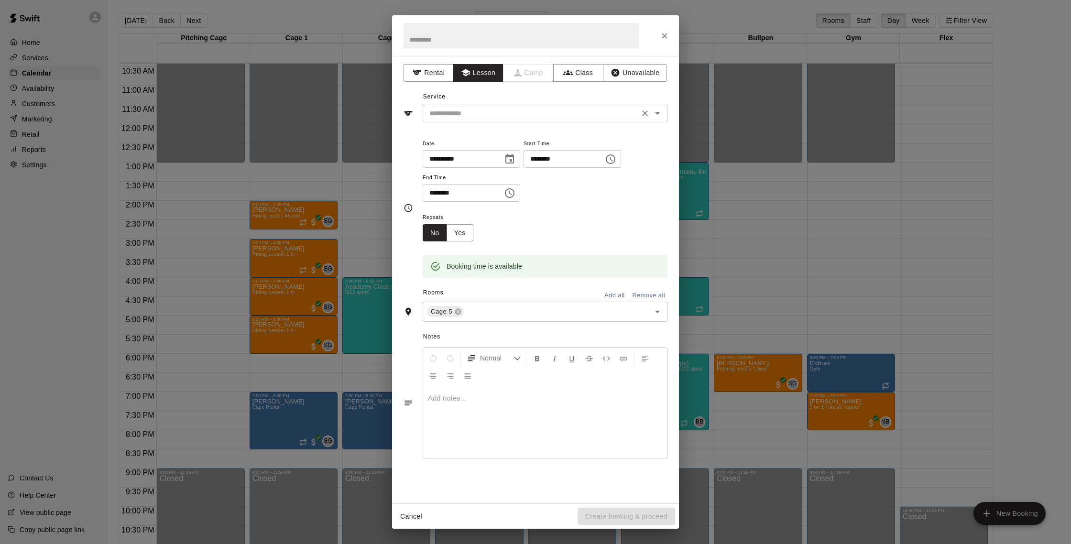
click at [496, 119] on div "​" at bounding box center [545, 114] width 245 height 18
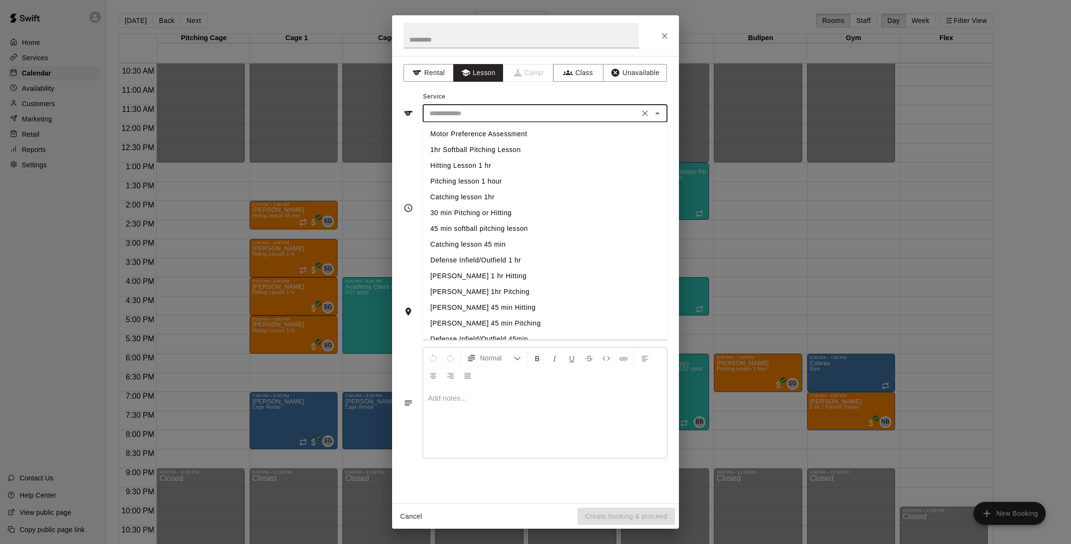
click at [487, 196] on li "Catching lesson 1hr" at bounding box center [545, 197] width 245 height 16
type input "**********"
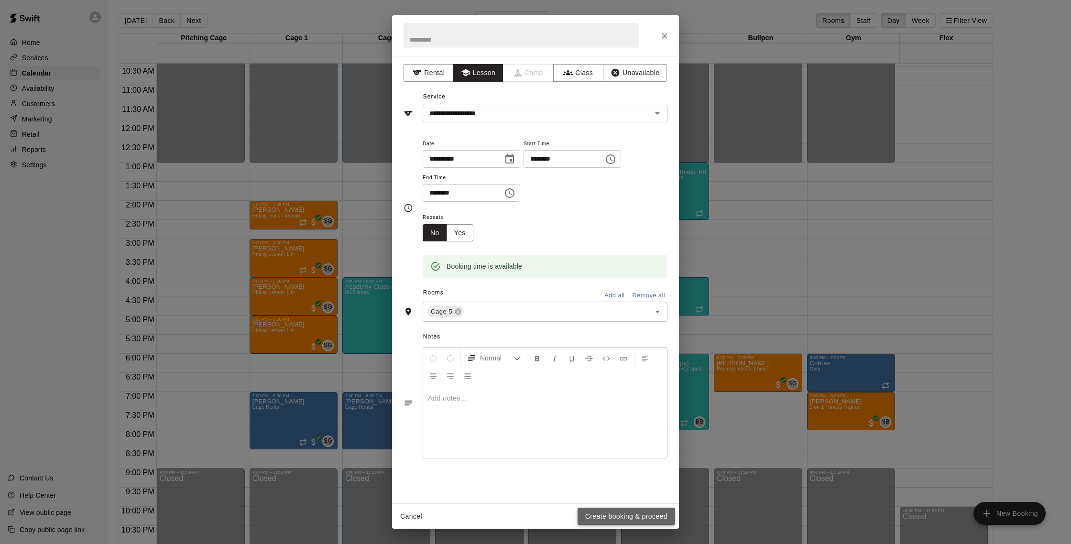
click at [606, 520] on button "Create booking & proceed" at bounding box center [626, 517] width 98 height 18
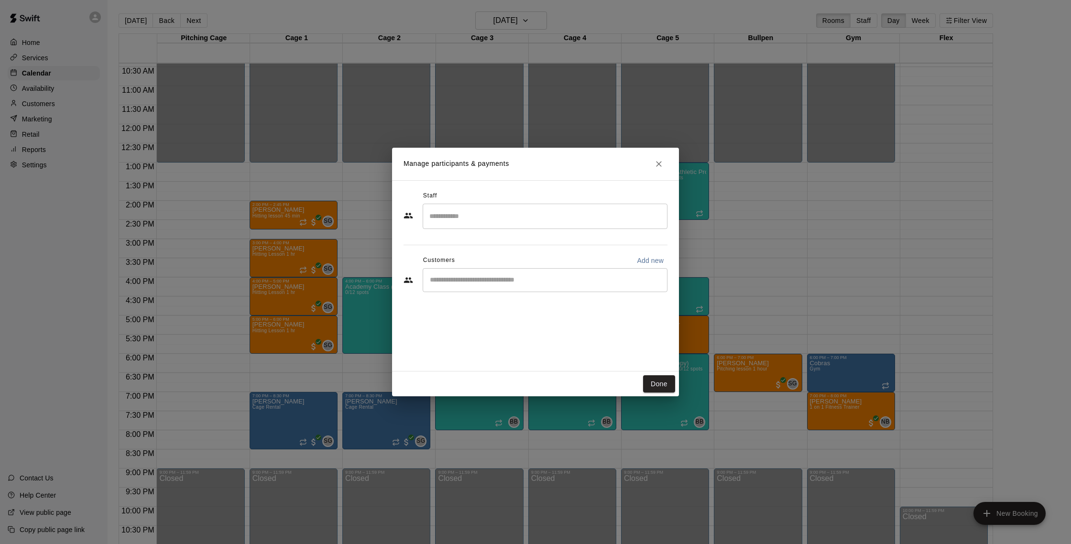
click at [474, 215] on input "Search staff" at bounding box center [545, 216] width 236 height 17
click at [466, 236] on li "[PERSON_NAME] Instructor" at bounding box center [545, 245] width 245 height 33
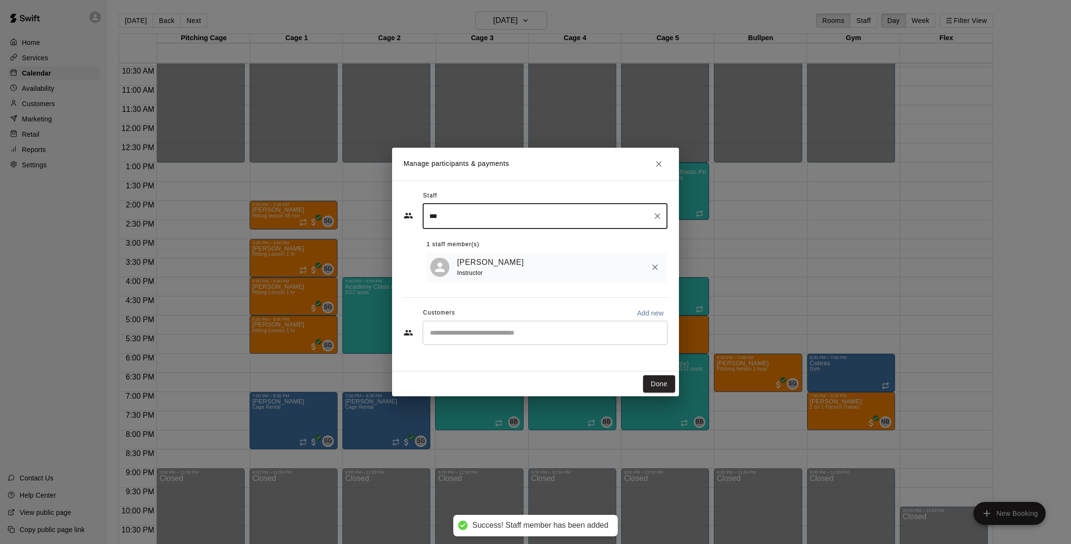
type input "***"
click at [490, 335] on input "Start typing to search customers..." at bounding box center [545, 333] width 236 height 10
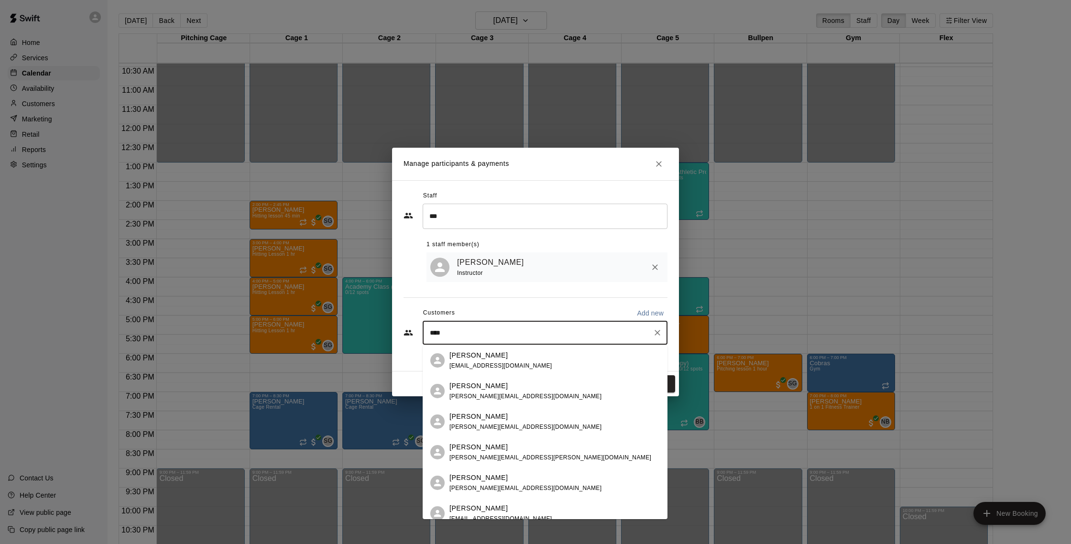
type input "*****"
click at [486, 478] on p "[PERSON_NAME]" at bounding box center [478, 477] width 58 height 10
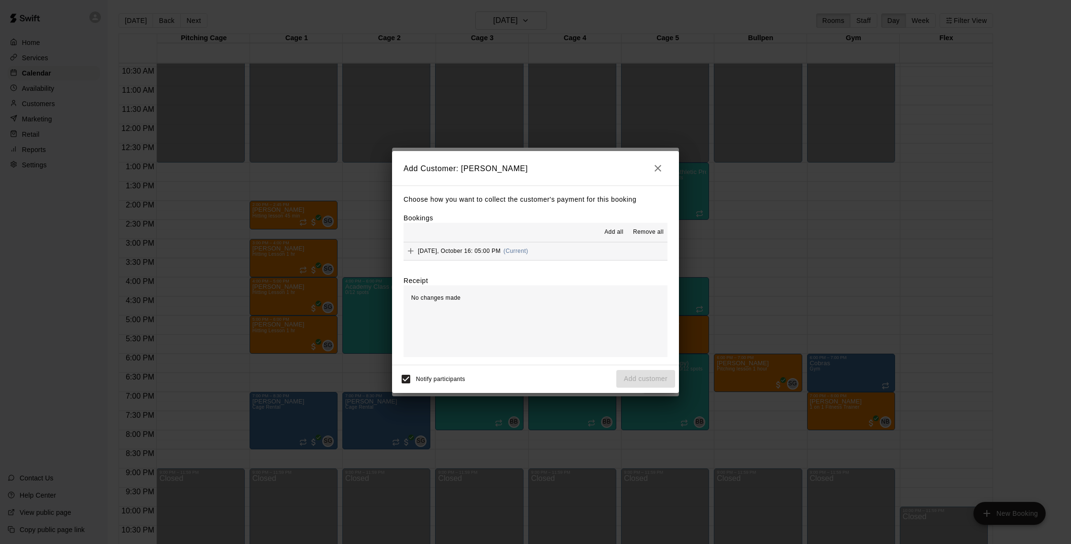
click at [485, 246] on div "[DATE], October 16: 05:00 PM (Current)" at bounding box center [465, 251] width 125 height 14
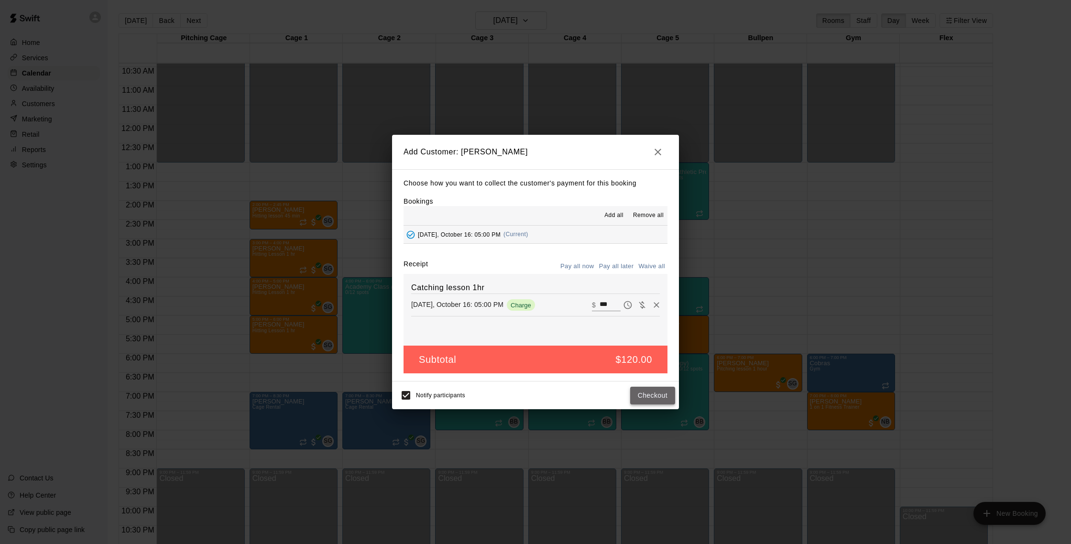
click at [657, 399] on button "Checkout" at bounding box center [652, 396] width 45 height 18
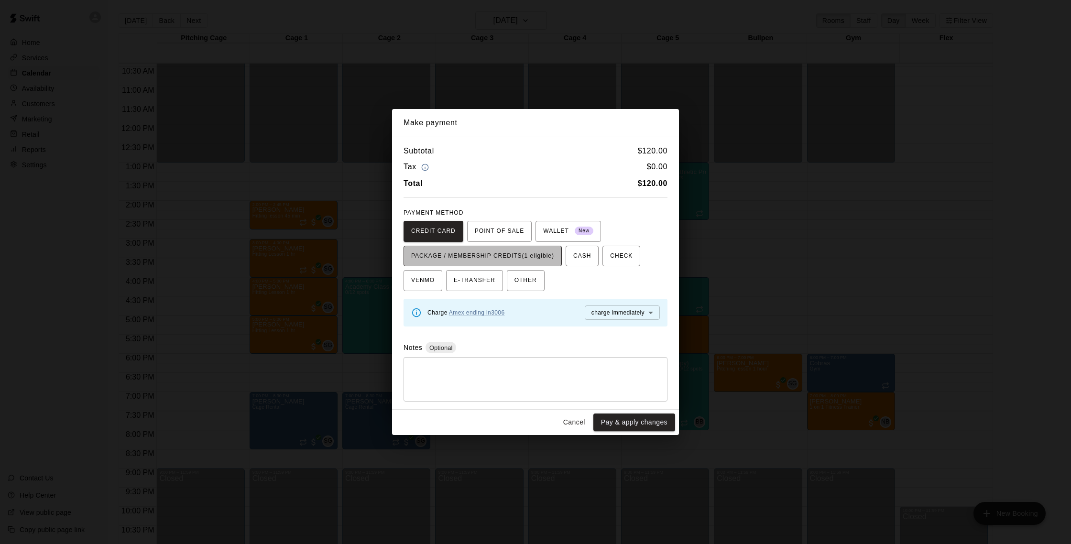
click at [517, 254] on span "PACKAGE / MEMBERSHIP CREDITS (1 eligible)" at bounding box center [482, 256] width 143 height 15
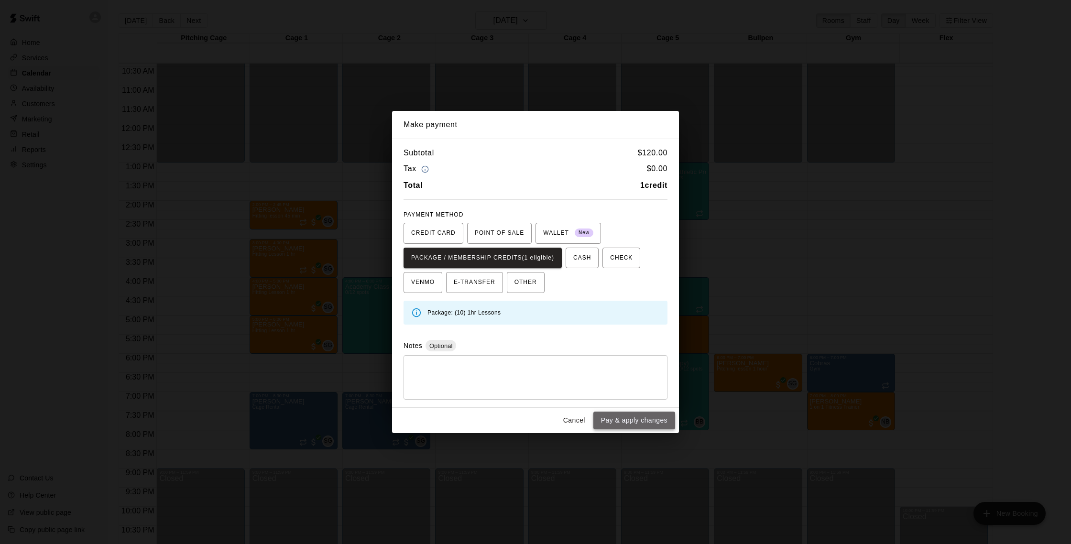
click at [627, 421] on button "Pay & apply changes" at bounding box center [634, 421] width 82 height 18
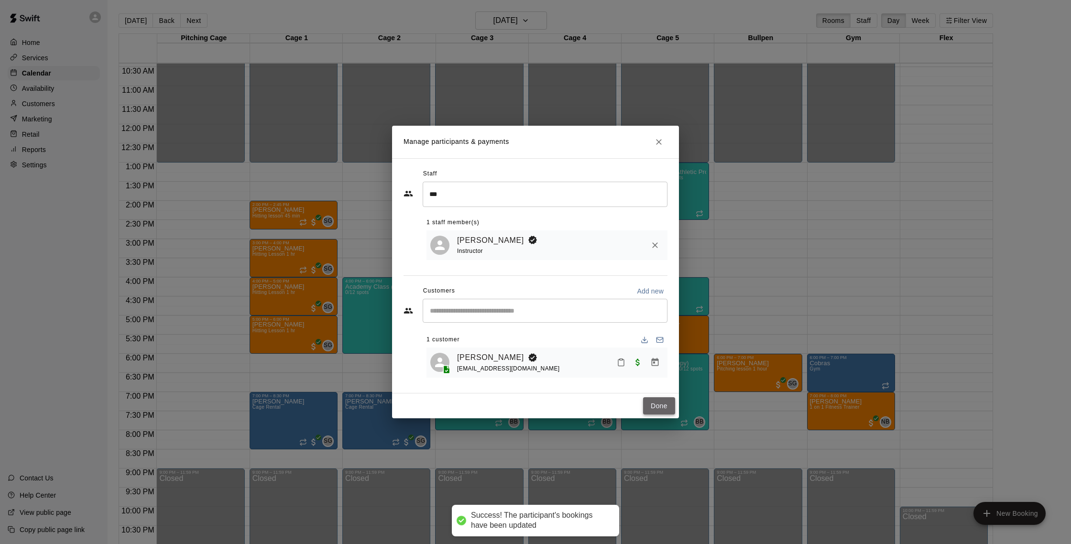
click at [664, 412] on button "Done" at bounding box center [659, 406] width 32 height 18
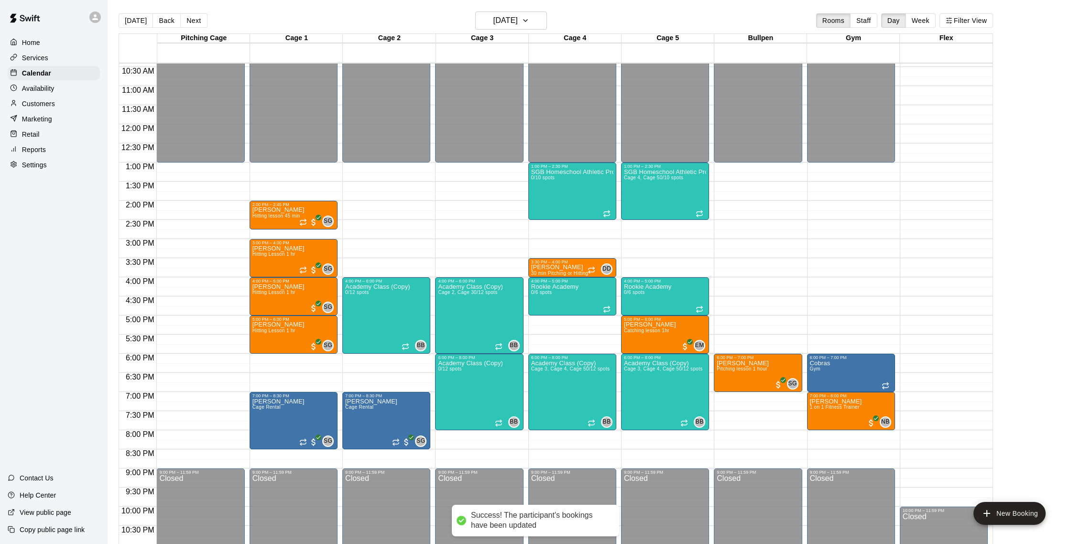
drag, startPoint x: 137, startPoint y: 22, endPoint x: 204, endPoint y: 30, distance: 67.4
click at [138, 22] on button "[DATE]" at bounding box center [136, 20] width 34 height 14
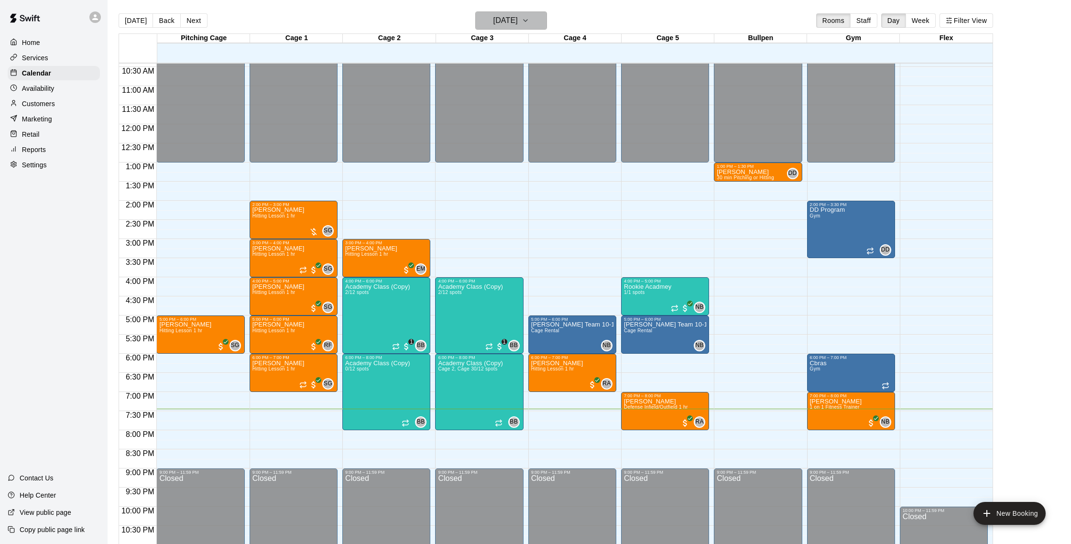
click at [518, 20] on h6 "[DATE]" at bounding box center [505, 20] width 24 height 13
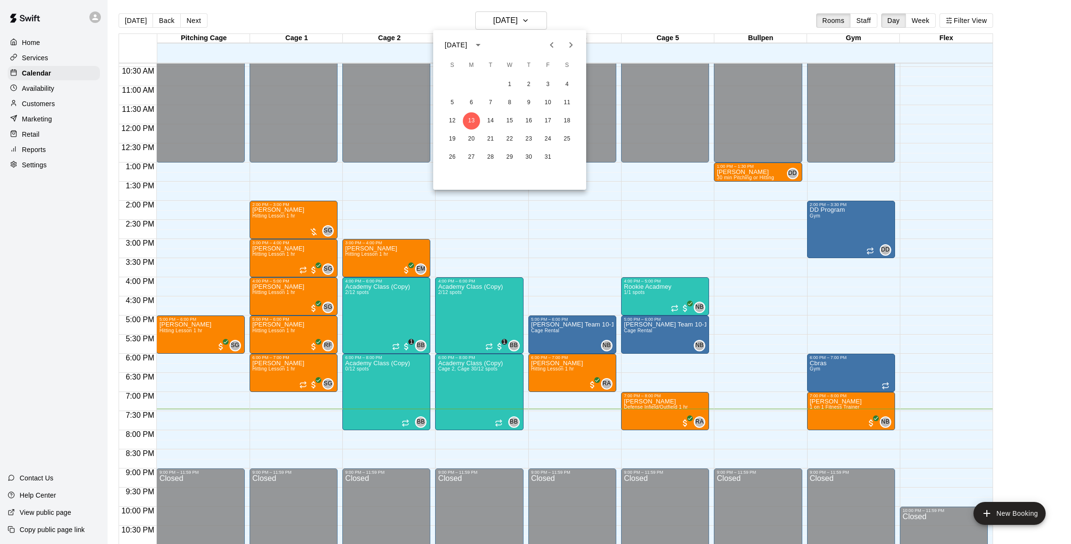
click at [317, 151] on div at bounding box center [535, 272] width 1071 height 544
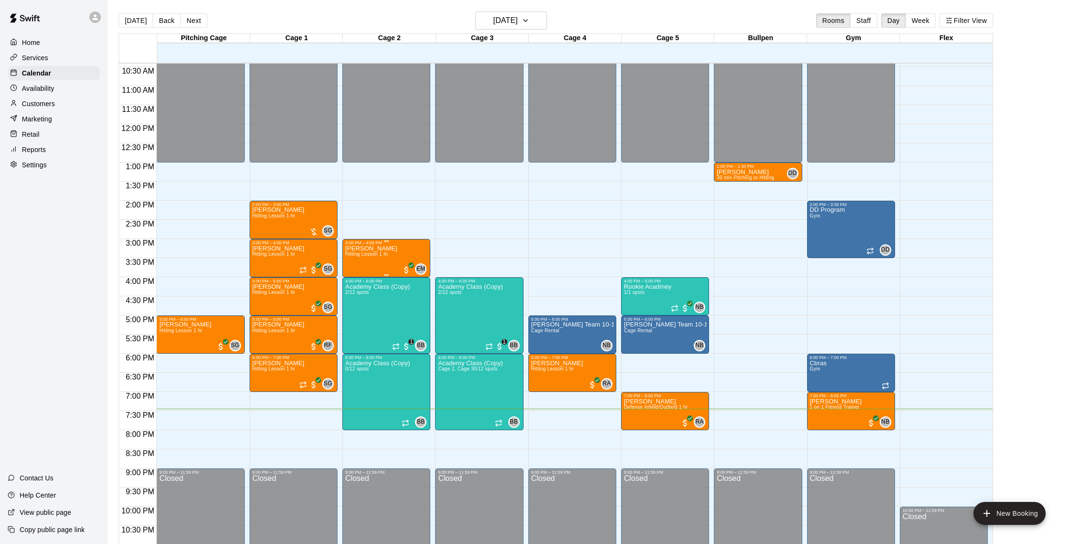
click at [404, 261] on div "[PERSON_NAME] Hitting Lesson 1 hr EM 0" at bounding box center [386, 517] width 82 height 544
click at [357, 283] on img "edit" at bounding box center [355, 278] width 11 height 11
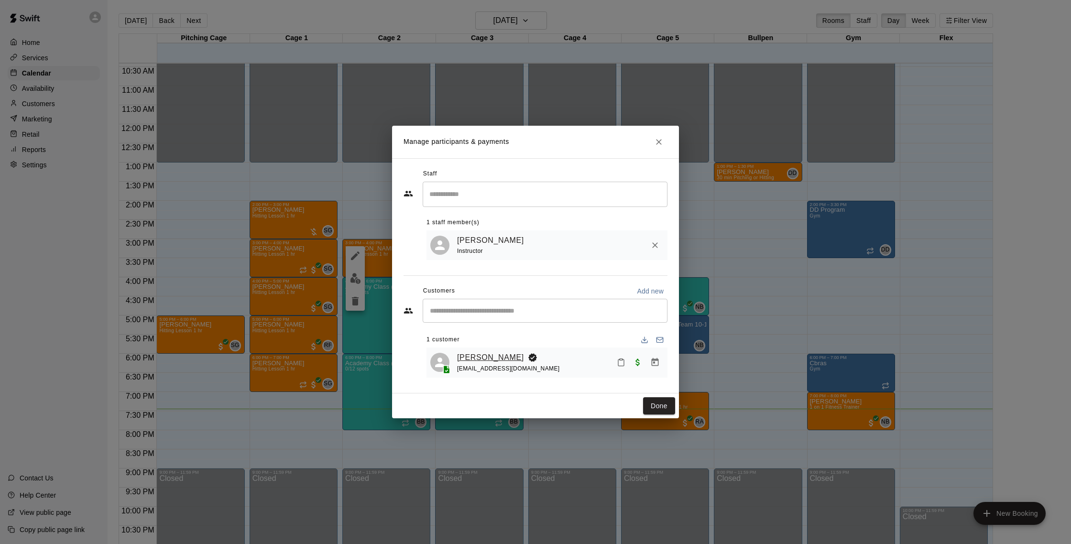
click at [496, 354] on link "[PERSON_NAME]" at bounding box center [490, 357] width 67 height 12
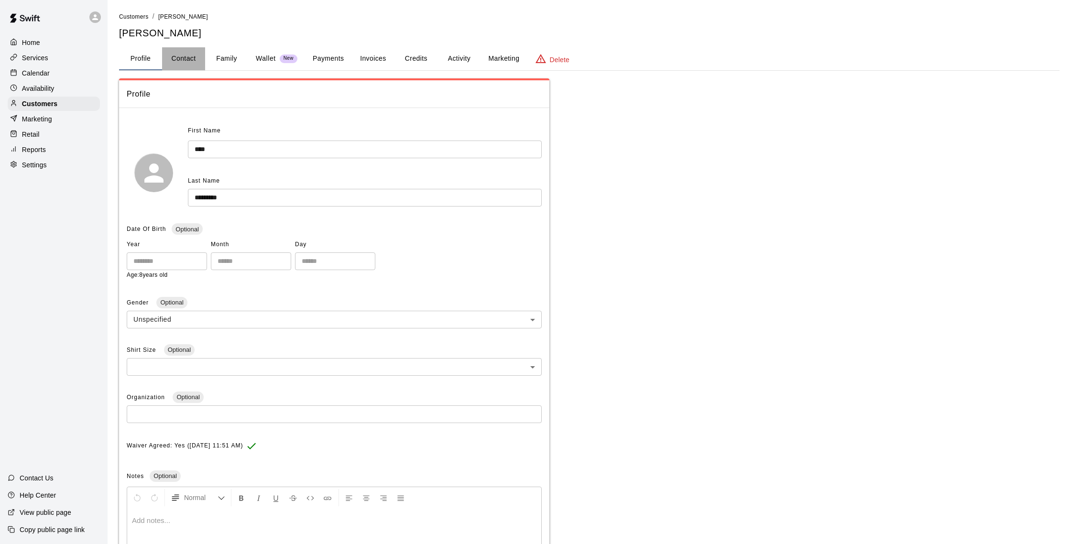
click at [187, 56] on button "Contact" at bounding box center [183, 58] width 43 height 23
select select "**"
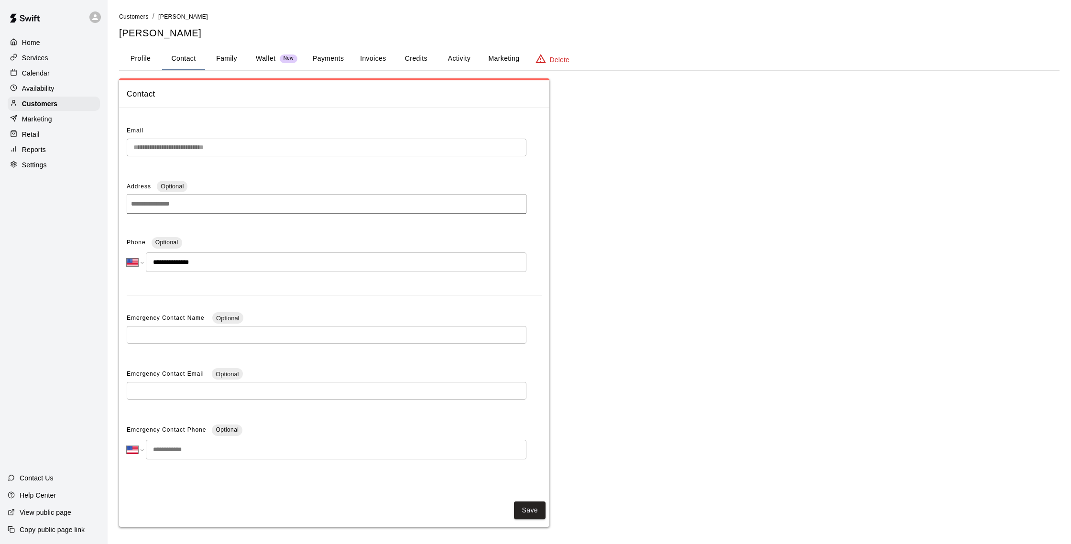
click at [43, 73] on p "Calendar" at bounding box center [36, 73] width 28 height 10
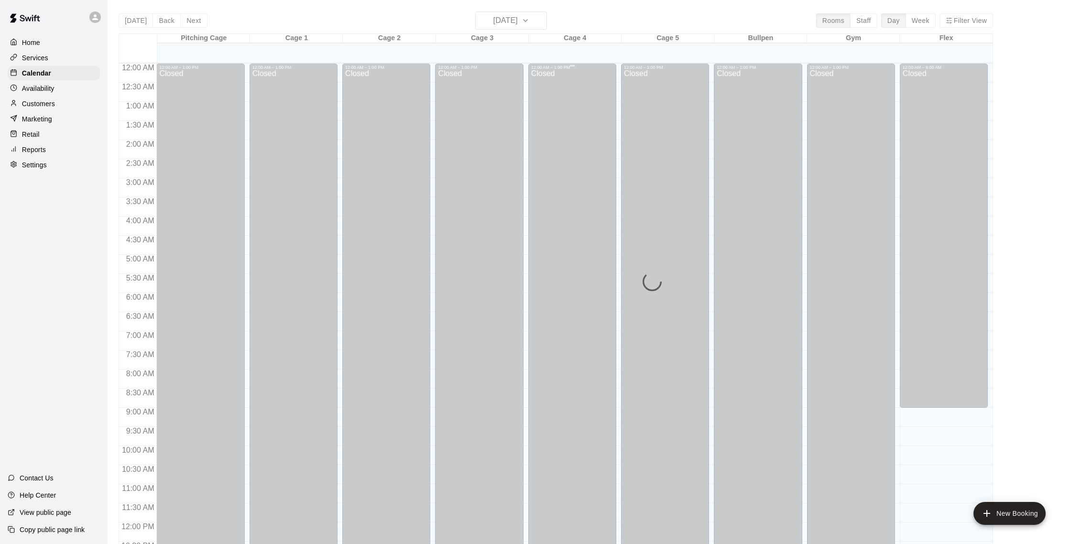
scroll to position [398, 0]
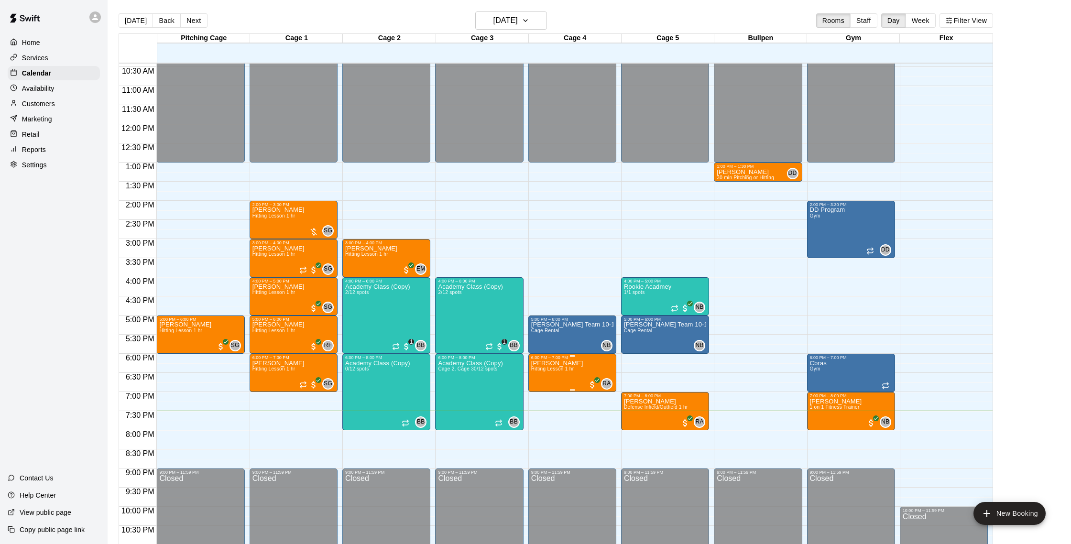
click at [542, 392] on img "edit" at bounding box center [540, 393] width 11 height 11
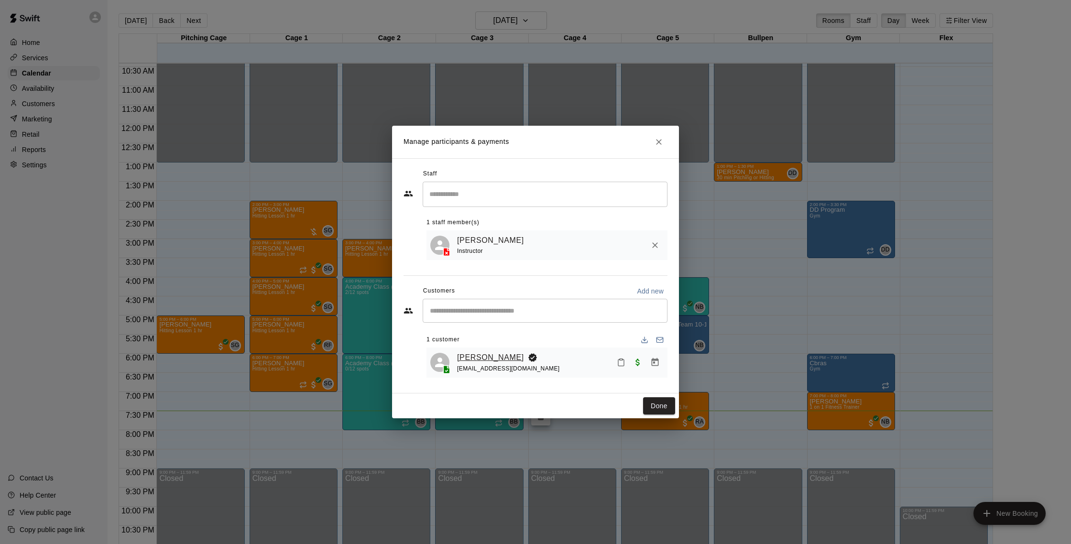
click at [480, 356] on link "[PERSON_NAME]" at bounding box center [490, 357] width 67 height 12
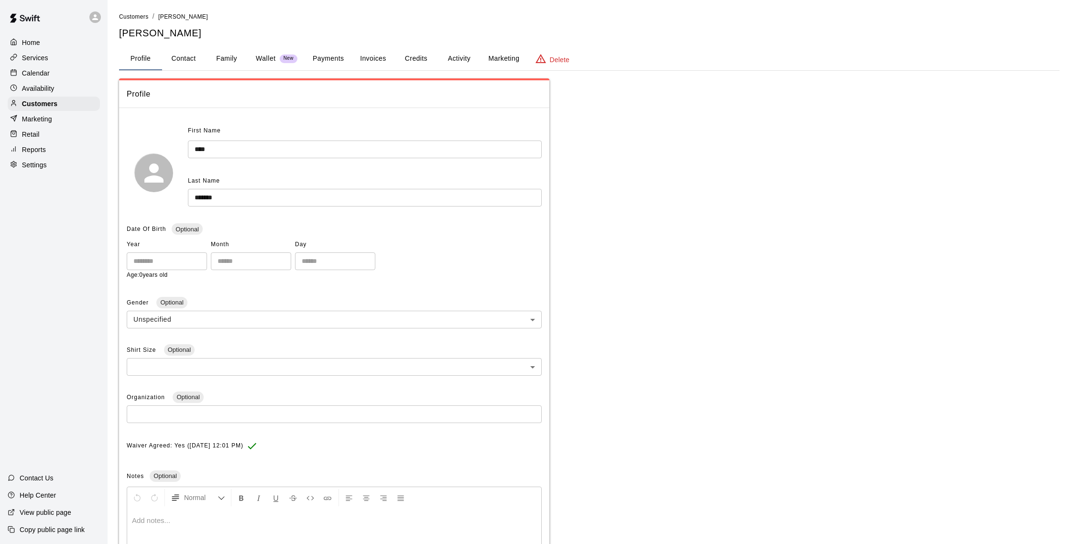
click at [459, 57] on button "Activity" at bounding box center [458, 58] width 43 height 23
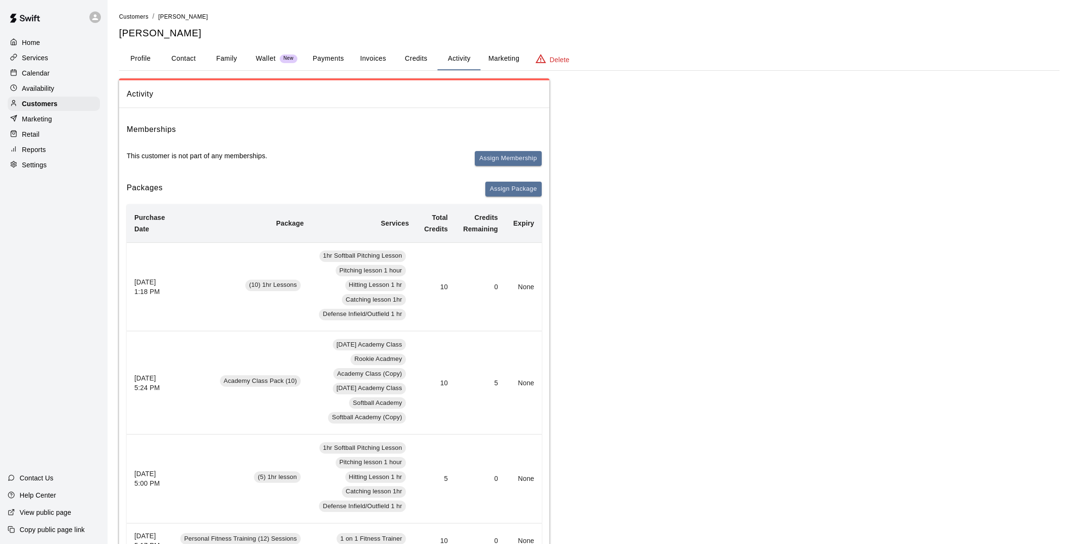
click at [433, 62] on button "Credits" at bounding box center [415, 58] width 43 height 23
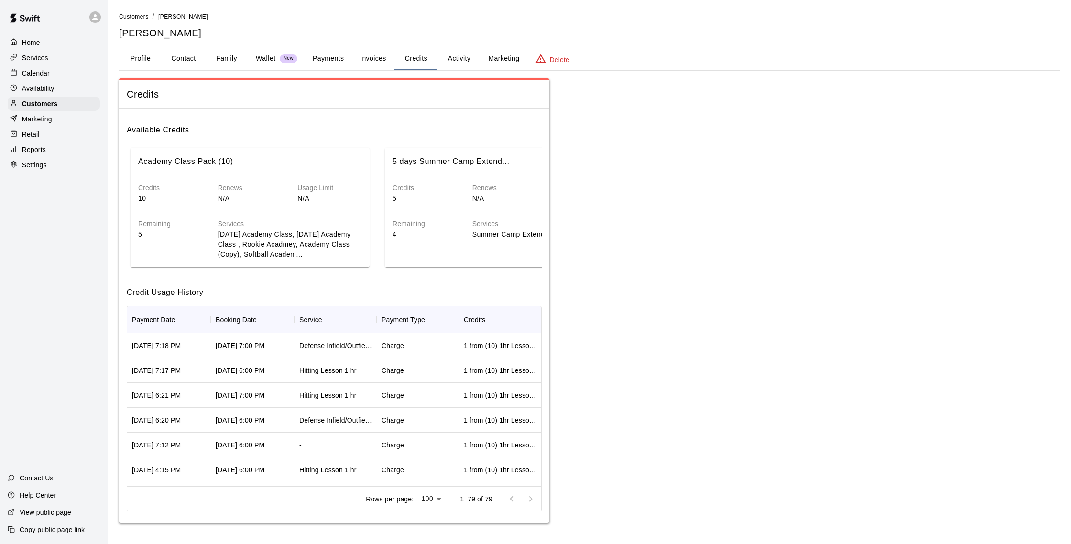
click at [172, 59] on button "Contact" at bounding box center [183, 58] width 43 height 23
select select "**"
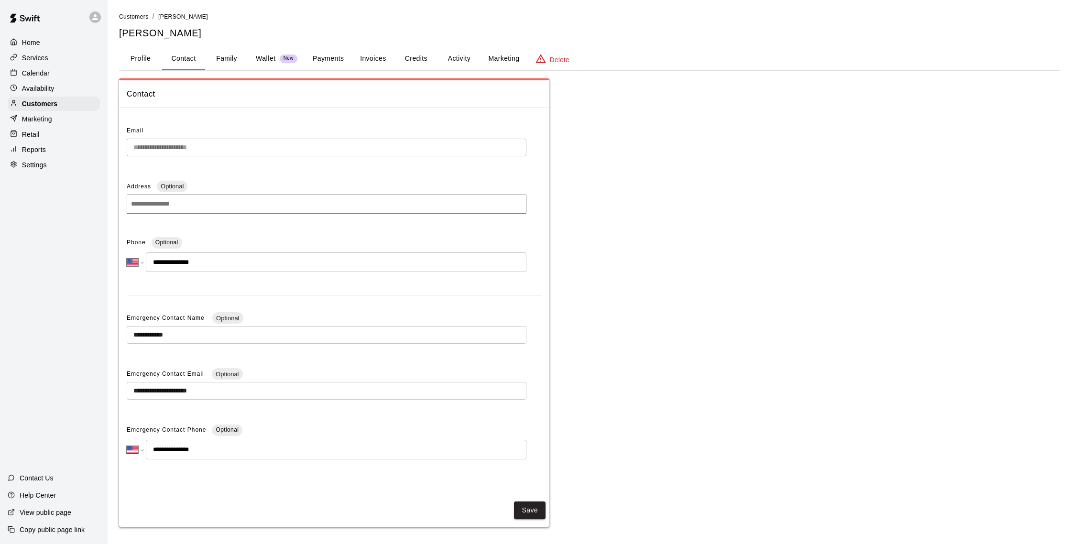
click at [418, 61] on button "Credits" at bounding box center [415, 58] width 43 height 23
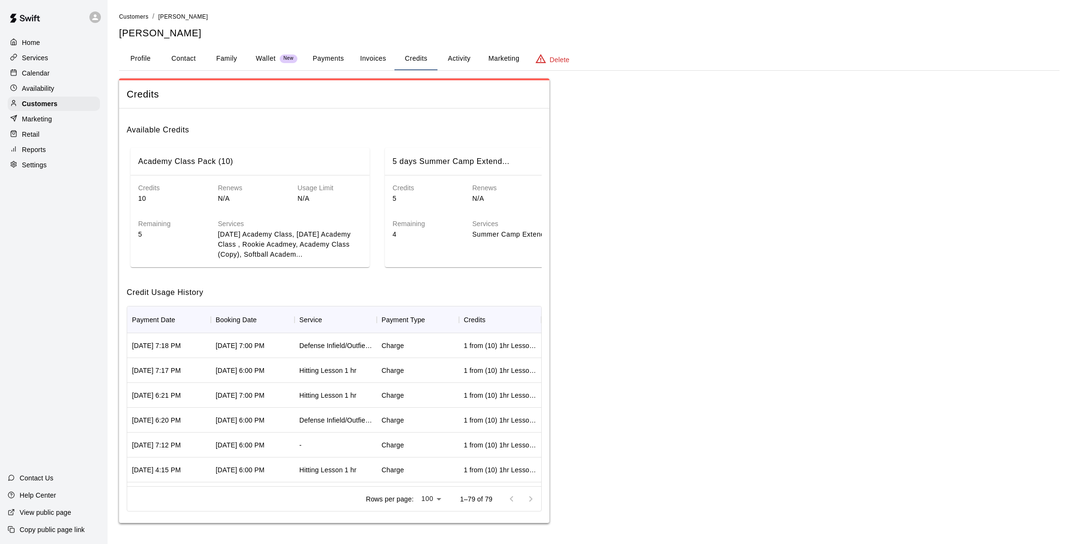
click at [329, 60] on button "Payments" at bounding box center [328, 58] width 46 height 23
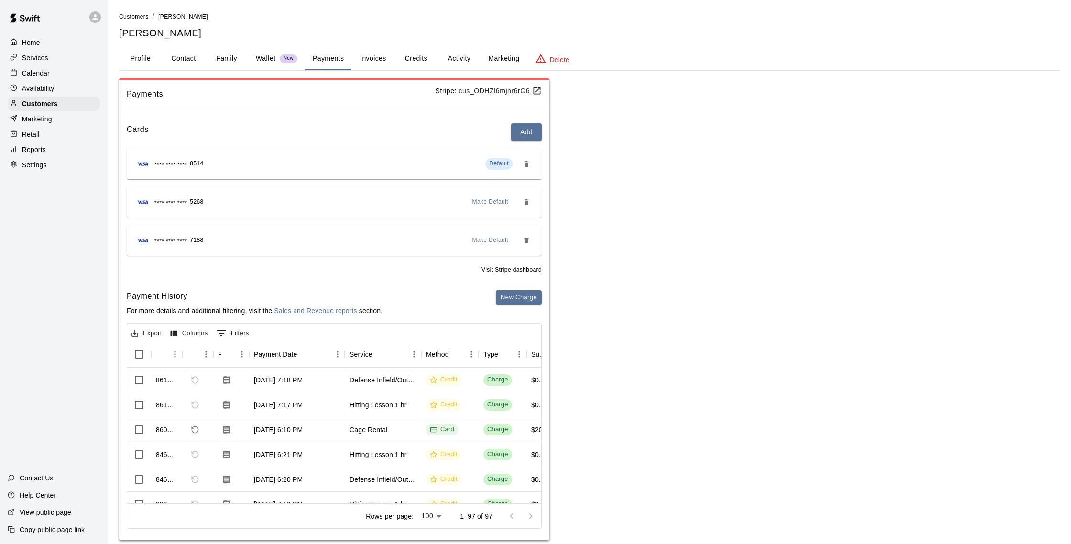
click at [55, 73] on div "Calendar" at bounding box center [54, 73] width 92 height 14
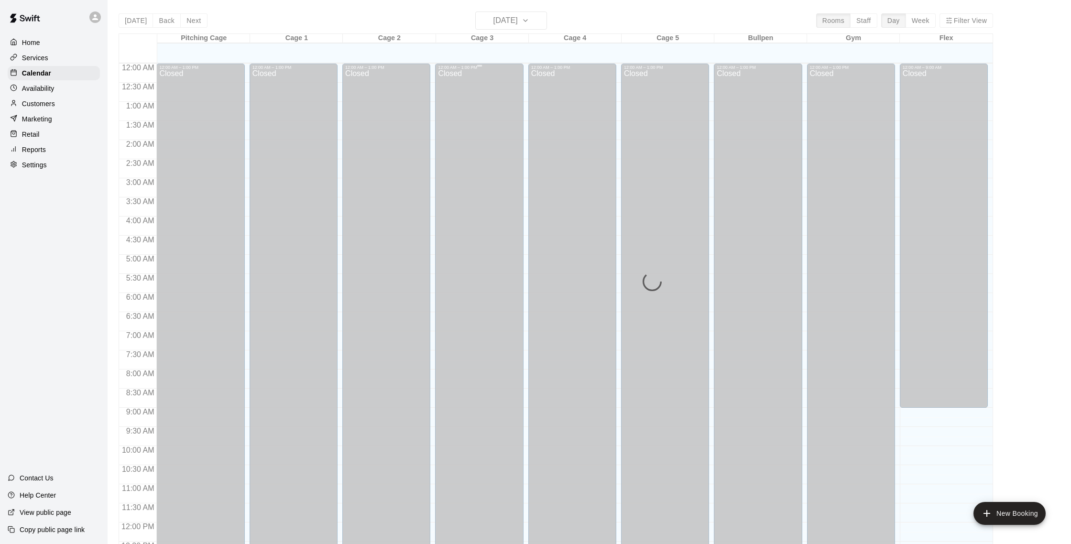
scroll to position [398, 0]
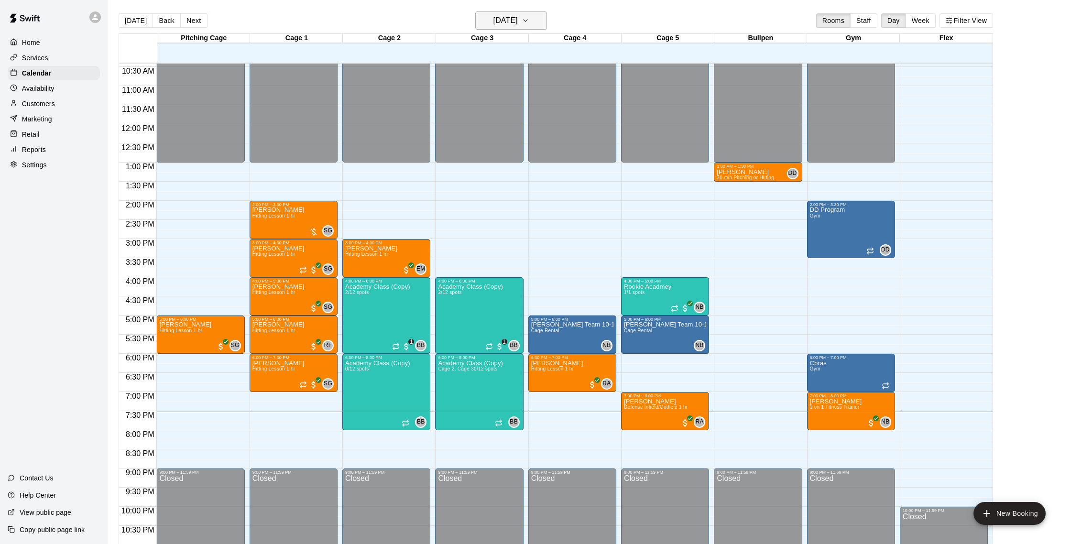
click at [518, 26] on h6 "[DATE]" at bounding box center [505, 20] width 24 height 13
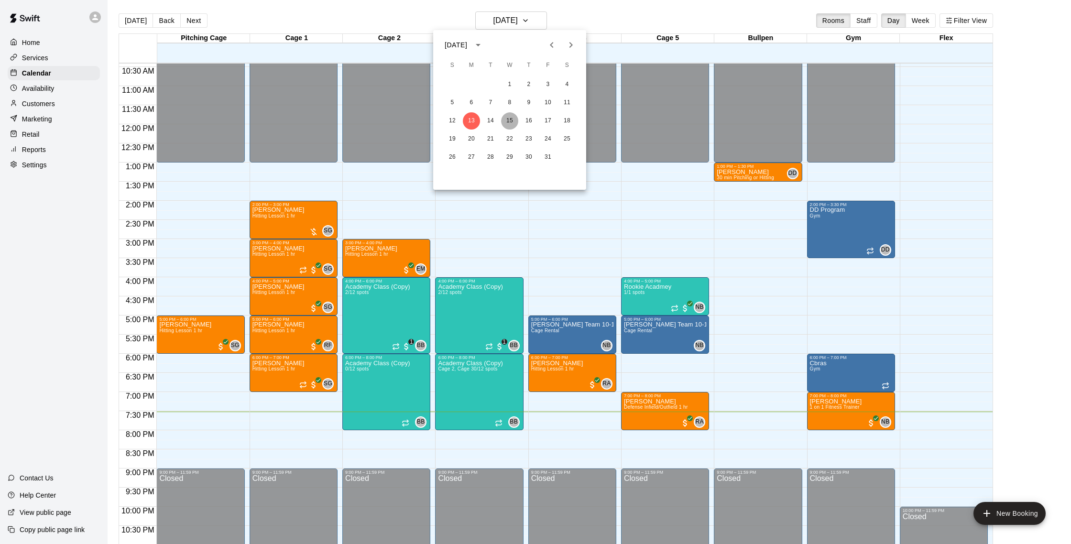
click at [512, 122] on button "15" at bounding box center [509, 120] width 17 height 17
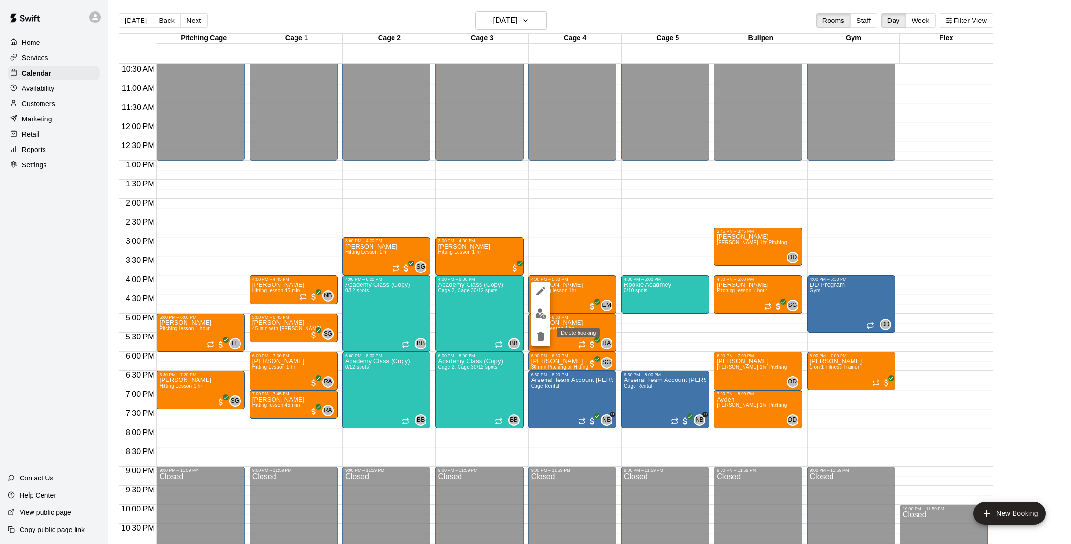
click at [540, 334] on icon "delete" at bounding box center [540, 336] width 11 height 11
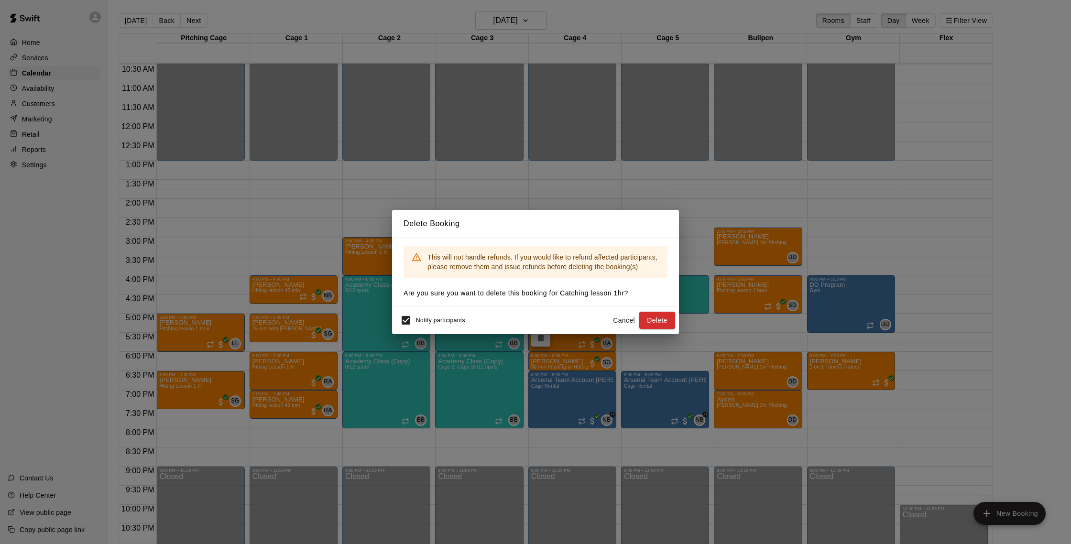
click at [626, 318] on button "Cancel" at bounding box center [624, 321] width 31 height 18
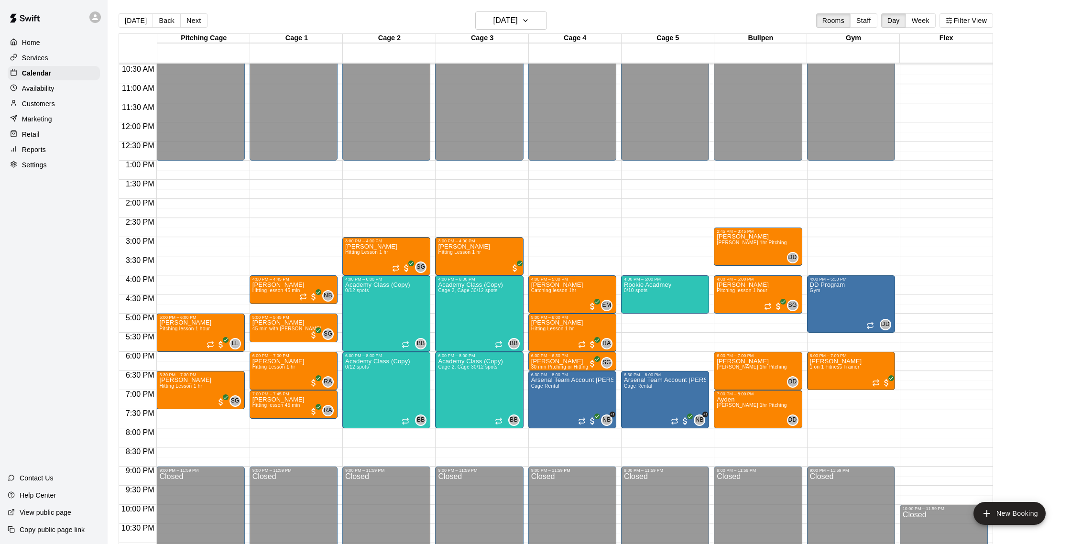
click at [575, 292] on span "Catching lesson 1hr" at bounding box center [553, 290] width 45 height 5
click at [543, 322] on img "edit" at bounding box center [540, 321] width 11 height 11
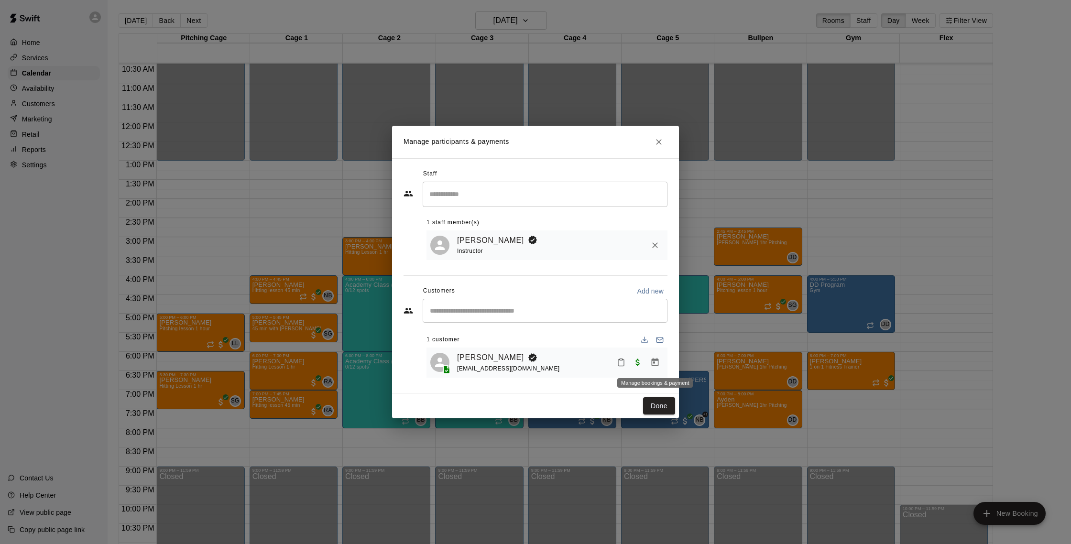
click at [651, 363] on icon "Manage bookings & payment" at bounding box center [655, 363] width 10 height 10
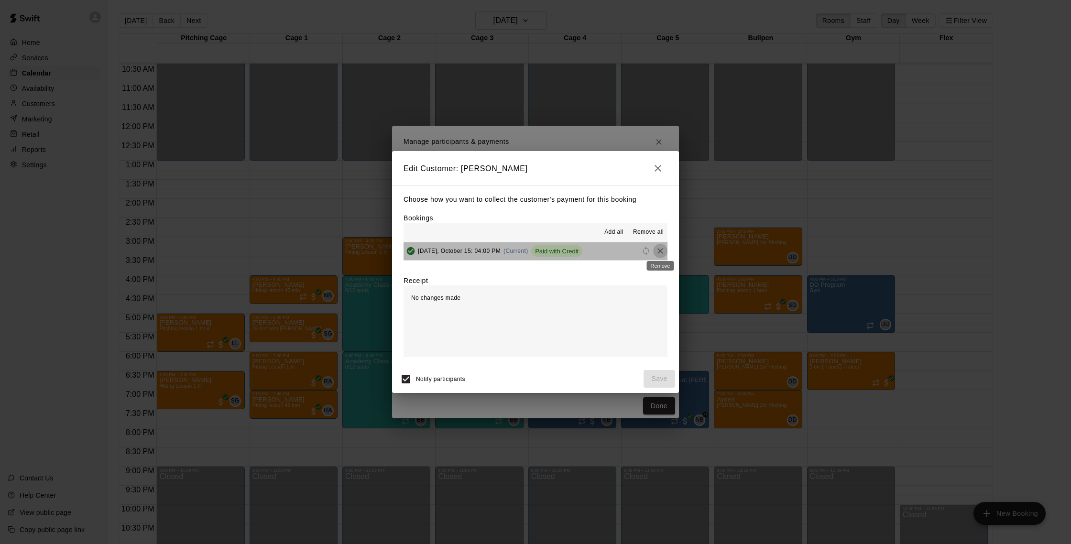
click at [659, 252] on icon "Remove" at bounding box center [660, 251] width 6 height 6
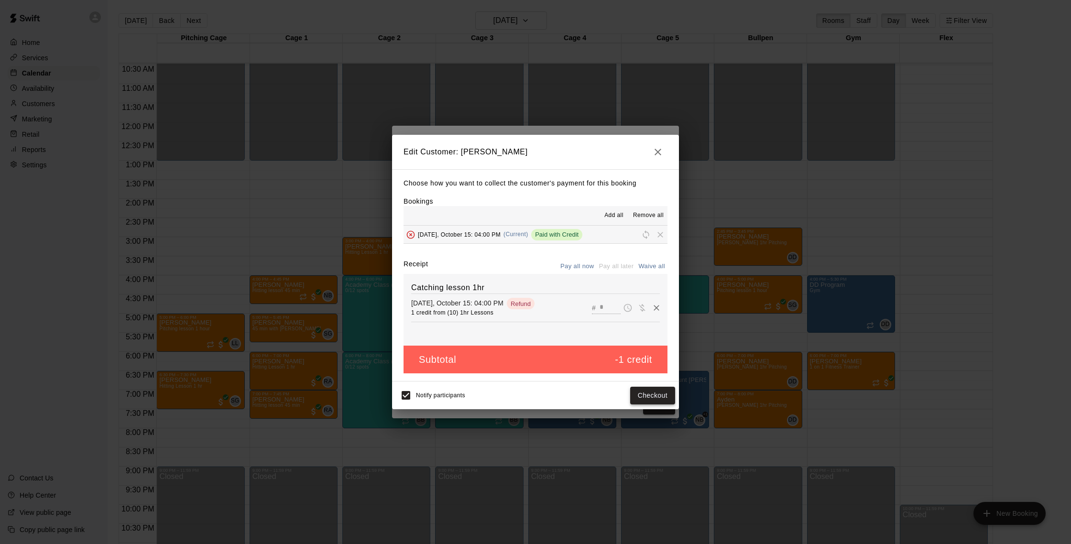
click at [650, 398] on button "Checkout" at bounding box center [652, 396] width 45 height 18
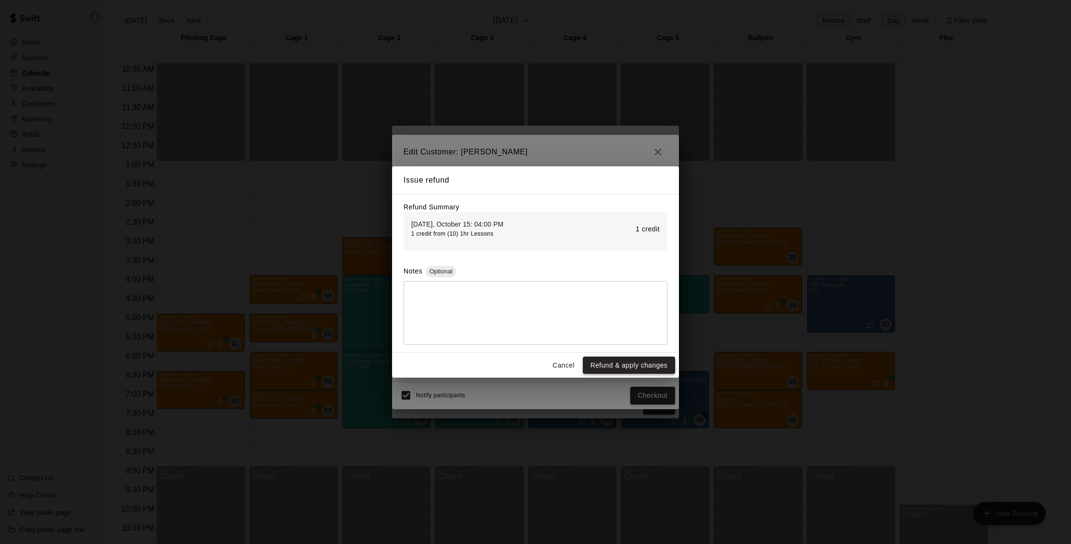
click at [636, 370] on button "Refund & apply changes" at bounding box center [629, 366] width 92 height 18
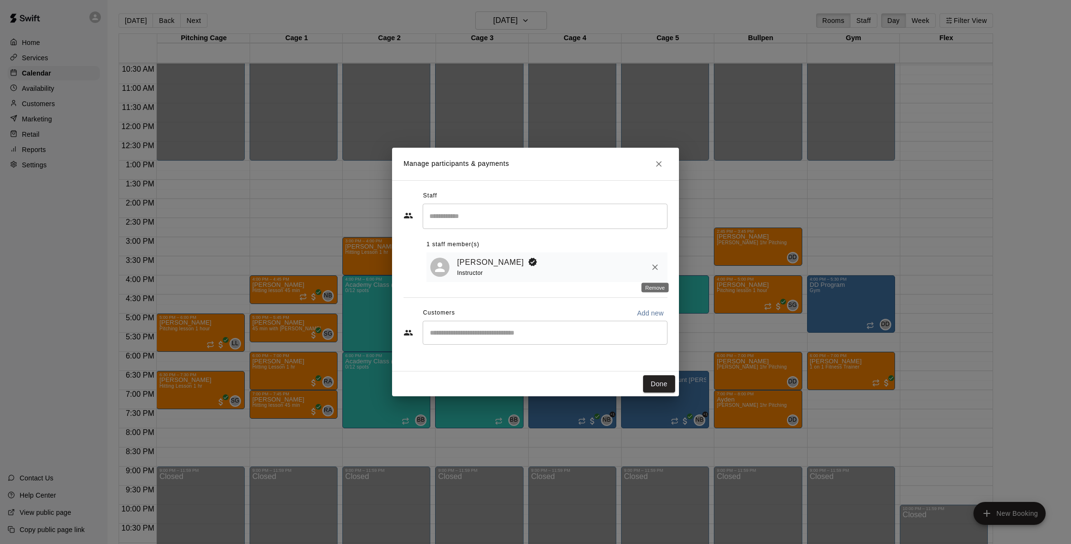
click at [653, 266] on icon "Remove" at bounding box center [655, 267] width 6 height 6
click at [662, 383] on button "Done" at bounding box center [659, 384] width 32 height 18
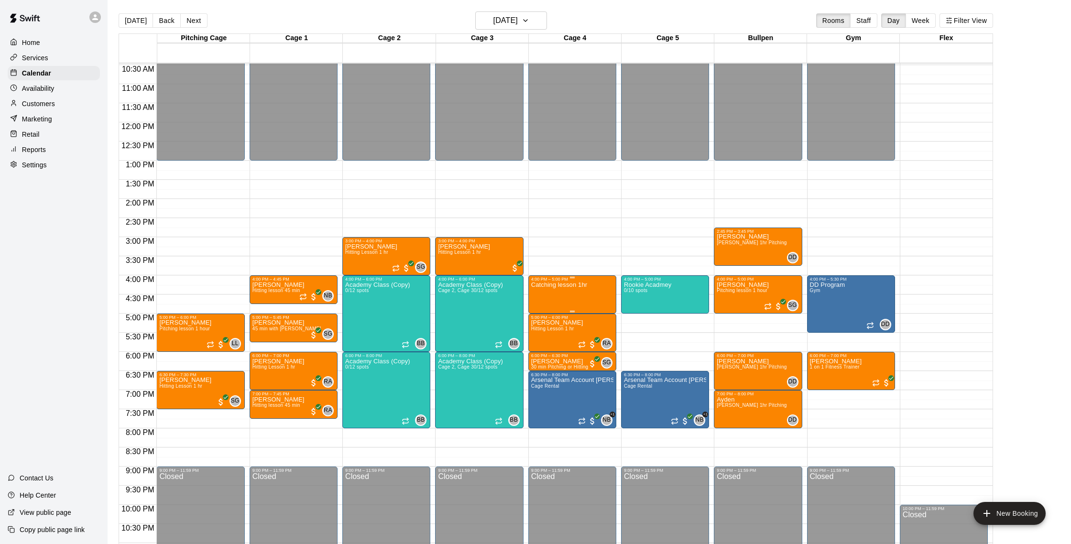
click at [566, 282] on div "4:00 PM – 5:00 PM Catching lesson 1hr" at bounding box center [572, 294] width 82 height 35
click at [541, 335] on icon "delete" at bounding box center [540, 332] width 7 height 9
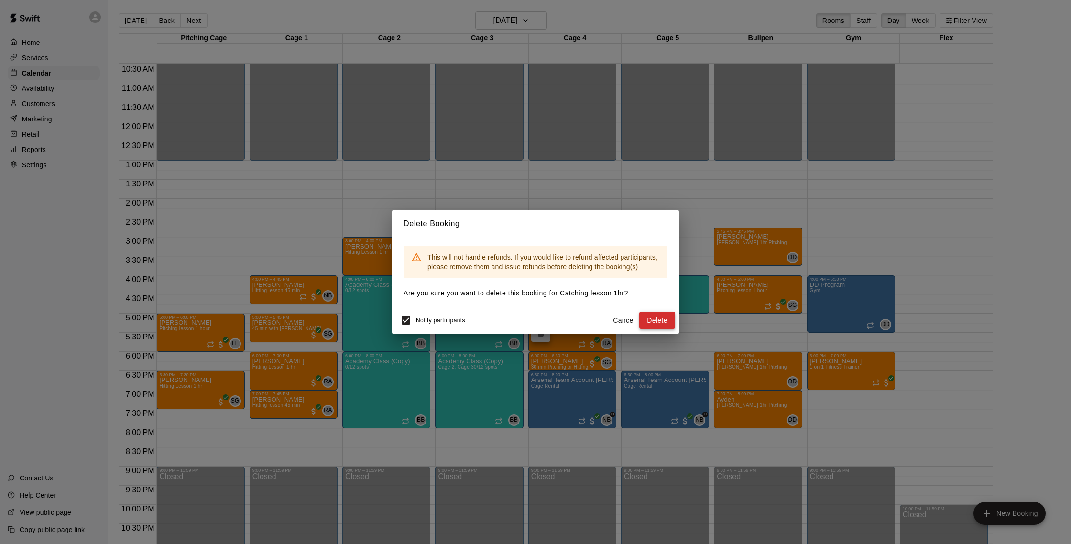
click at [653, 319] on button "Delete" at bounding box center [657, 321] width 36 height 18
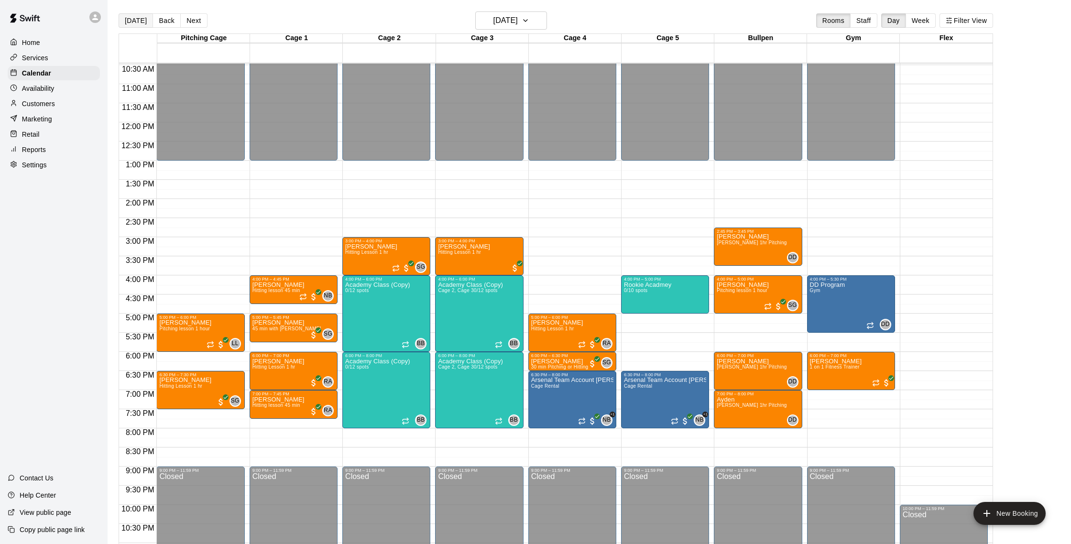
click at [143, 20] on button "[DATE]" at bounding box center [136, 20] width 34 height 14
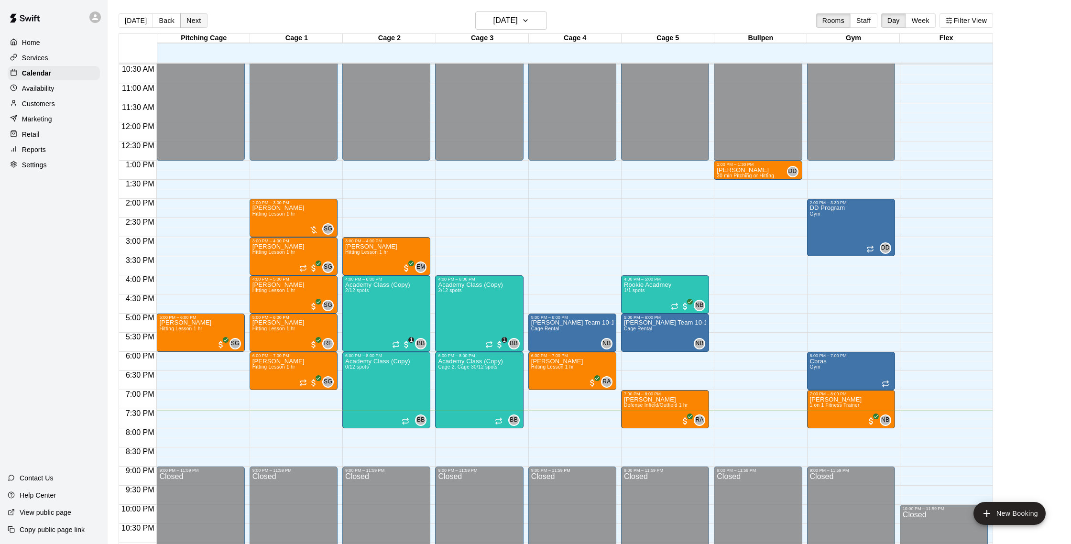
click at [191, 19] on button "Next" at bounding box center [193, 20] width 27 height 14
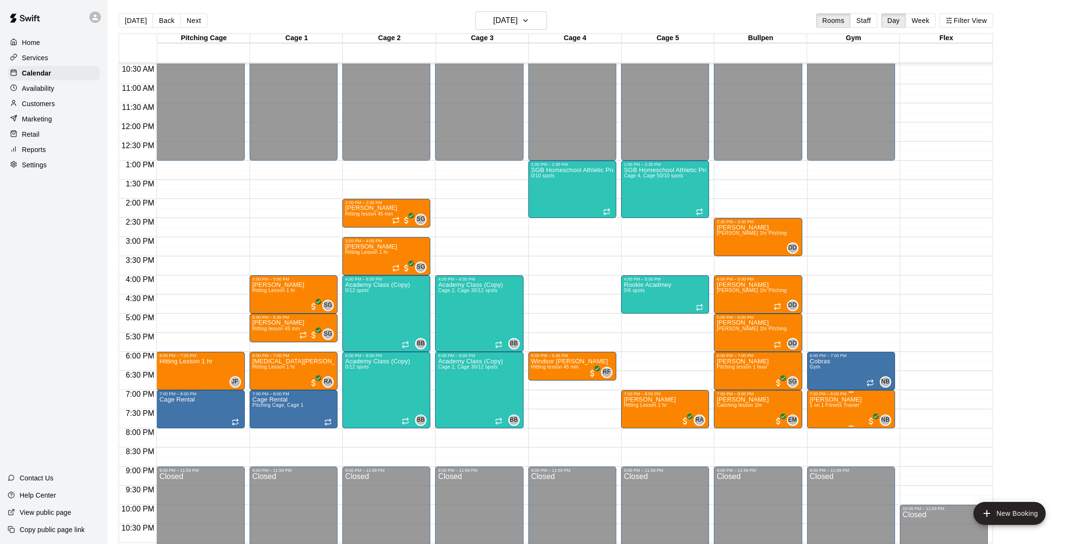
scroll to position [397, 0]
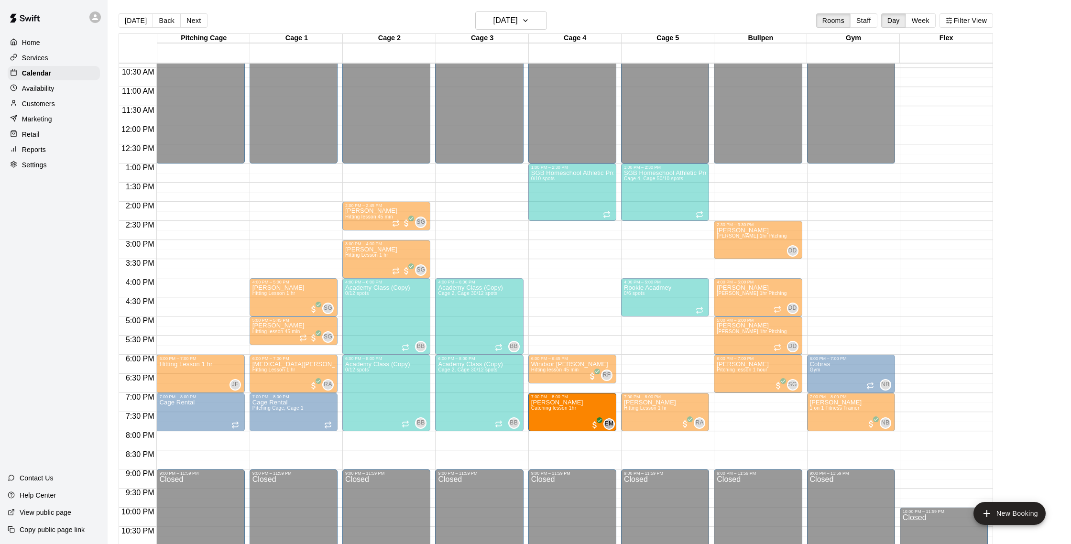
drag, startPoint x: 771, startPoint y: 418, endPoint x: 588, endPoint y: 424, distance: 183.2
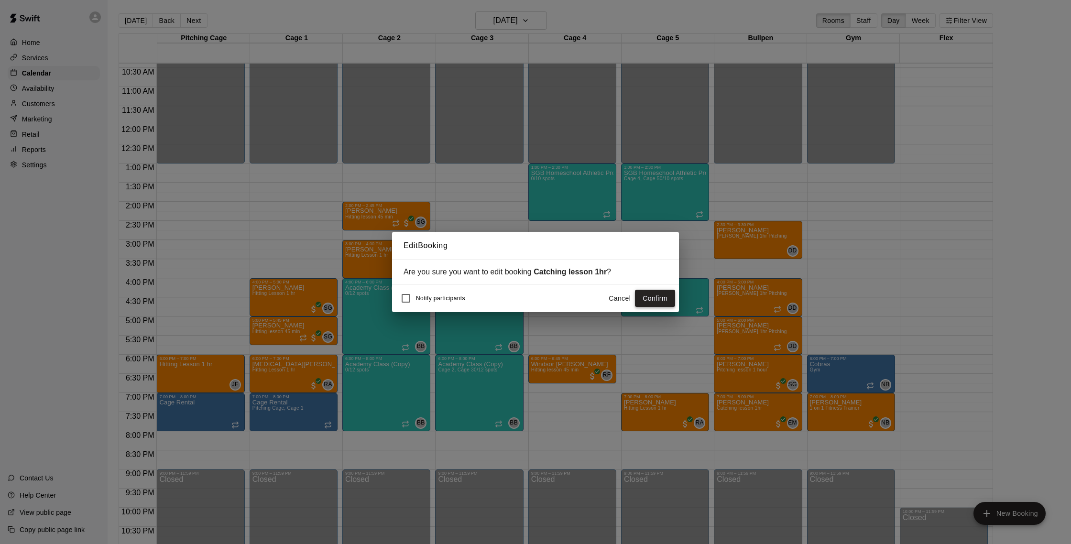
click at [651, 294] on button "Confirm" at bounding box center [655, 299] width 40 height 18
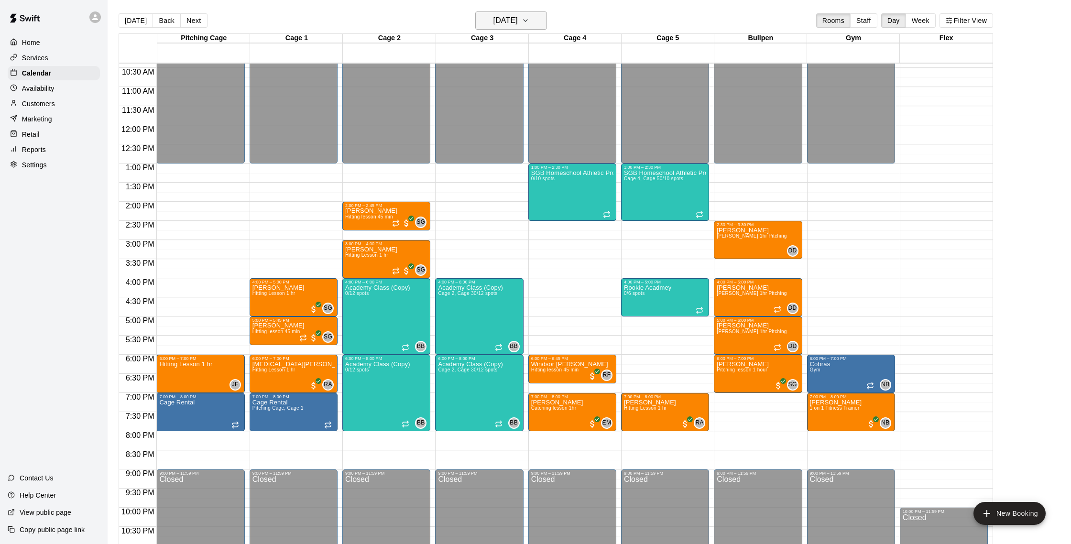
click at [529, 15] on icon "button" at bounding box center [526, 20] width 8 height 11
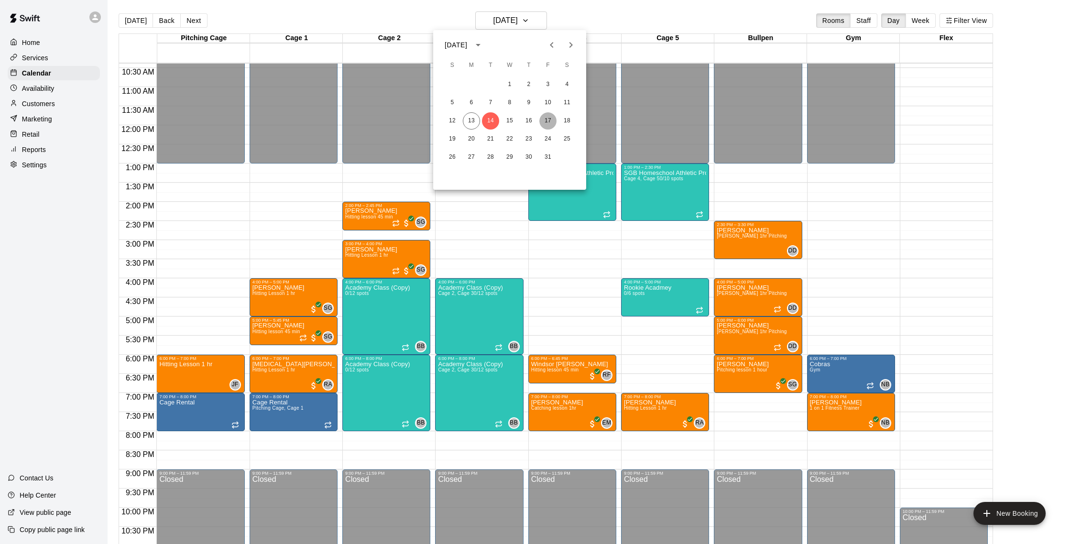
click at [548, 121] on button "17" at bounding box center [547, 120] width 17 height 17
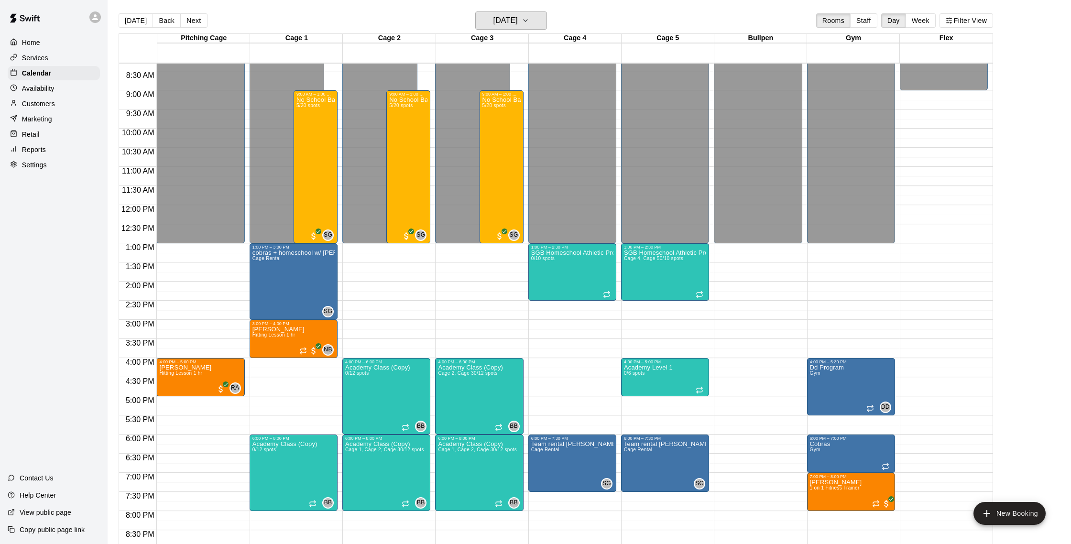
scroll to position [316, 0]
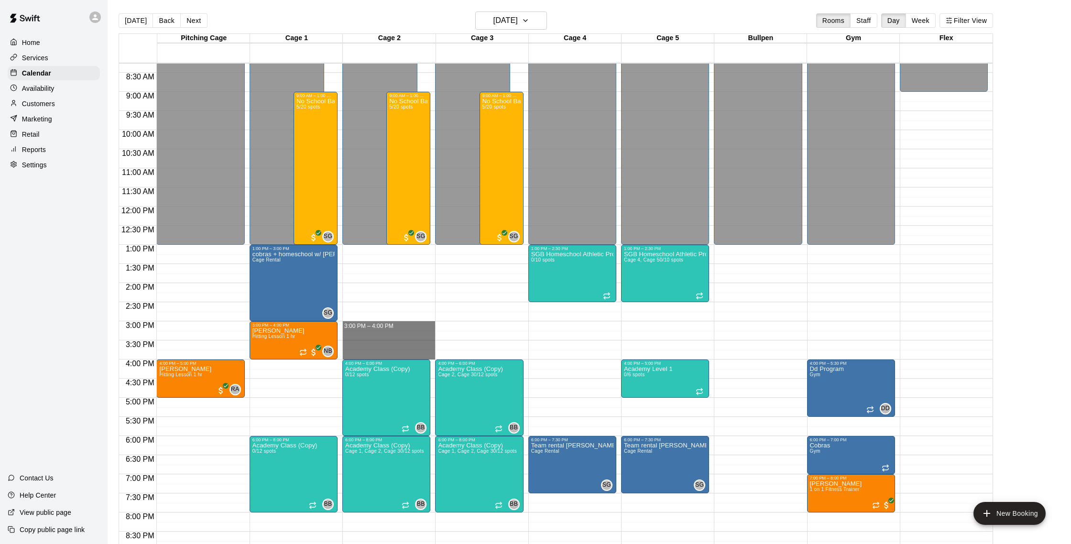
drag, startPoint x: 381, startPoint y: 323, endPoint x: 383, endPoint y: 350, distance: 27.9
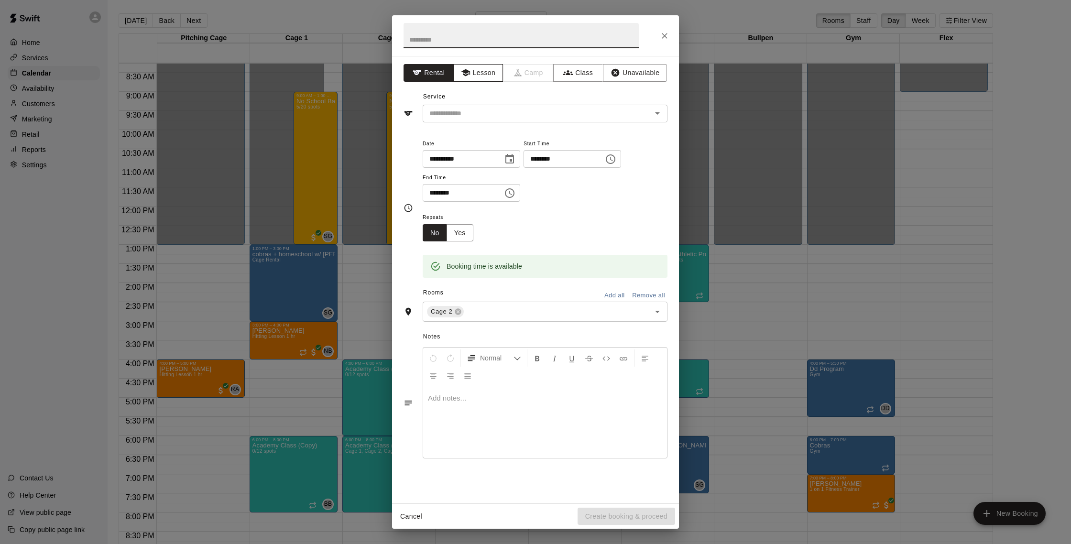
click at [481, 73] on button "Lesson" at bounding box center [478, 73] width 50 height 18
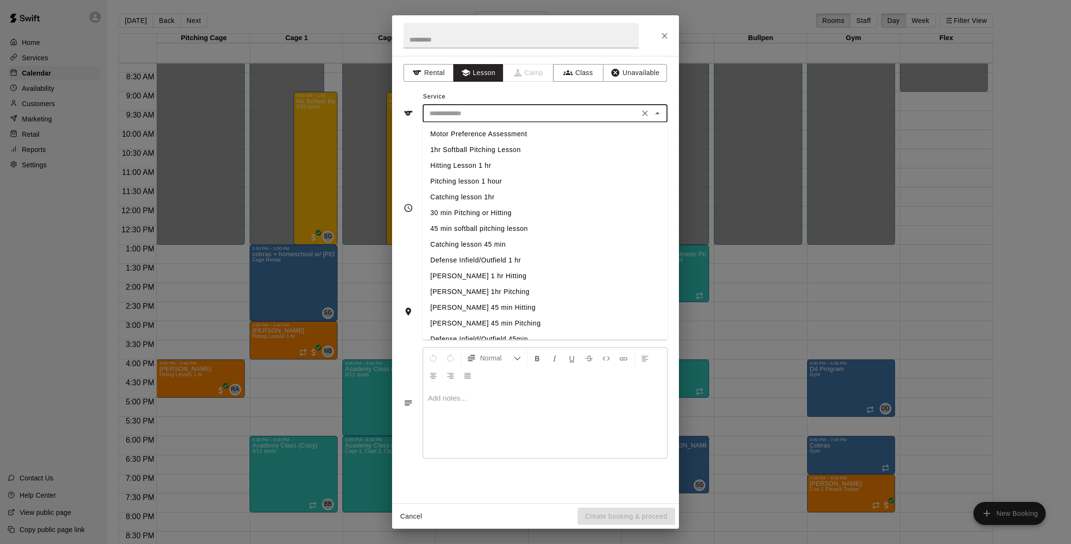
click at [499, 113] on input "text" at bounding box center [530, 114] width 211 height 12
click at [487, 177] on li "Pitching lesson 1 hour" at bounding box center [545, 182] width 245 height 16
type input "**********"
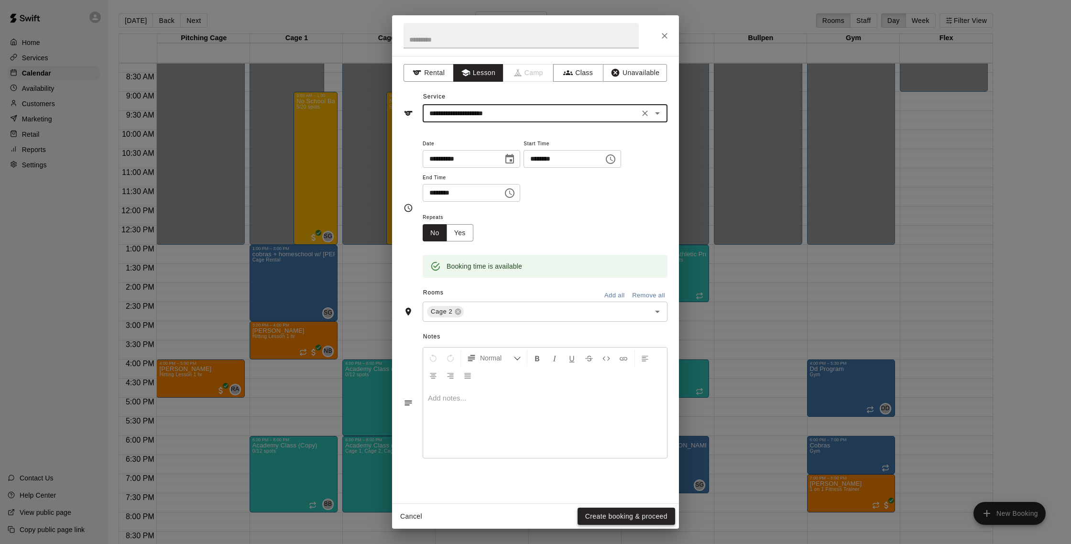
click at [610, 521] on button "Create booking & proceed" at bounding box center [626, 517] width 98 height 18
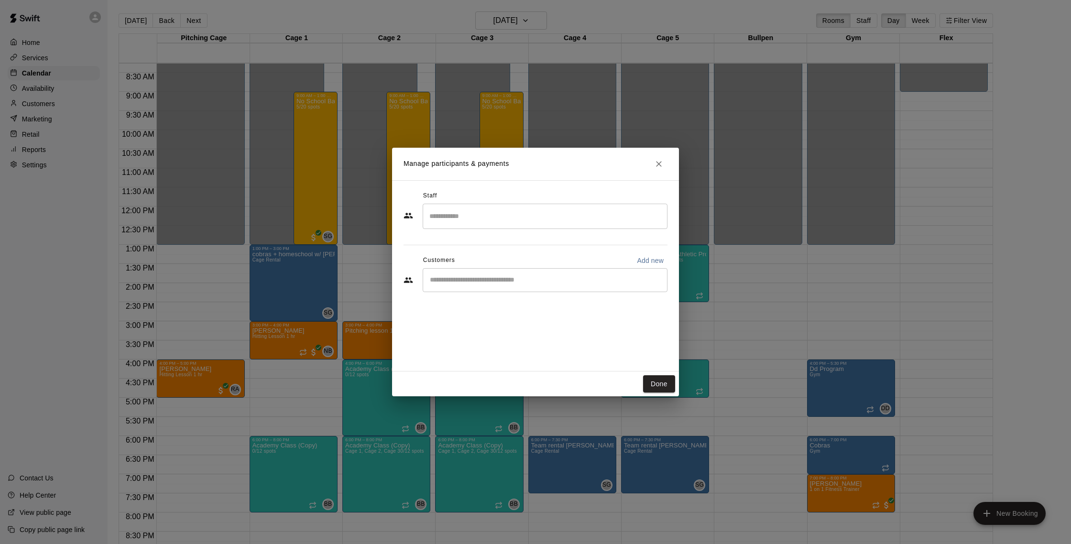
click at [516, 281] on input "Start typing to search customers..." at bounding box center [545, 280] width 236 height 10
type input "******"
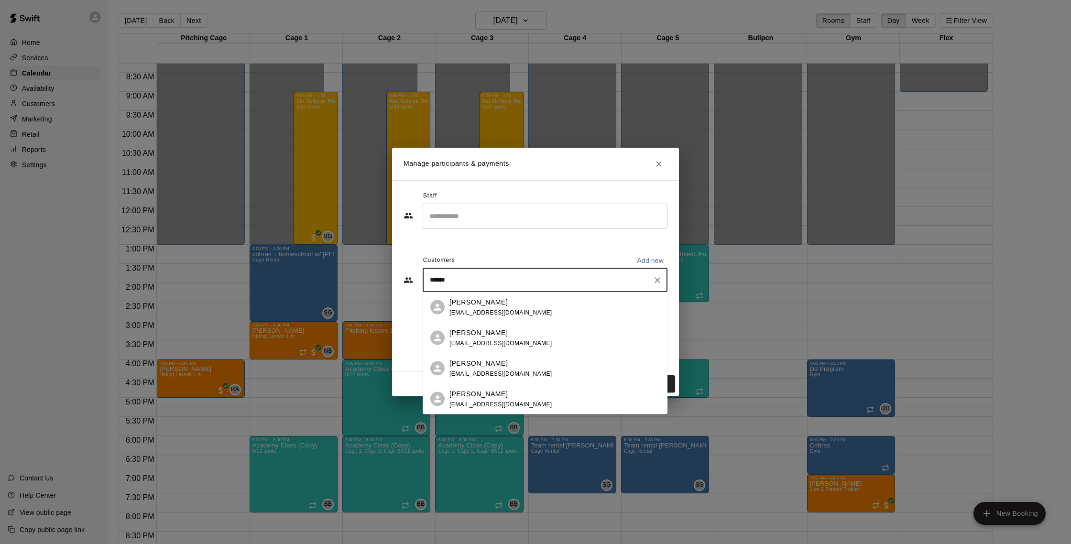
click at [507, 308] on div "[PERSON_NAME] [EMAIL_ADDRESS][DOMAIN_NAME]" at bounding box center [554, 307] width 210 height 21
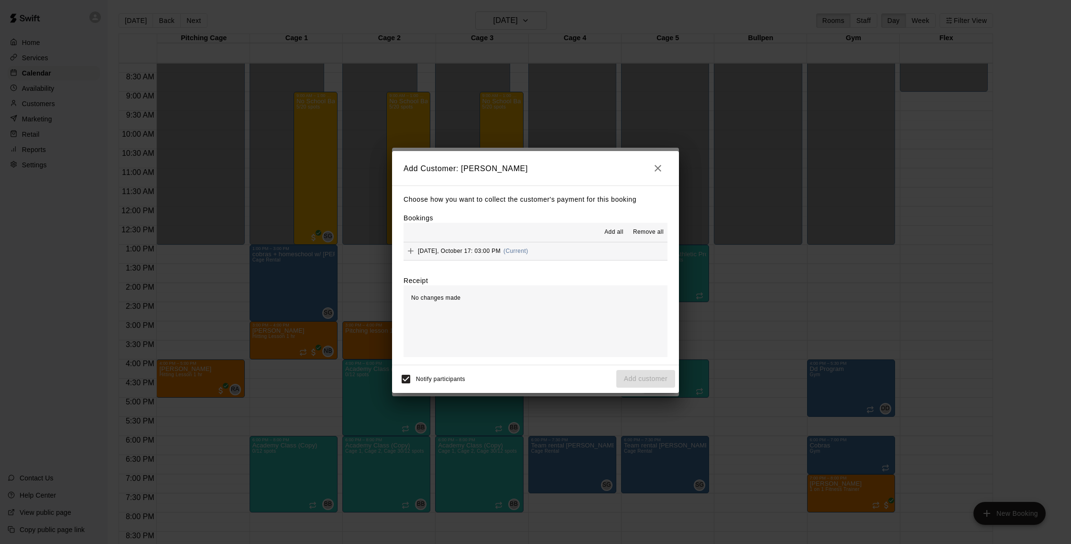
drag, startPoint x: 465, startPoint y: 250, endPoint x: 494, endPoint y: 250, distance: 29.7
click at [465, 250] on span "[DATE], October 17: 03:00 PM" at bounding box center [459, 251] width 83 height 7
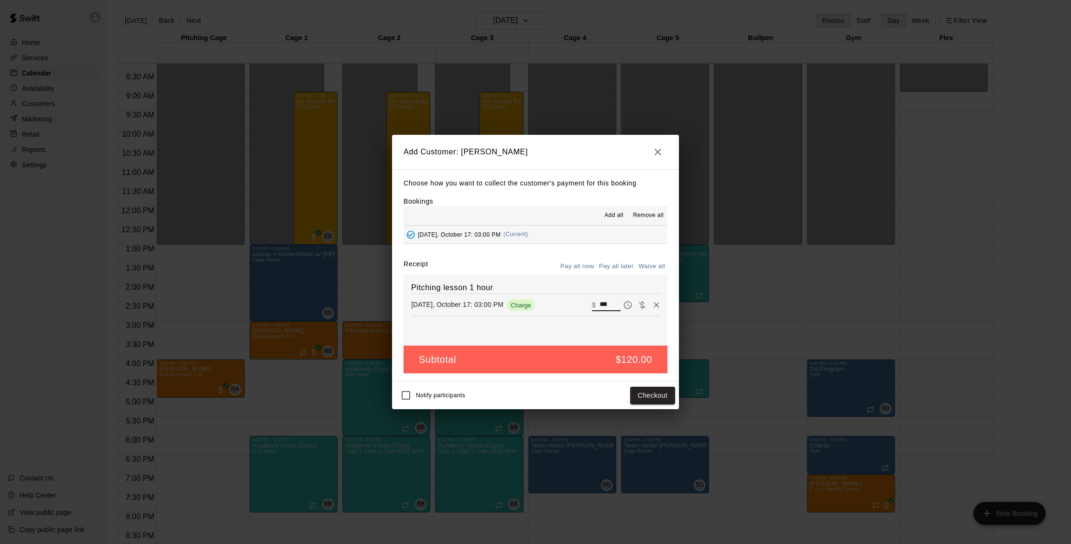
drag, startPoint x: 614, startPoint y: 307, endPoint x: 595, endPoint y: 306, distance: 19.6
click at [595, 306] on div "​ $ ***" at bounding box center [606, 305] width 29 height 12
type input "**"
click at [637, 396] on button "Checkout" at bounding box center [652, 396] width 45 height 18
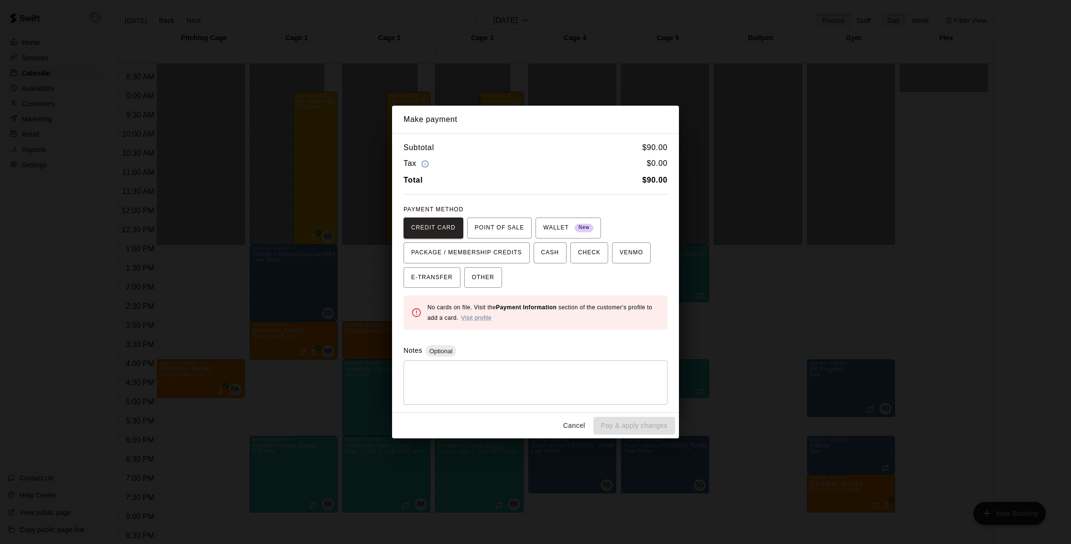
click at [576, 425] on button "Cancel" at bounding box center [574, 426] width 31 height 18
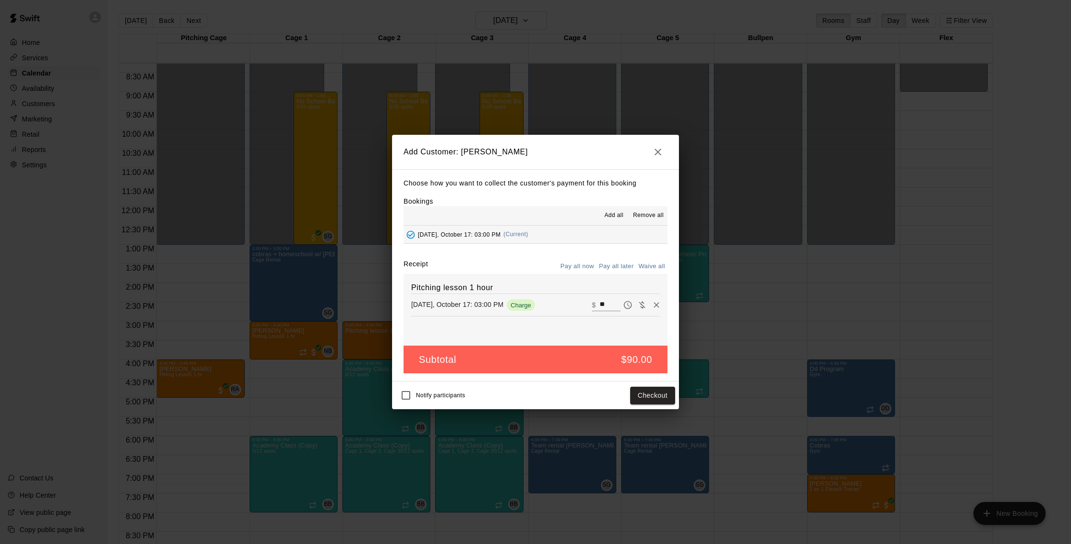
click at [623, 267] on button "Pay all later" at bounding box center [617, 266] width 40 height 15
click at [655, 394] on button "Add customer" at bounding box center [645, 396] width 59 height 18
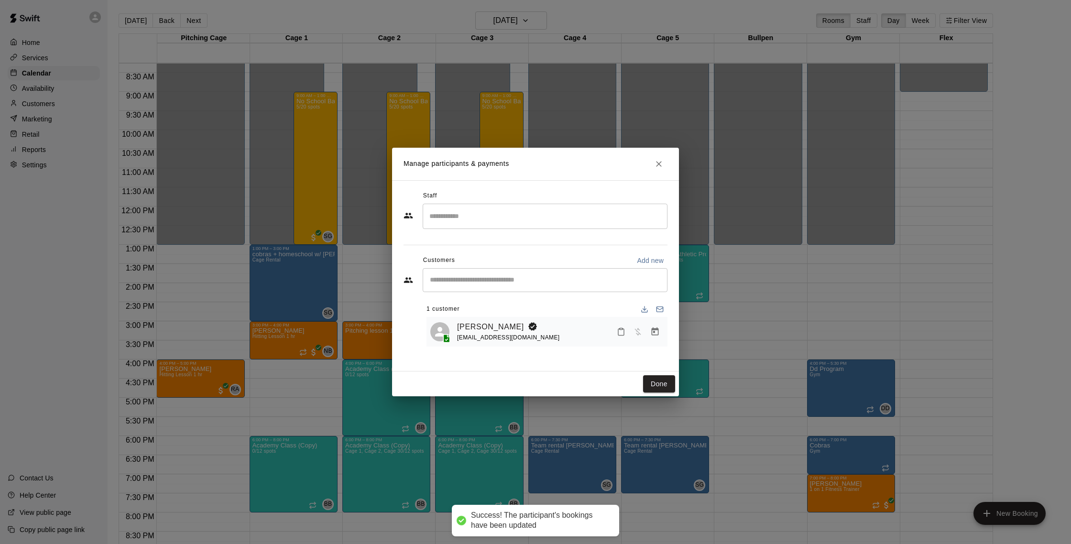
click at [501, 218] on input "Search staff" at bounding box center [545, 216] width 236 height 17
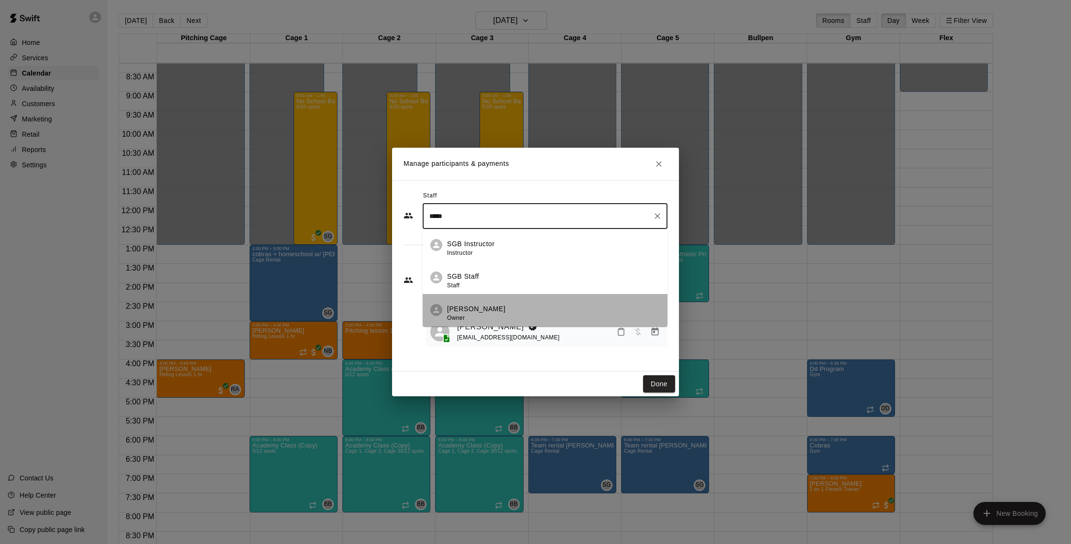
click at [479, 307] on p "[PERSON_NAME]" at bounding box center [476, 309] width 58 height 10
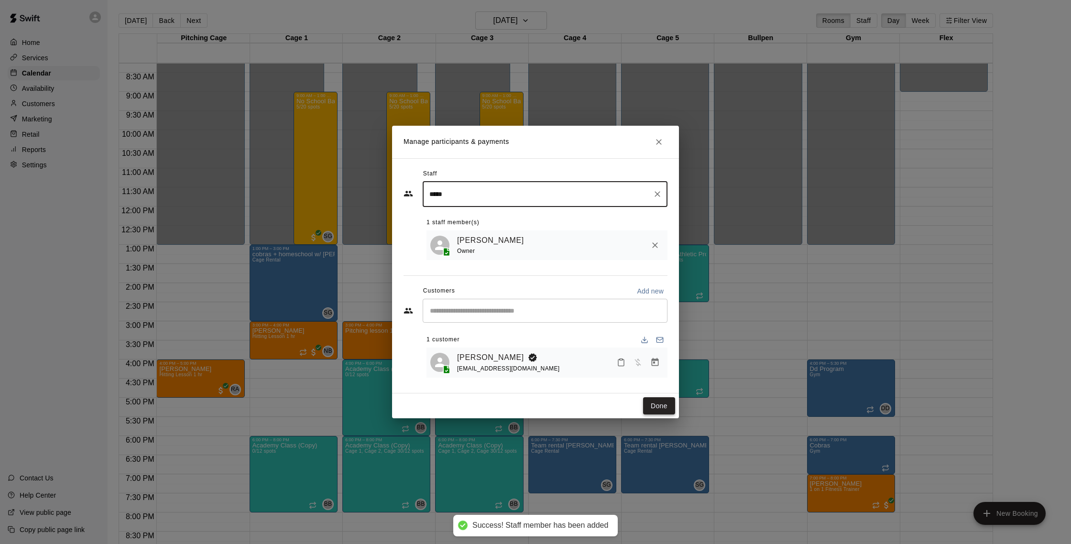
type input "*****"
click at [661, 405] on button "Done" at bounding box center [659, 406] width 32 height 18
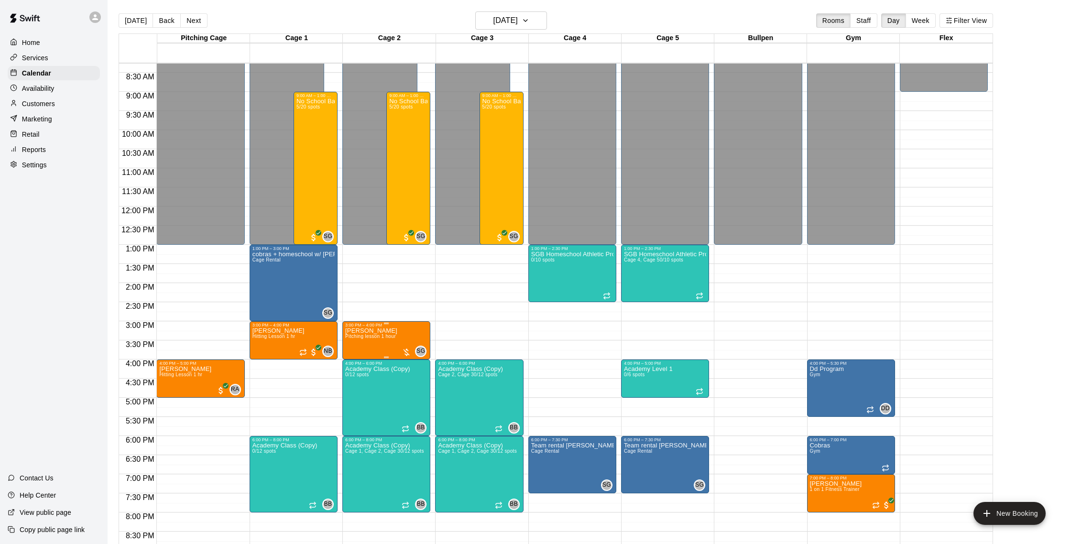
click at [356, 367] on button "edit" at bounding box center [355, 360] width 19 height 19
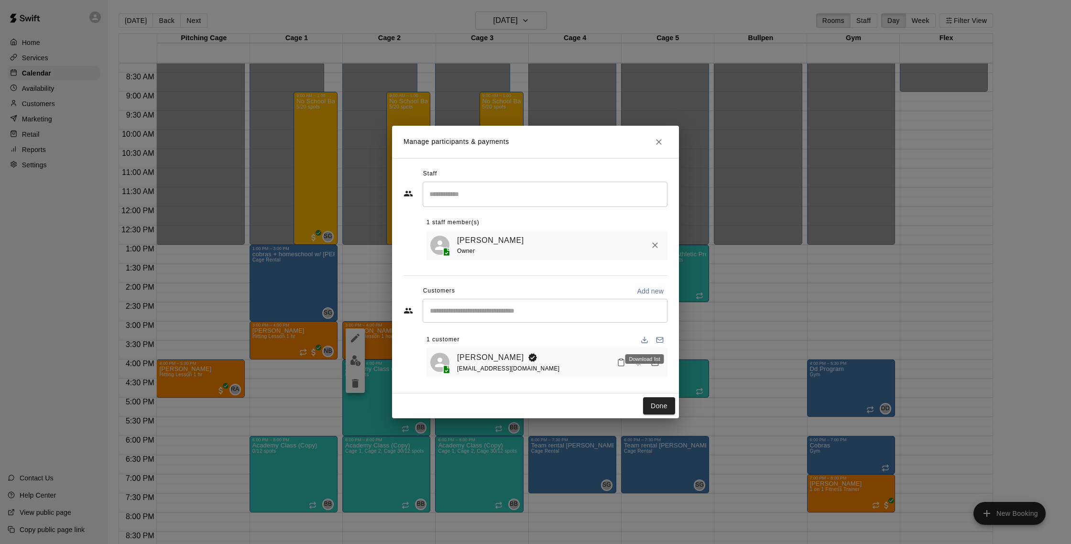
click at [652, 361] on div "Download list" at bounding box center [644, 359] width 39 height 10
click at [657, 365] on icon "Manage bookings & payment" at bounding box center [655, 362] width 7 height 8
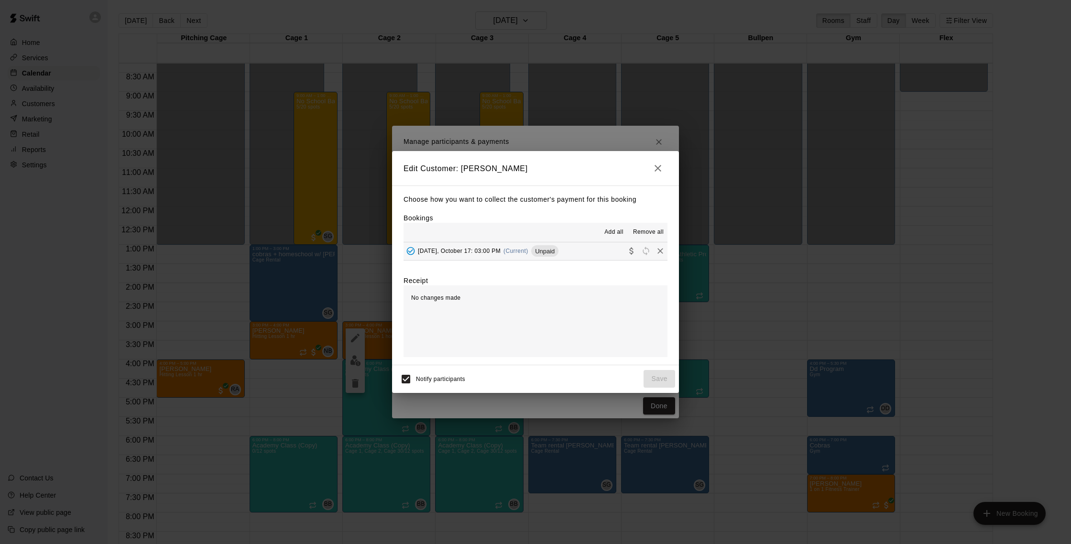
click at [511, 250] on span "(Current)" at bounding box center [515, 251] width 25 height 7
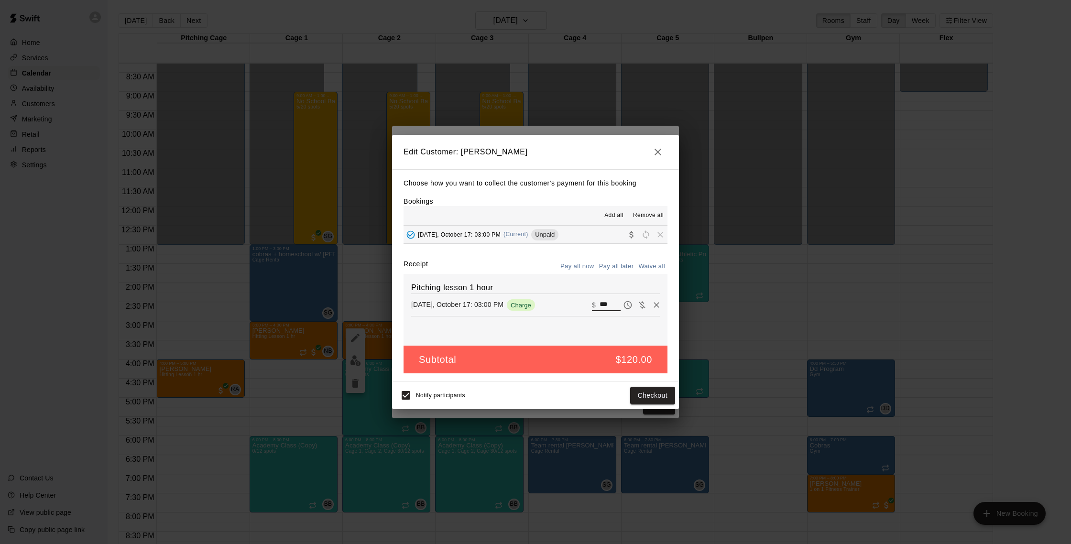
drag, startPoint x: 612, startPoint y: 304, endPoint x: 592, endPoint y: 305, distance: 20.6
click at [592, 305] on div "​ $ ***" at bounding box center [606, 305] width 29 height 12
type input "**"
click at [648, 397] on button "Checkout" at bounding box center [652, 396] width 45 height 18
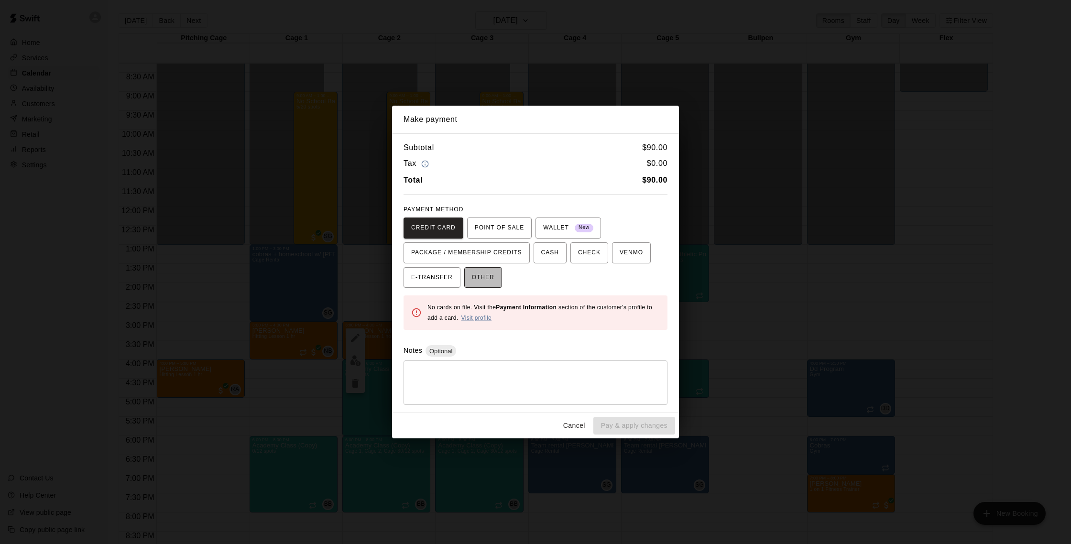
click at [492, 276] on span "OTHER" at bounding box center [483, 277] width 22 height 15
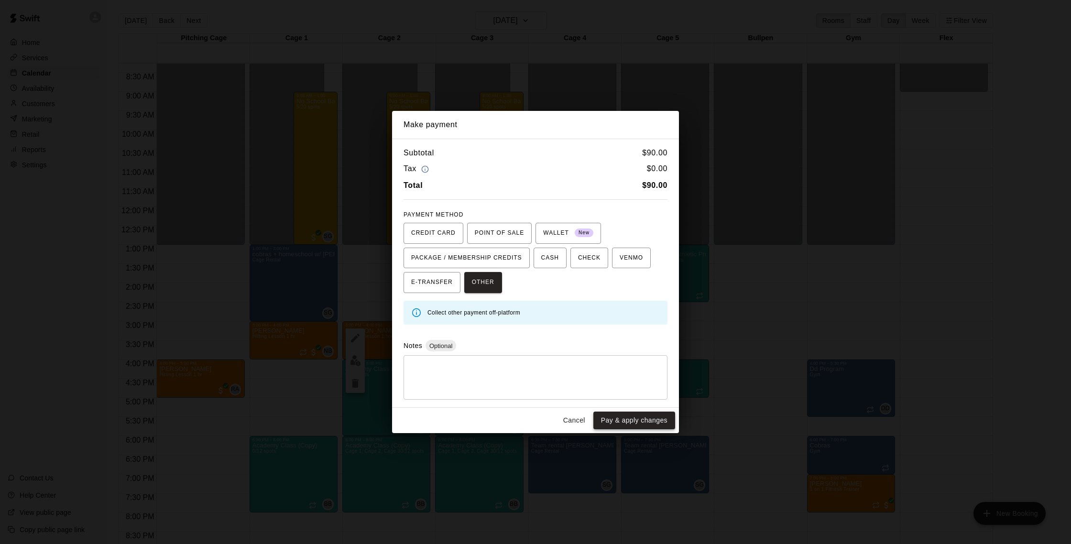
click at [648, 418] on button "Pay & apply changes" at bounding box center [634, 421] width 82 height 18
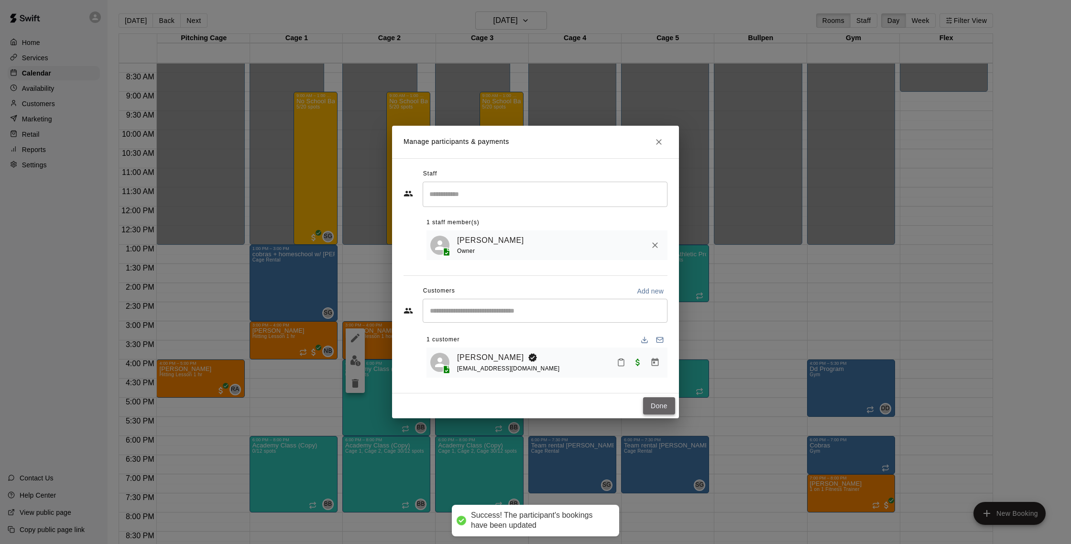
click at [664, 408] on button "Done" at bounding box center [659, 406] width 32 height 18
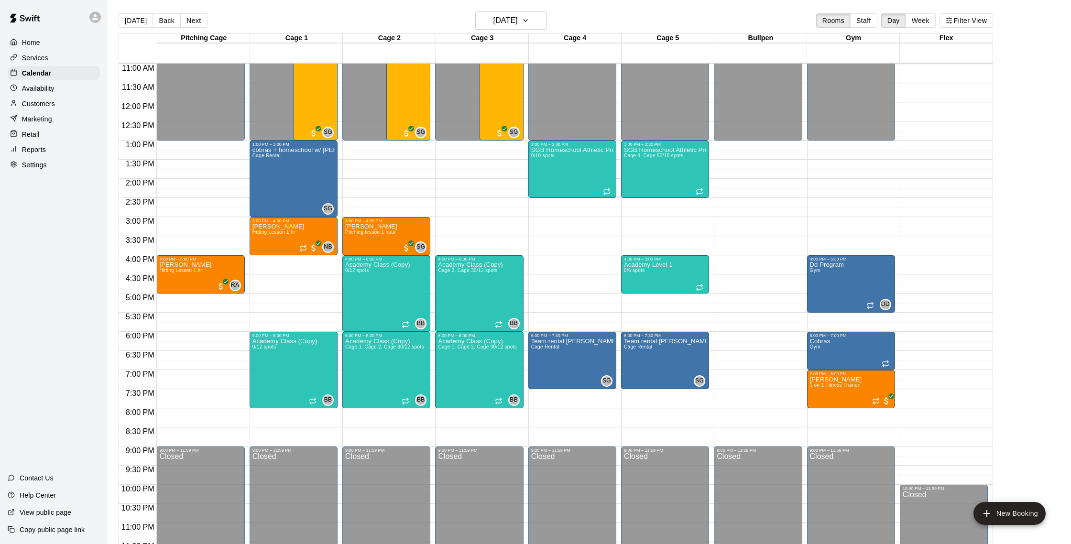
scroll to position [427, 0]
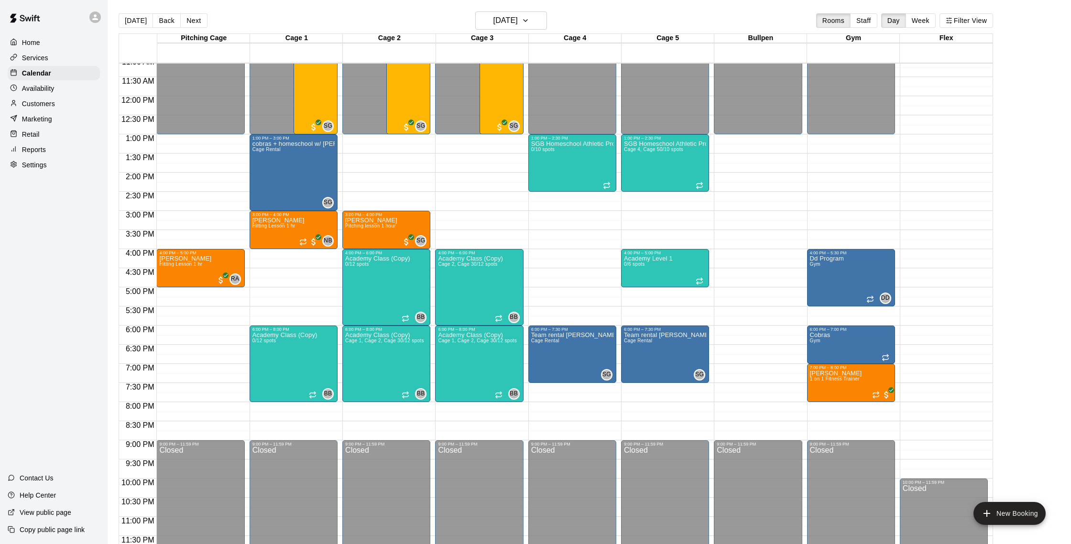
click at [33, 56] on p "Services" at bounding box center [35, 58] width 26 height 10
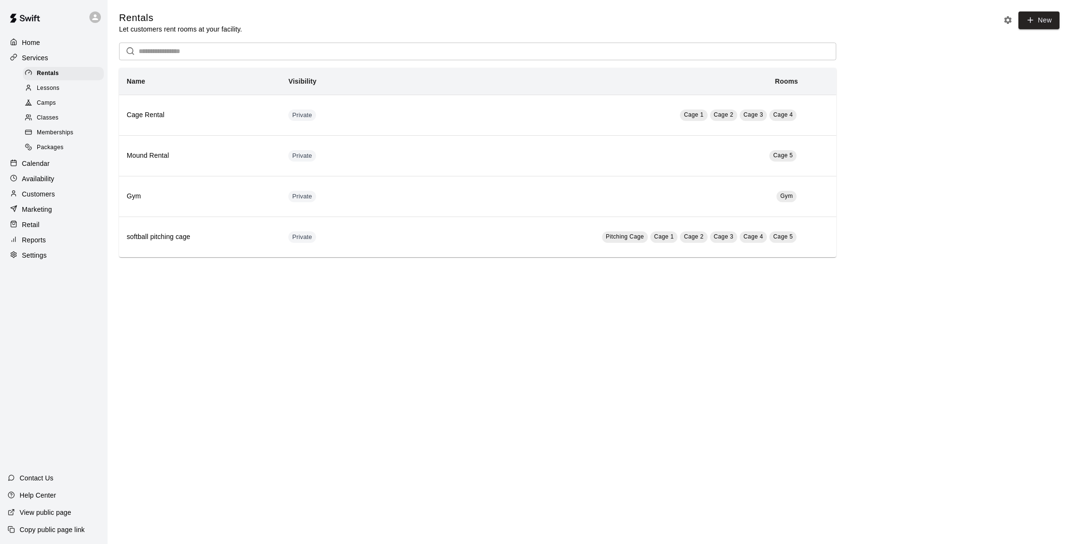
click at [54, 159] on div "Calendar" at bounding box center [54, 163] width 92 height 14
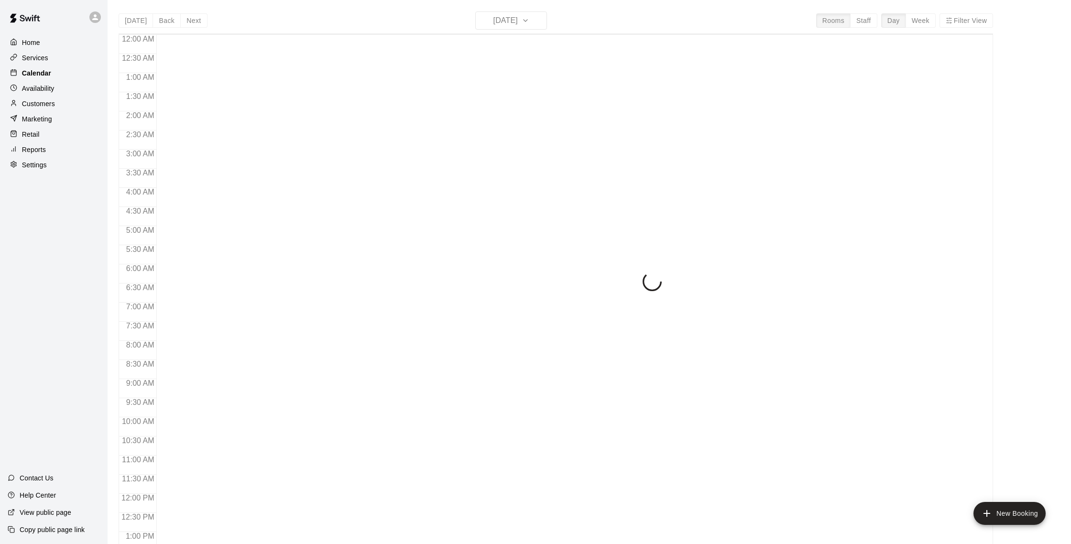
scroll to position [398, 0]
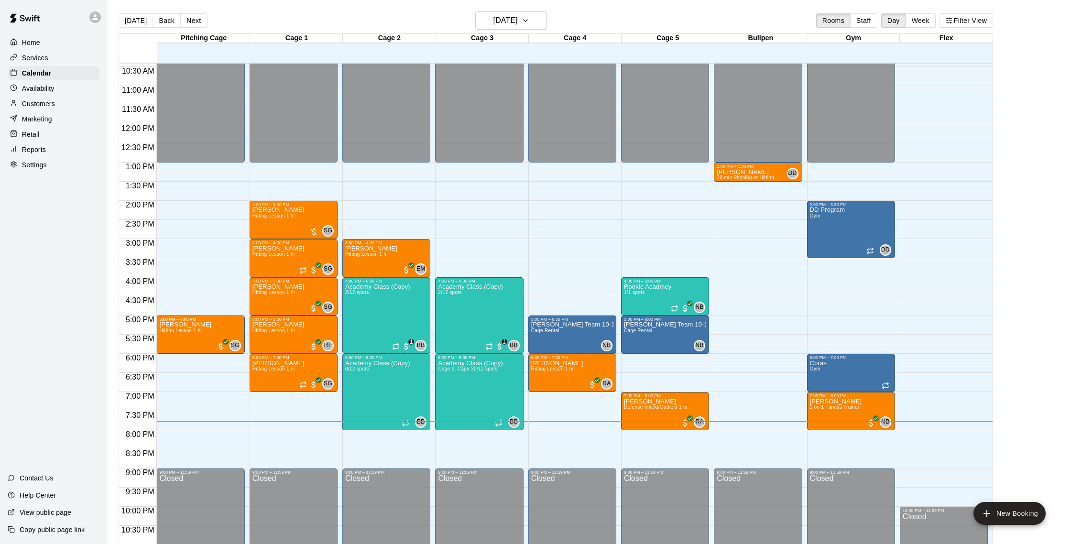
click at [182, 25] on button "Next" at bounding box center [193, 20] width 27 height 14
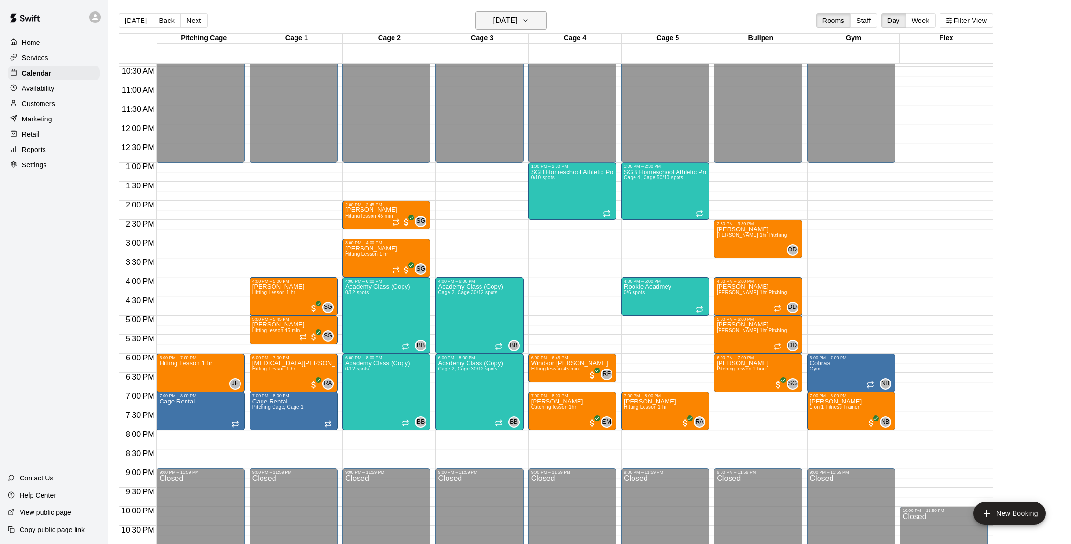
click at [493, 20] on h6 "[DATE]" at bounding box center [505, 20] width 24 height 13
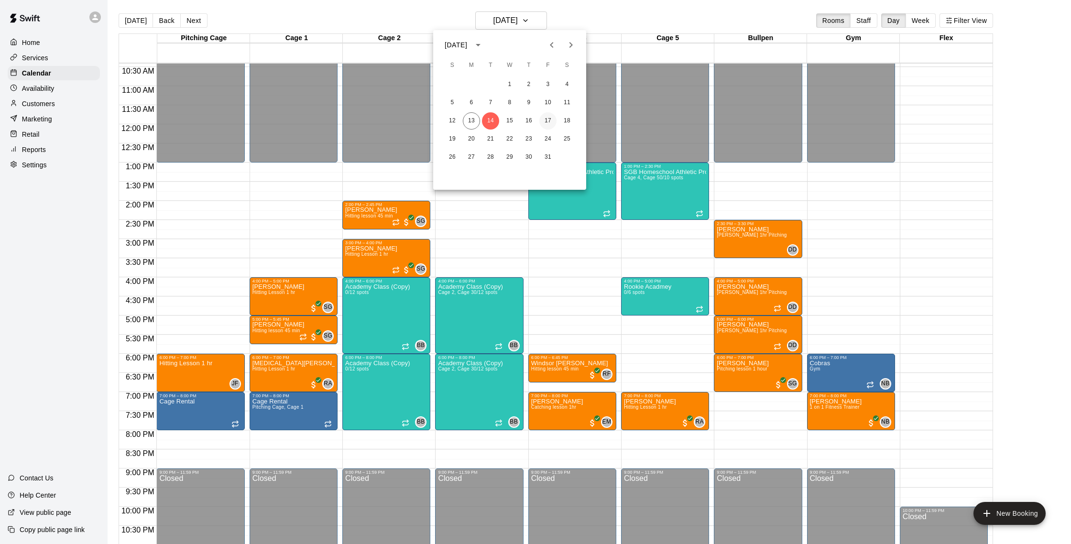
click at [552, 122] on button "17" at bounding box center [547, 120] width 17 height 17
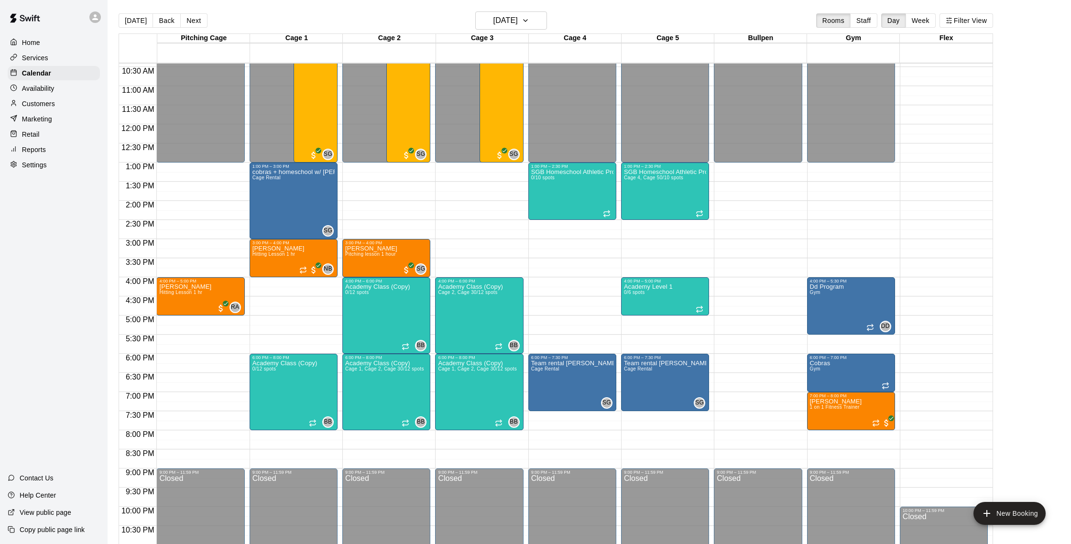
click at [145, 20] on button "[DATE]" at bounding box center [136, 20] width 34 height 14
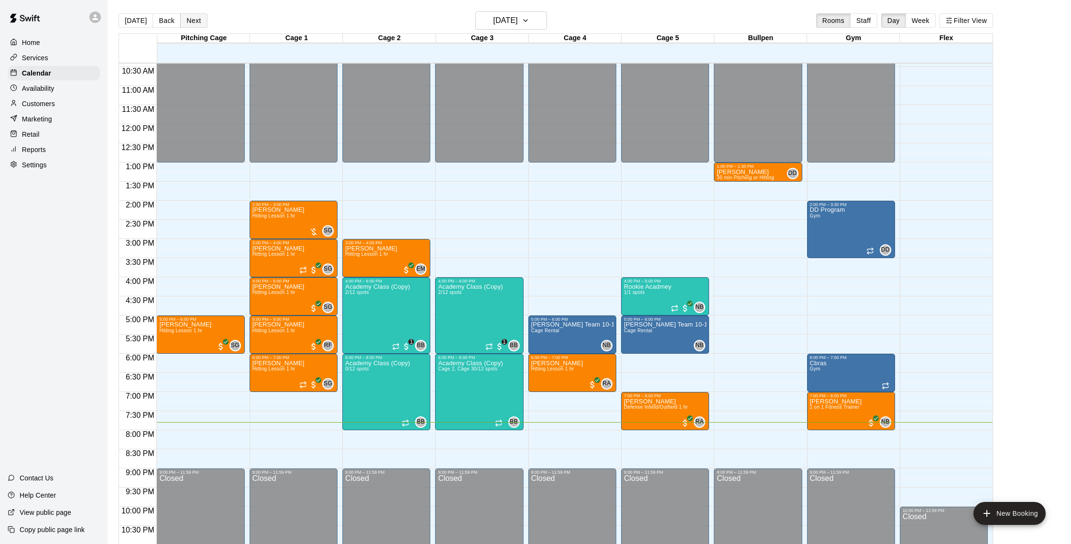
click at [190, 23] on button "Next" at bounding box center [193, 20] width 27 height 14
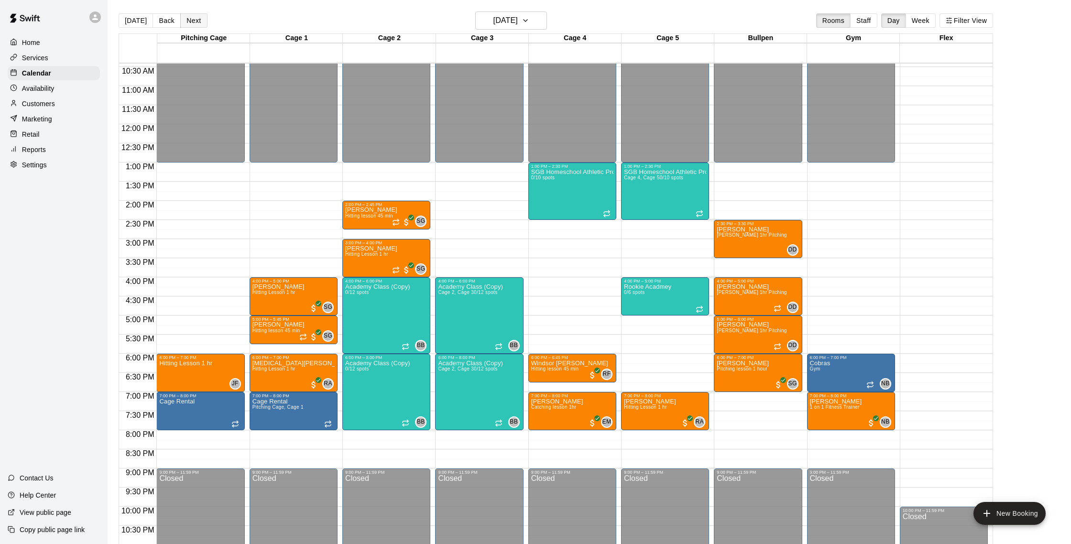
click at [192, 22] on button "Next" at bounding box center [193, 20] width 27 height 14
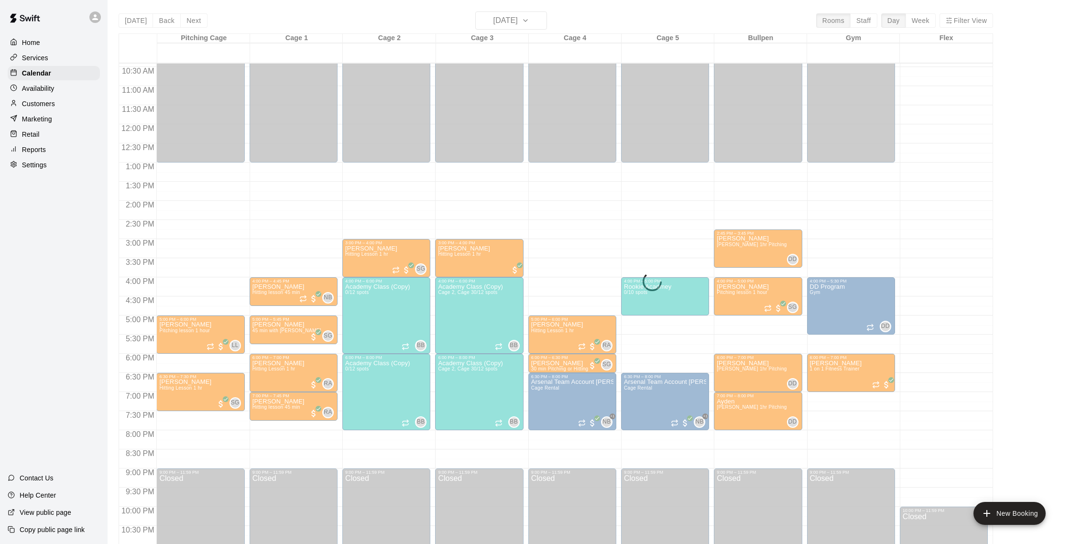
click at [227, 232] on div "12:00 AM – 1:00 PM Closed 5:00 PM – 6:00 PM [PERSON_NAME] Pitching lesson 1 hou…" at bounding box center [200, 124] width 88 height 918
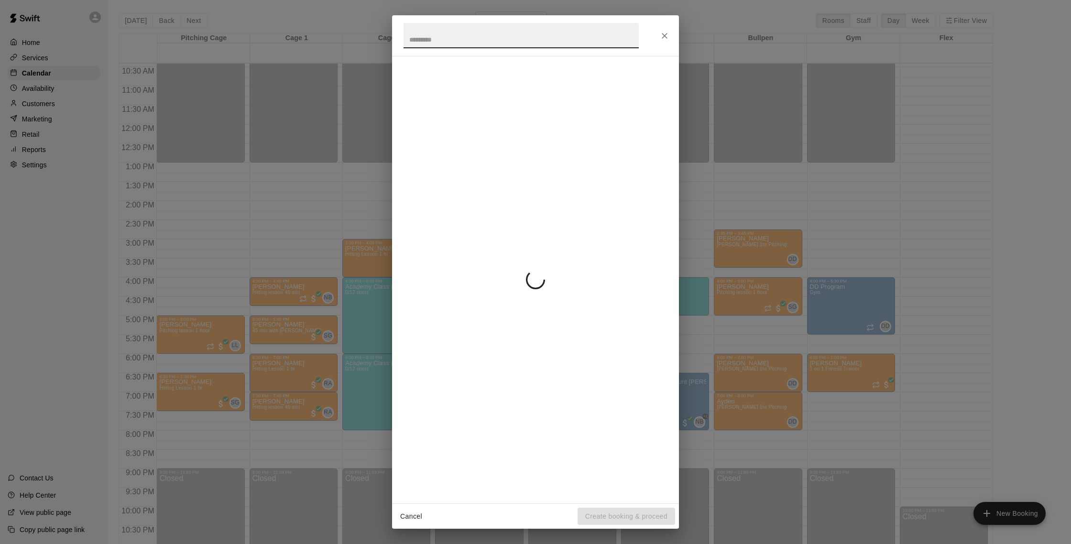
drag, startPoint x: 231, startPoint y: 232, endPoint x: 354, endPoint y: 163, distance: 140.2
click at [231, 232] on div "Cancel Create booking & proceed" at bounding box center [535, 272] width 1071 height 544
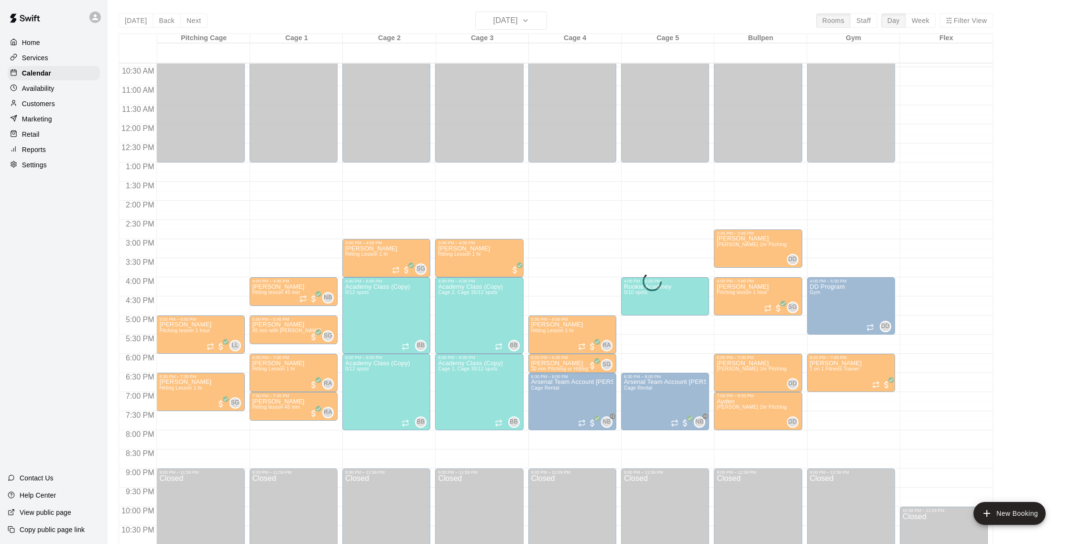
click at [165, 23] on div "[DATE] Back [DATE][DATE] Rooms Staff Day Week Filter View Pitching Cage 15 Wed …" at bounding box center [556, 283] width 874 height 544
click at [168, 20] on div "[DATE] Back [DATE][DATE] Rooms Staff Day Week Filter View Pitching Cage 15 Wed …" at bounding box center [556, 283] width 874 height 544
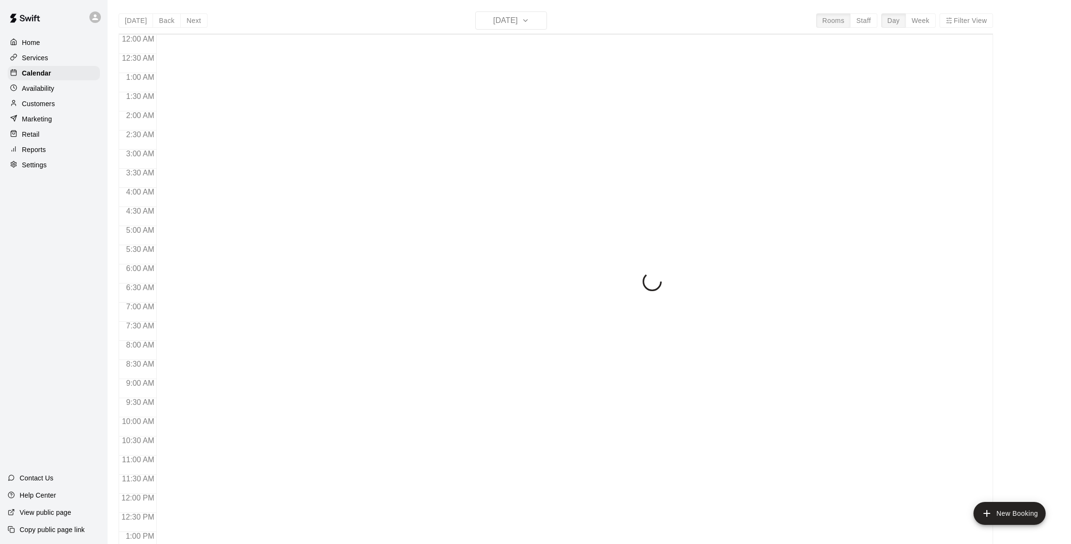
scroll to position [398, 0]
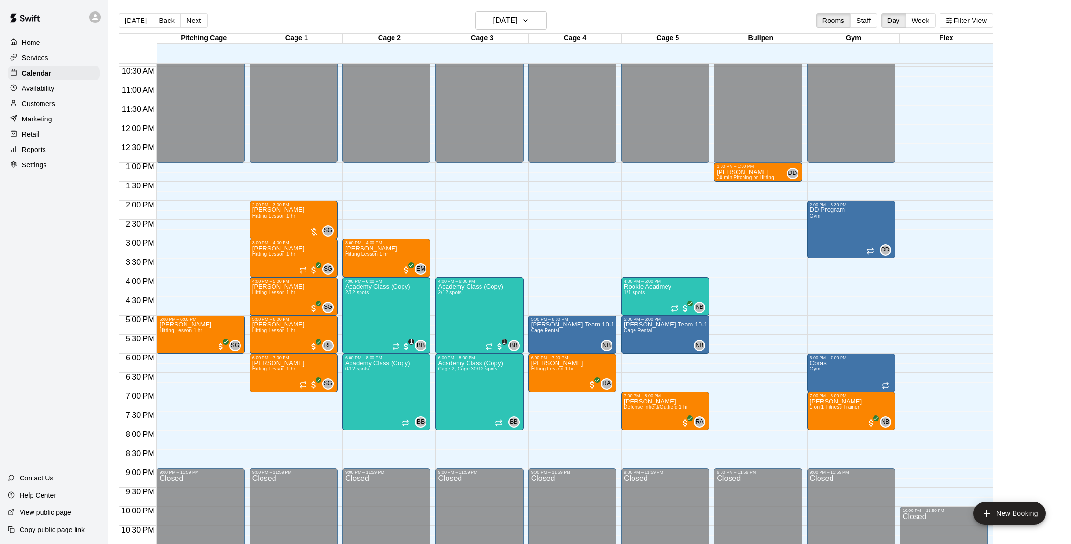
click at [171, 22] on button "Back" at bounding box center [166, 20] width 28 height 14
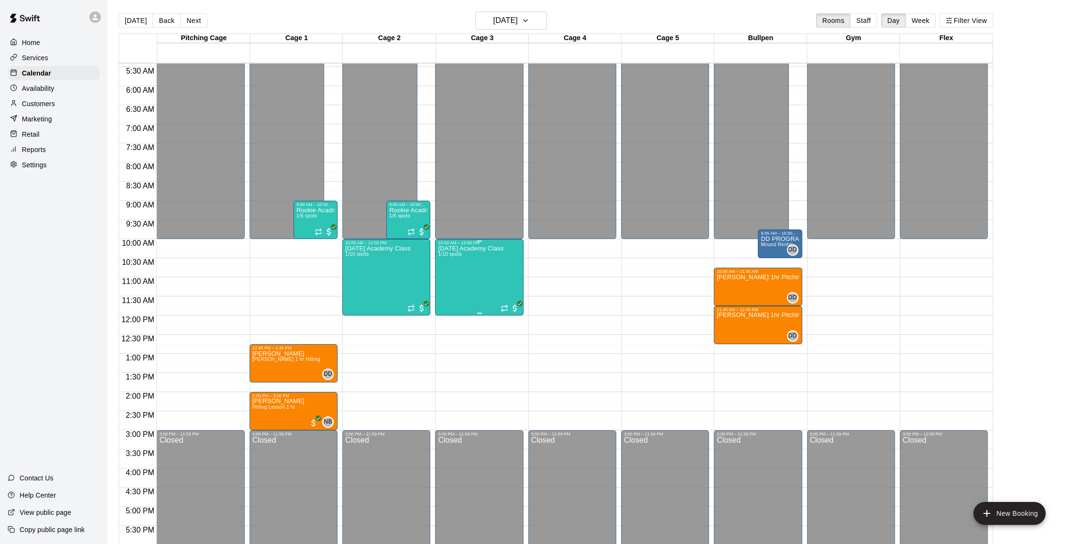
scroll to position [207, 0]
click at [161, 23] on button "Back" at bounding box center [166, 20] width 28 height 14
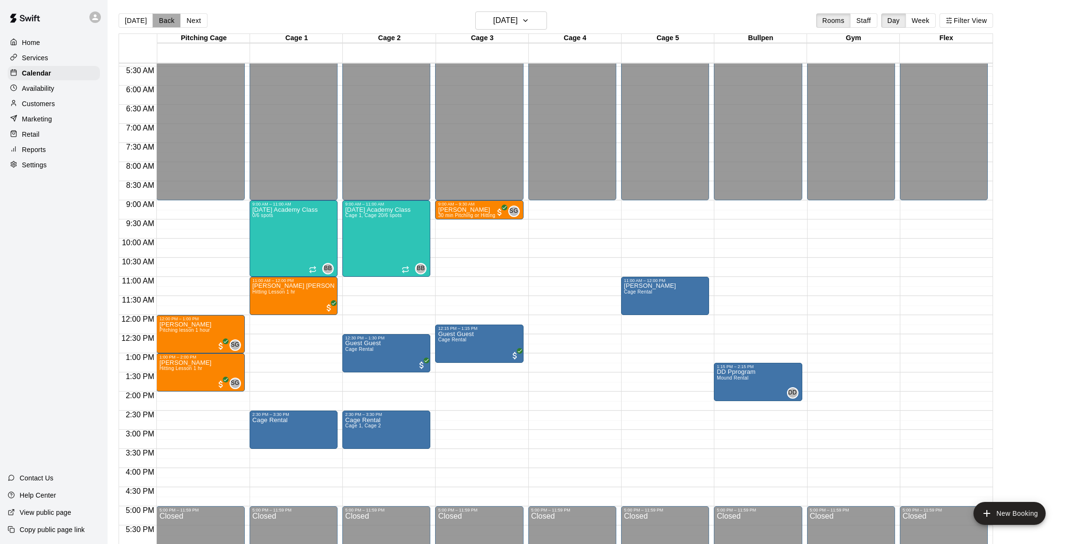
click at [166, 20] on button "Back" at bounding box center [166, 20] width 28 height 14
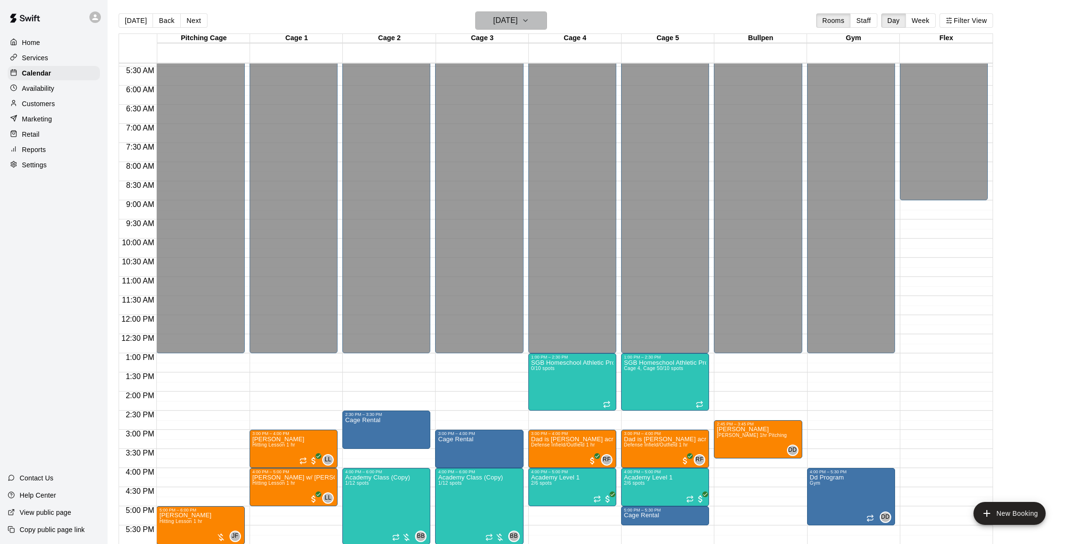
click at [539, 24] on button "Friday Oct 10" at bounding box center [511, 20] width 72 height 18
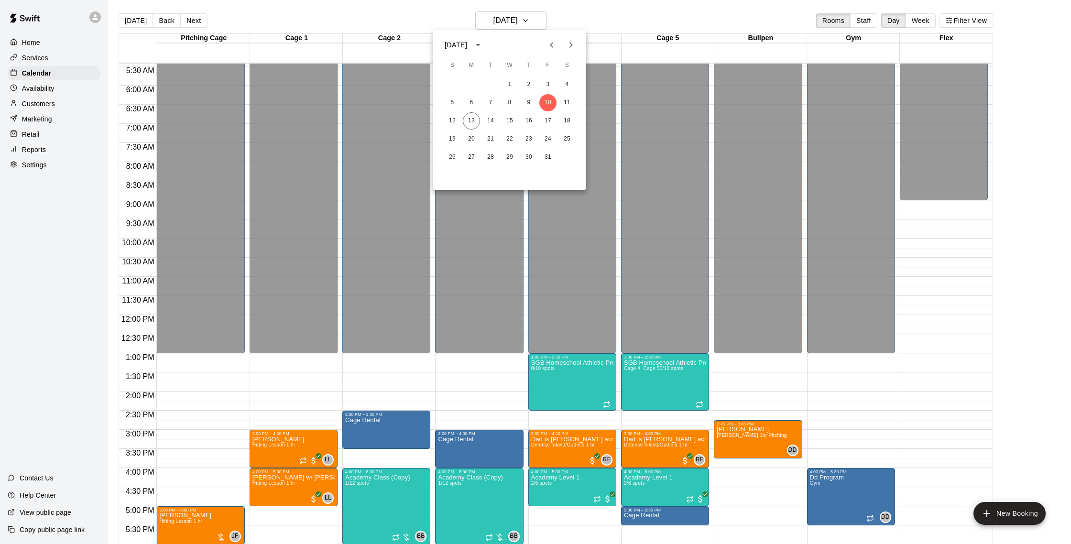
click at [786, 391] on div at bounding box center [535, 272] width 1071 height 544
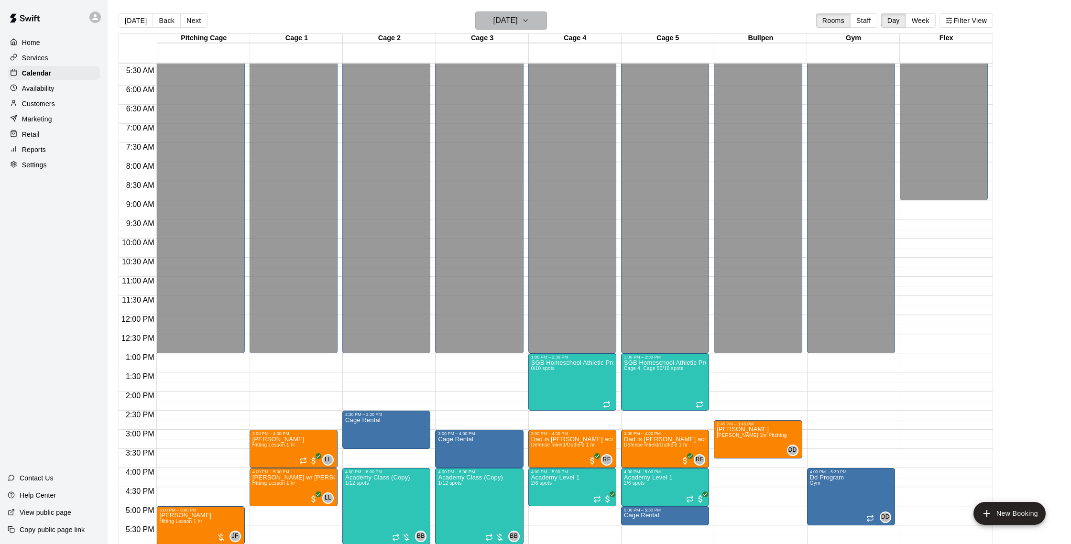
click at [528, 23] on button "Friday Oct 10" at bounding box center [511, 20] width 72 height 18
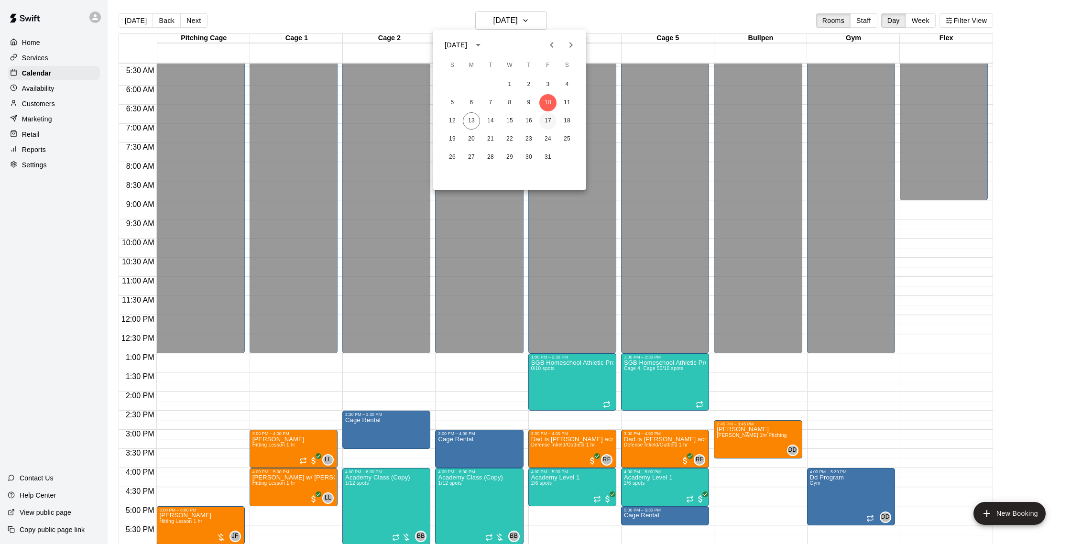
click at [549, 123] on button "17" at bounding box center [547, 120] width 17 height 17
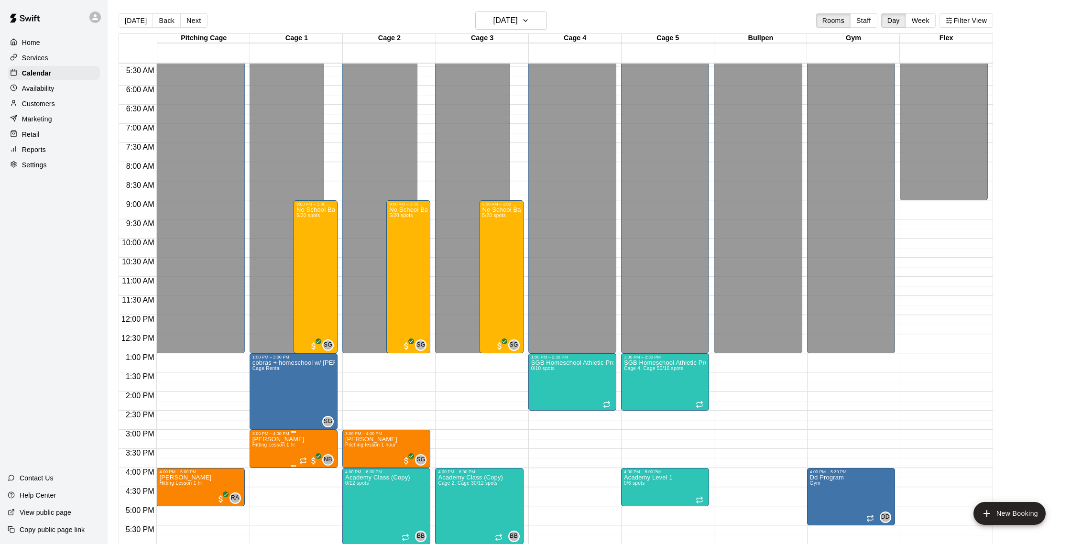
click at [264, 468] on img "edit" at bounding box center [262, 469] width 11 height 11
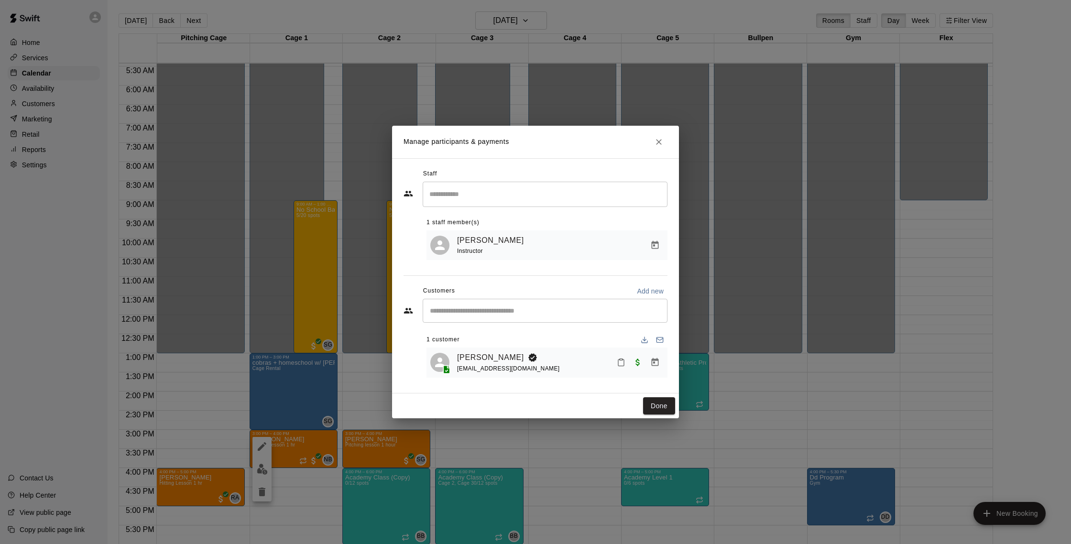
click at [643, 243] on div "Nate Betances Instructor" at bounding box center [560, 245] width 207 height 22
click at [652, 242] on icon "Manage bookings & payment" at bounding box center [655, 245] width 7 height 8
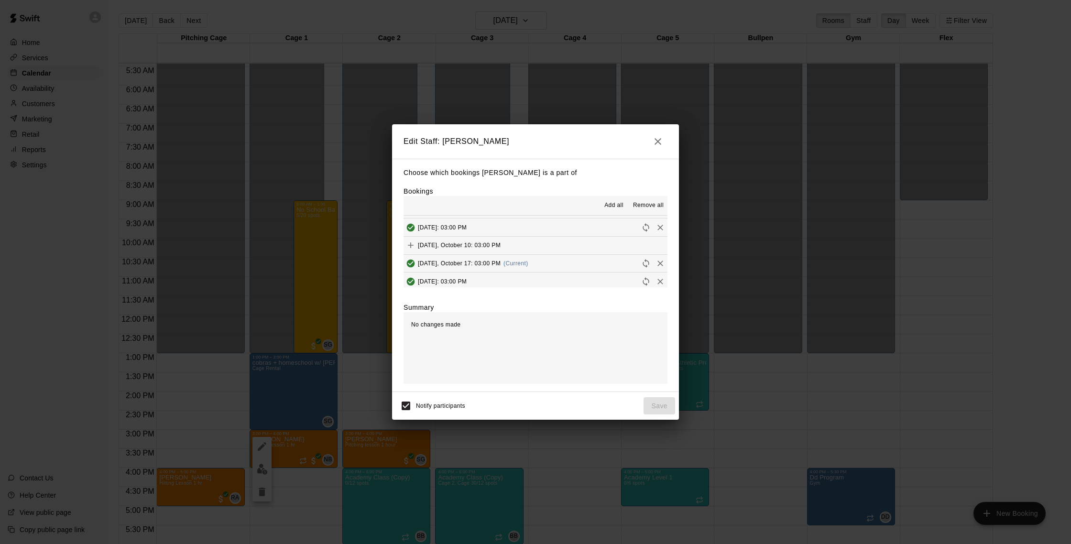
scroll to position [14, 0]
click at [663, 264] on icon "Remove" at bounding box center [660, 264] width 10 height 10
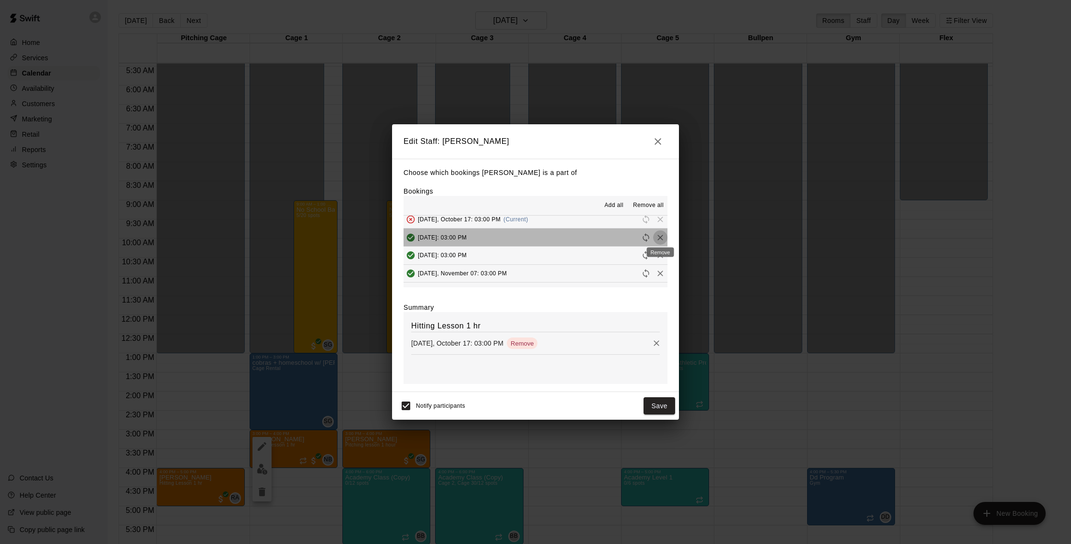
click at [657, 239] on icon "Remove" at bounding box center [660, 238] width 10 height 10
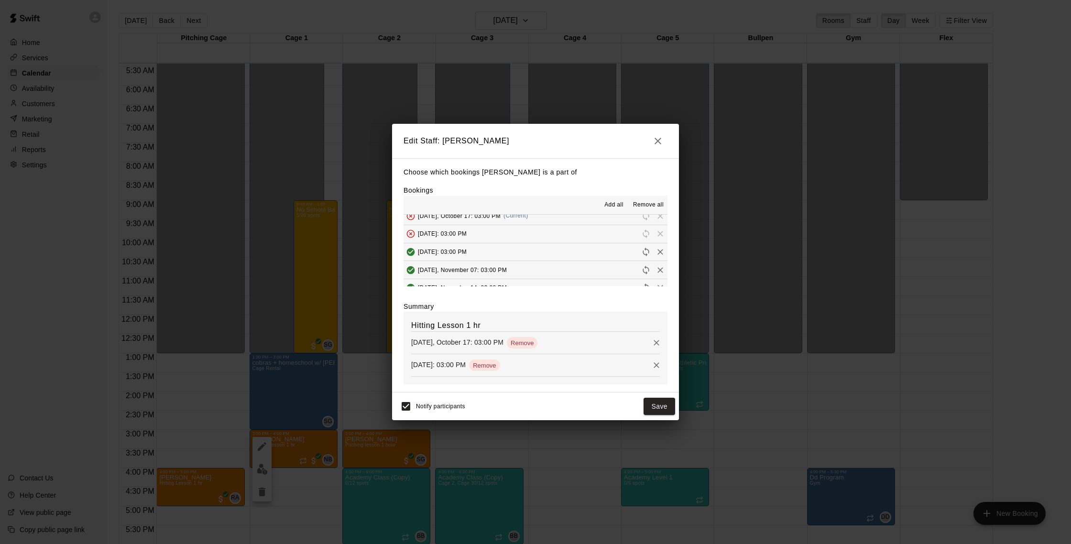
scroll to position [61, 0]
click at [651, 205] on span "Remove all" at bounding box center [648, 205] width 31 height 10
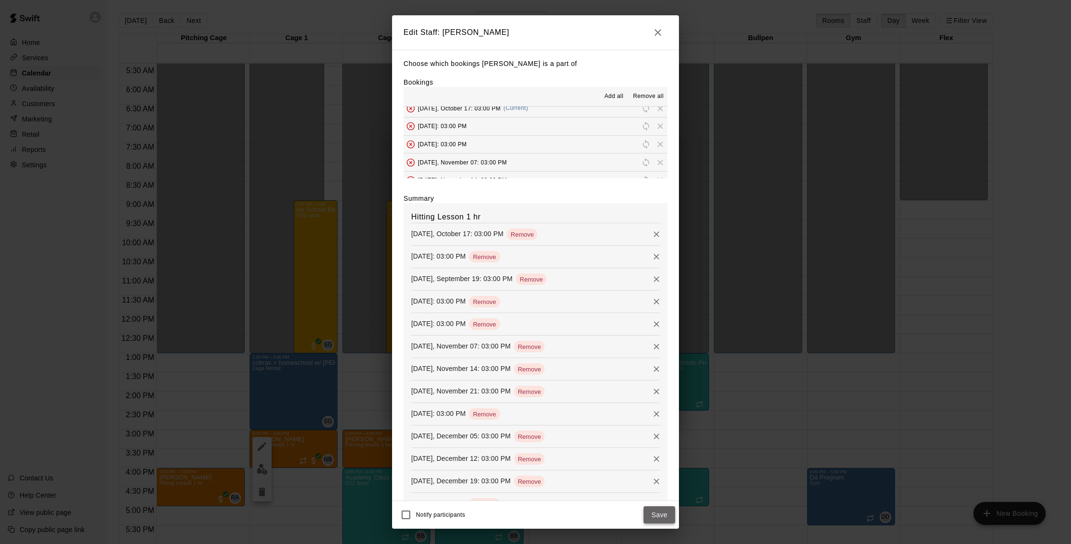
click at [662, 516] on button "Save" at bounding box center [659, 515] width 32 height 18
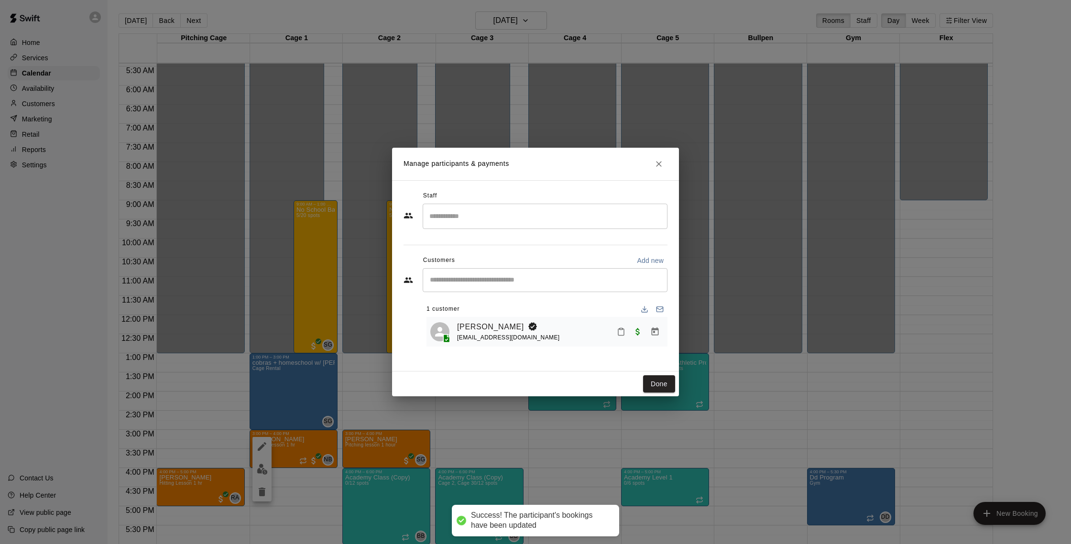
click at [512, 217] on input "Search staff" at bounding box center [545, 216] width 236 height 17
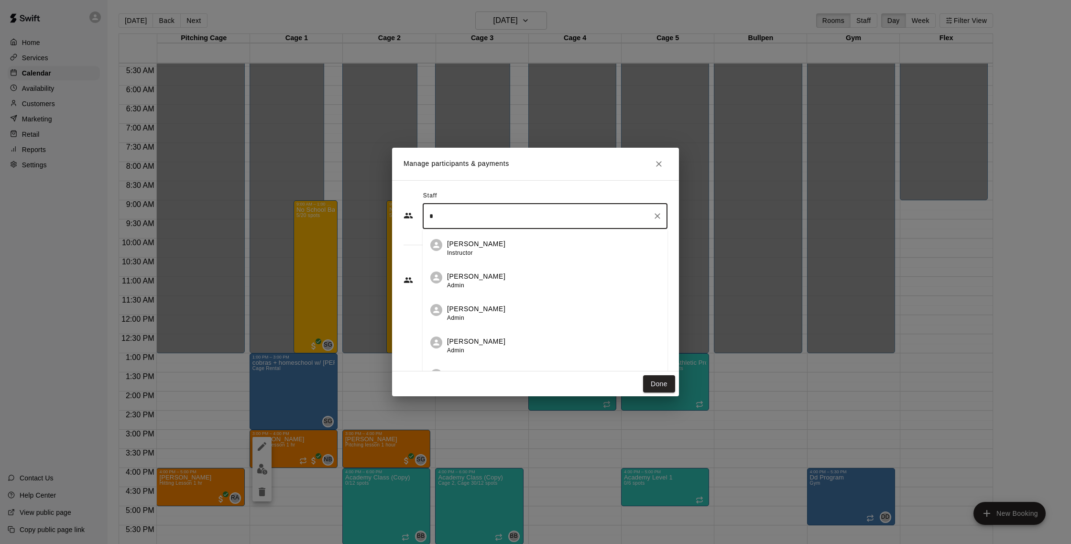
click at [515, 247] on div "Landon Lowe Instructor" at bounding box center [553, 248] width 213 height 19
type input "*"
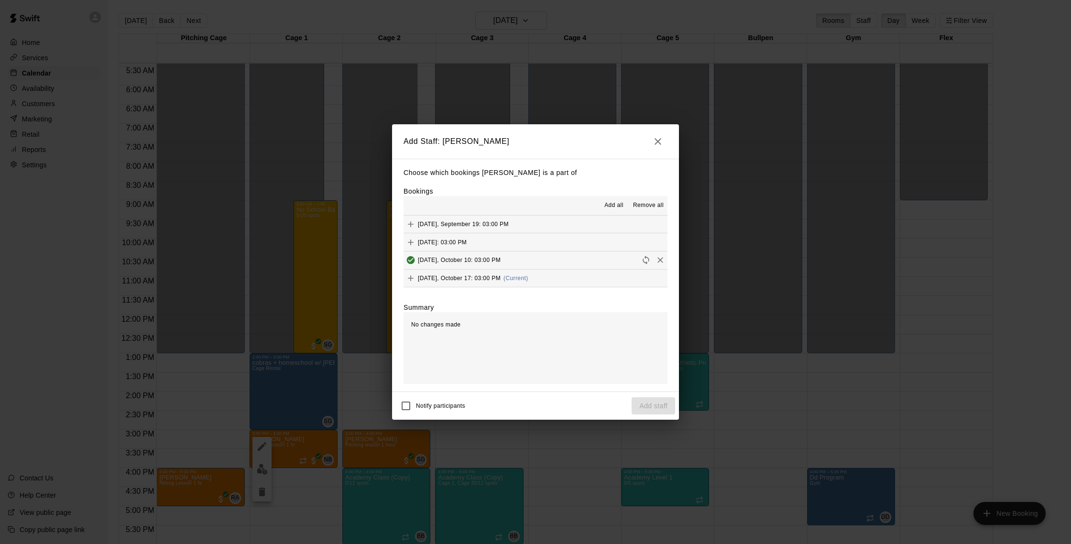
click at [611, 207] on span "Add all" at bounding box center [613, 206] width 19 height 10
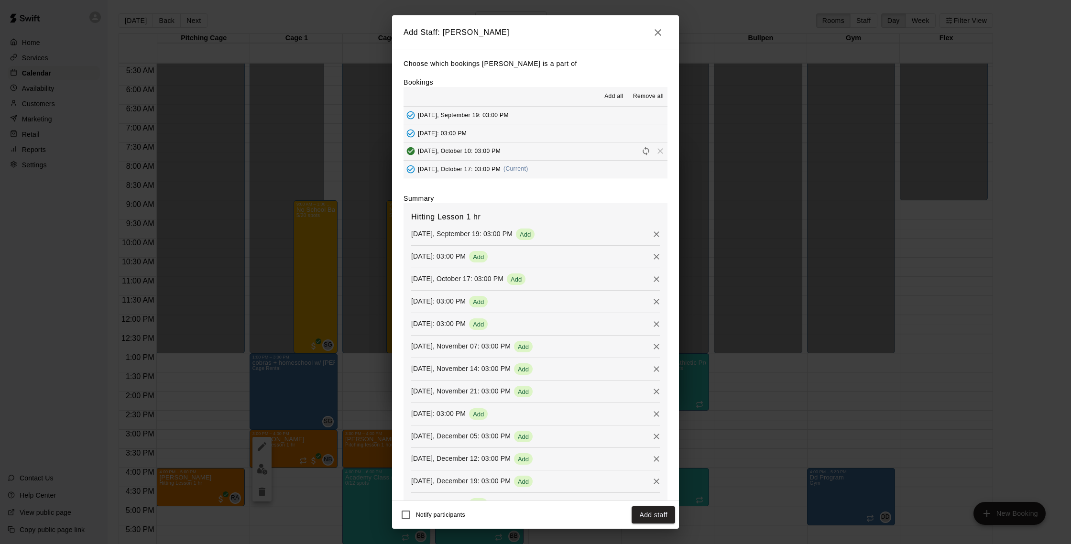
click at [652, 236] on icon "Remove" at bounding box center [657, 234] width 10 height 10
click at [657, 232] on icon "Remove" at bounding box center [657, 234] width 10 height 10
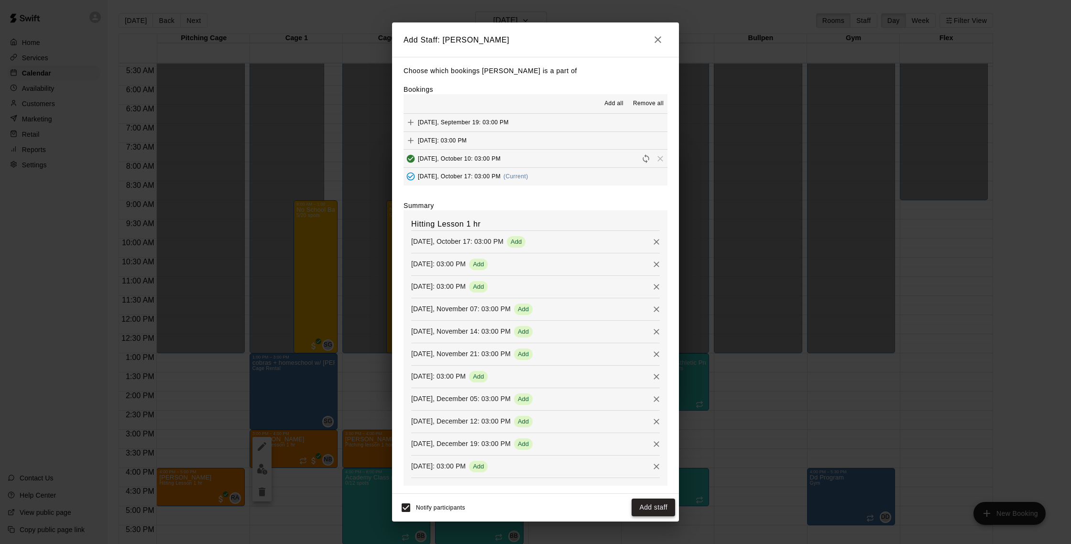
click at [650, 507] on button "Add staff" at bounding box center [653, 508] width 44 height 18
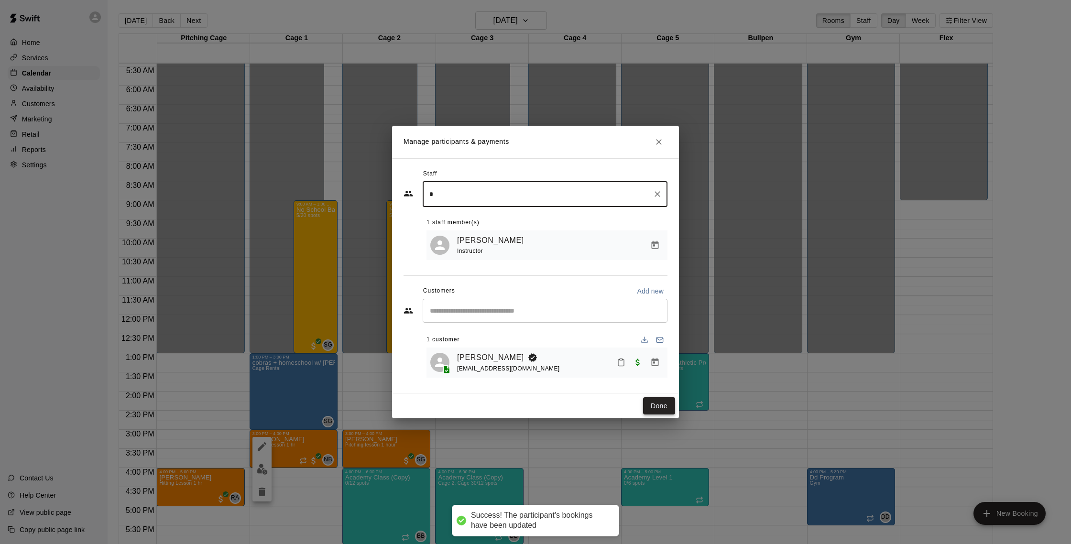
click at [660, 402] on button "Done" at bounding box center [659, 406] width 32 height 18
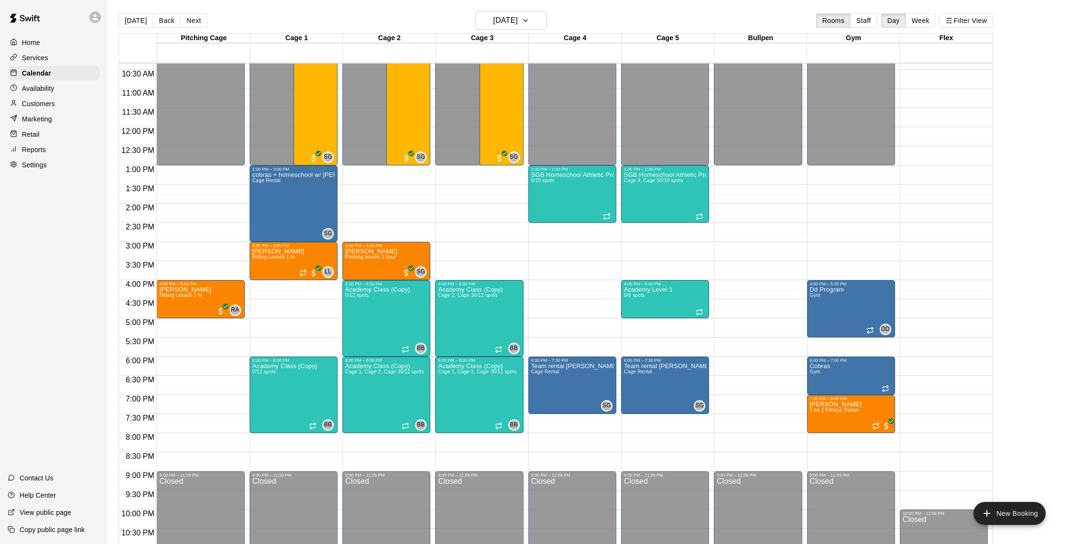
scroll to position [400, 0]
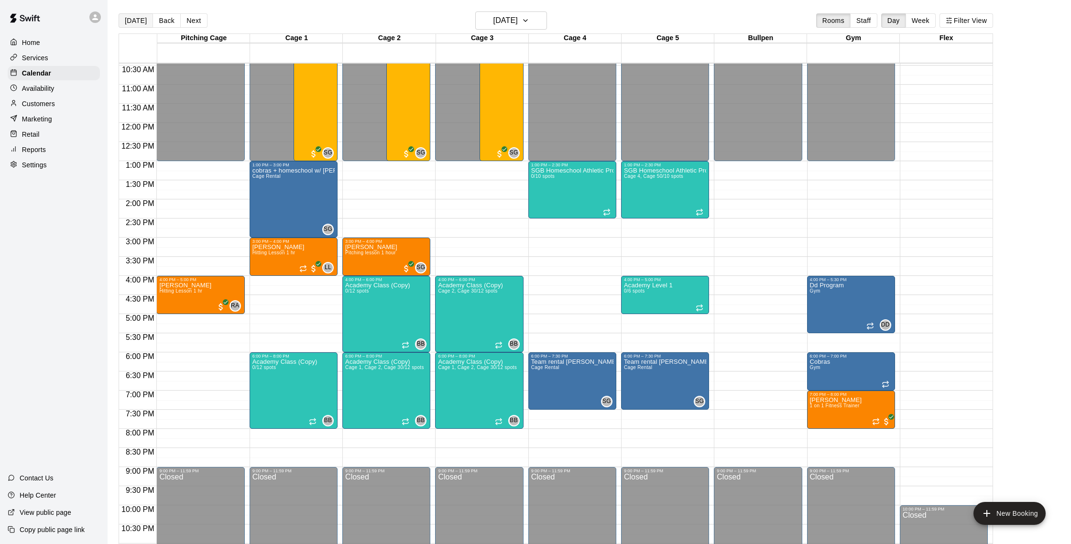
click at [131, 26] on button "[DATE]" at bounding box center [136, 20] width 34 height 14
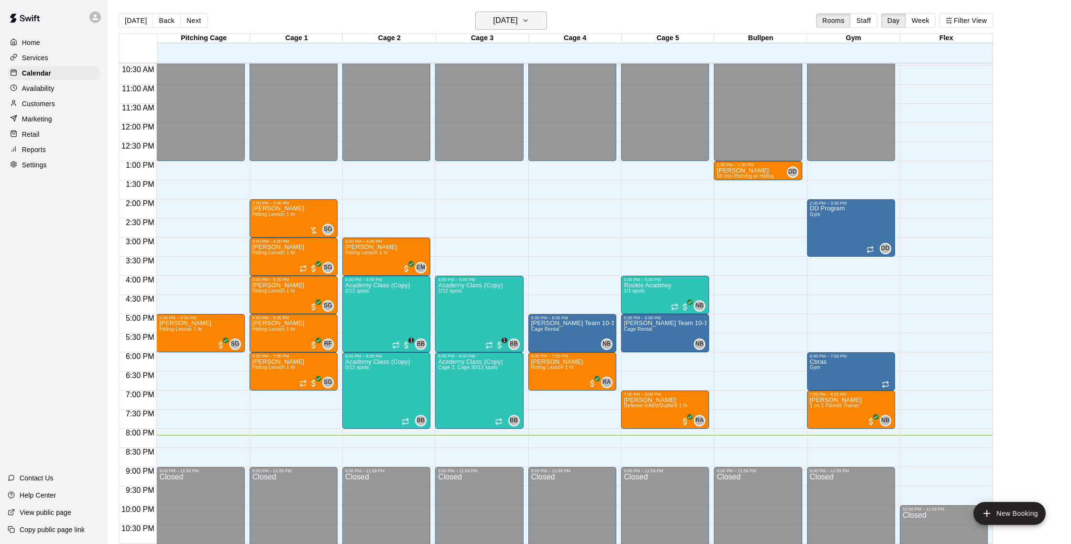
click at [529, 17] on icon "button" at bounding box center [526, 20] width 8 height 11
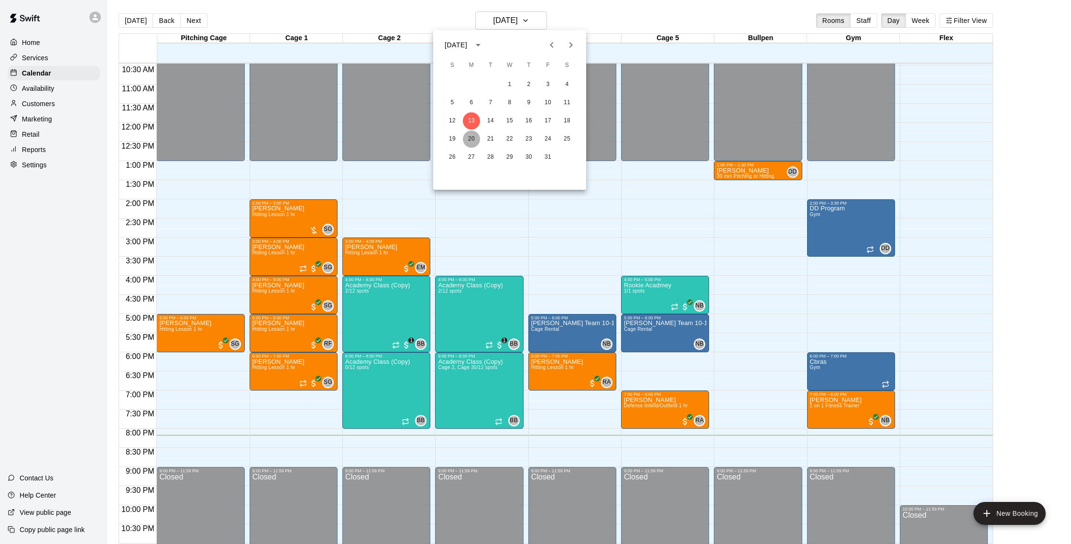
click at [469, 141] on button "20" at bounding box center [471, 139] width 17 height 17
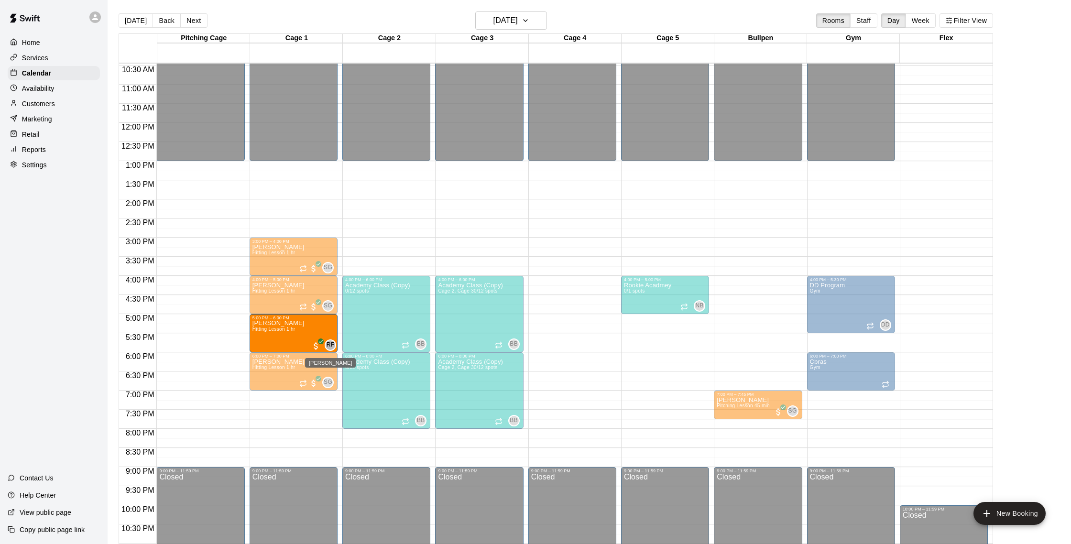
drag, startPoint x: 582, startPoint y: 334, endPoint x: 332, endPoint y: 341, distance: 250.6
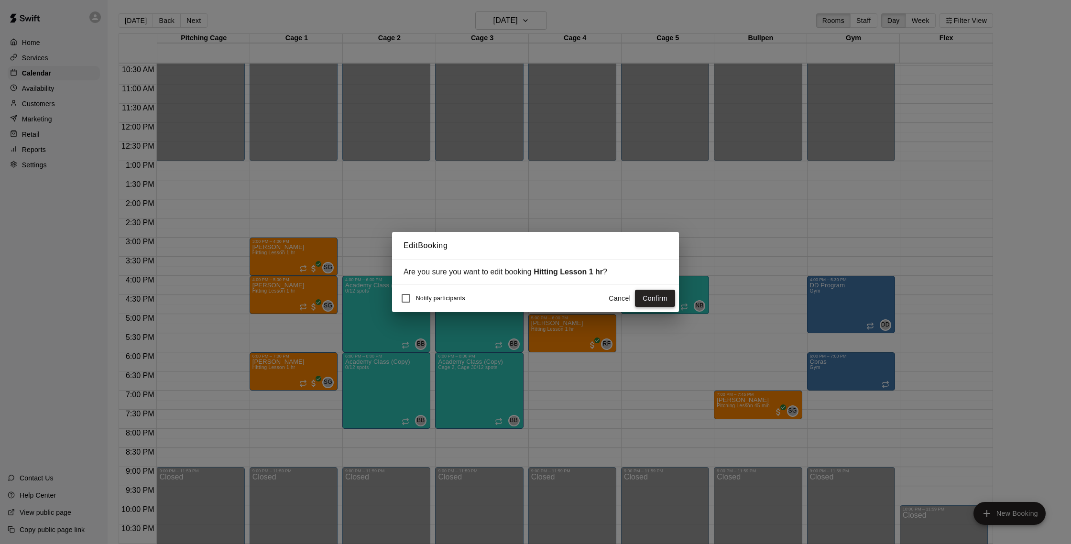
click at [652, 295] on button "Confirm" at bounding box center [655, 299] width 40 height 18
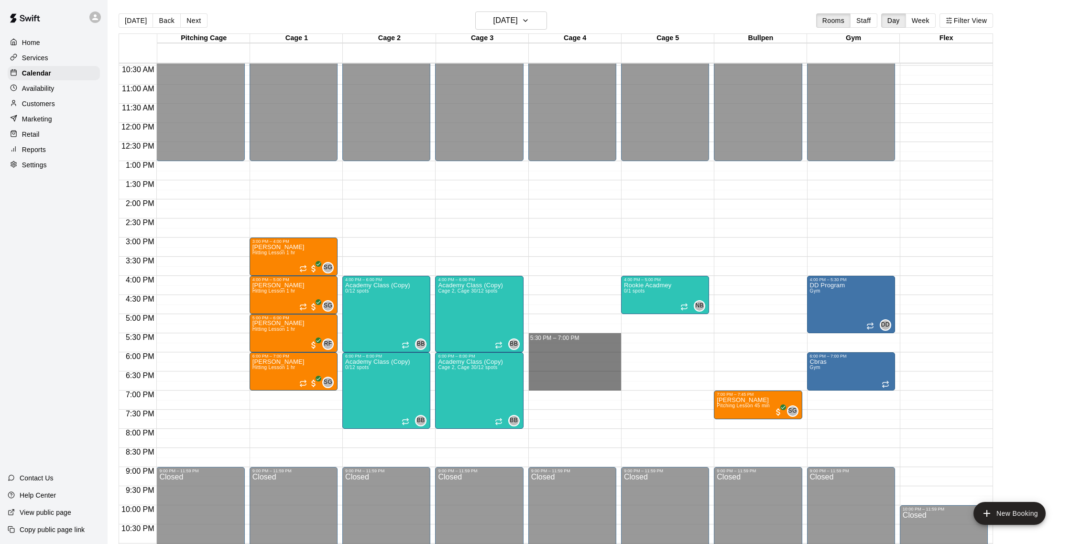
drag, startPoint x: 558, startPoint y: 337, endPoint x: 552, endPoint y: 383, distance: 46.9
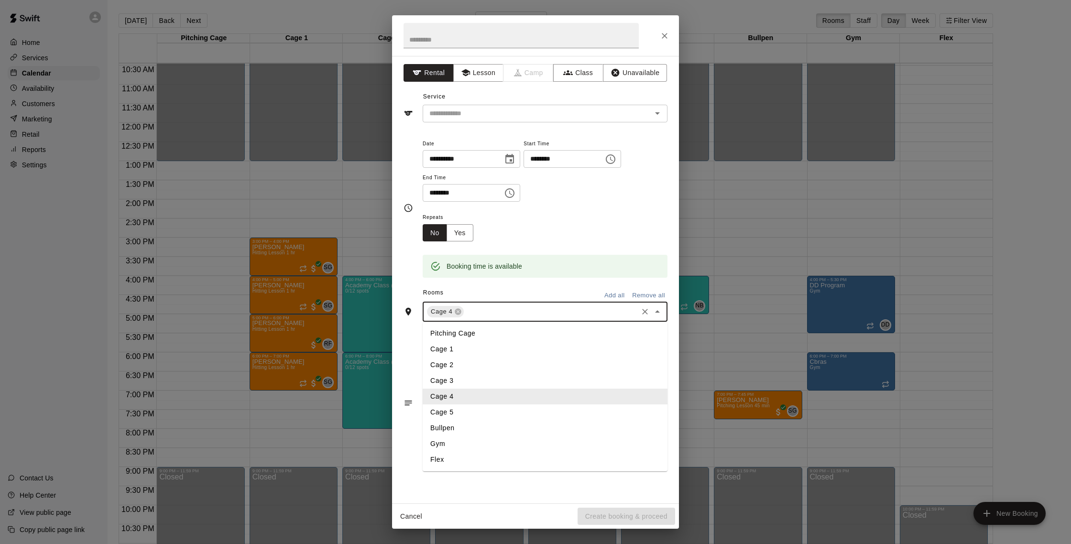
click at [487, 309] on input "text" at bounding box center [550, 312] width 171 height 12
click at [464, 411] on li "Cage 5" at bounding box center [545, 412] width 245 height 16
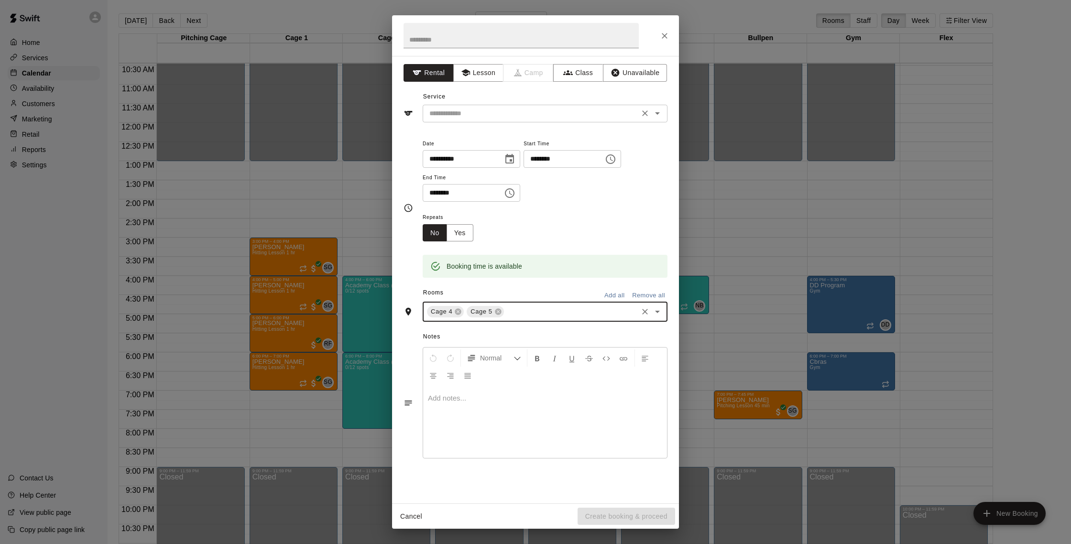
click at [510, 117] on input "text" at bounding box center [530, 114] width 211 height 12
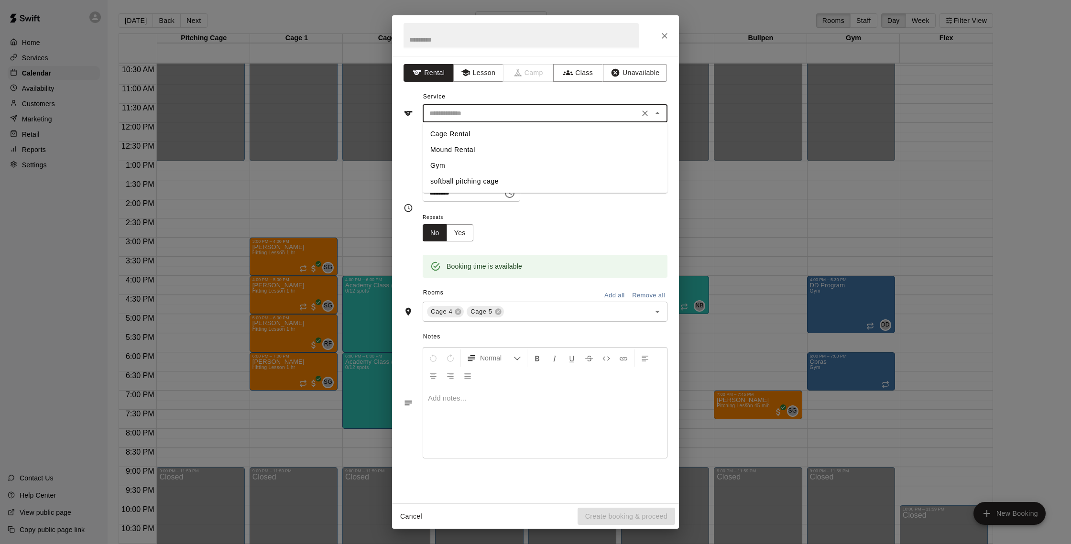
drag, startPoint x: 477, startPoint y: 136, endPoint x: 460, endPoint y: 107, distance: 33.6
click at [476, 136] on li "Cage Rental" at bounding box center [545, 134] width 245 height 16
type input "**********"
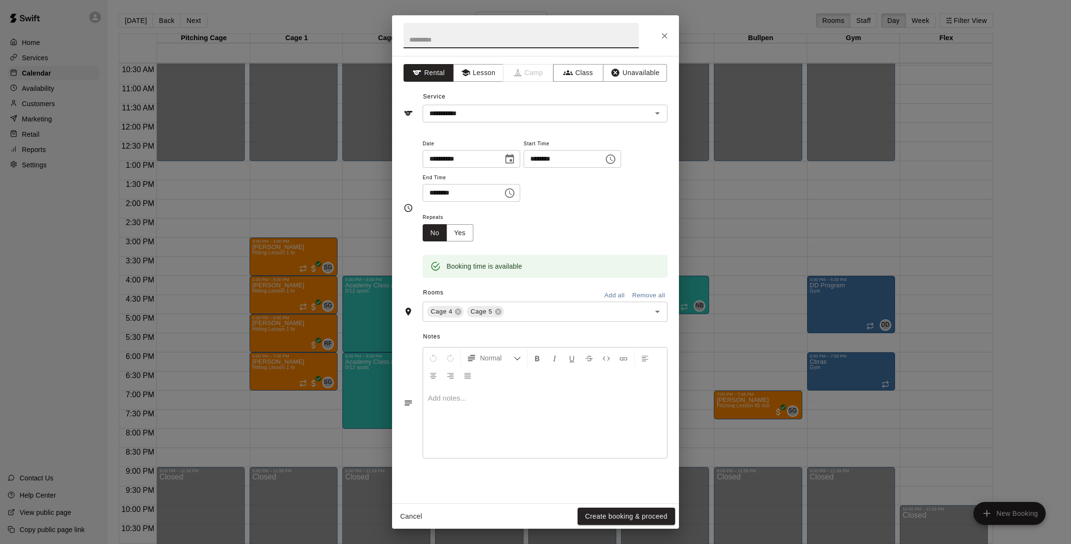
click at [457, 42] on input "text" at bounding box center [520, 35] width 235 height 25
type input "**********"
click at [626, 514] on button "Create booking & proceed" at bounding box center [626, 517] width 98 height 18
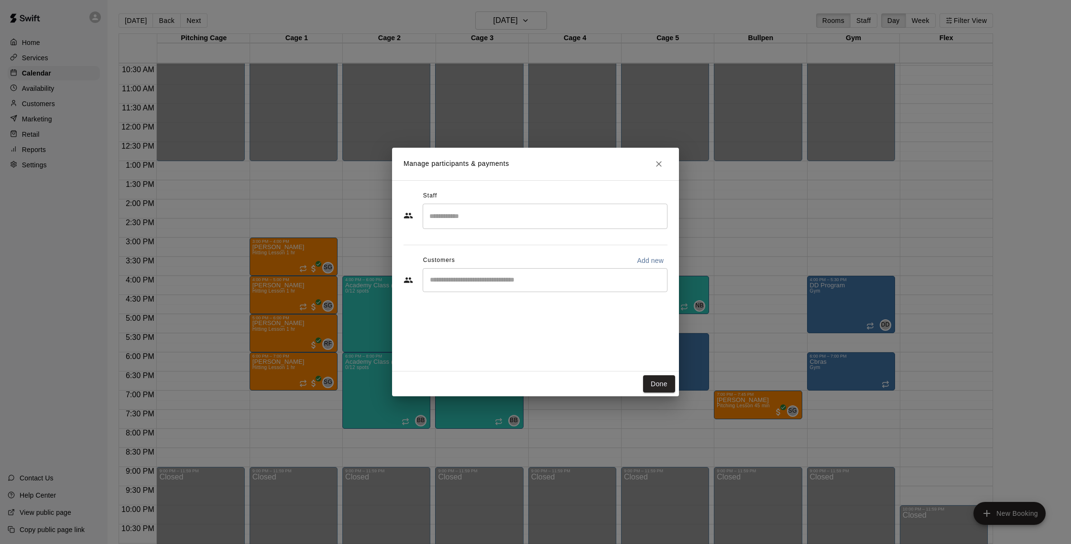
click at [521, 219] on input "Search staff" at bounding box center [545, 216] width 236 height 17
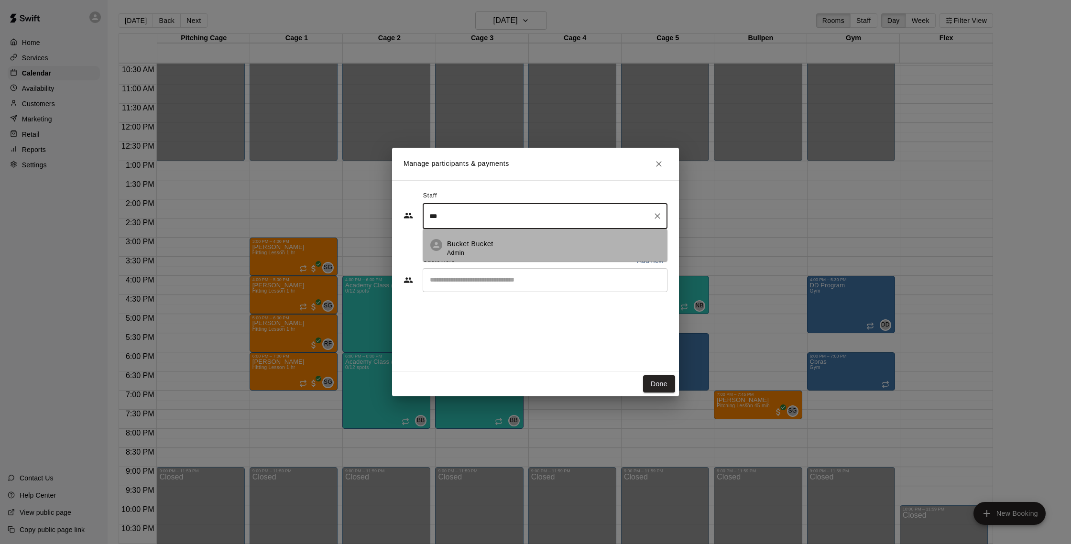
click at [523, 250] on div "Bucket Bucket Admin" at bounding box center [553, 248] width 213 height 19
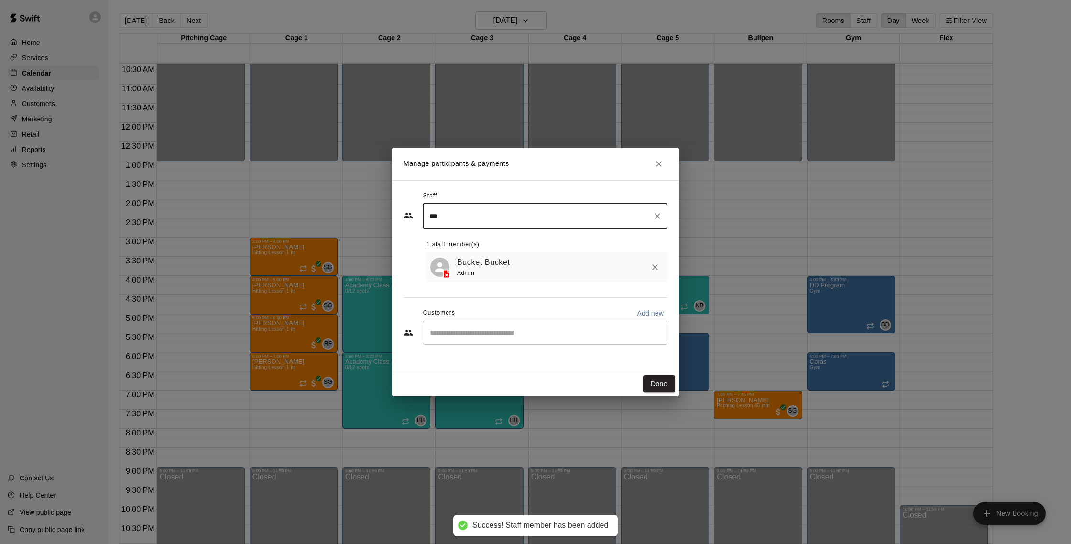
click at [533, 327] on div "​" at bounding box center [545, 333] width 245 height 24
type input "***"
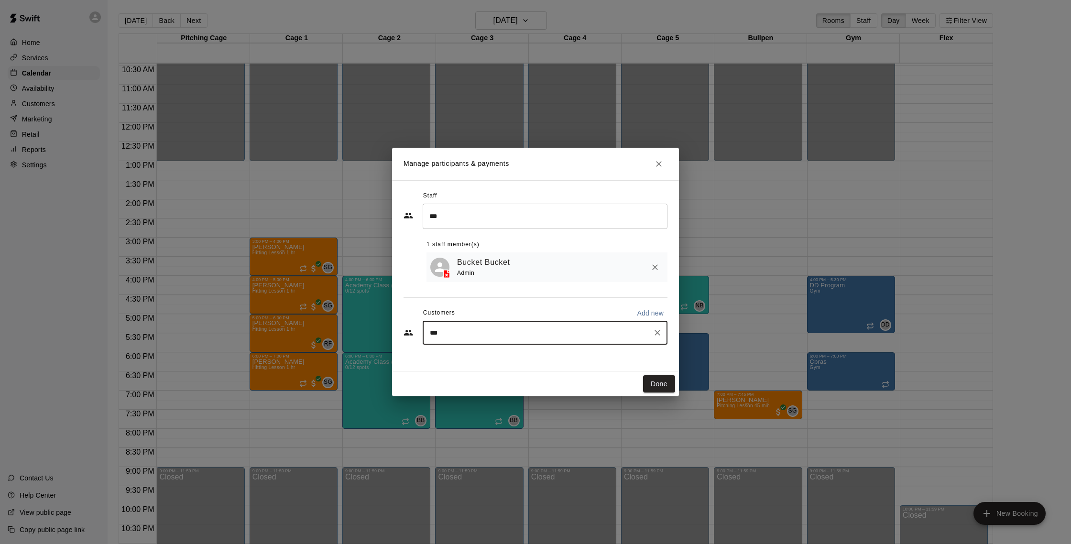
type input "****"
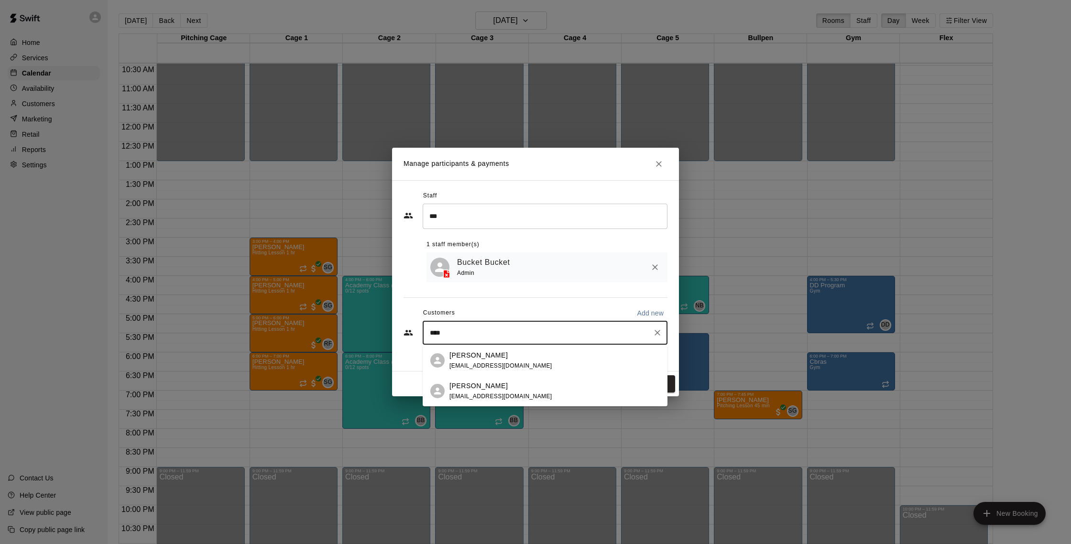
click at [516, 358] on div "[PERSON_NAME]" at bounding box center [500, 355] width 103 height 10
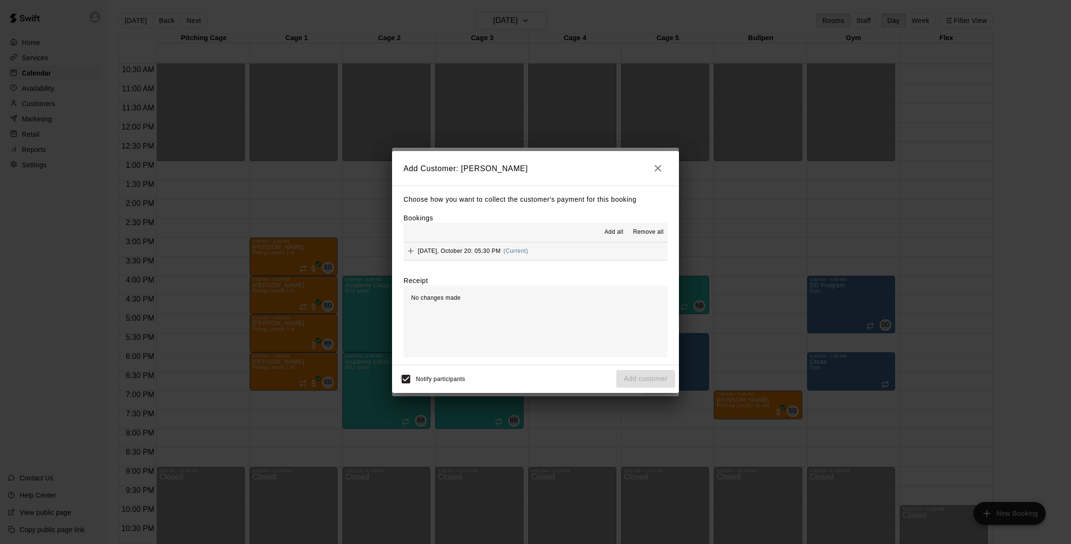
click at [470, 251] on span "Monday, October 20: 05:30 PM" at bounding box center [459, 251] width 83 height 7
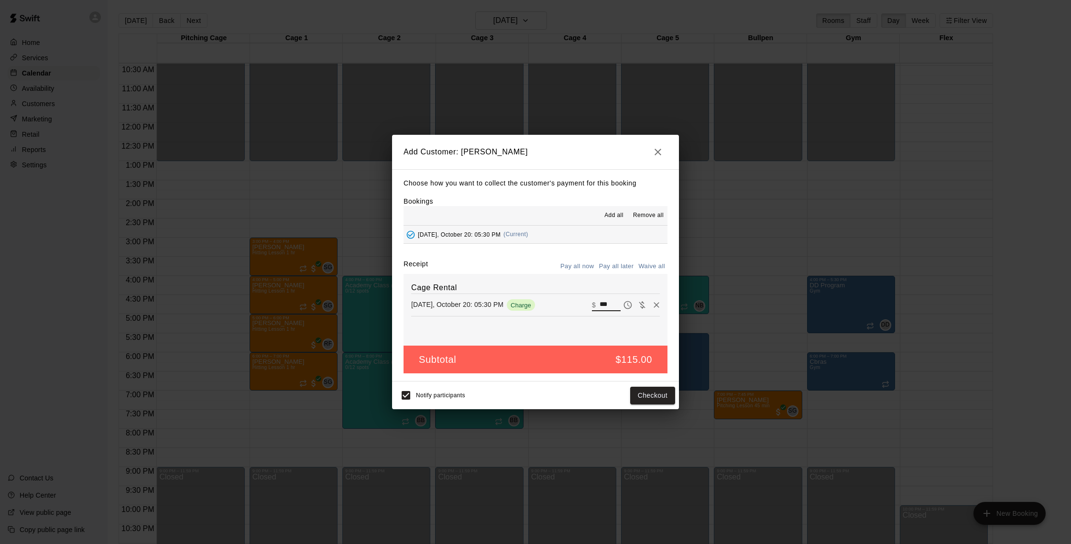
drag, startPoint x: 610, startPoint y: 305, endPoint x: 573, endPoint y: 300, distance: 38.1
click at [573, 300] on div "Monday, October 20: 05:30 PM Charge ​ $ ***" at bounding box center [535, 305] width 249 height 14
type input "***"
click at [619, 267] on button "Pay all later" at bounding box center [617, 266] width 40 height 15
click at [656, 397] on button "Add customer" at bounding box center [645, 396] width 59 height 18
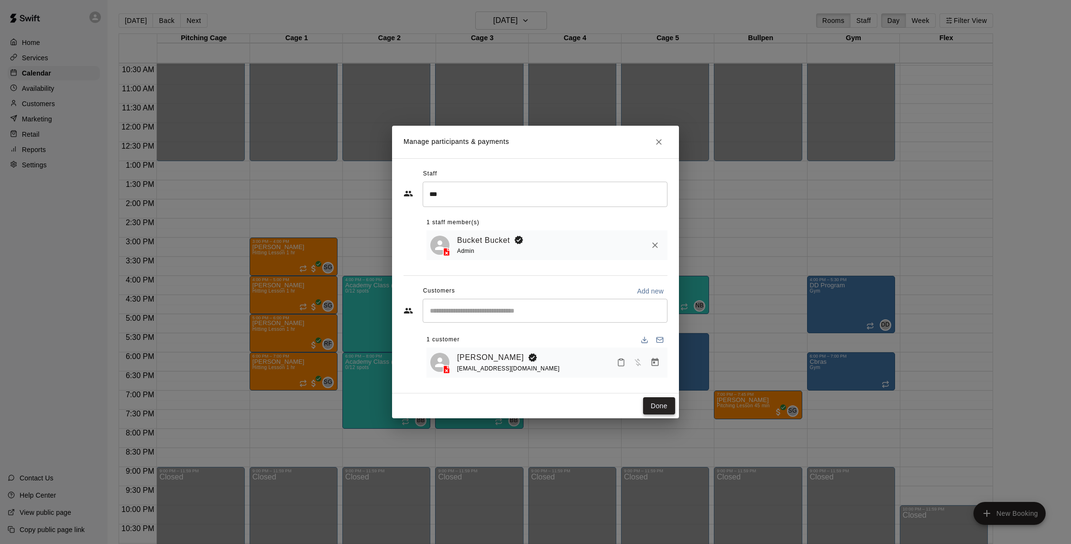
click at [656, 401] on button "Done" at bounding box center [659, 406] width 32 height 18
